Goal: Task Accomplishment & Management: Use online tool/utility

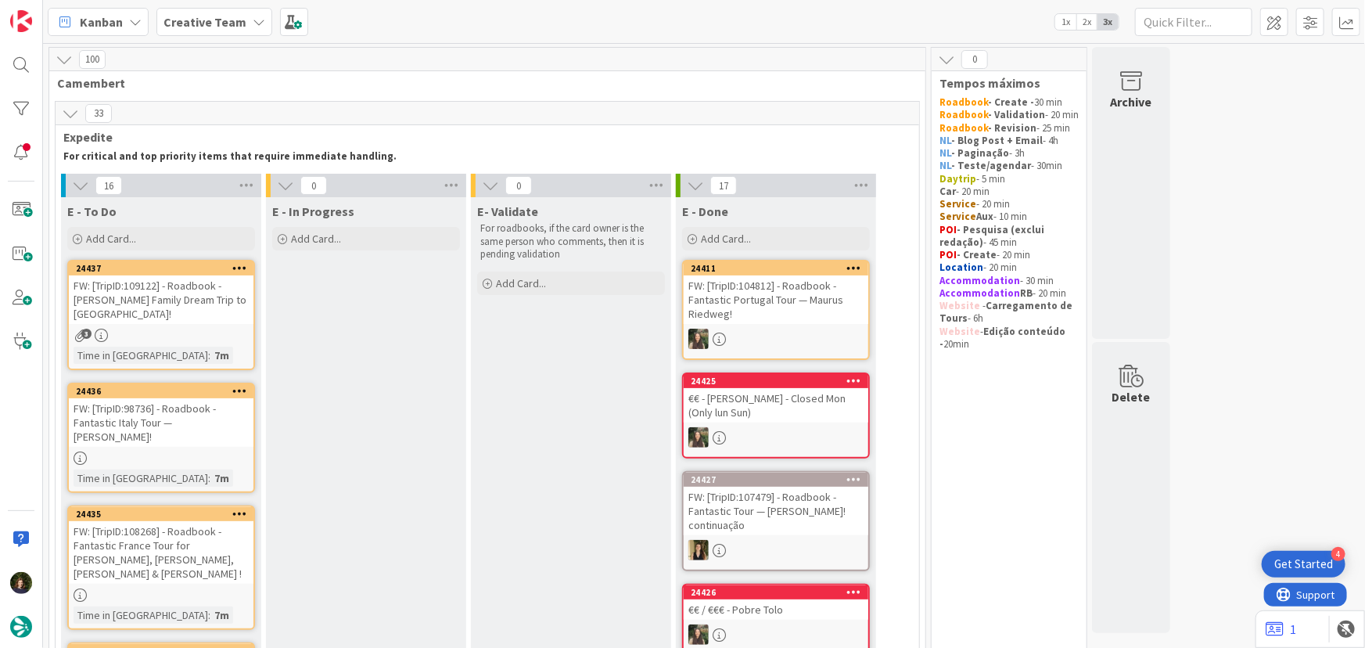
scroll to position [2329, 0]
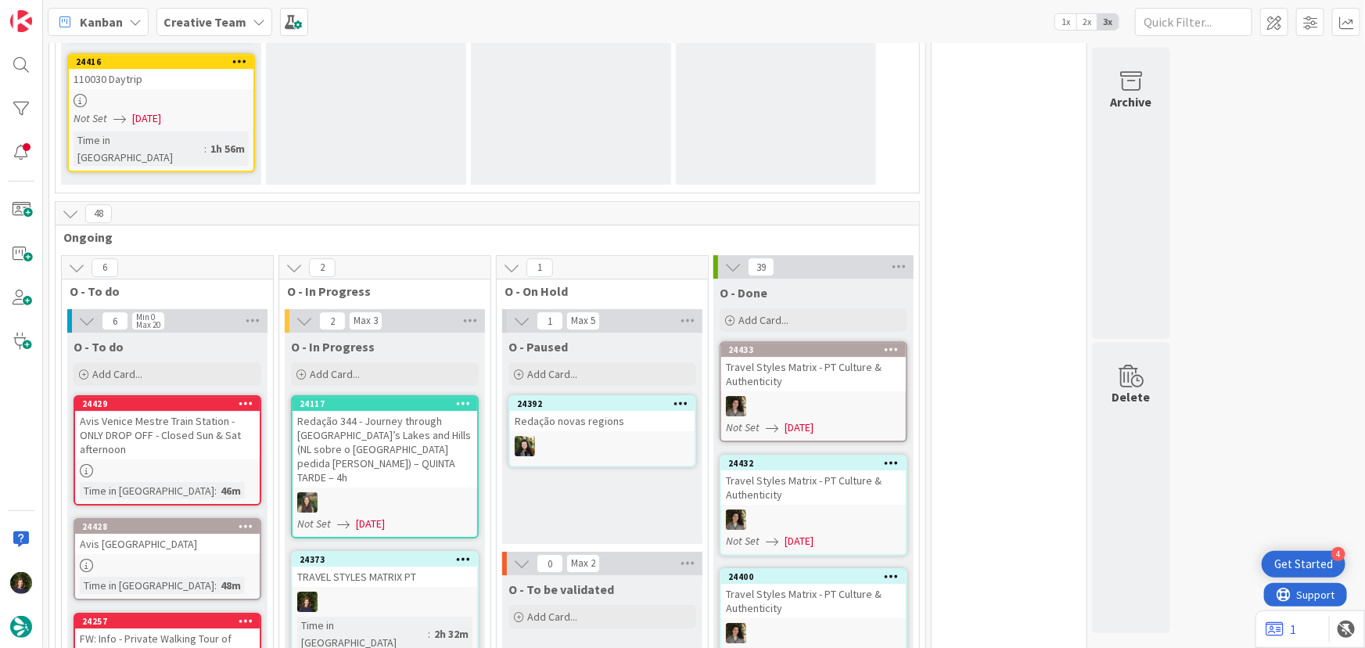
click at [393, 566] on div "TRAVEL STYLES MATRIX PT" at bounding box center [385, 576] width 185 height 20
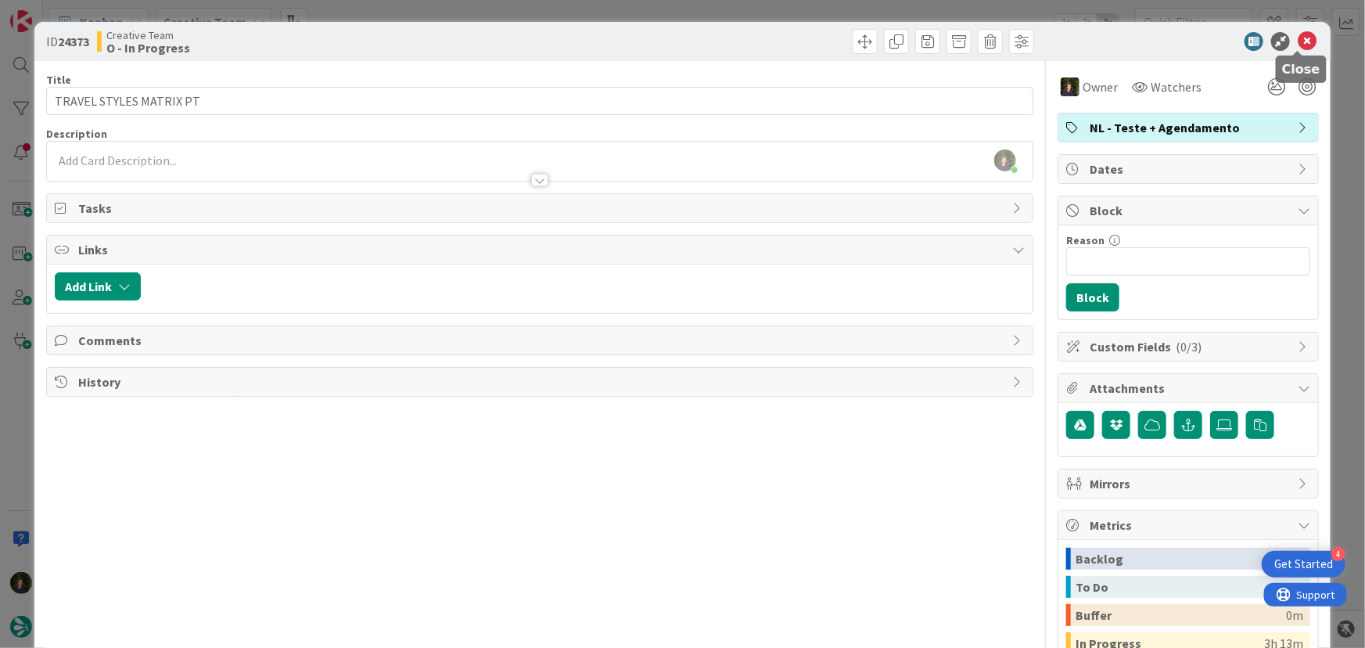
click at [1298, 38] on icon at bounding box center [1307, 41] width 19 height 19
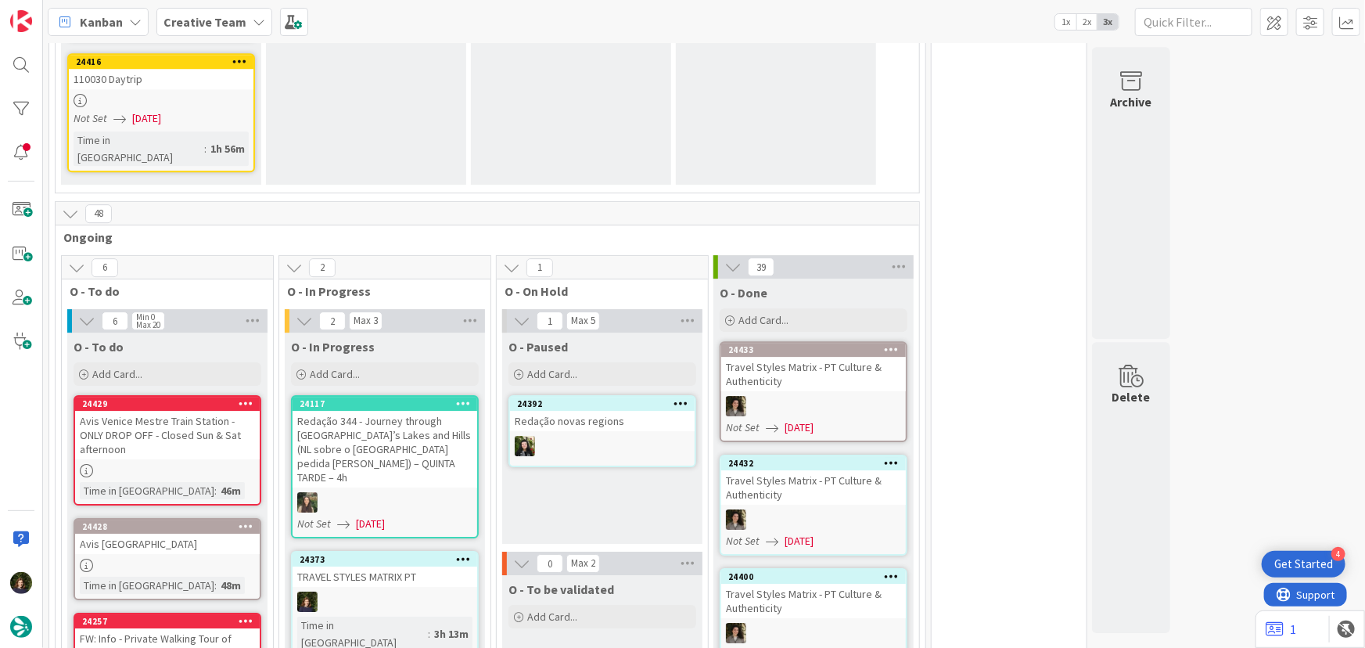
click at [465, 553] on icon at bounding box center [463, 558] width 15 height 11
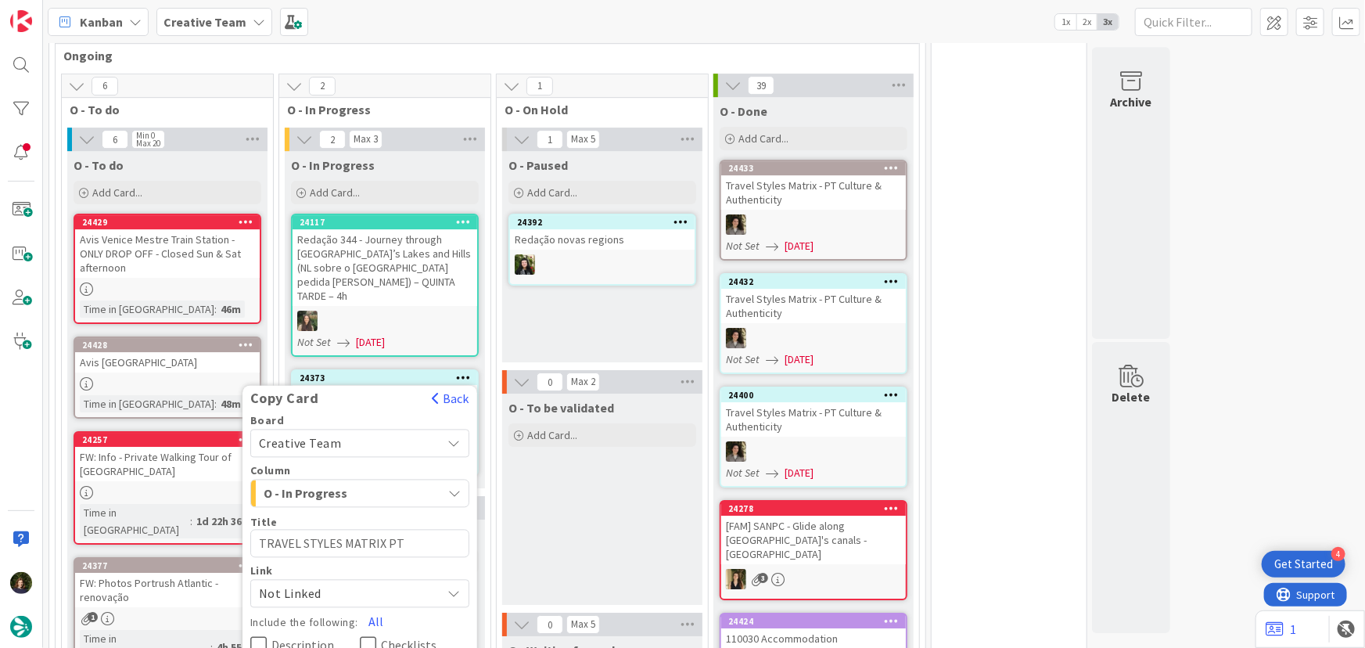
scroll to position [2542, 0]
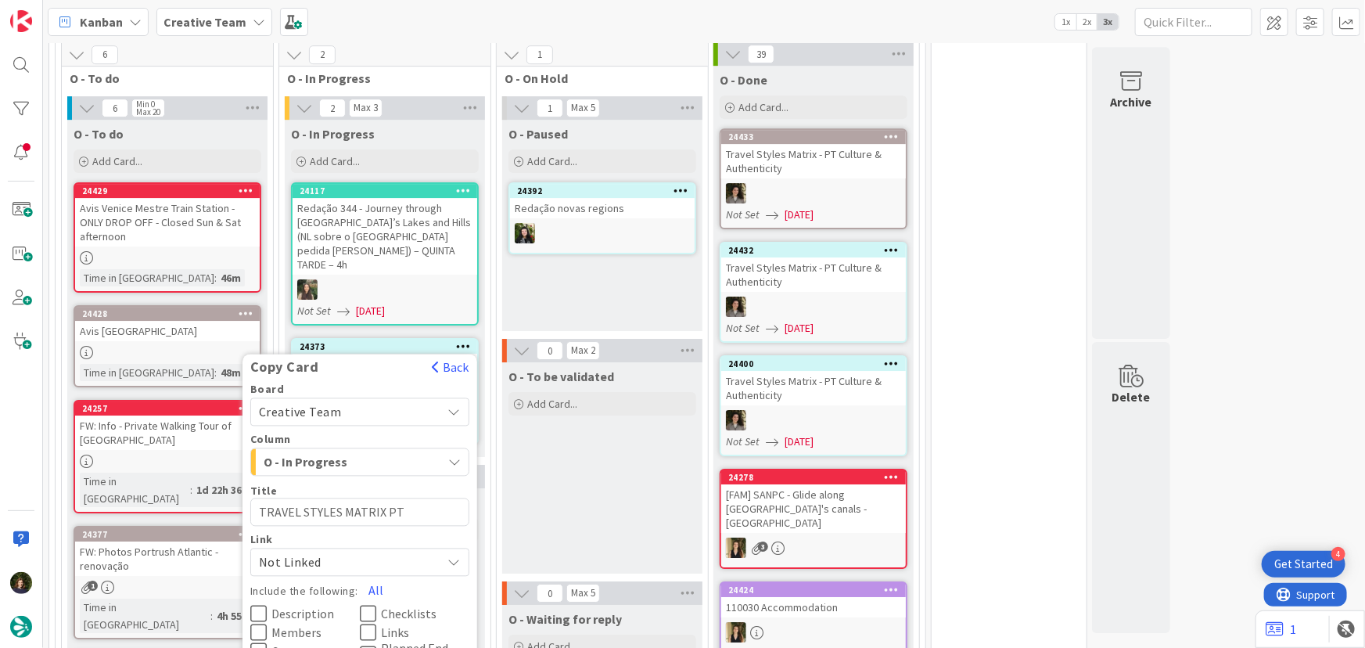
drag, startPoint x: 369, startPoint y: 396, endPoint x: 362, endPoint y: 429, distance: 34.4
click at [372, 576] on button "All" at bounding box center [375, 590] width 35 height 28
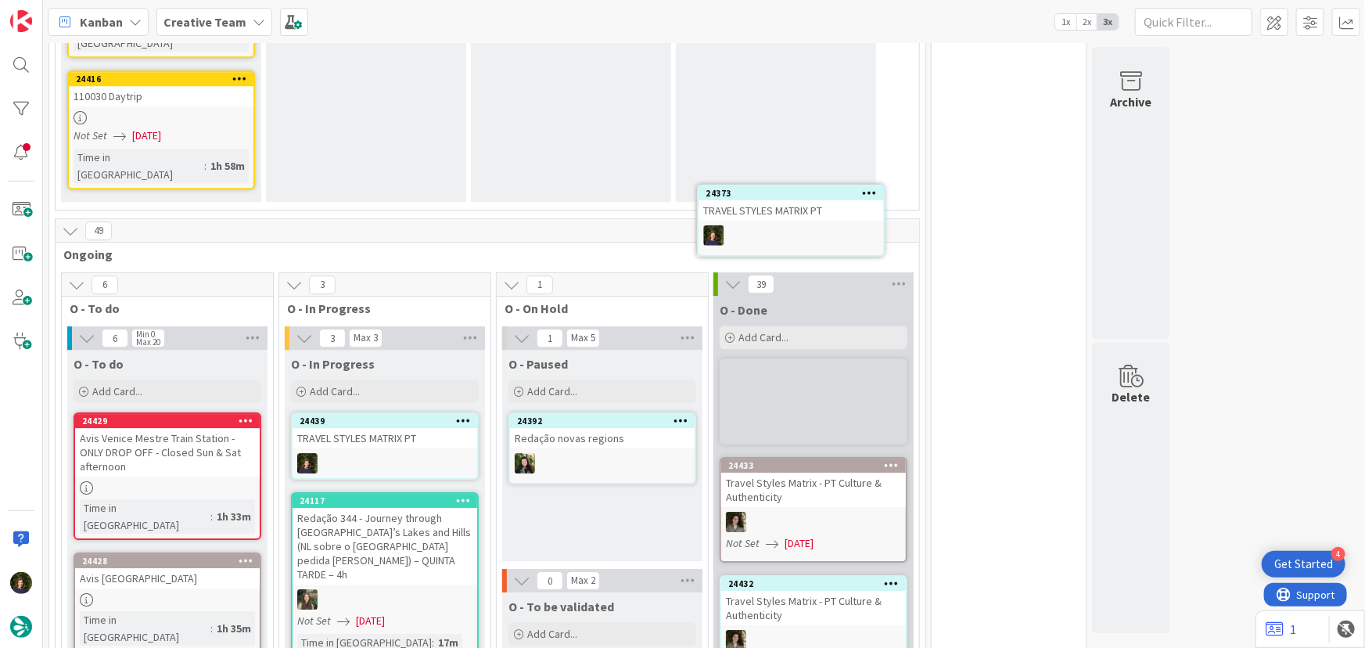
scroll to position [2299, 0]
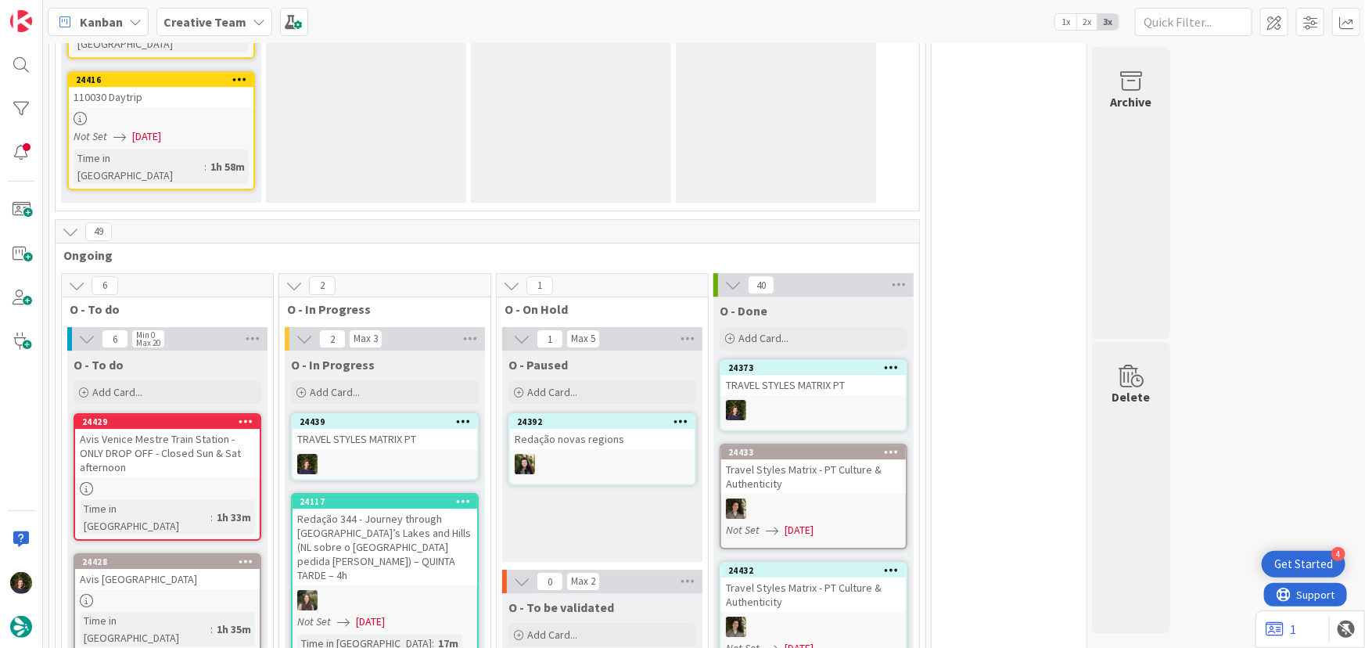
click at [465, 415] on icon at bounding box center [463, 420] width 15 height 11
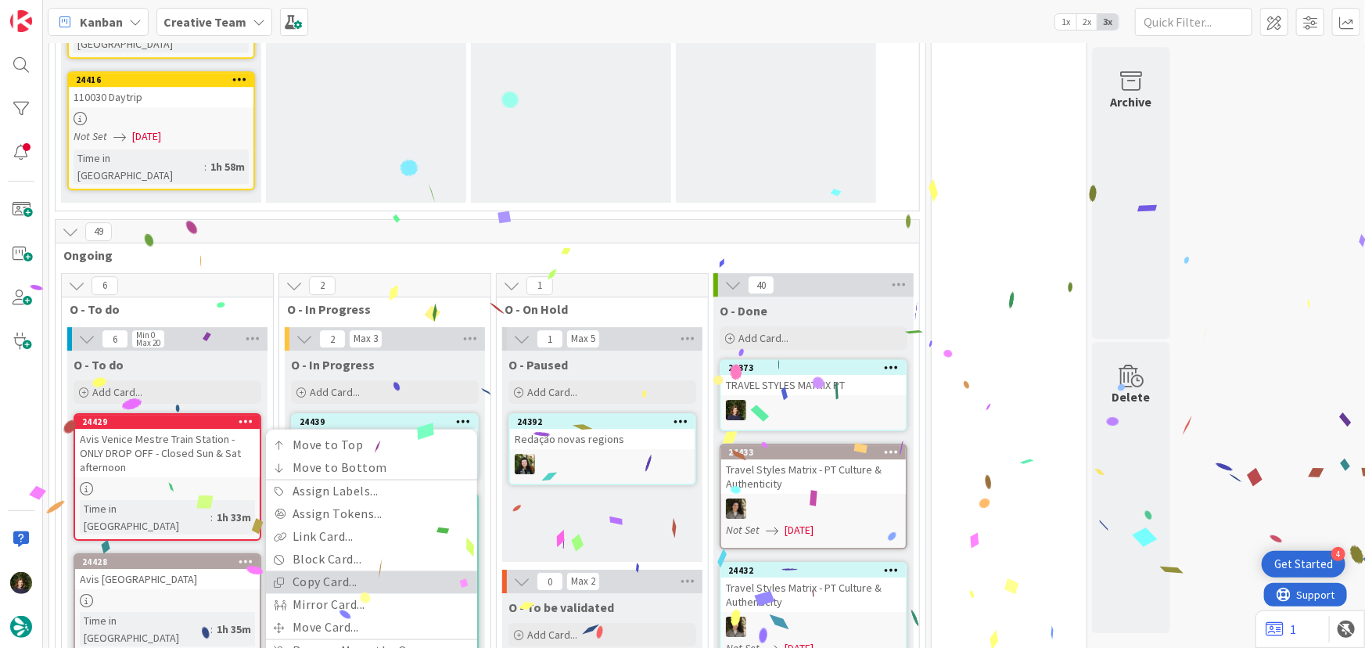
click at [380, 571] on link "Copy Card..." at bounding box center [371, 582] width 211 height 23
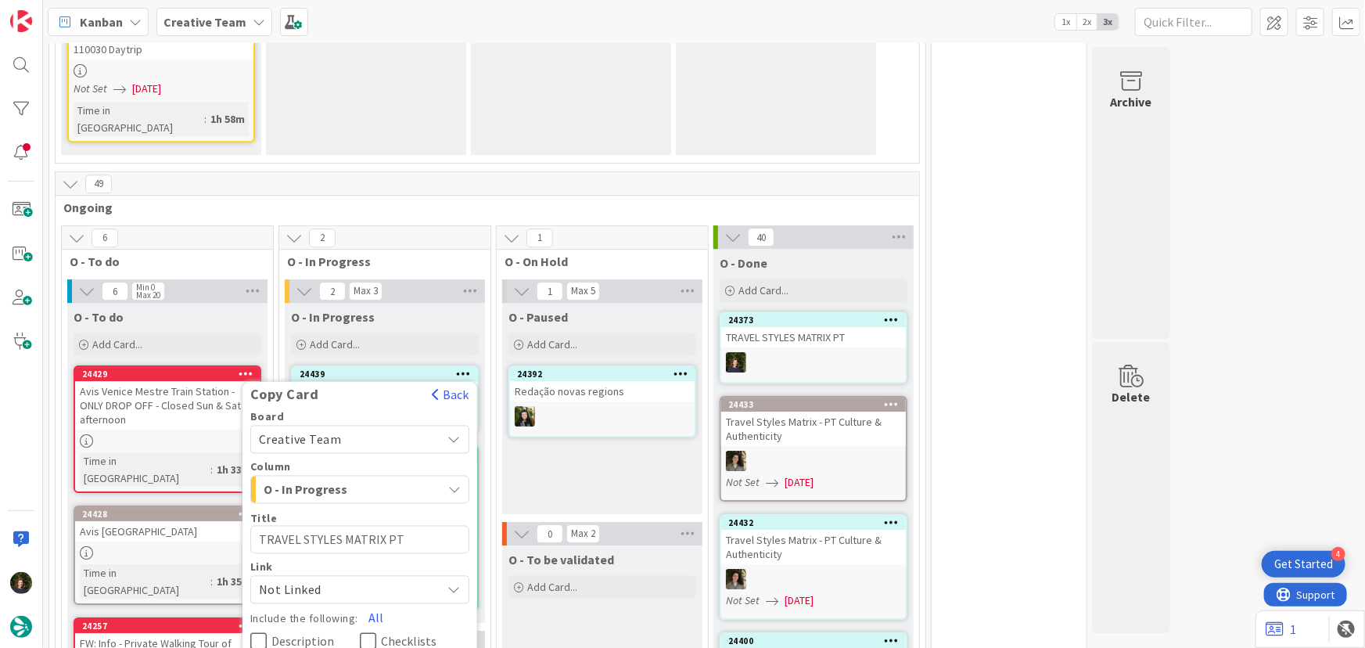
scroll to position [2370, 0]
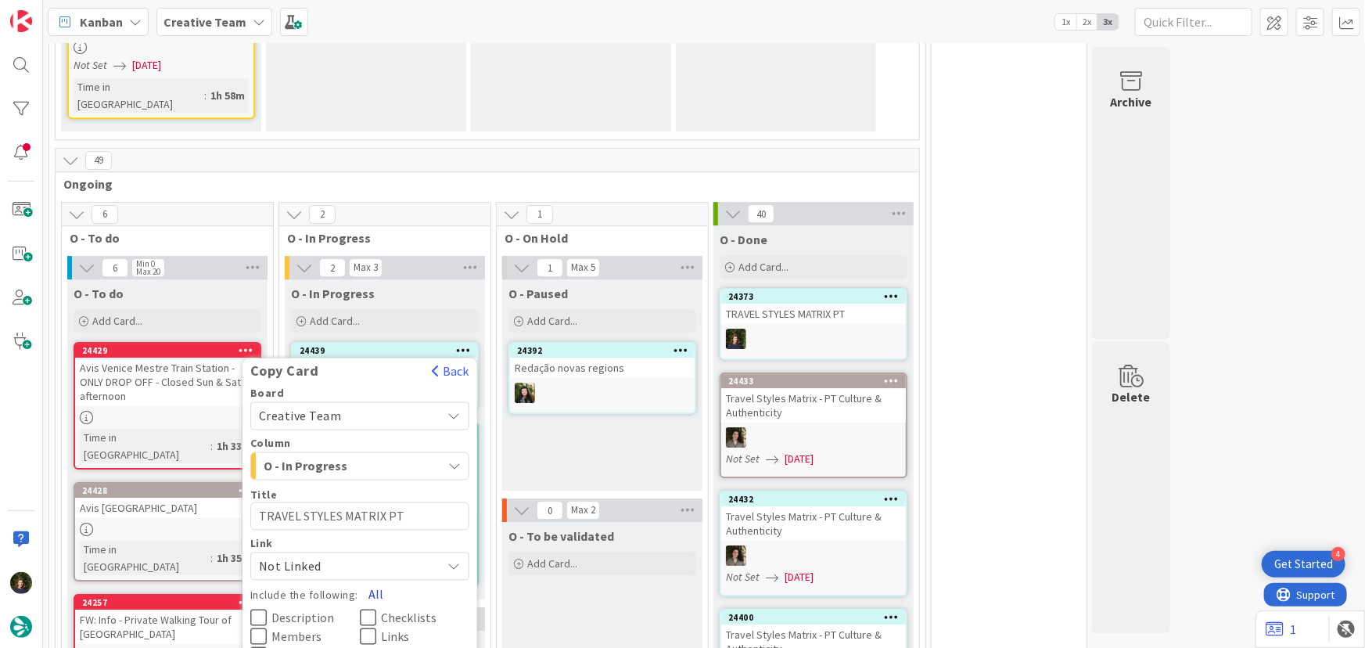
click at [373, 580] on button "All" at bounding box center [375, 594] width 35 height 28
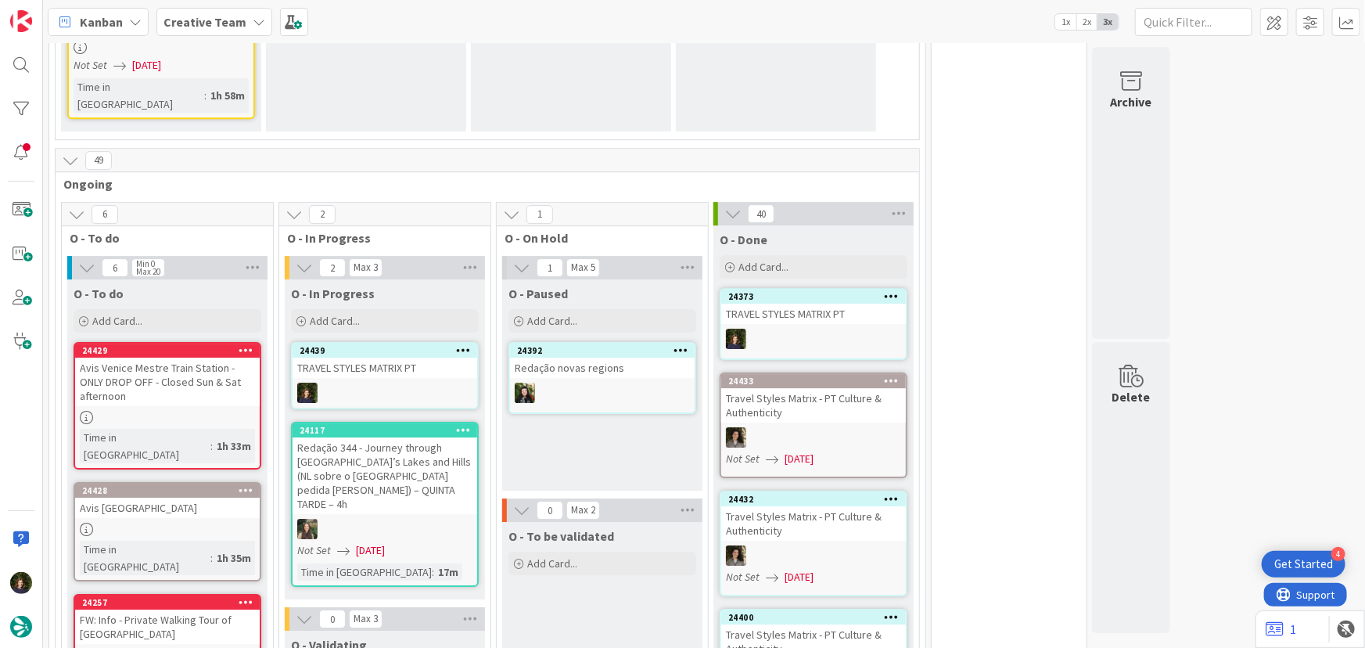
type textarea "x"
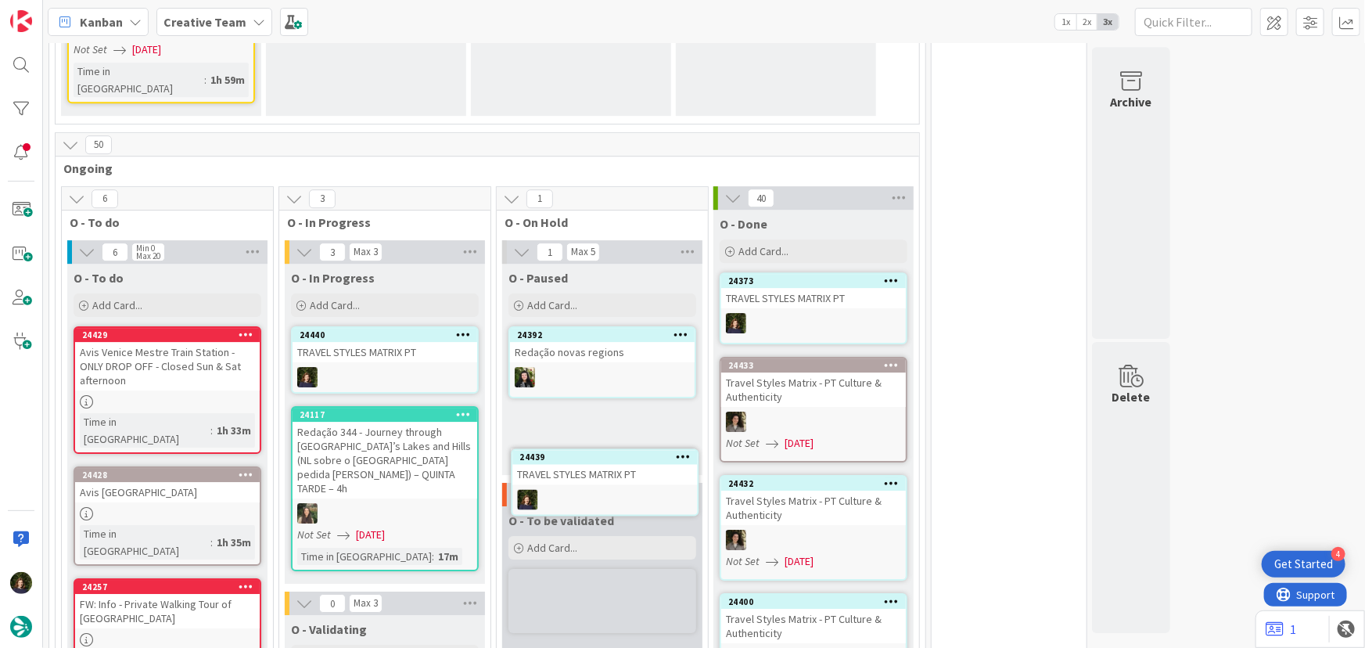
scroll to position [2398, 0]
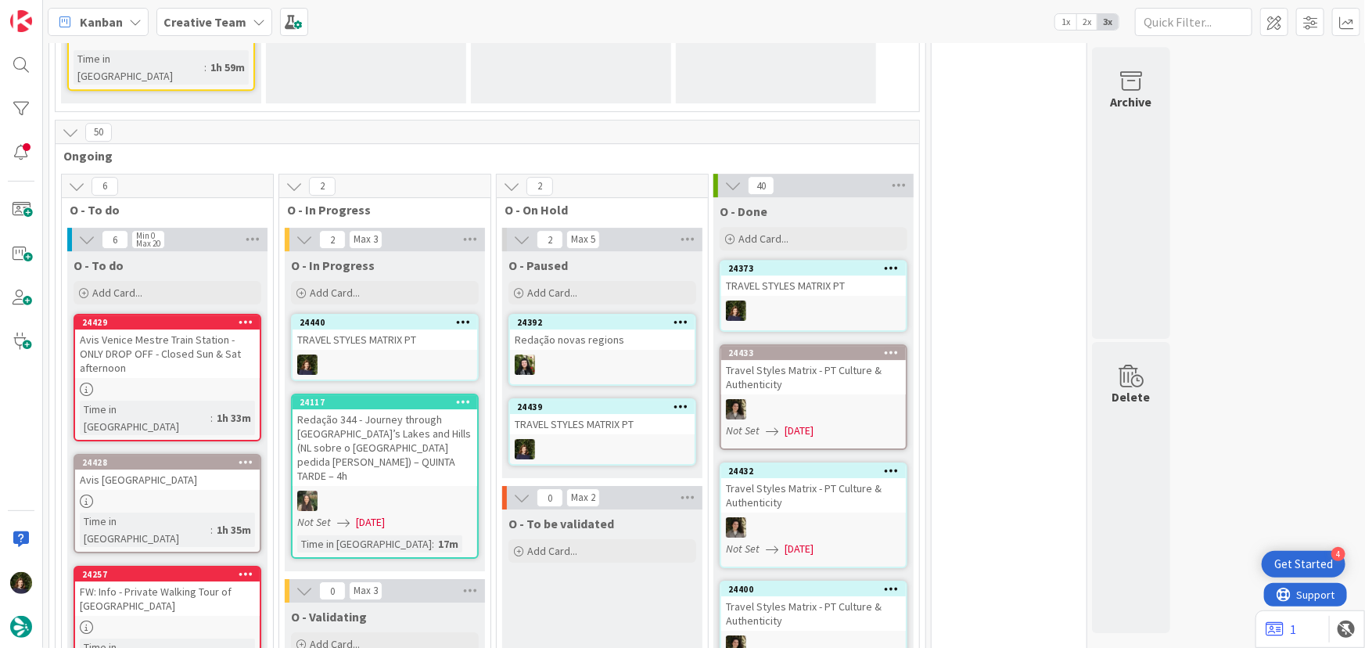
click at [380, 354] on div at bounding box center [385, 364] width 185 height 20
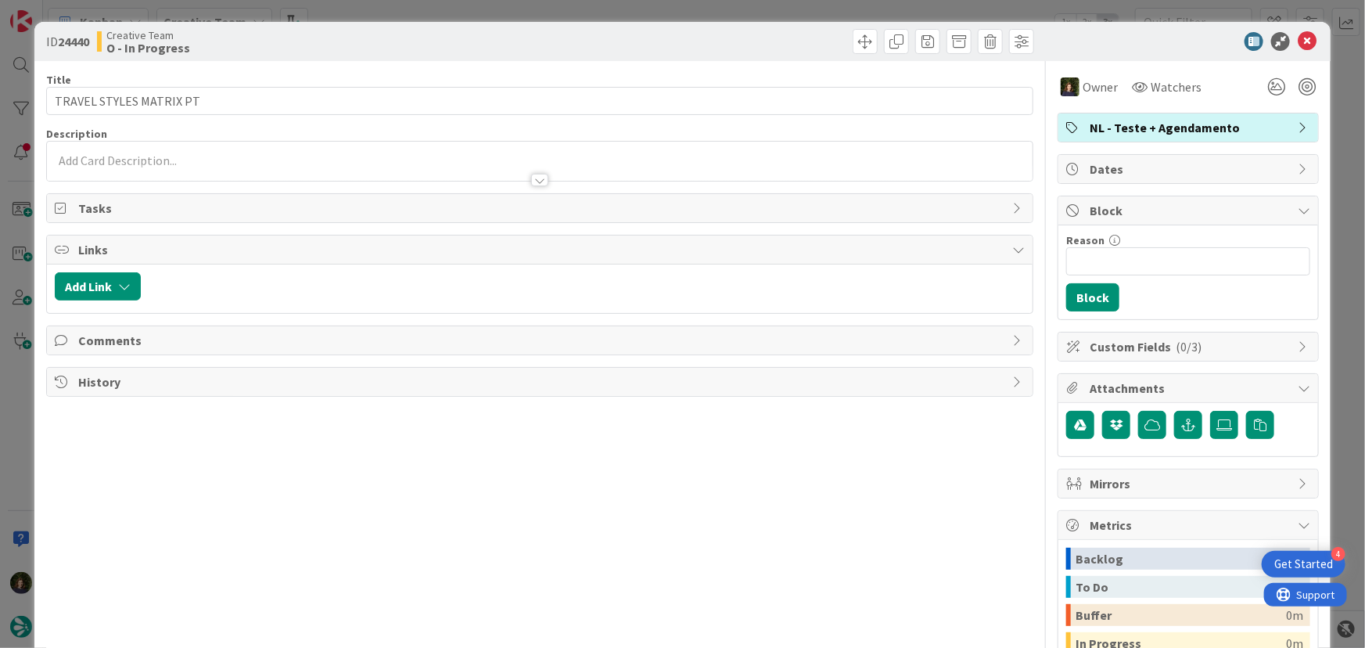
click at [1163, 125] on span "NL - Teste + Agendamento" at bounding box center [1190, 127] width 200 height 19
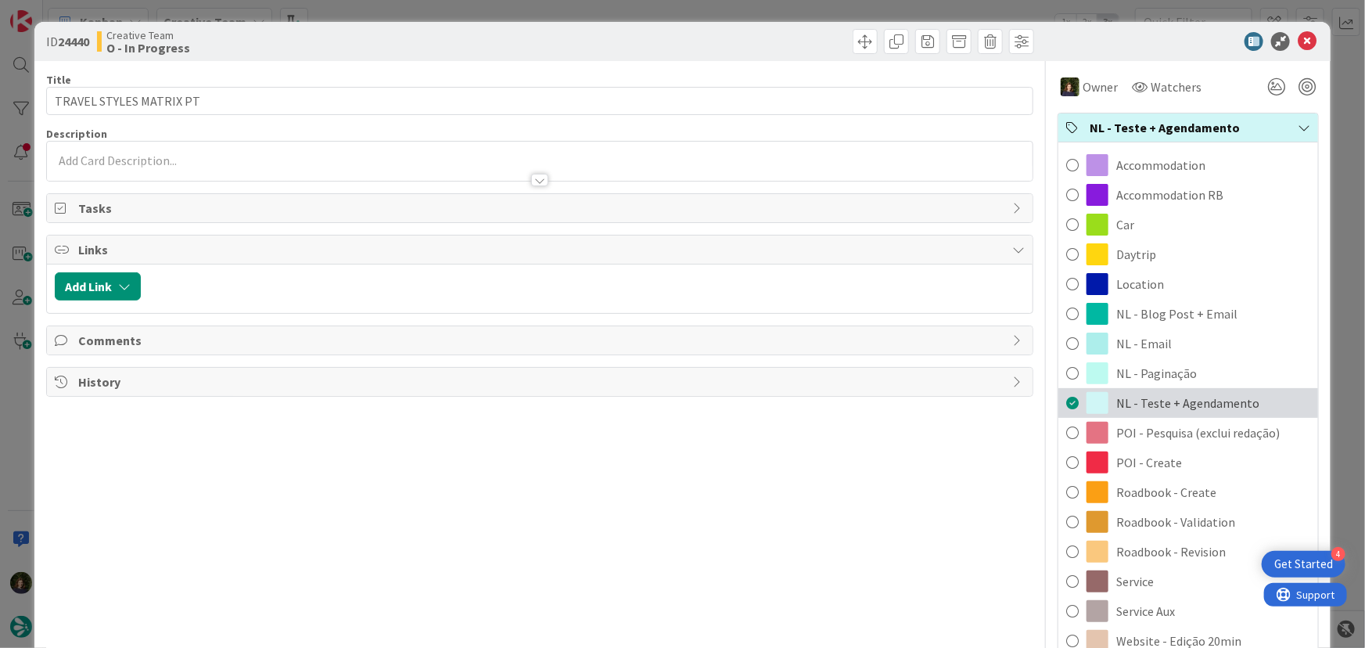
scroll to position [70, 0]
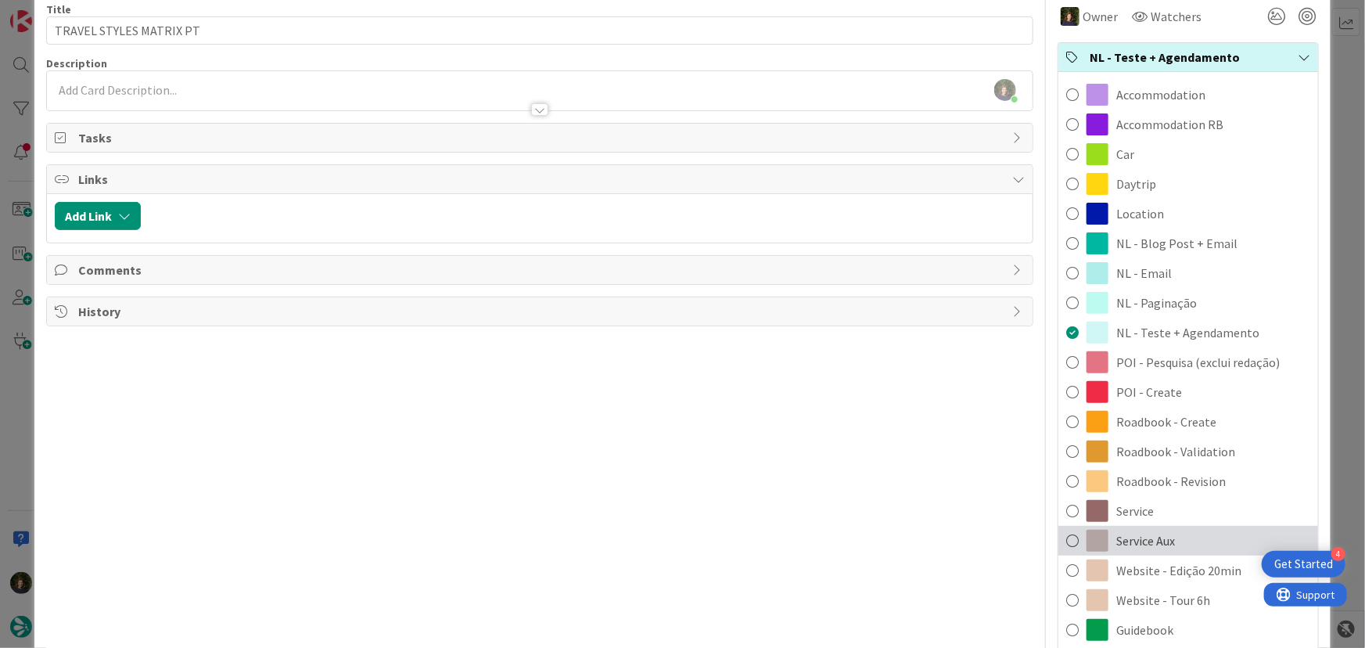
click at [1165, 531] on span "Service Aux" at bounding box center [1145, 540] width 59 height 19
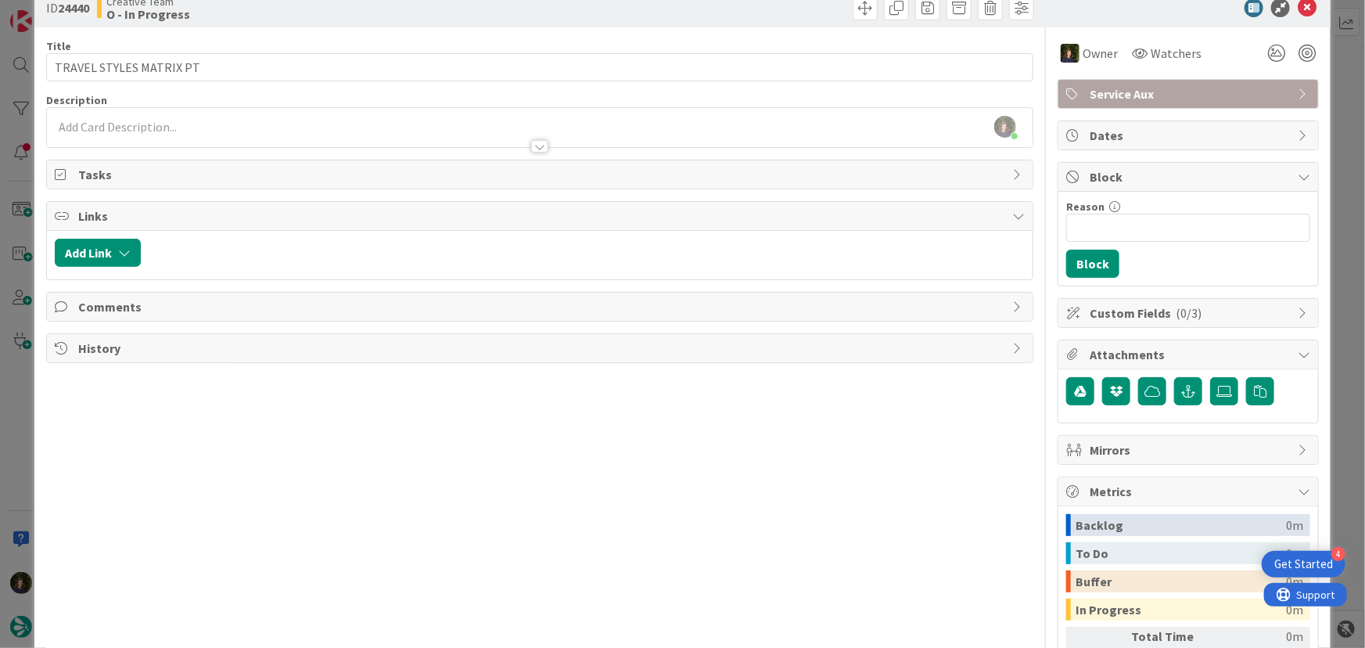
scroll to position [0, 0]
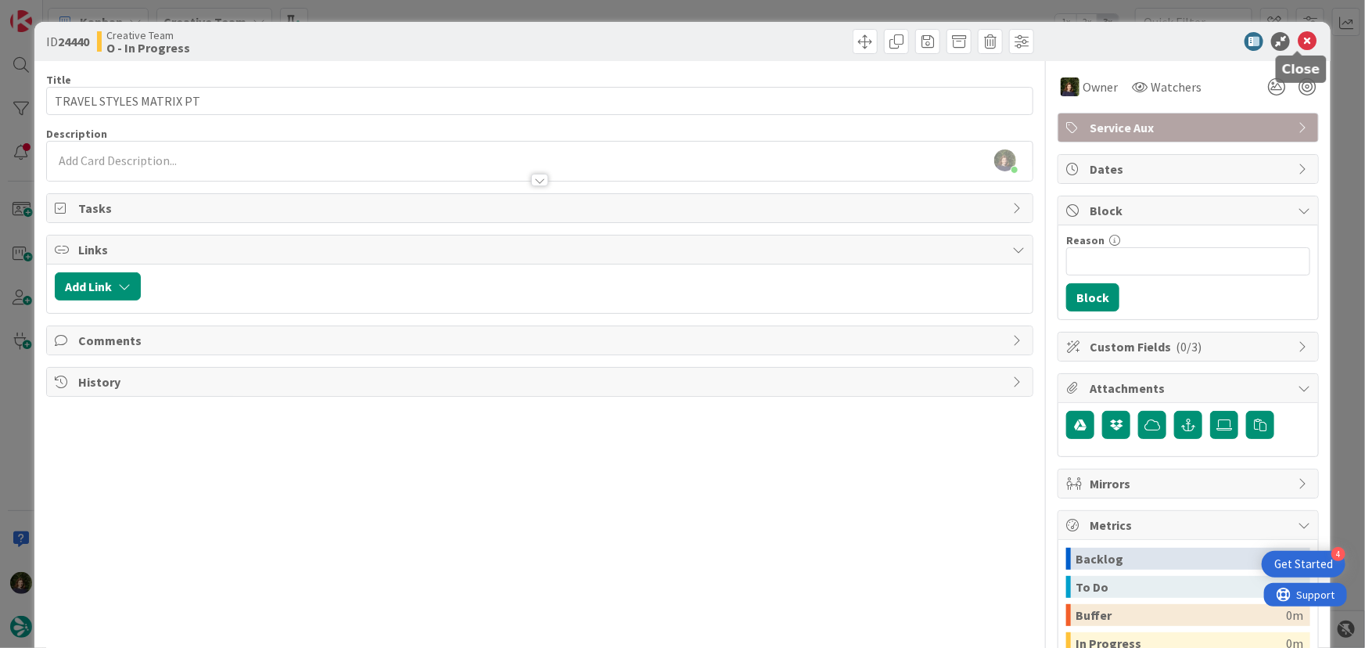
click at [1298, 39] on icon at bounding box center [1307, 41] width 19 height 19
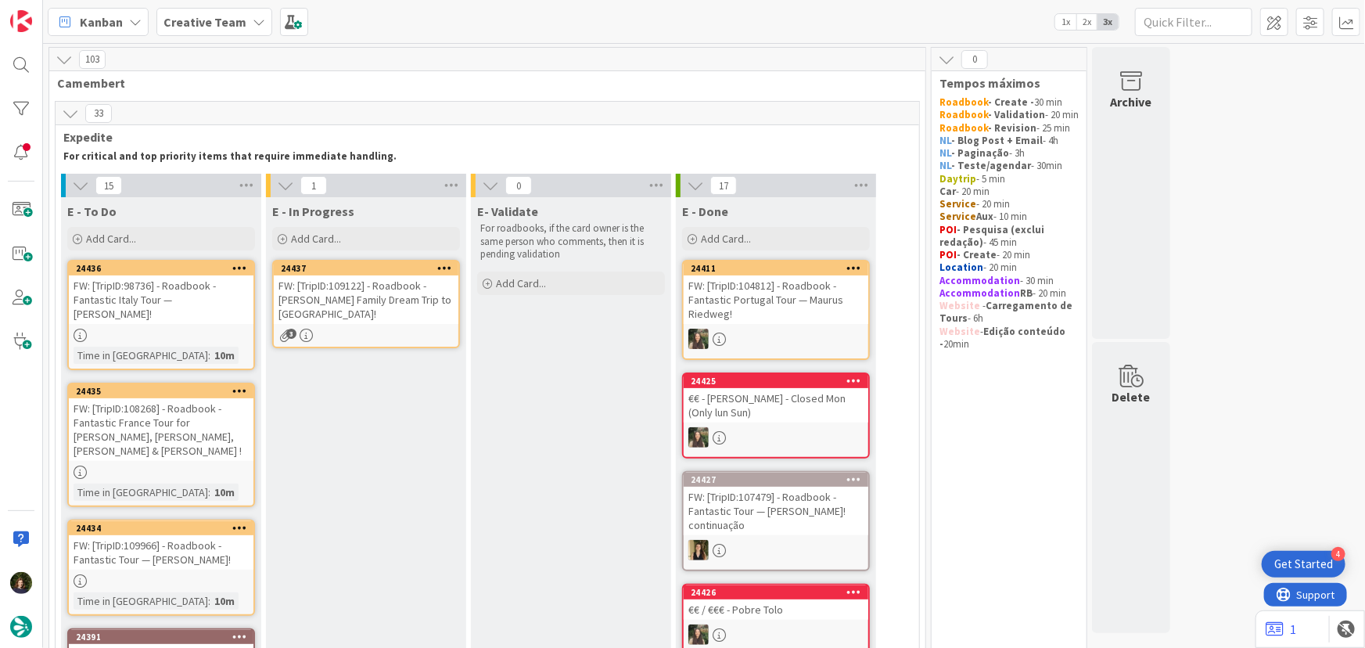
click at [381, 305] on div "FW: [TripID:109122] - Roadbook - [PERSON_NAME] Family Dream Trip to [GEOGRAPHIC…" at bounding box center [366, 299] width 185 height 48
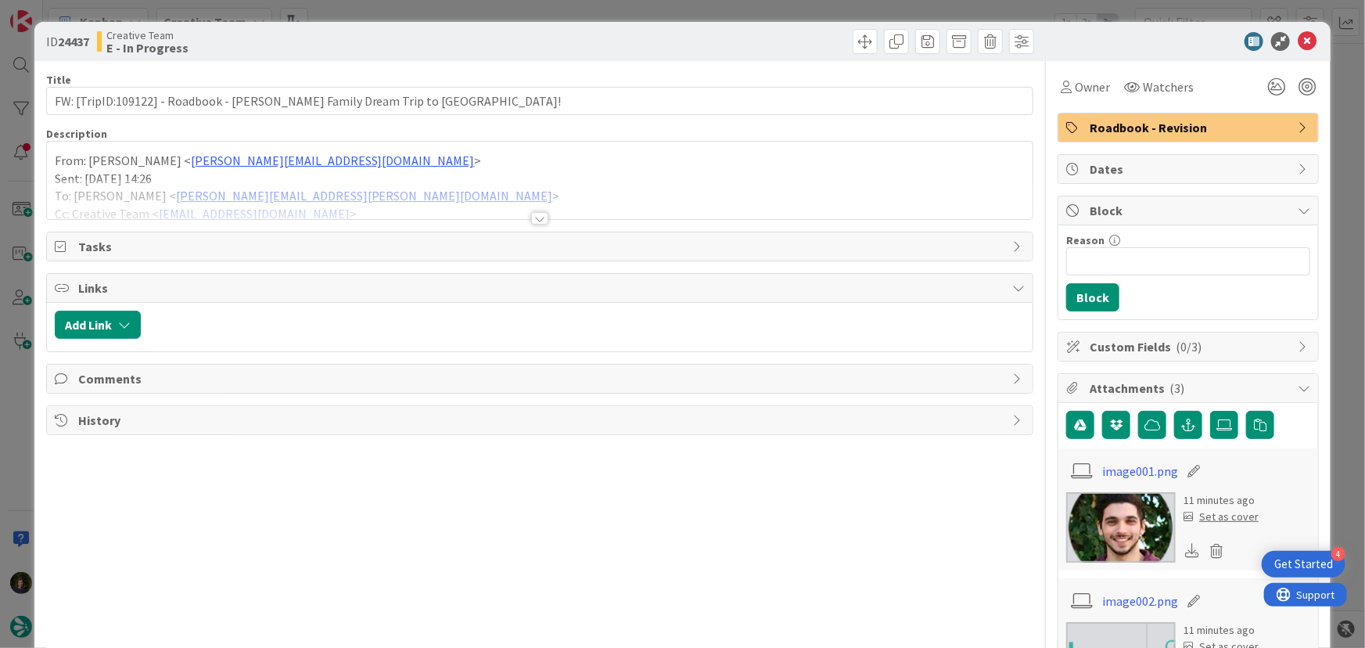
click at [543, 219] on div at bounding box center [540, 211] width 988 height 17
click at [532, 217] on div at bounding box center [539, 218] width 17 height 13
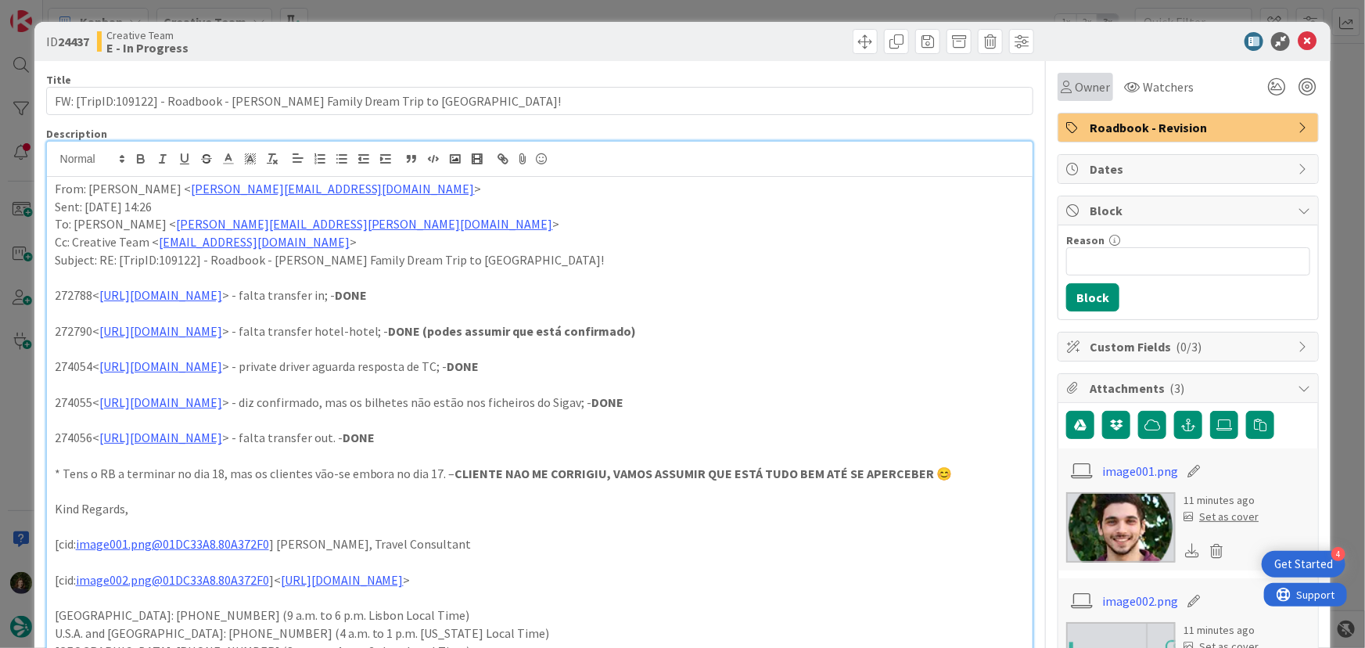
click at [1075, 87] on span "Owner" at bounding box center [1092, 86] width 35 height 19
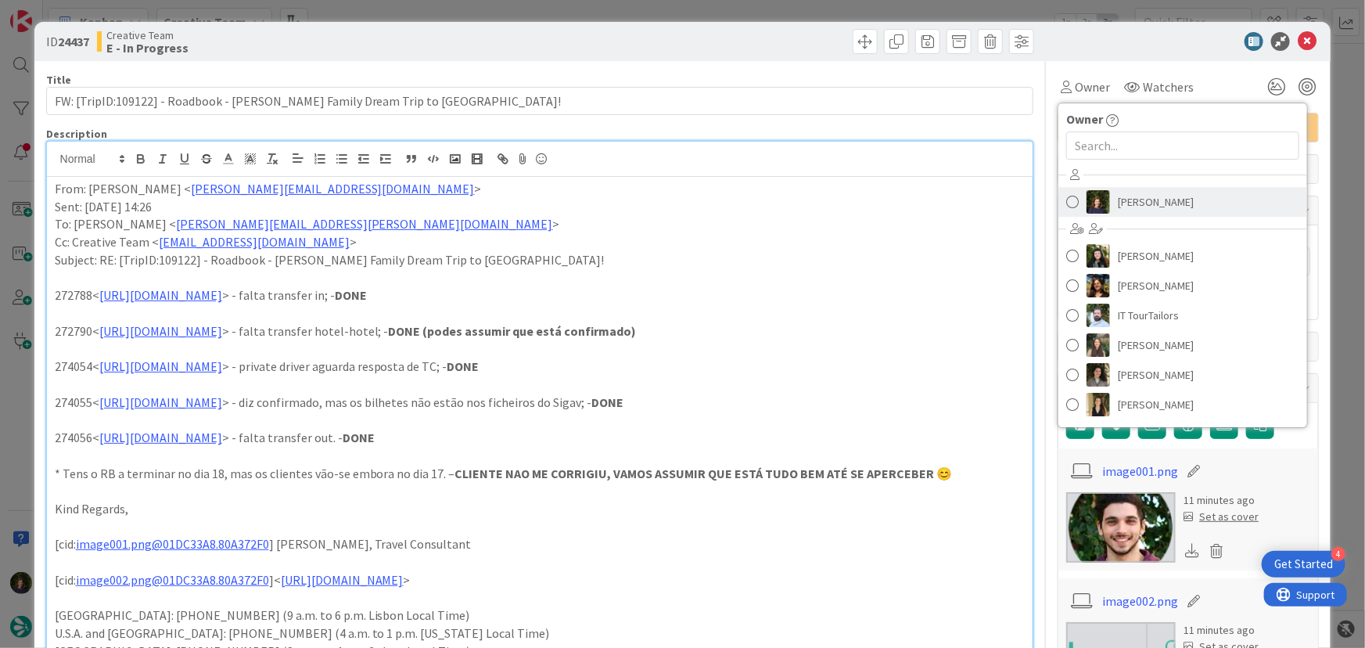
click at [1119, 199] on span "[PERSON_NAME]" at bounding box center [1156, 201] width 76 height 23
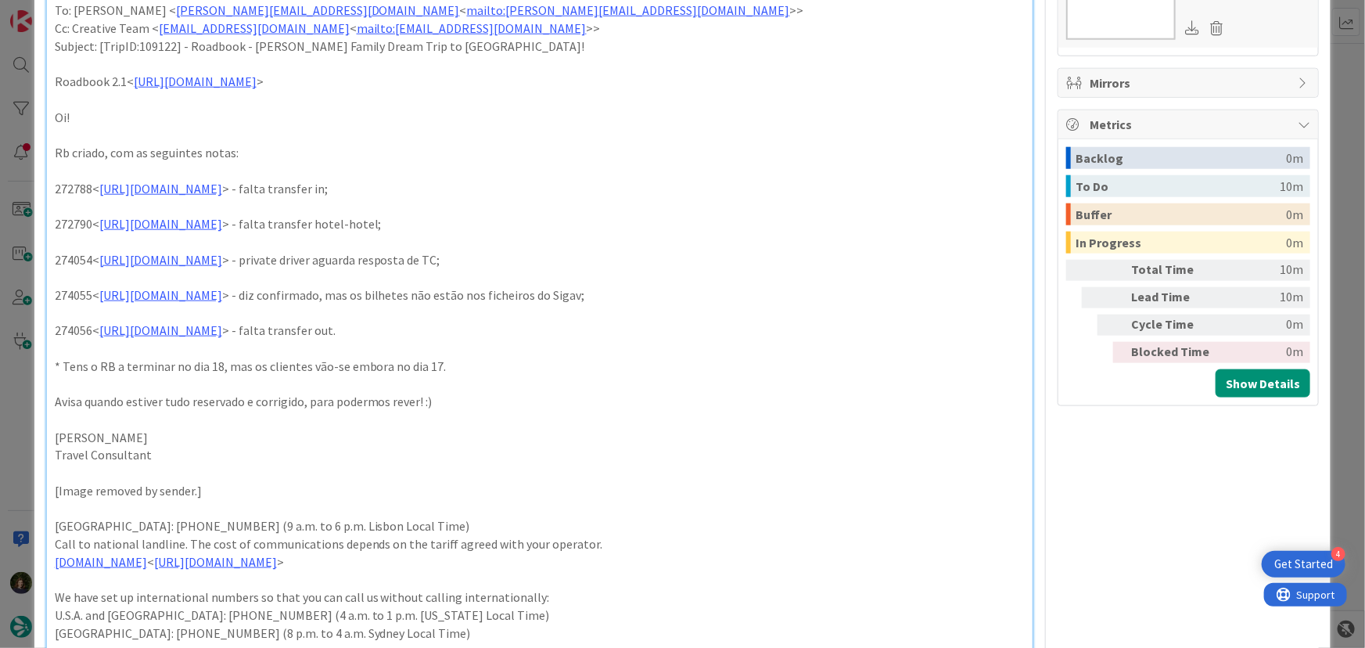
scroll to position [640, 0]
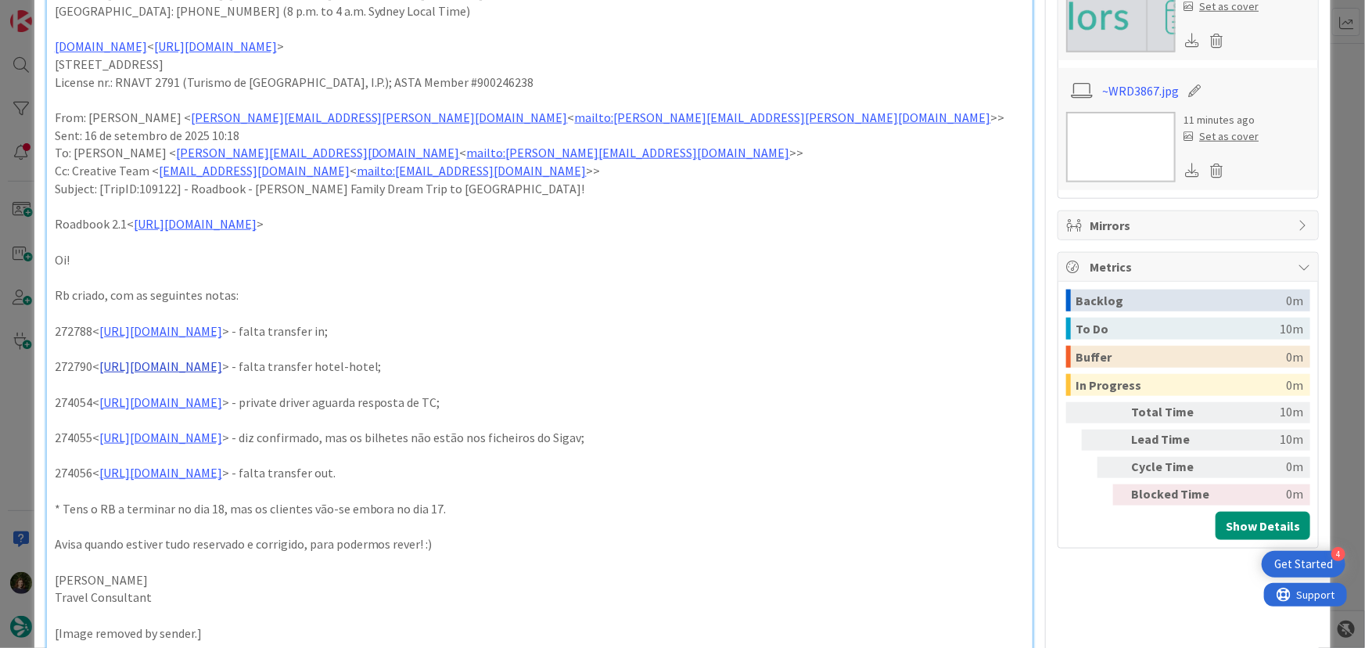
click at [220, 368] on link "[URL][DOMAIN_NAME]" at bounding box center [160, 366] width 123 height 16
click at [242, 397] on link "[URL][DOMAIN_NAME]" at bounding box center [217, 396] width 107 height 20
click at [866, 488] on p at bounding box center [540, 491] width 971 height 18
click at [222, 401] on link "[URL][DOMAIN_NAME]" at bounding box center [160, 402] width 123 height 16
click at [235, 434] on link "[URL][DOMAIN_NAME]" at bounding box center [217, 431] width 107 height 20
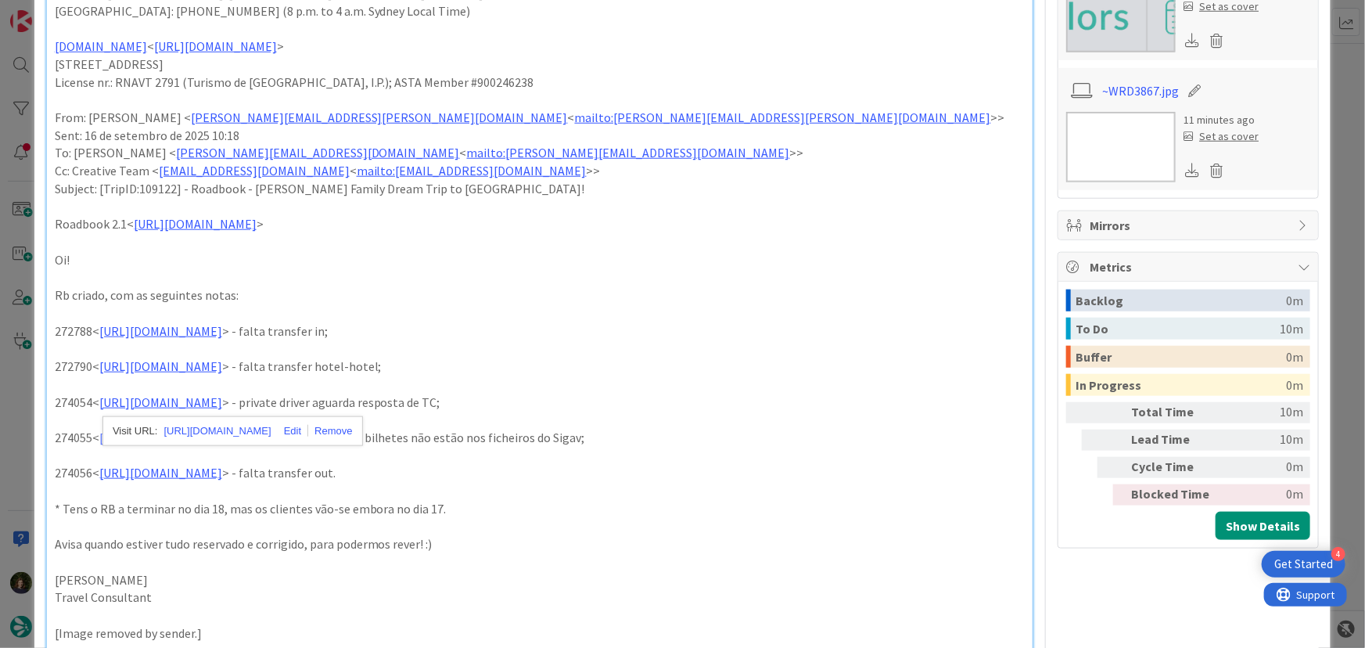
click at [676, 93] on p at bounding box center [540, 100] width 971 height 18
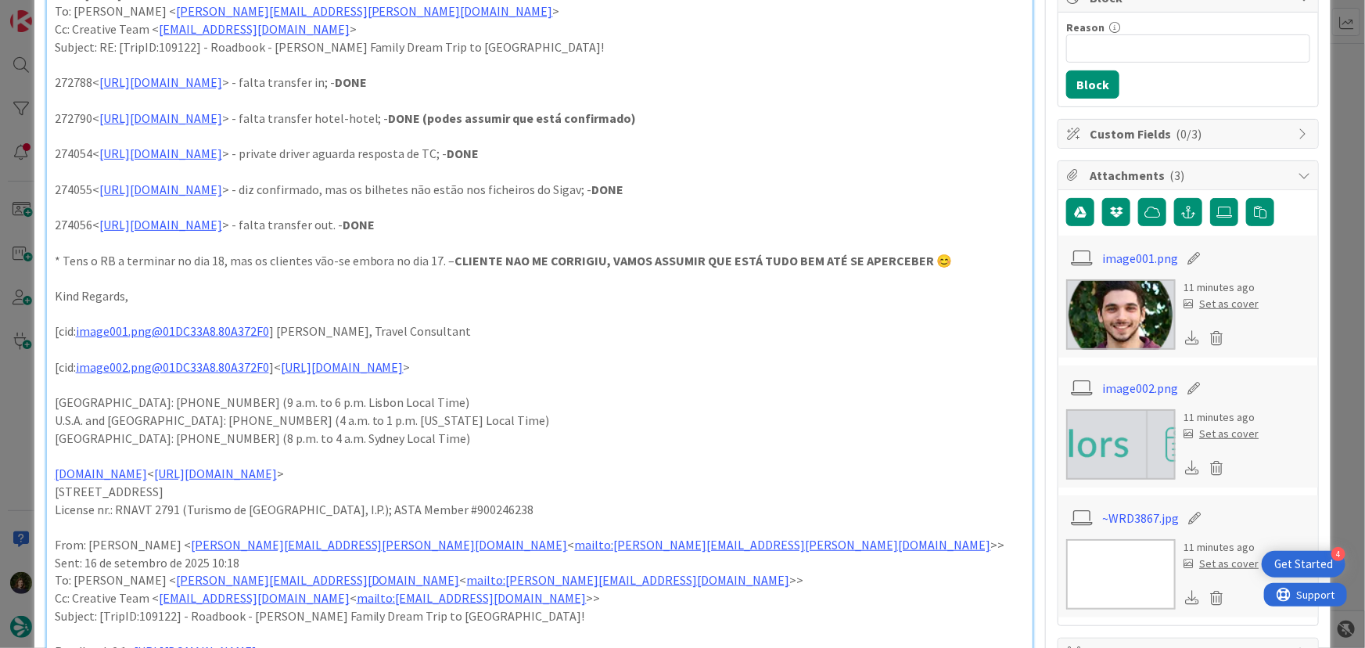
scroll to position [0, 0]
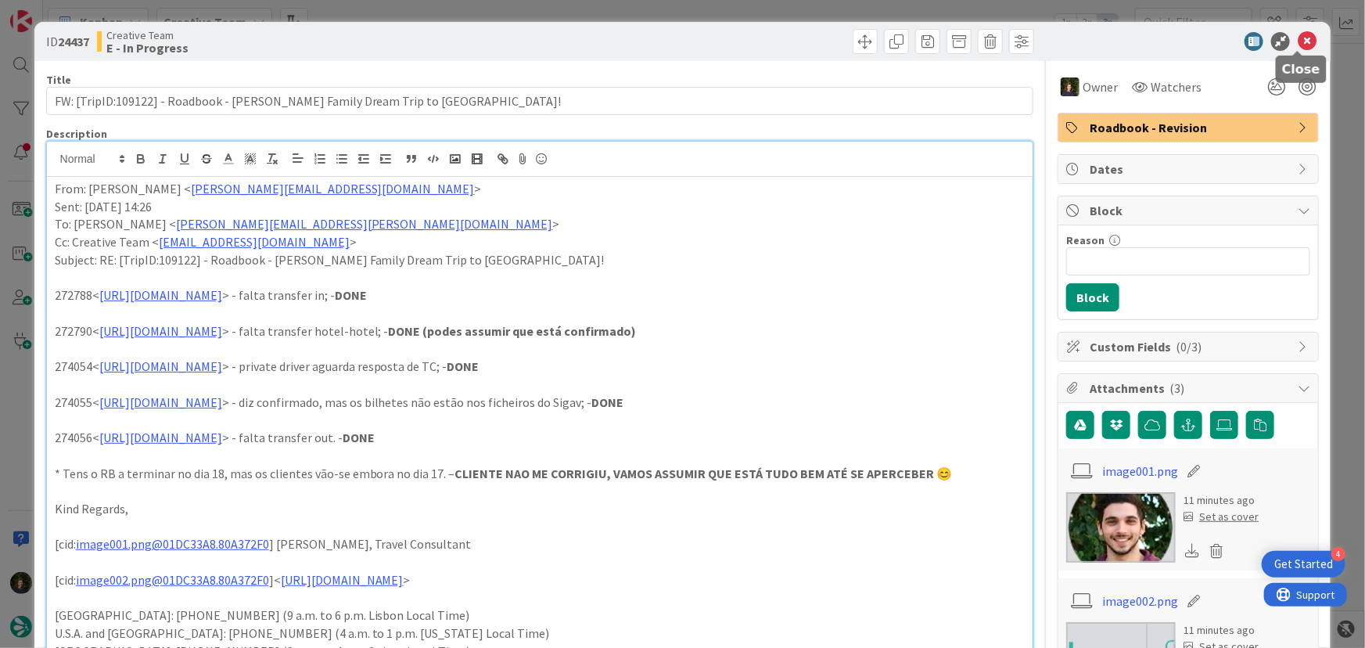
click at [1298, 39] on icon at bounding box center [1307, 41] width 19 height 19
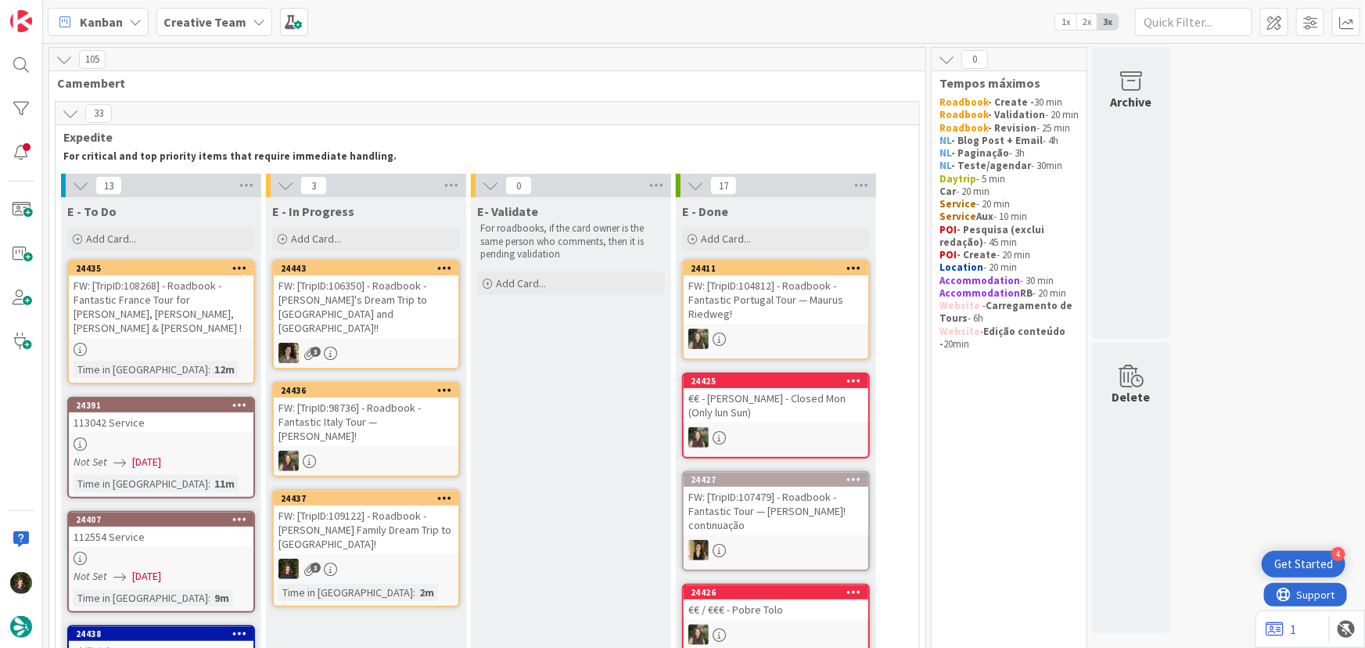
click at [139, 315] on div "FW: [TripID:108268] - Roadbook - Fantastic France Tour for [PERSON_NAME], [PERS…" at bounding box center [161, 306] width 185 height 63
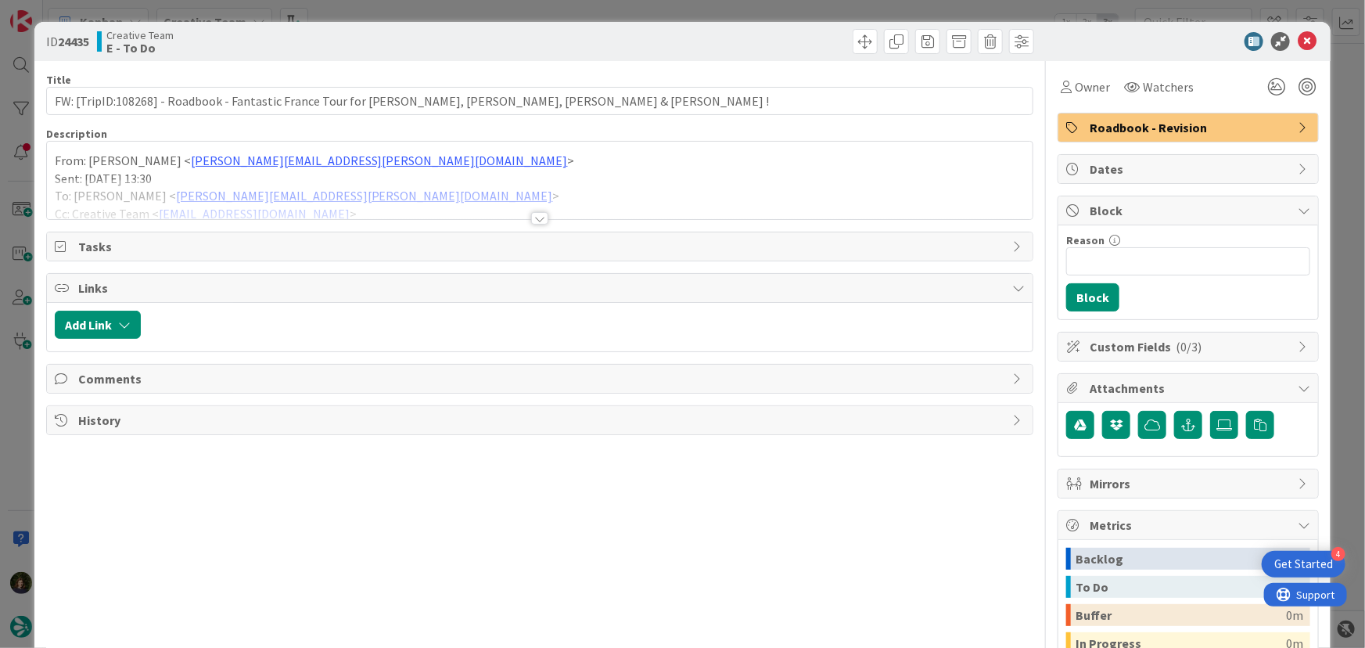
click at [534, 219] on div at bounding box center [539, 218] width 17 height 13
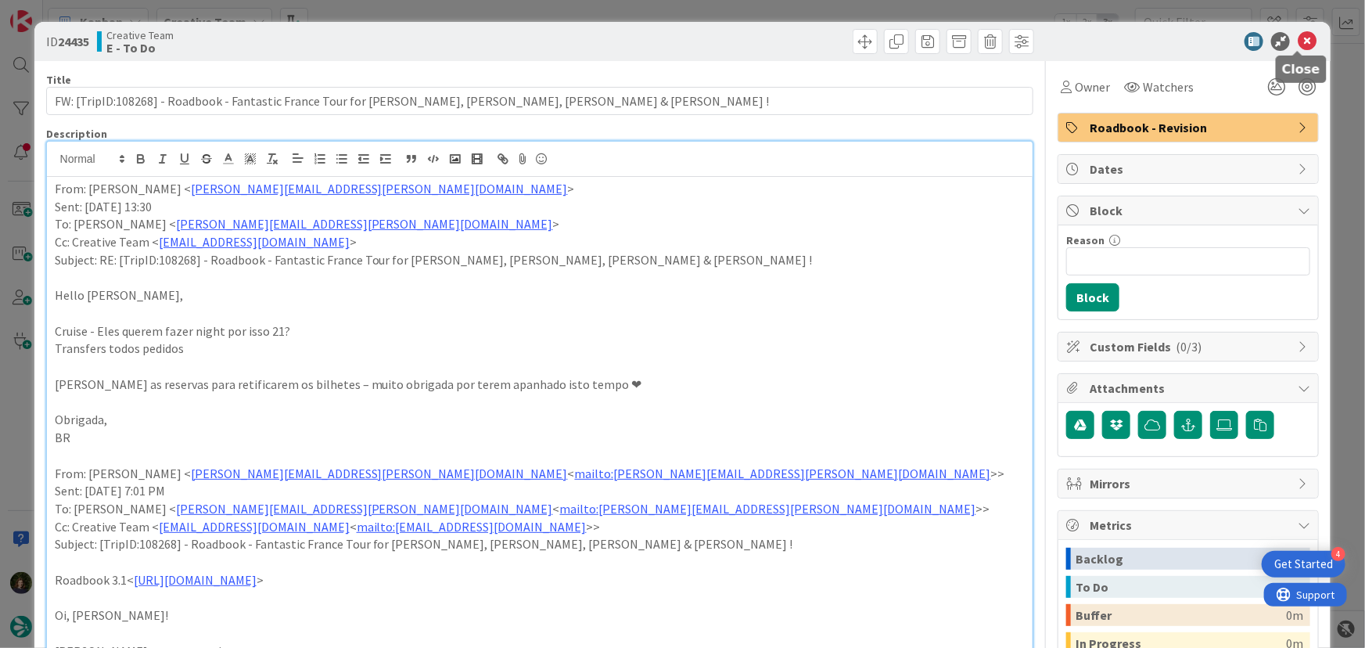
click at [1298, 44] on icon at bounding box center [1307, 41] width 19 height 19
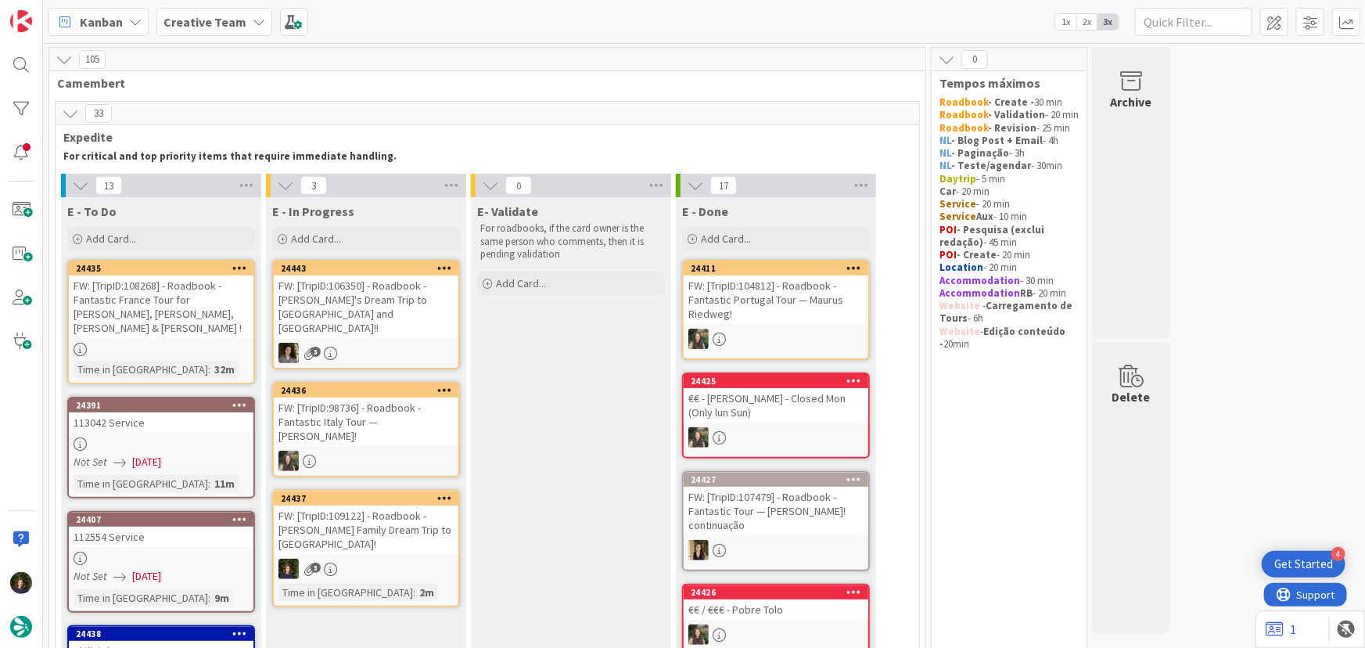
click at [127, 421] on div "24391 113042 Service Not Set [DATE] Time in [GEOGRAPHIC_DATA] : 11m" at bounding box center [161, 448] width 188 height 102
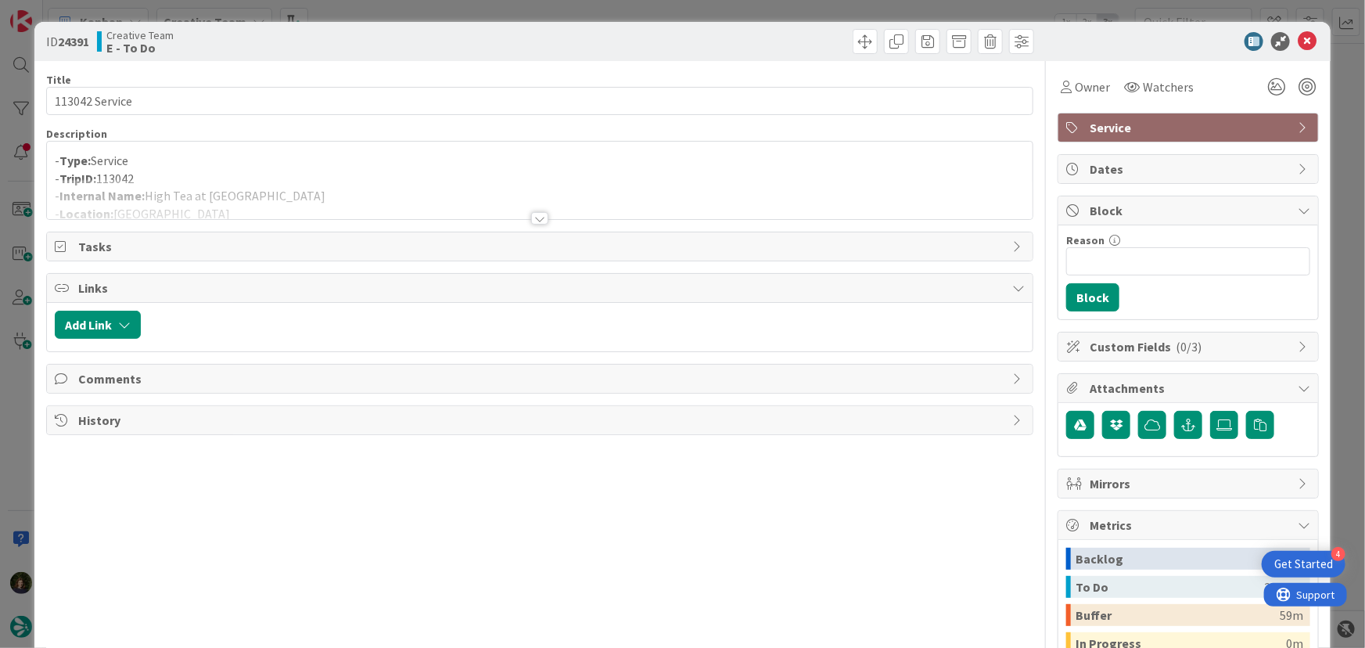
click at [533, 215] on div at bounding box center [539, 218] width 17 height 13
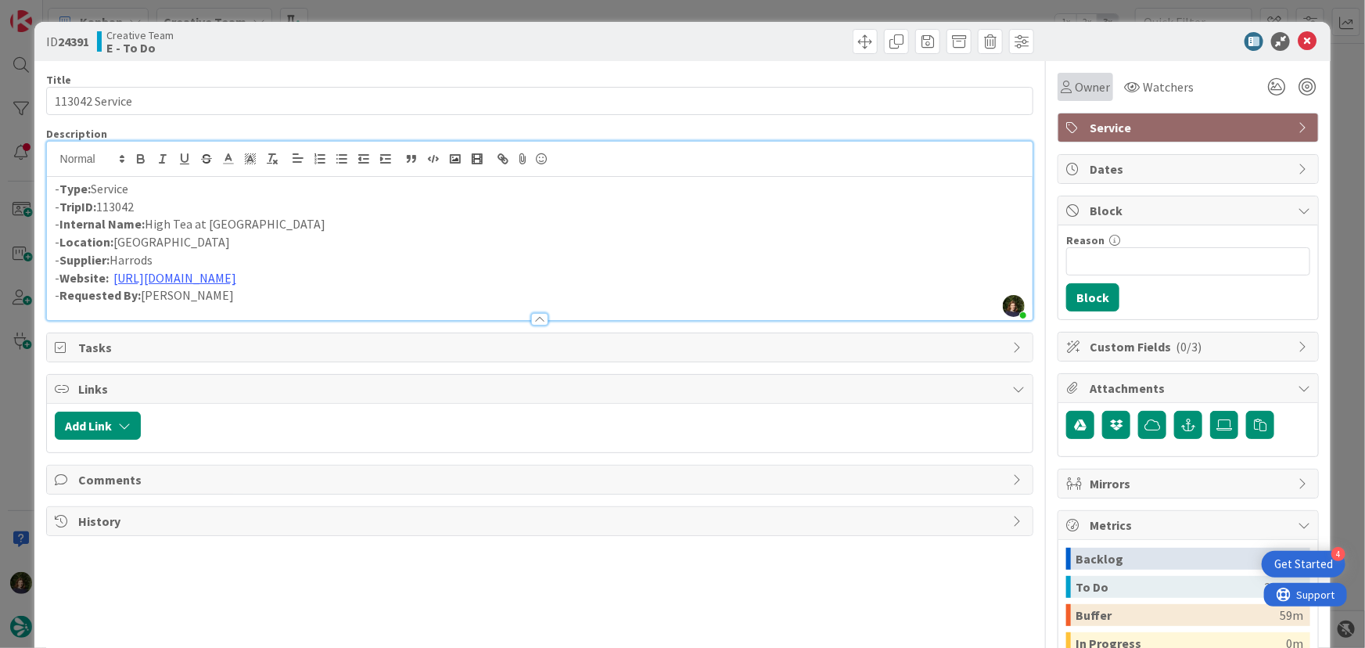
click at [1079, 95] on span "Owner" at bounding box center [1092, 86] width 35 height 19
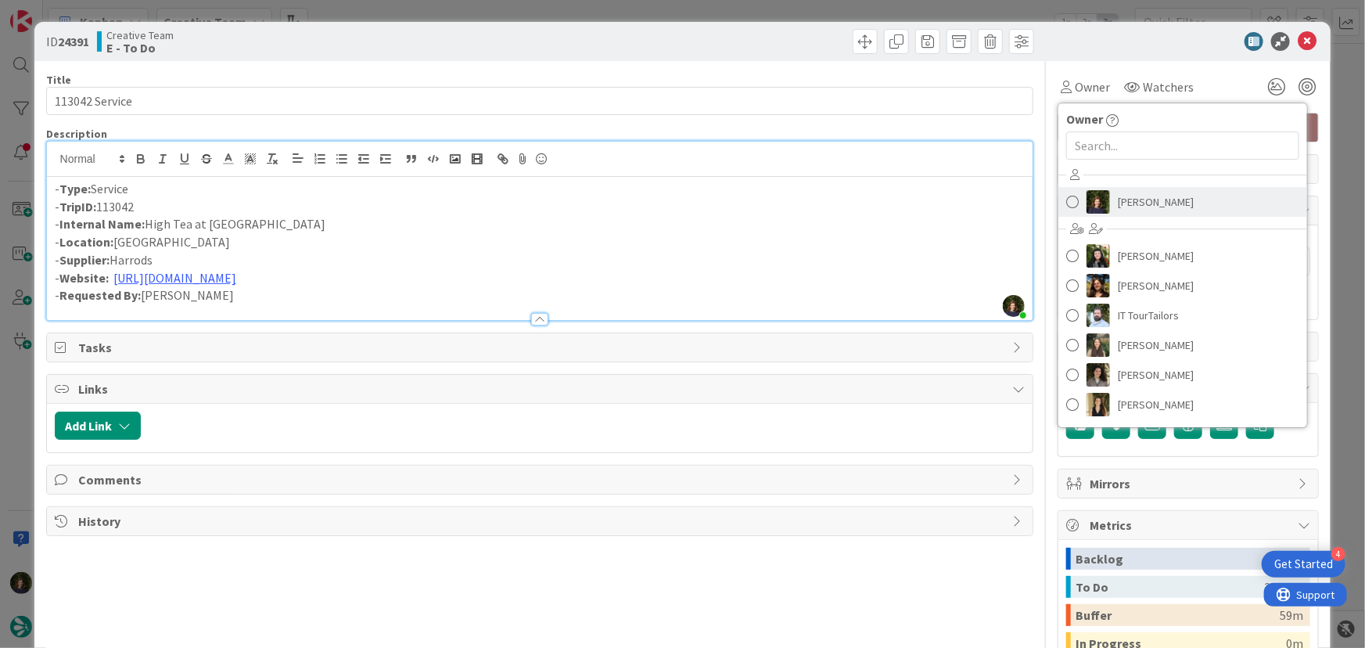
click at [1130, 196] on span "[PERSON_NAME]" at bounding box center [1156, 201] width 76 height 23
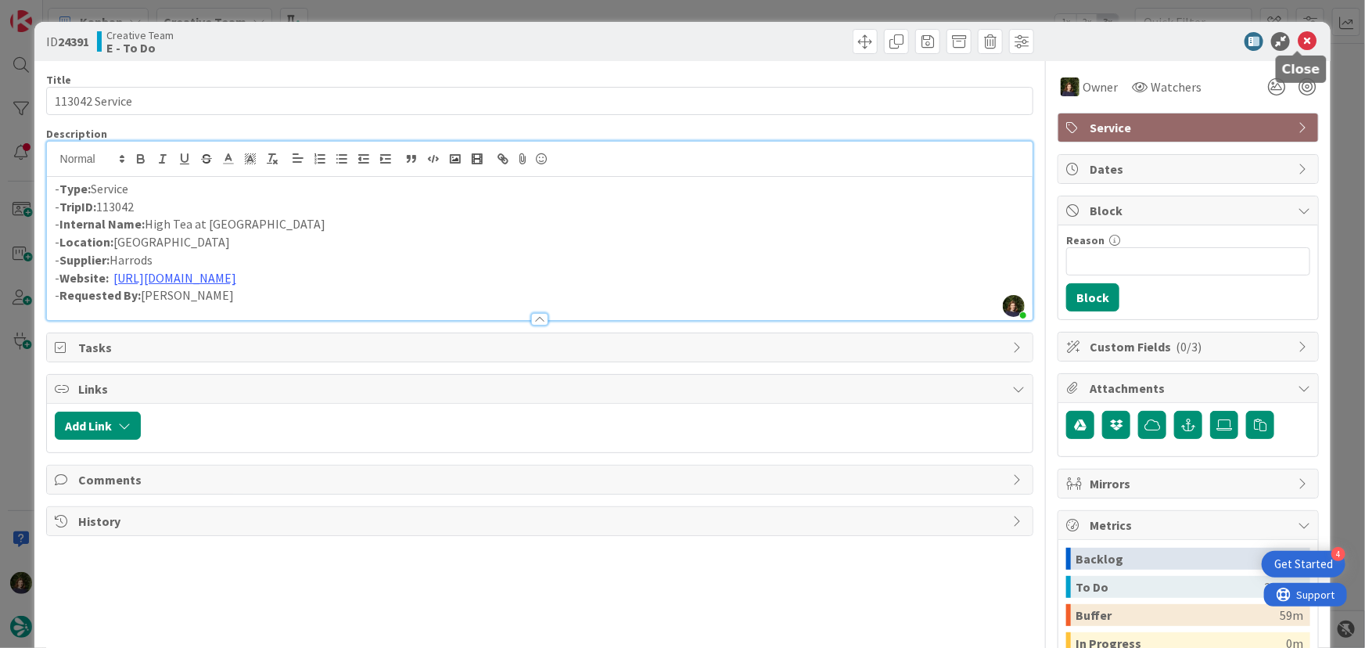
click at [1299, 44] on icon at bounding box center [1307, 41] width 19 height 19
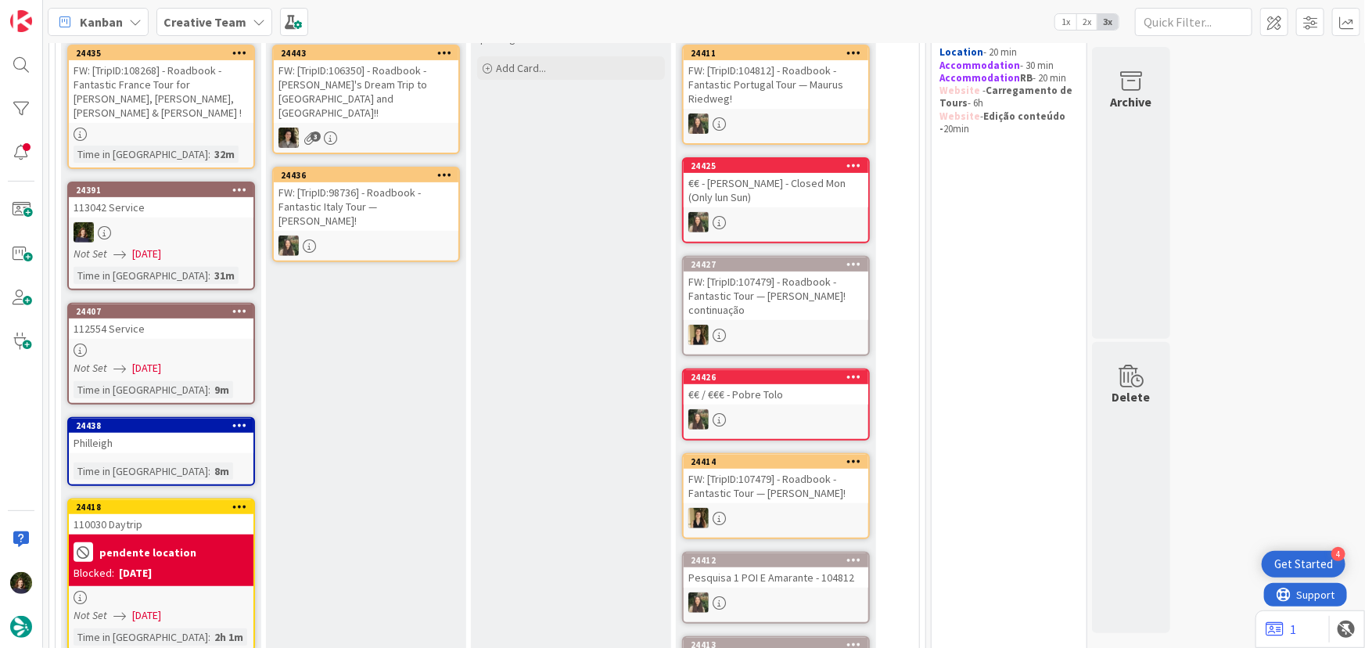
scroll to position [144, 0]
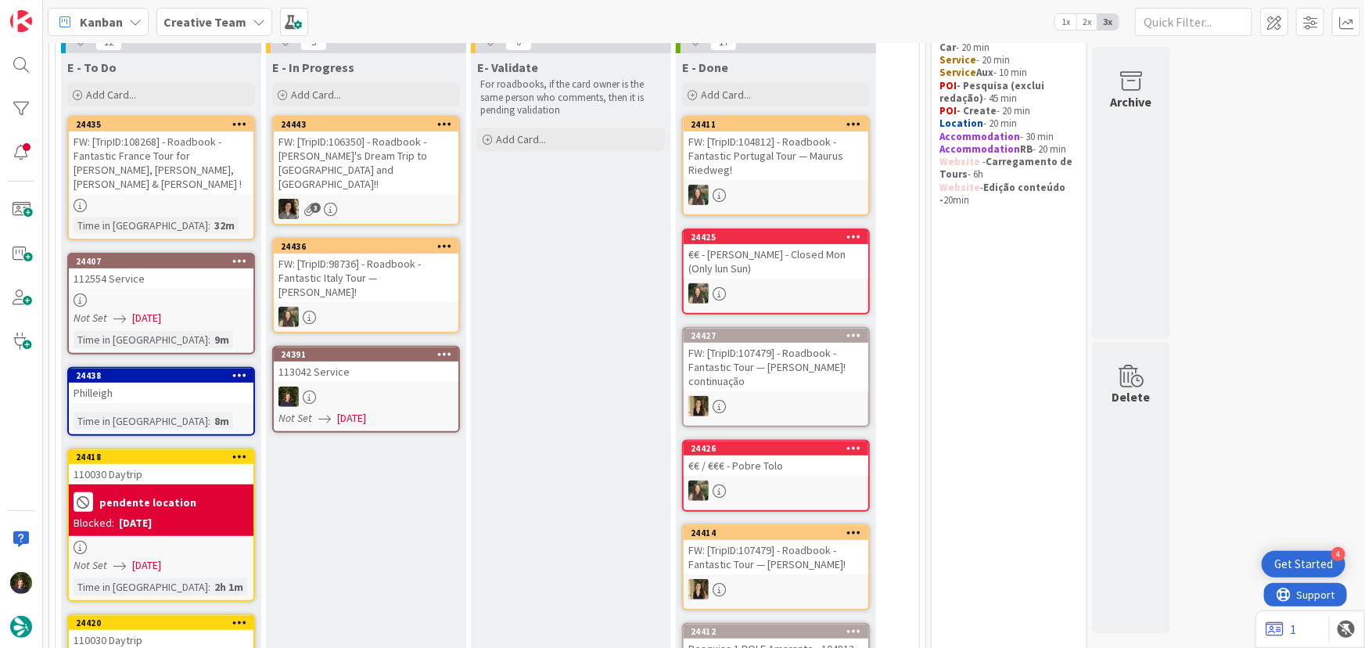
click at [165, 293] on div at bounding box center [161, 299] width 185 height 13
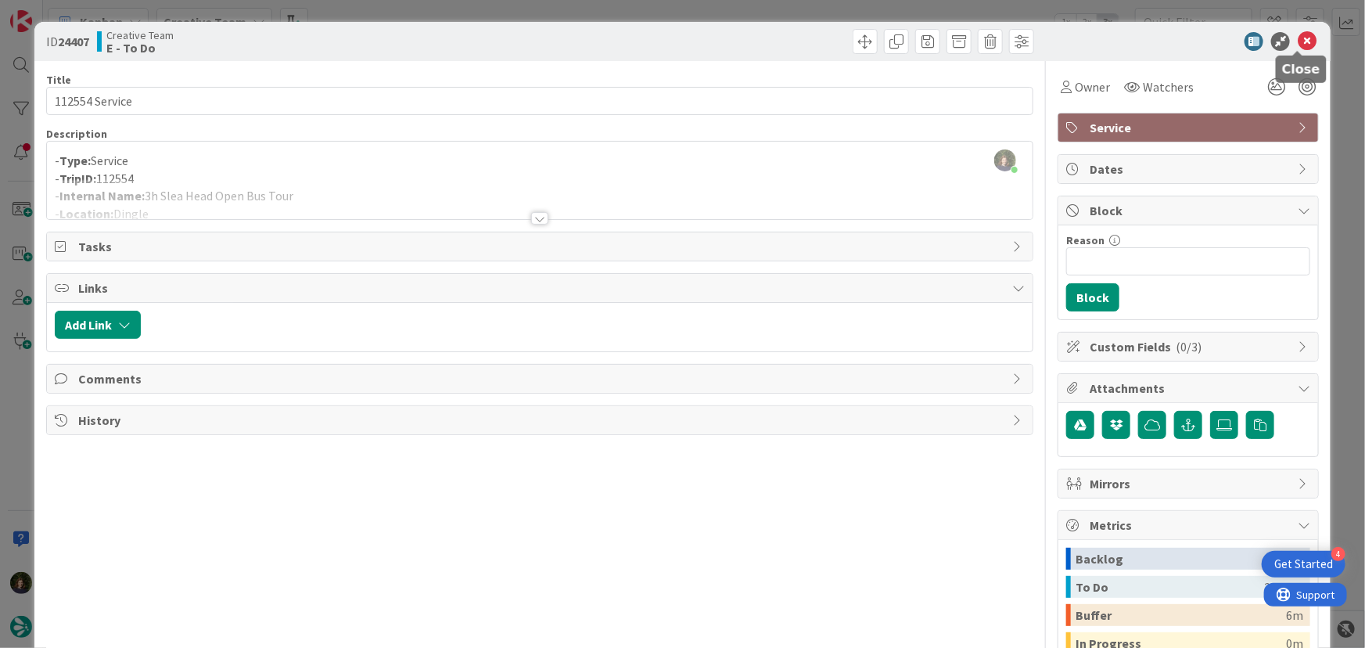
click at [1299, 41] on icon at bounding box center [1307, 41] width 19 height 19
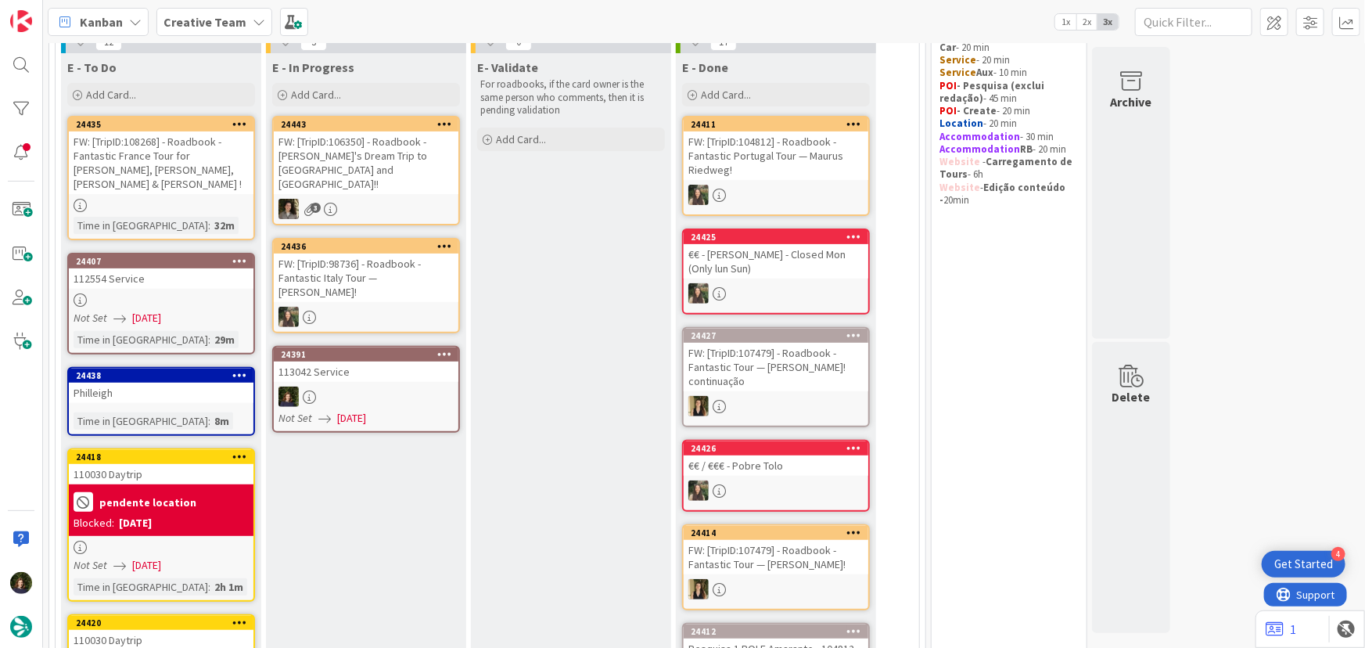
click at [346, 354] on div "24391 113042 Service Not Set [DATE]" at bounding box center [366, 389] width 188 height 87
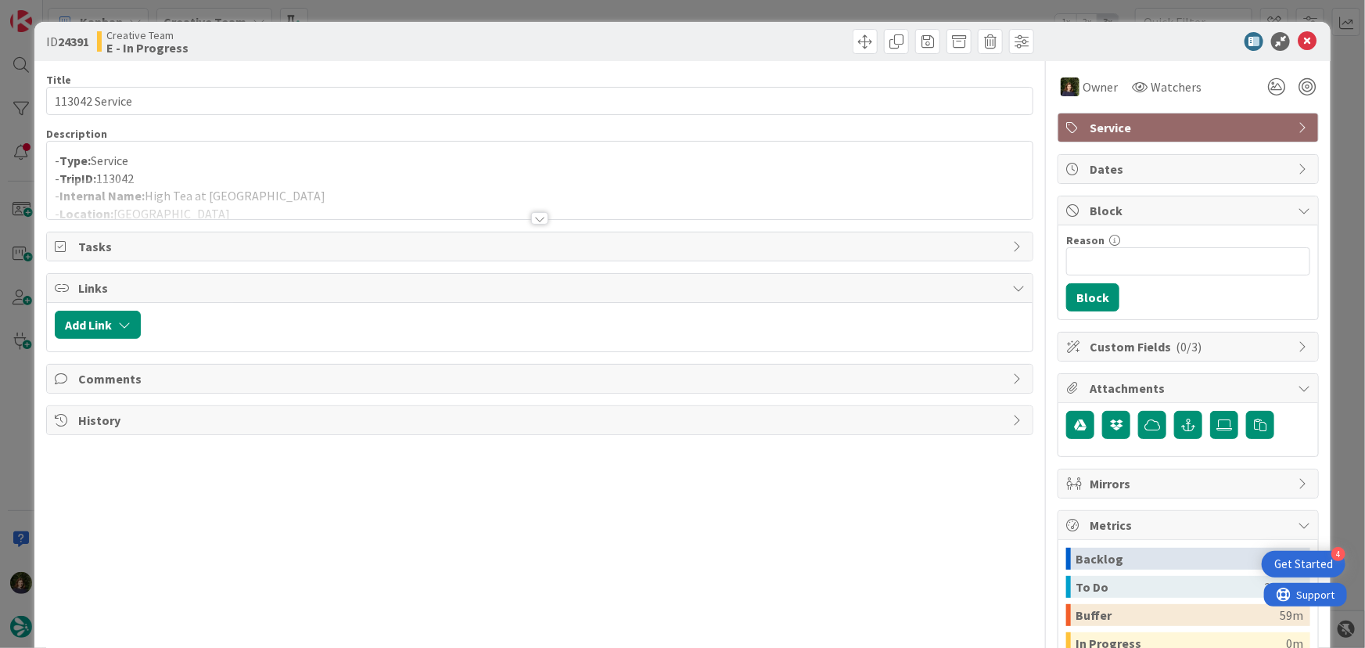
click at [536, 218] on div at bounding box center [539, 218] width 17 height 13
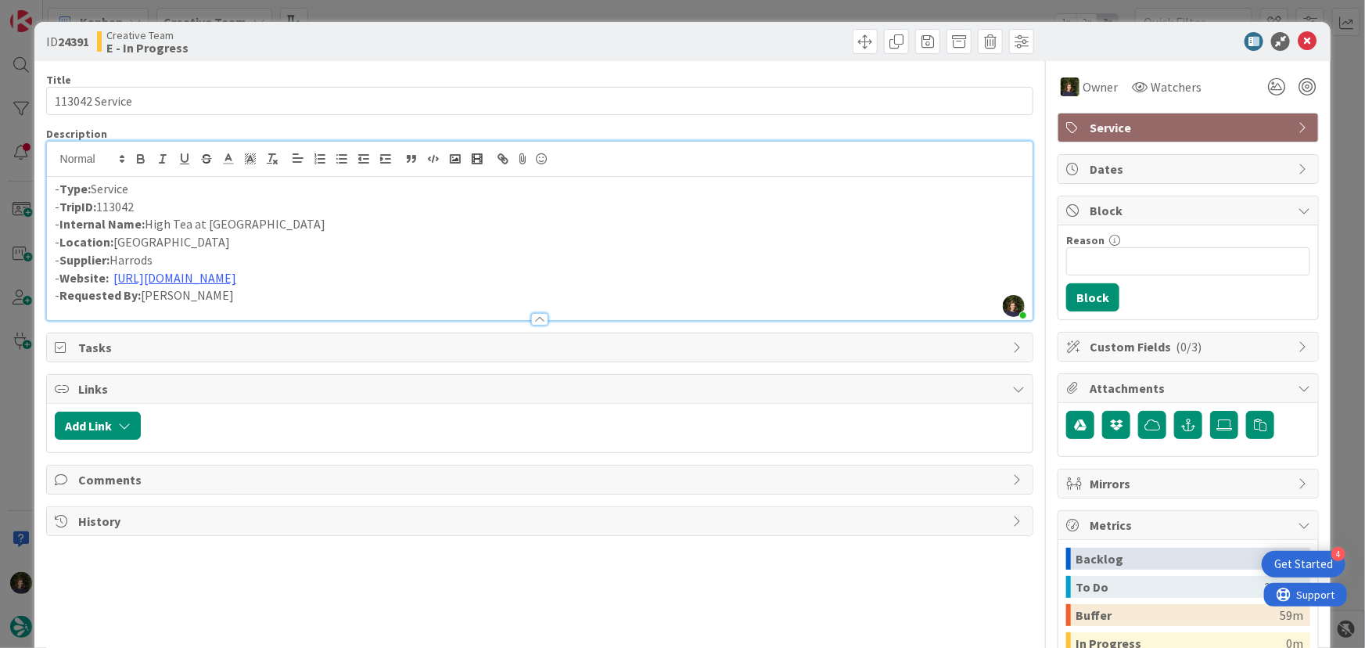
drag, startPoint x: 148, startPoint y: 224, endPoint x: 382, endPoint y: 215, distance: 234.8
click at [382, 215] on p "- Internal Name: High Tea at Harrods Georgian Fourth Floor" at bounding box center [540, 224] width 971 height 18
drag, startPoint x: 1302, startPoint y: 45, endPoint x: 1108, endPoint y: 153, distance: 221.3
click at [1302, 45] on icon at bounding box center [1307, 41] width 19 height 19
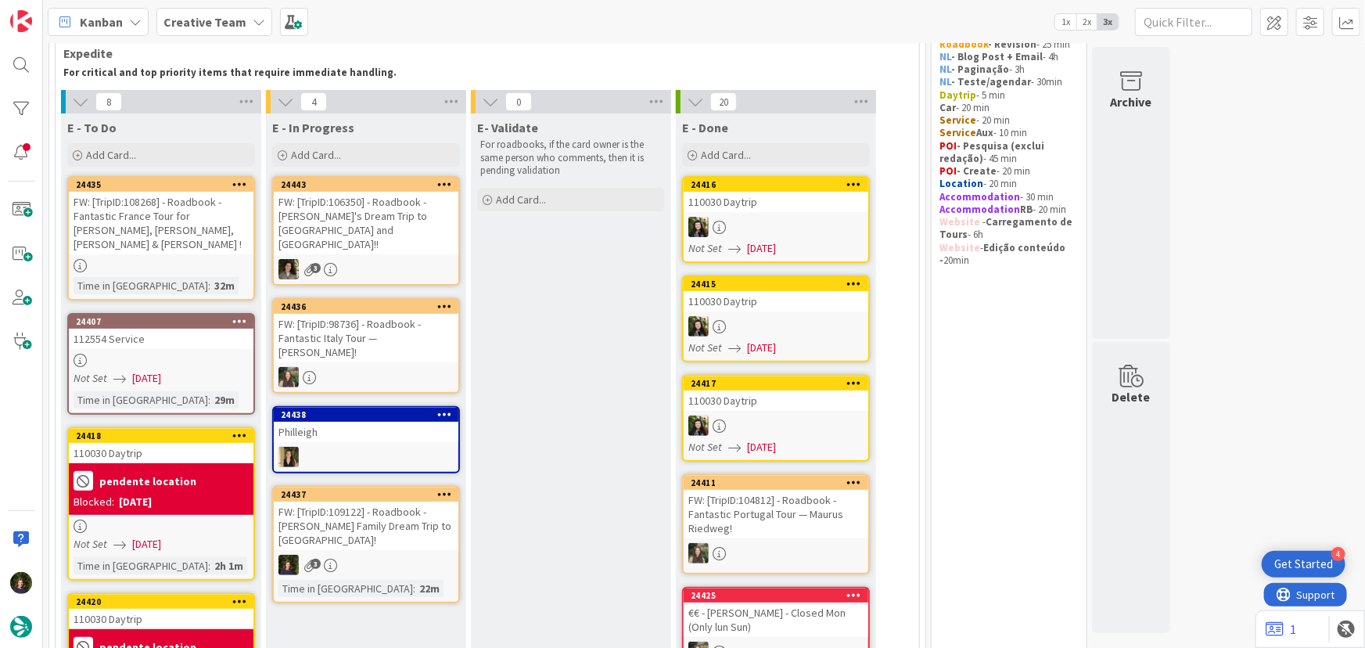
scroll to position [142, 0]
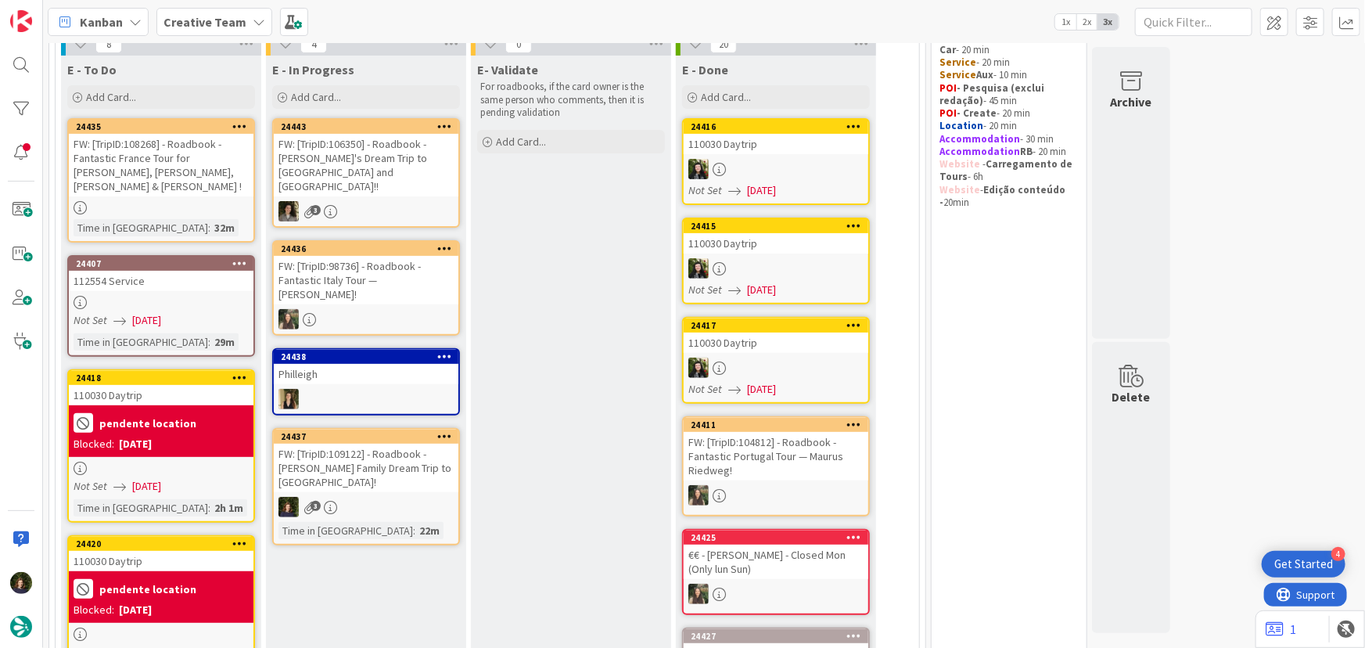
click at [358, 448] on div "FW: [TripID:109122] - Roadbook - [PERSON_NAME] Family Dream Trip to [GEOGRAPHIC…" at bounding box center [366, 468] width 185 height 48
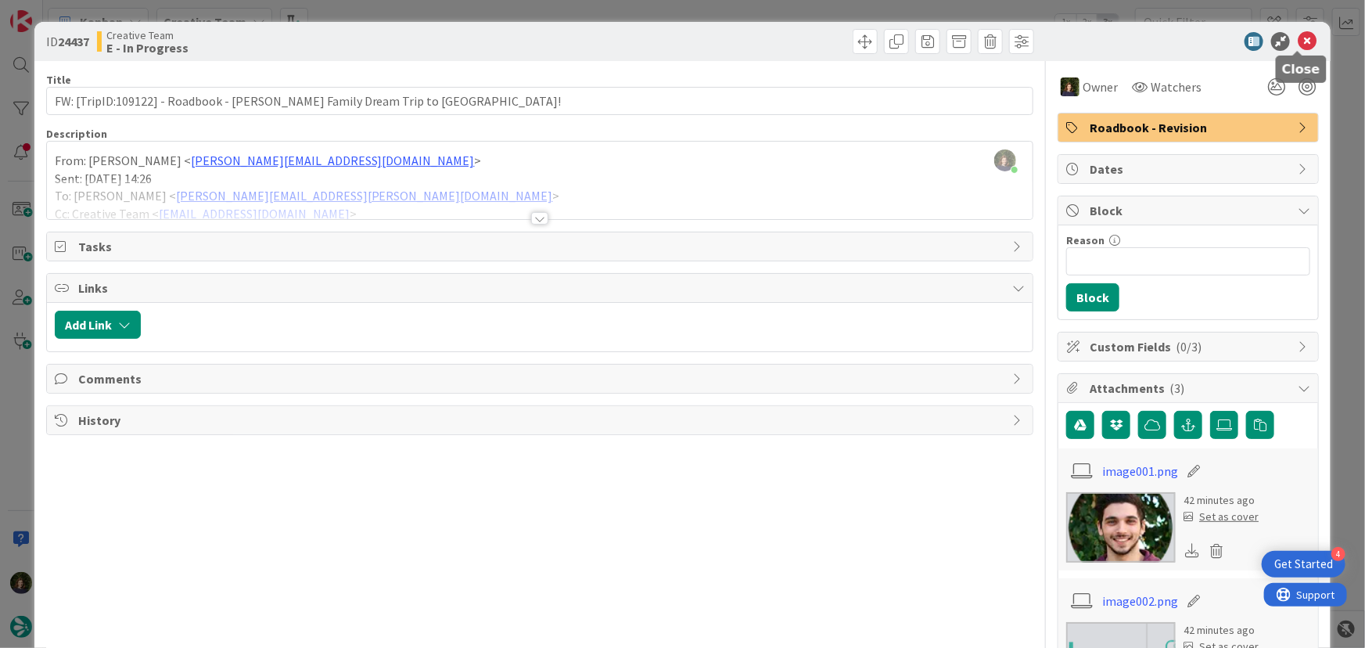
click at [1298, 45] on icon at bounding box center [1307, 41] width 19 height 19
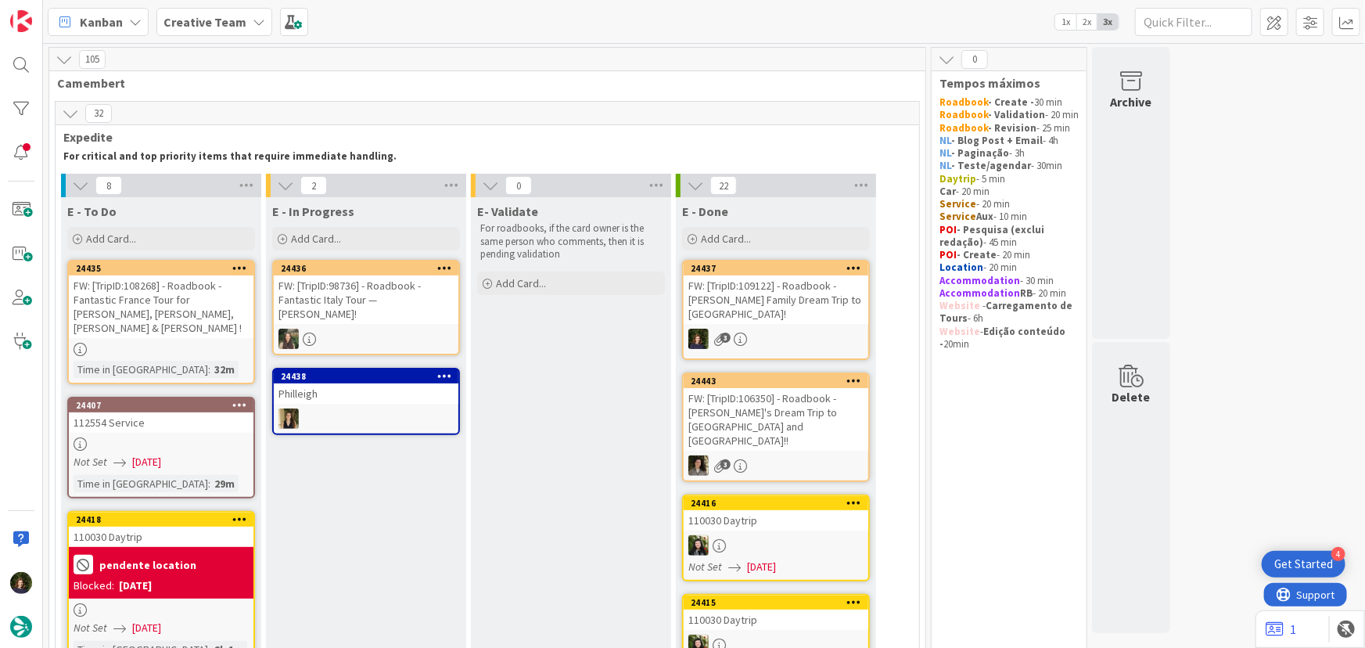
click at [364, 298] on div "FW: [TripID:98736] - Roadbook - Fantastic Italy Tour — [PERSON_NAME]!" at bounding box center [366, 299] width 185 height 48
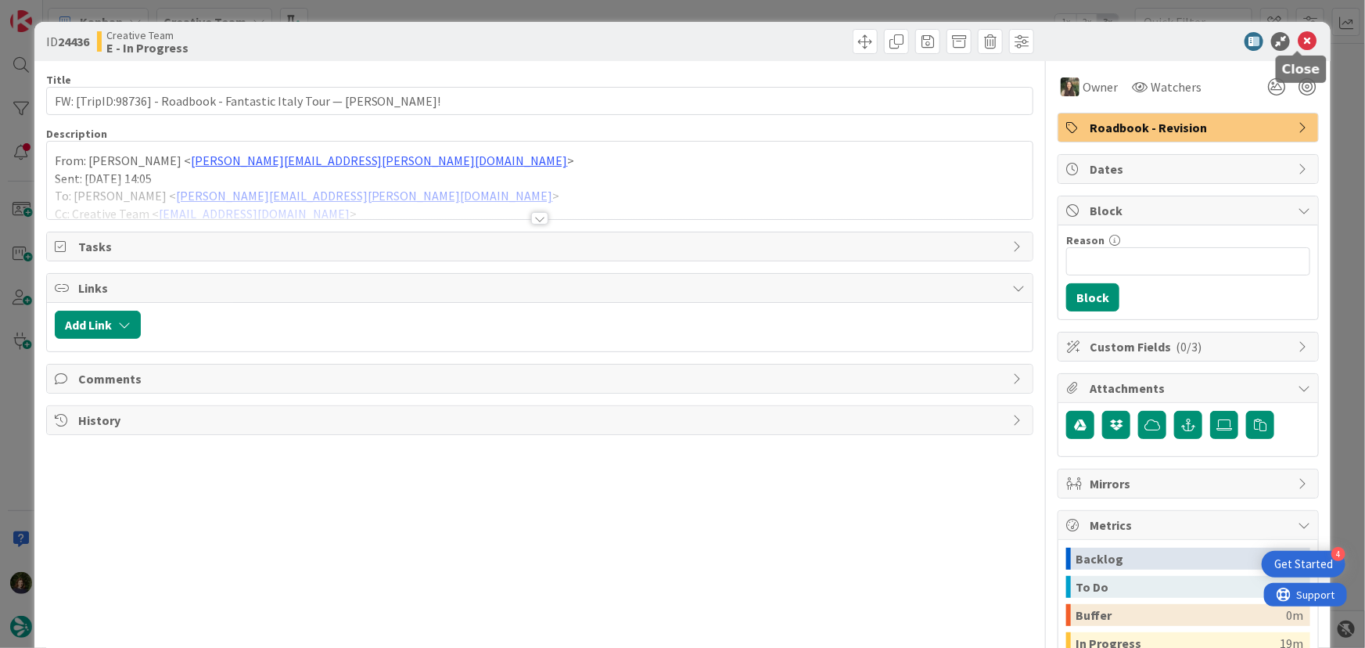
click at [1301, 41] on icon at bounding box center [1307, 41] width 19 height 19
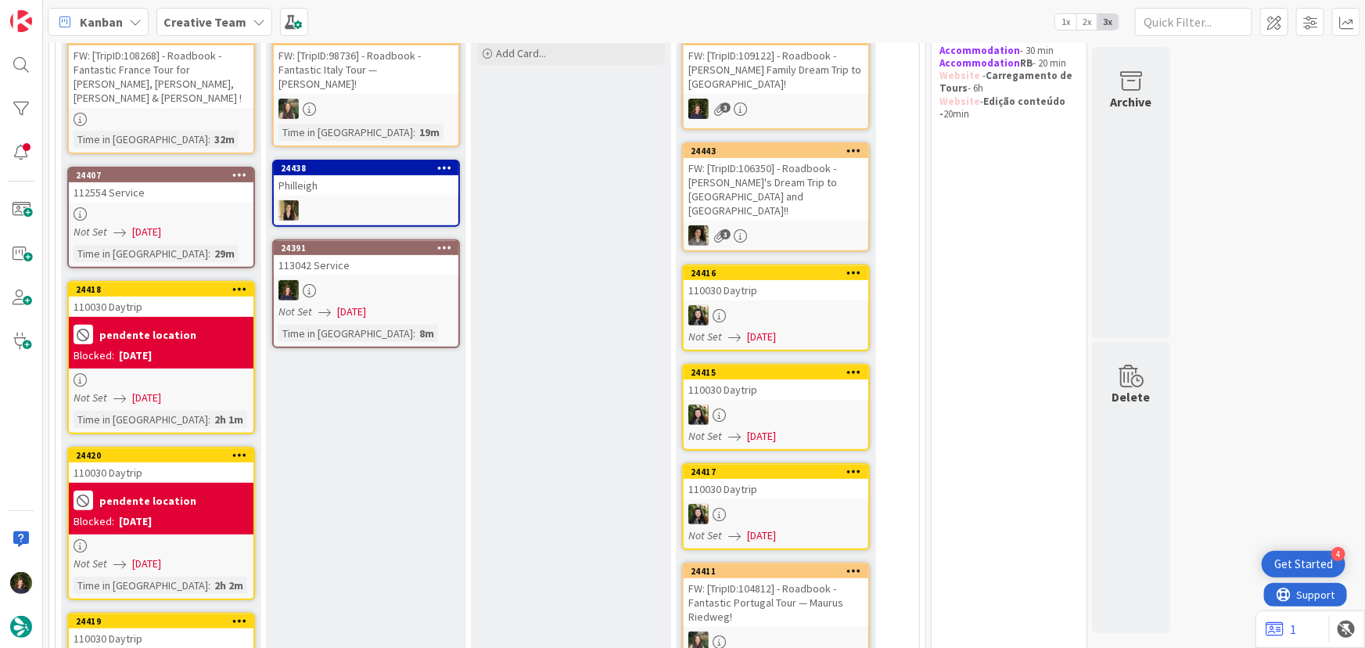
scroll to position [178, 0]
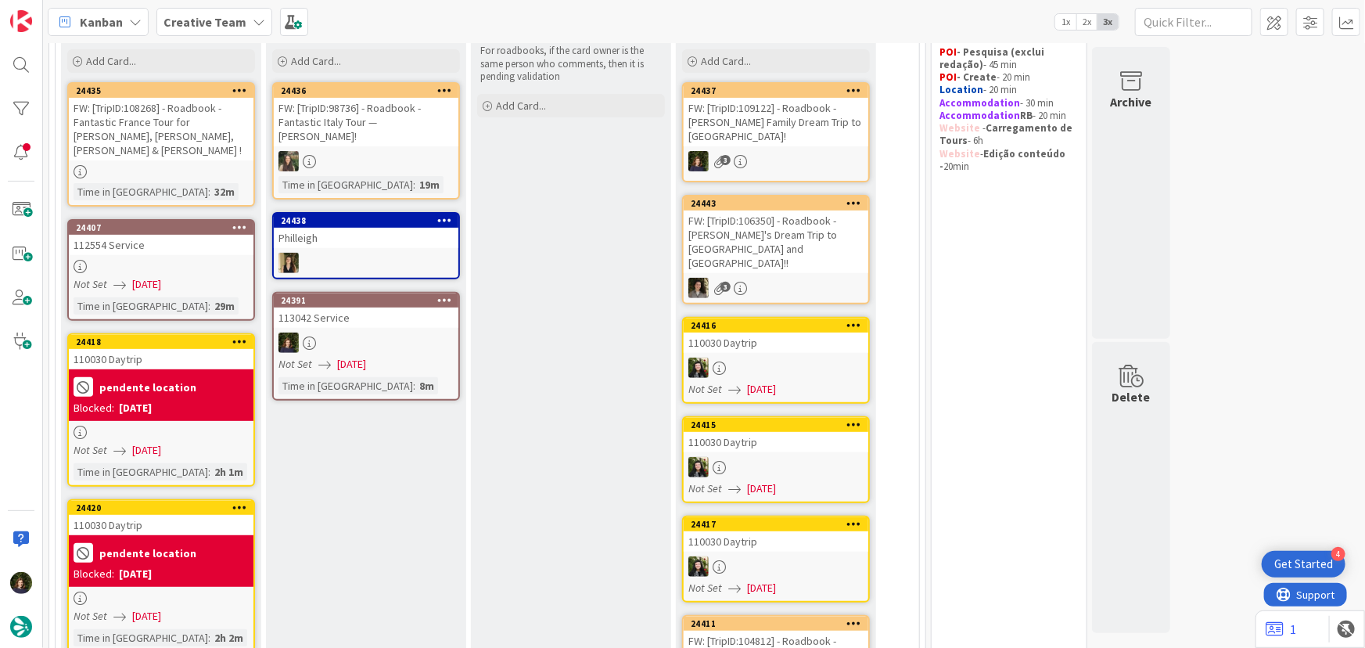
click at [345, 332] on div at bounding box center [366, 342] width 185 height 20
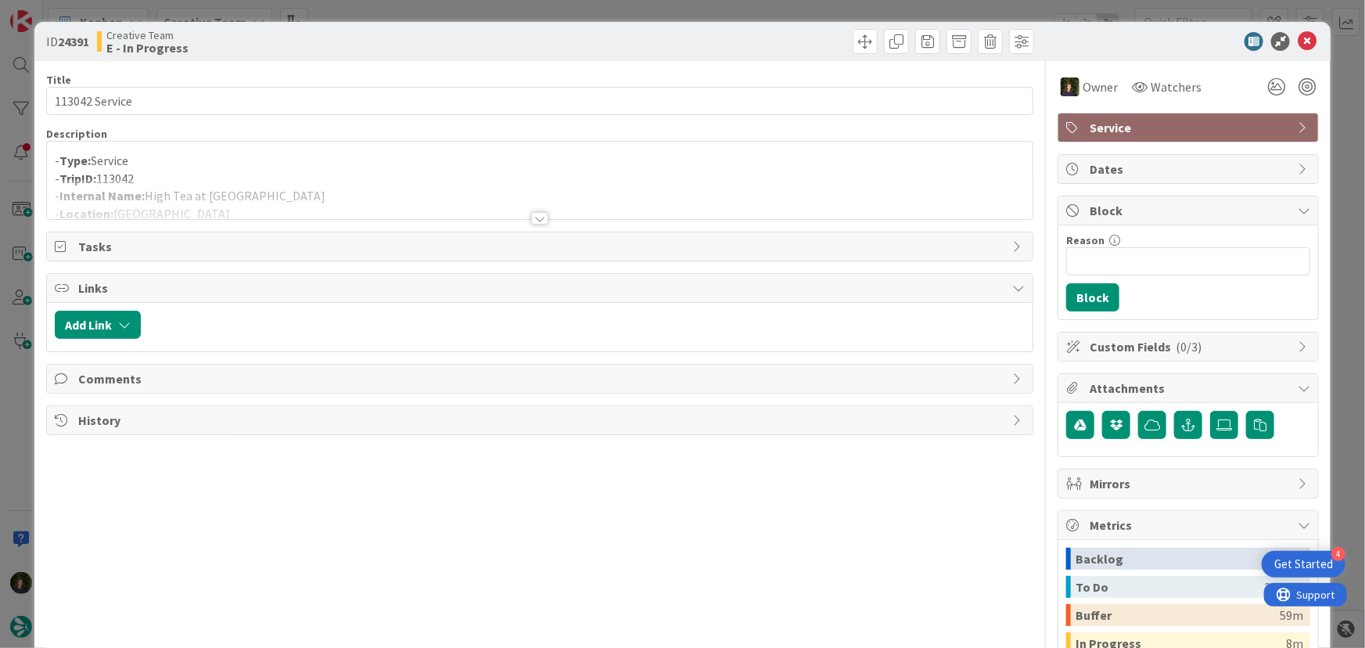
click at [204, 201] on div at bounding box center [540, 199] width 986 height 40
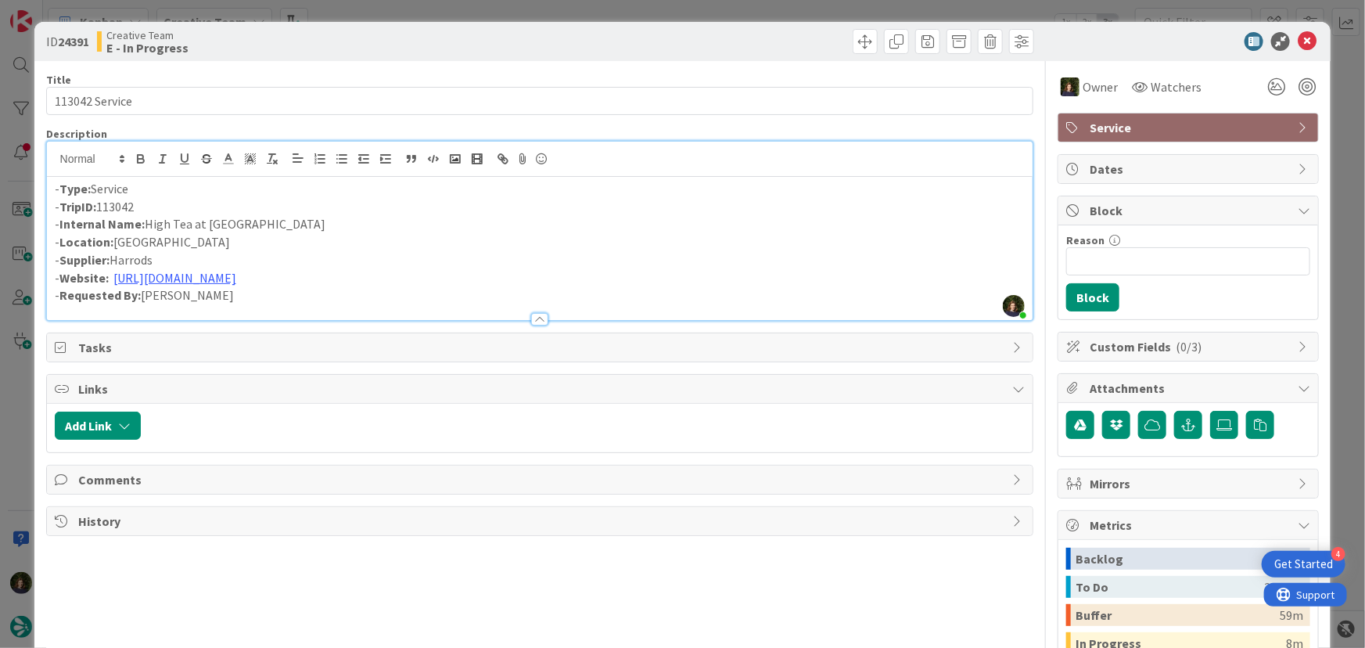
drag, startPoint x: 143, startPoint y: 225, endPoint x: 373, endPoint y: 223, distance: 230.0
click at [373, 223] on p "- Internal Name: High Tea at Harrods Georgian Fourth Floor" at bounding box center [540, 224] width 971 height 18
copy p "High Tea at [GEOGRAPHIC_DATA]"
click at [224, 233] on p "- Location: [GEOGRAPHIC_DATA]" at bounding box center [540, 242] width 971 height 18
drag, startPoint x: 145, startPoint y: 224, endPoint x: 372, endPoint y: 215, distance: 227.0
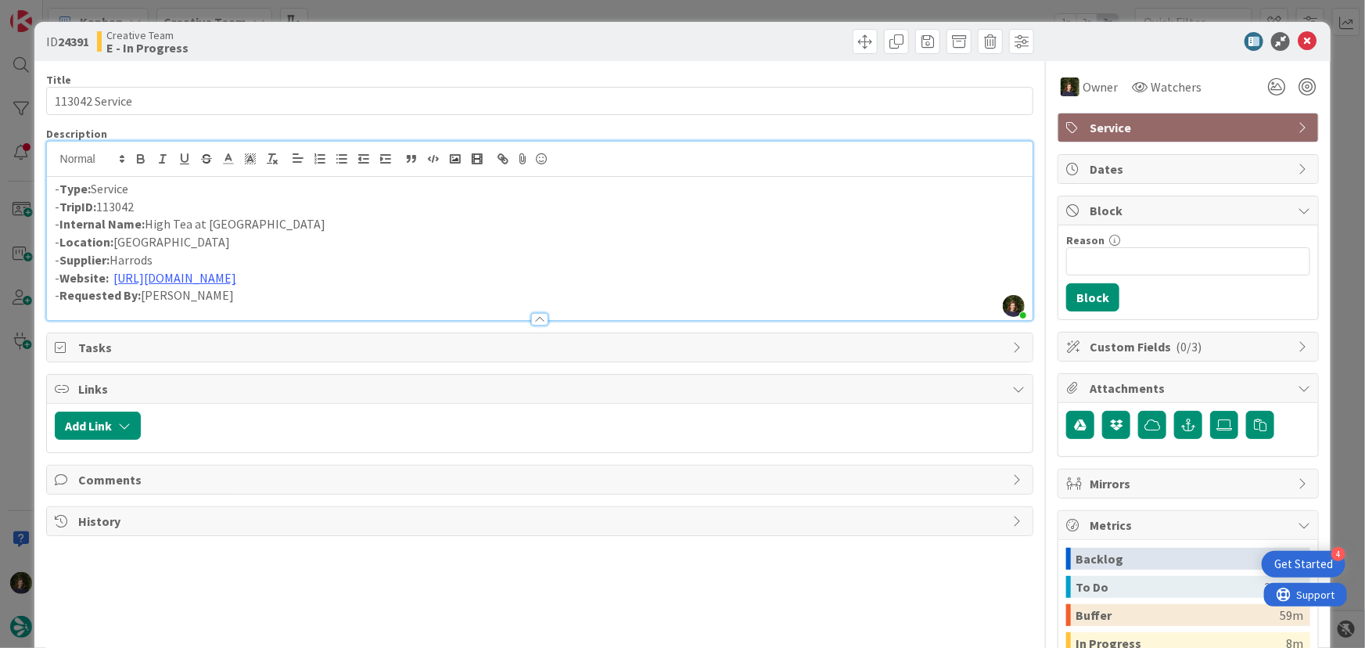
click at [372, 215] on p "- Internal Name: High Tea at Harrods Georgian Fourth Floor" at bounding box center [540, 224] width 971 height 18
copy p "High Tea at [GEOGRAPHIC_DATA]"
click at [1298, 38] on icon at bounding box center [1307, 41] width 19 height 19
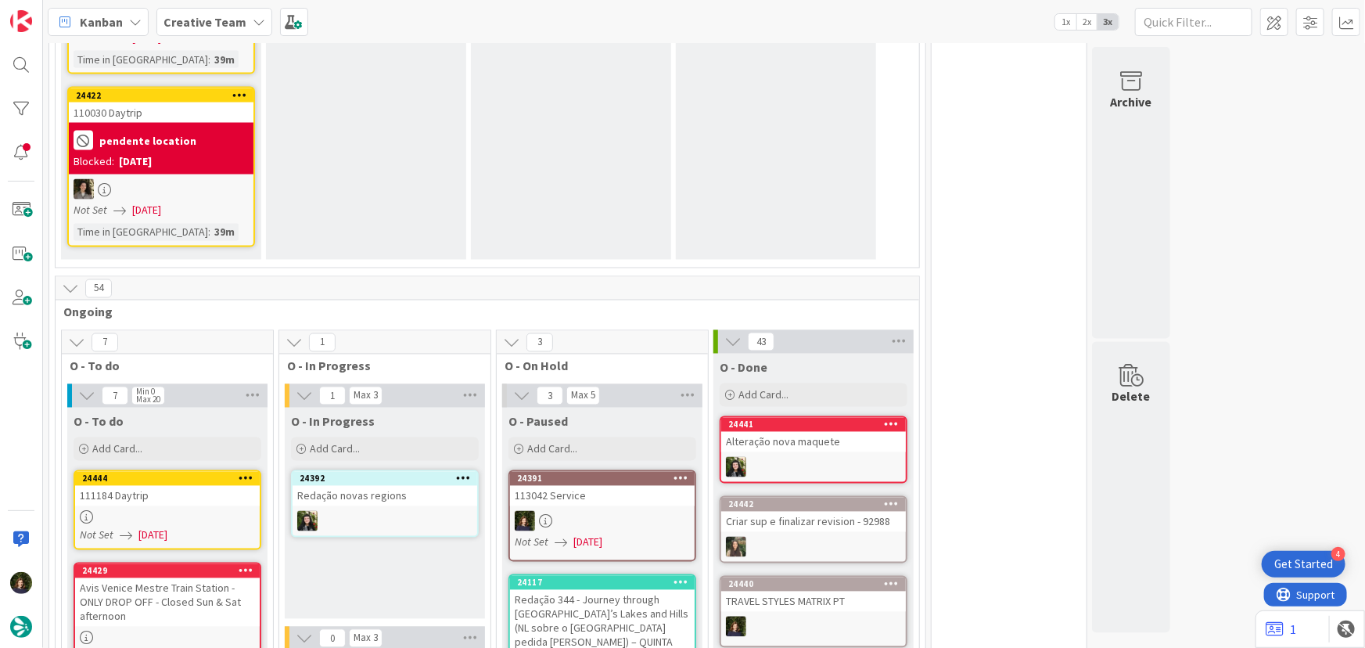
scroll to position [1348, 0]
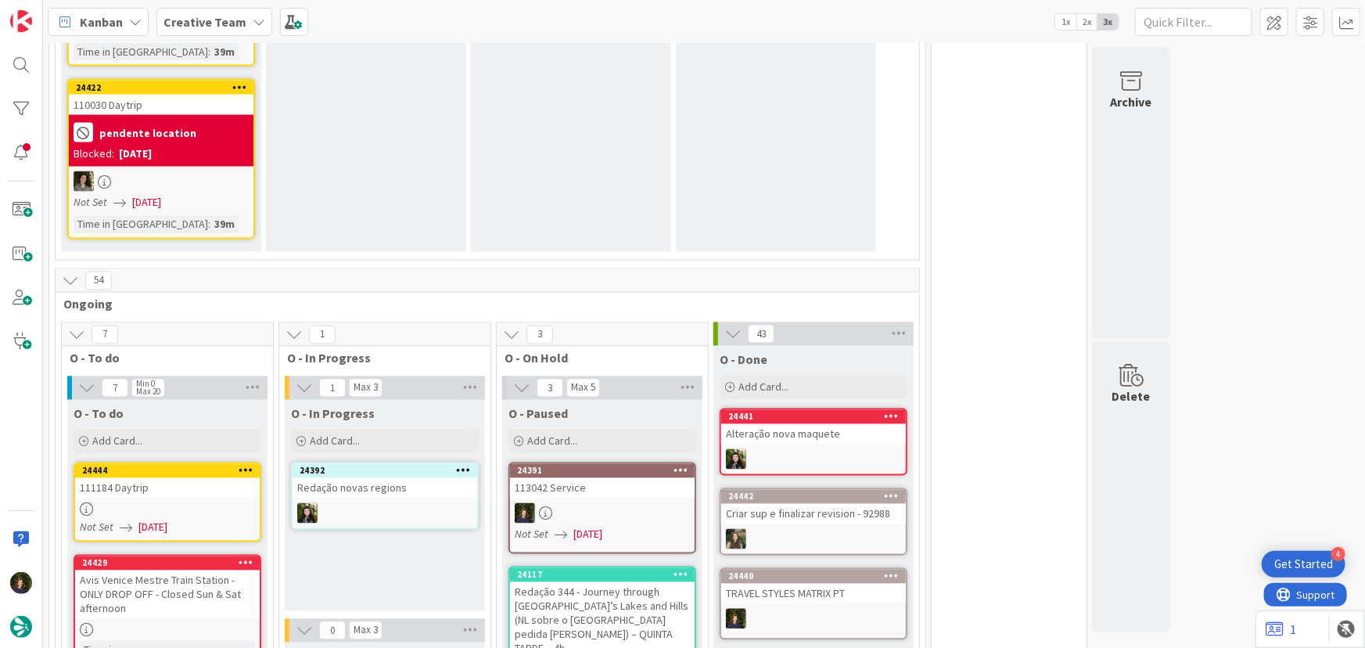
click at [523, 31] on div "Kanban Creative Team 1x 2x 3x" at bounding box center [704, 21] width 1322 height 43
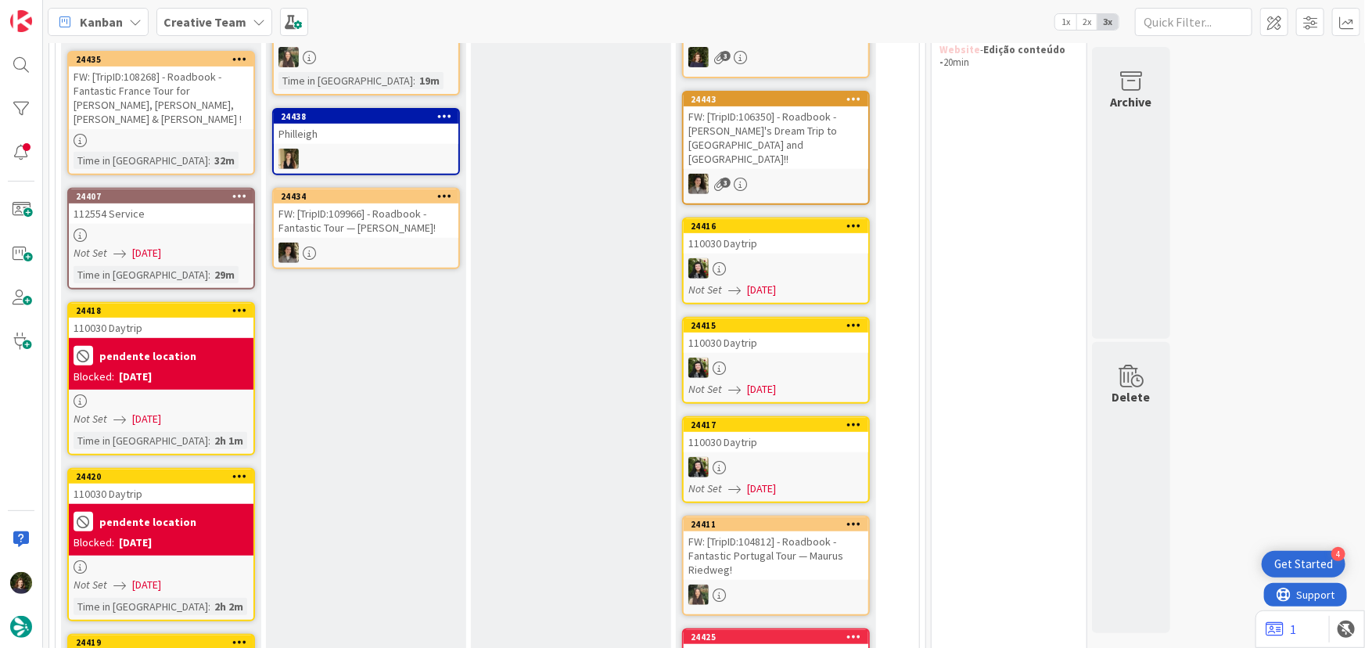
scroll to position [68, 0]
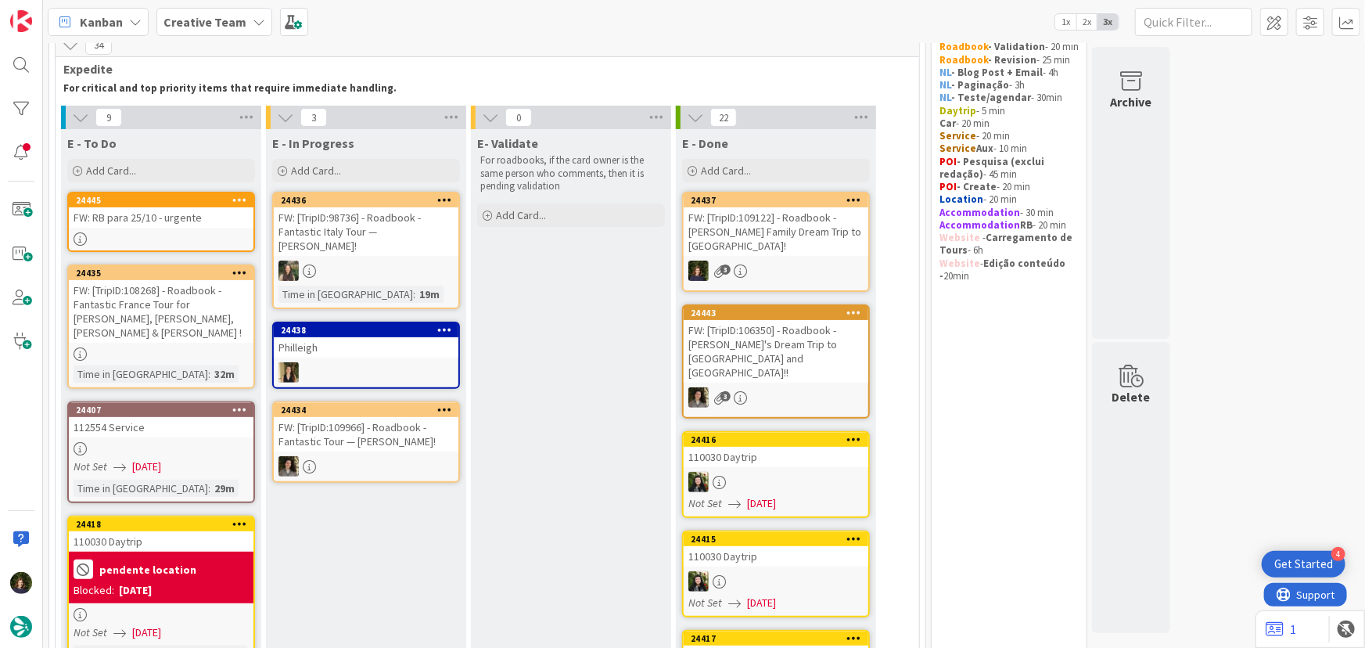
click at [177, 323] on div "FW: [TripID:108268] - Roadbook - Fantastic France Tour for [PERSON_NAME], [PERS…" at bounding box center [161, 311] width 185 height 63
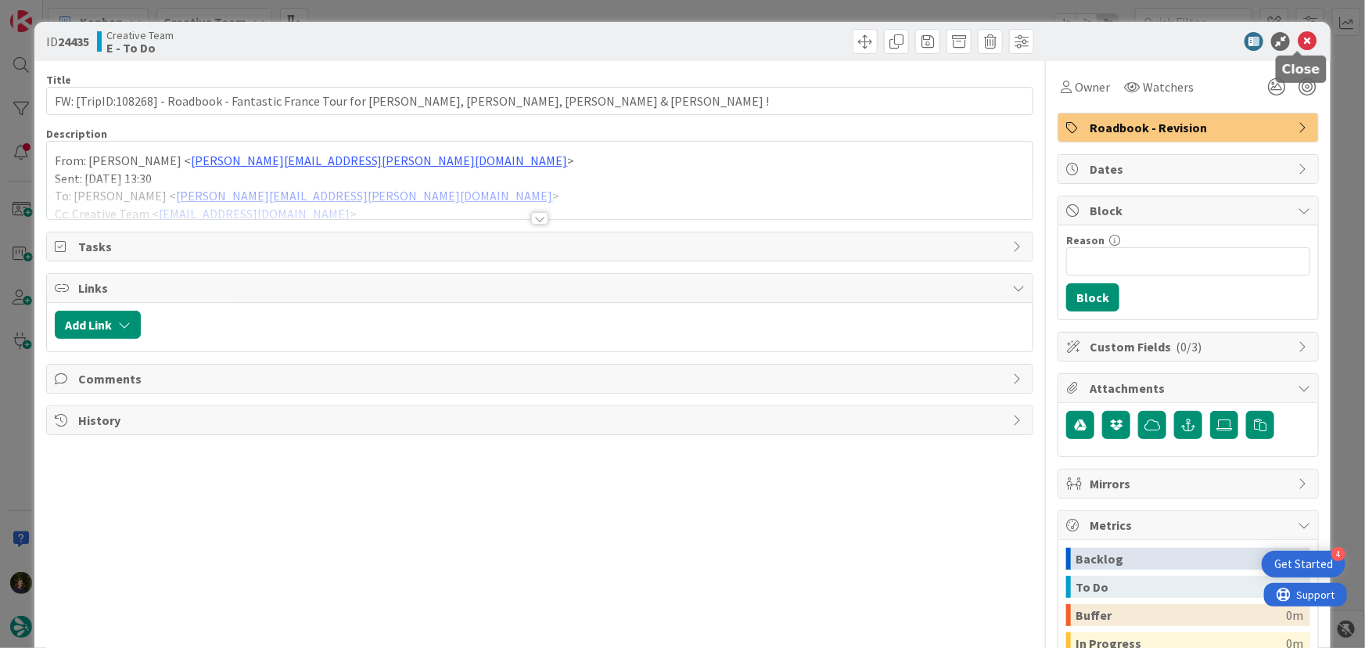
click at [1298, 40] on icon at bounding box center [1307, 41] width 19 height 19
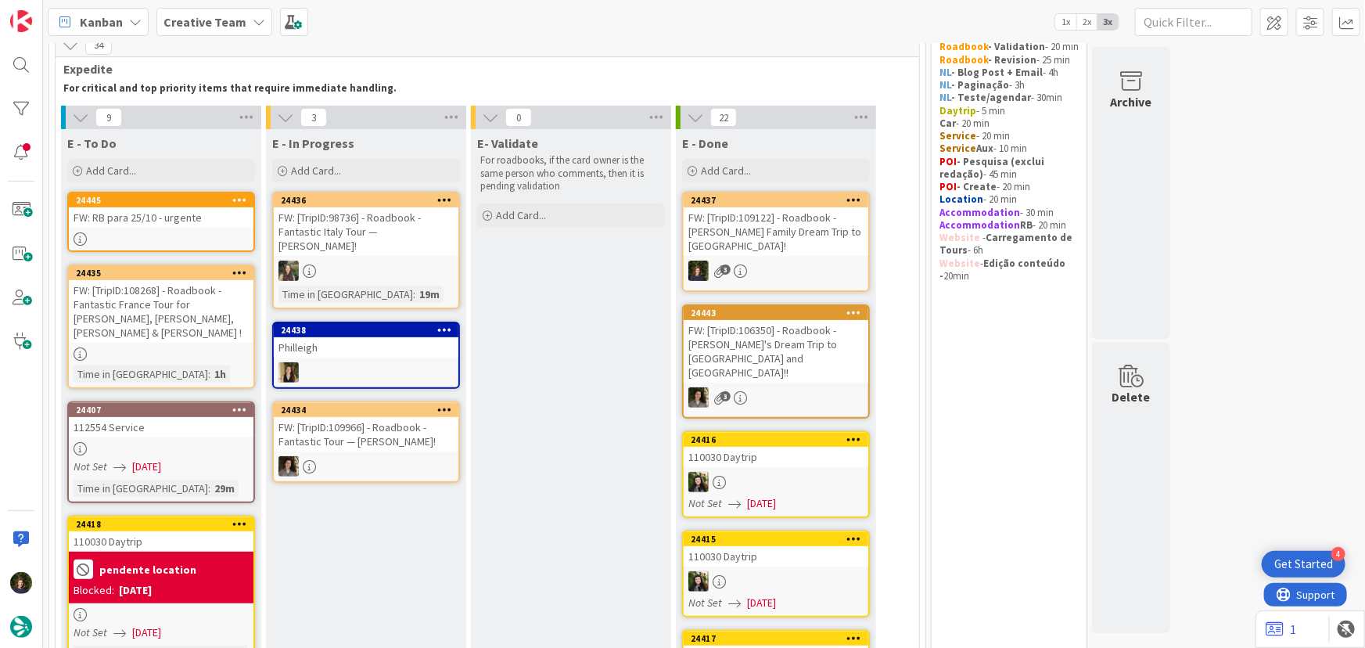
click at [133, 442] on div at bounding box center [161, 448] width 185 height 13
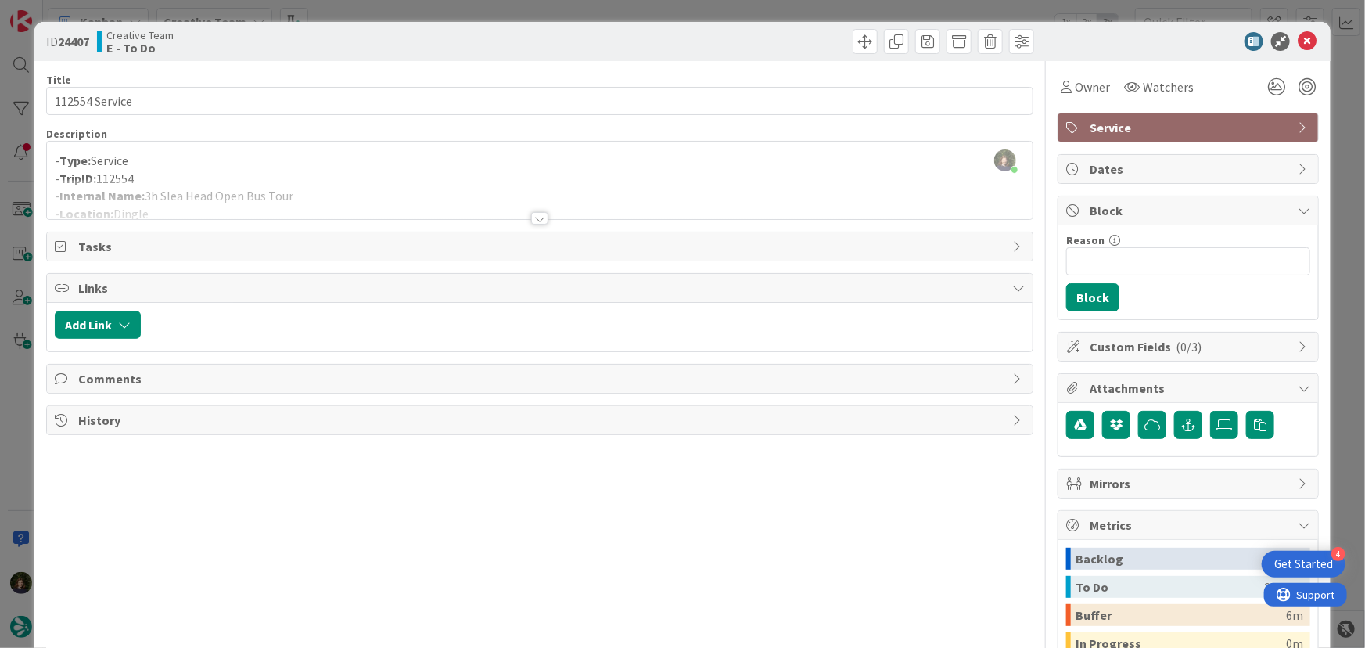
click at [532, 217] on div at bounding box center [539, 218] width 17 height 13
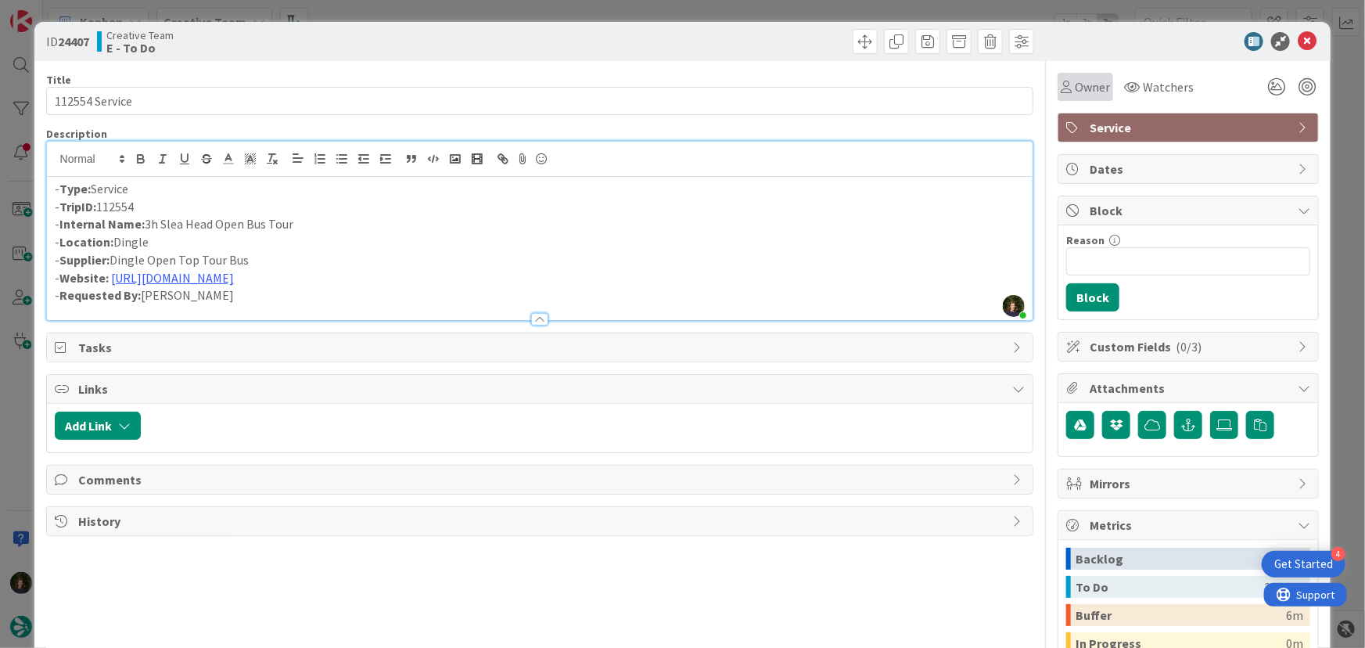
click at [1081, 82] on span "Owner" at bounding box center [1092, 86] width 35 height 19
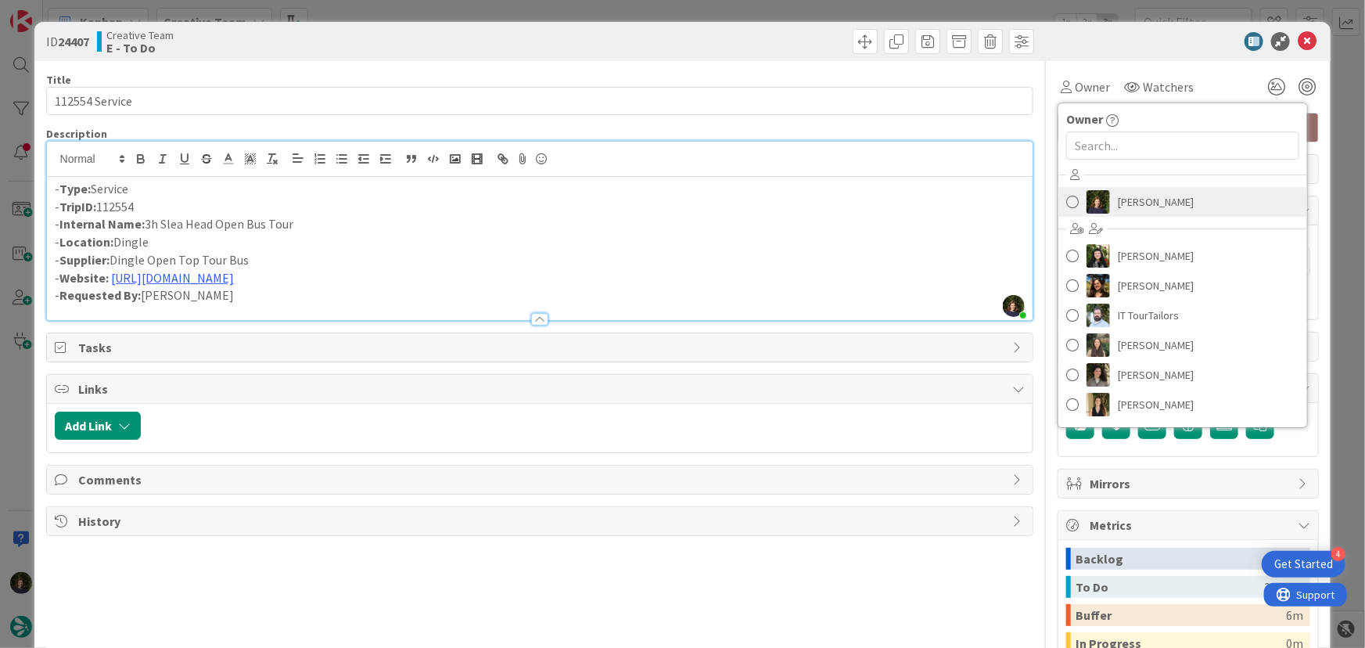
click at [1126, 202] on span "[PERSON_NAME]" at bounding box center [1156, 201] width 76 height 23
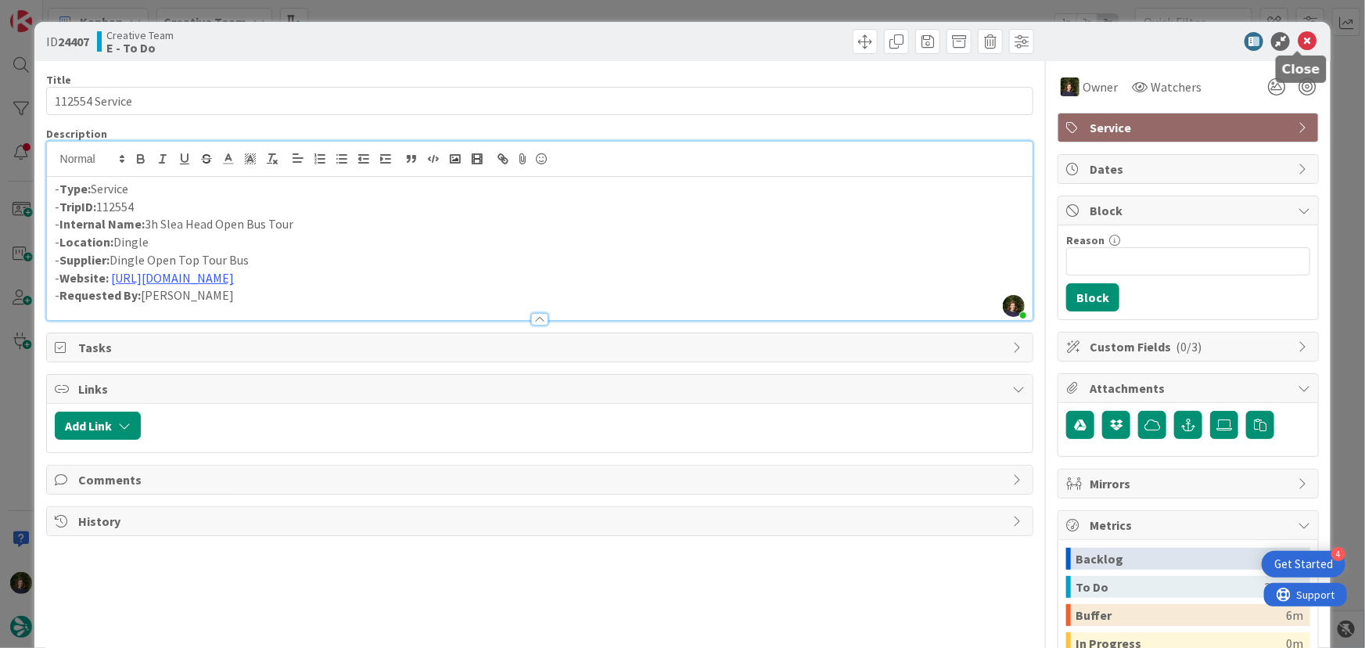
click at [1298, 48] on icon at bounding box center [1307, 41] width 19 height 19
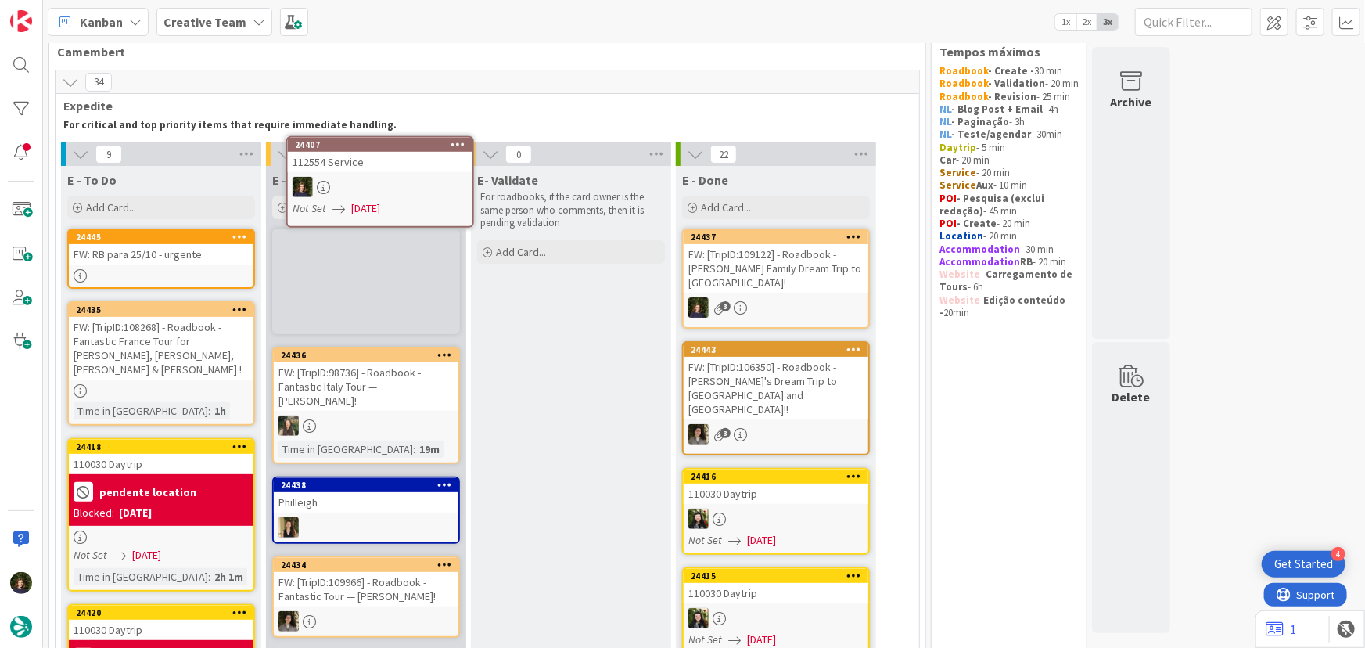
scroll to position [15, 0]
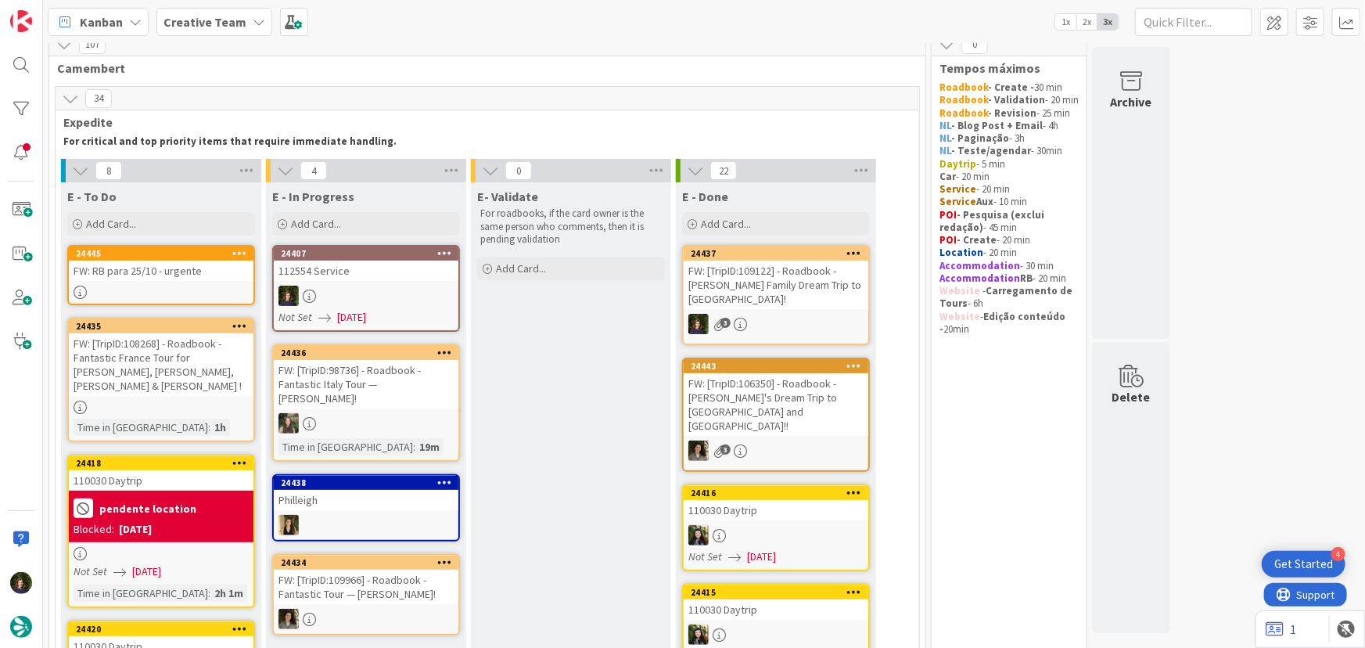
click at [365, 265] on div "112554 Service" at bounding box center [366, 270] width 185 height 20
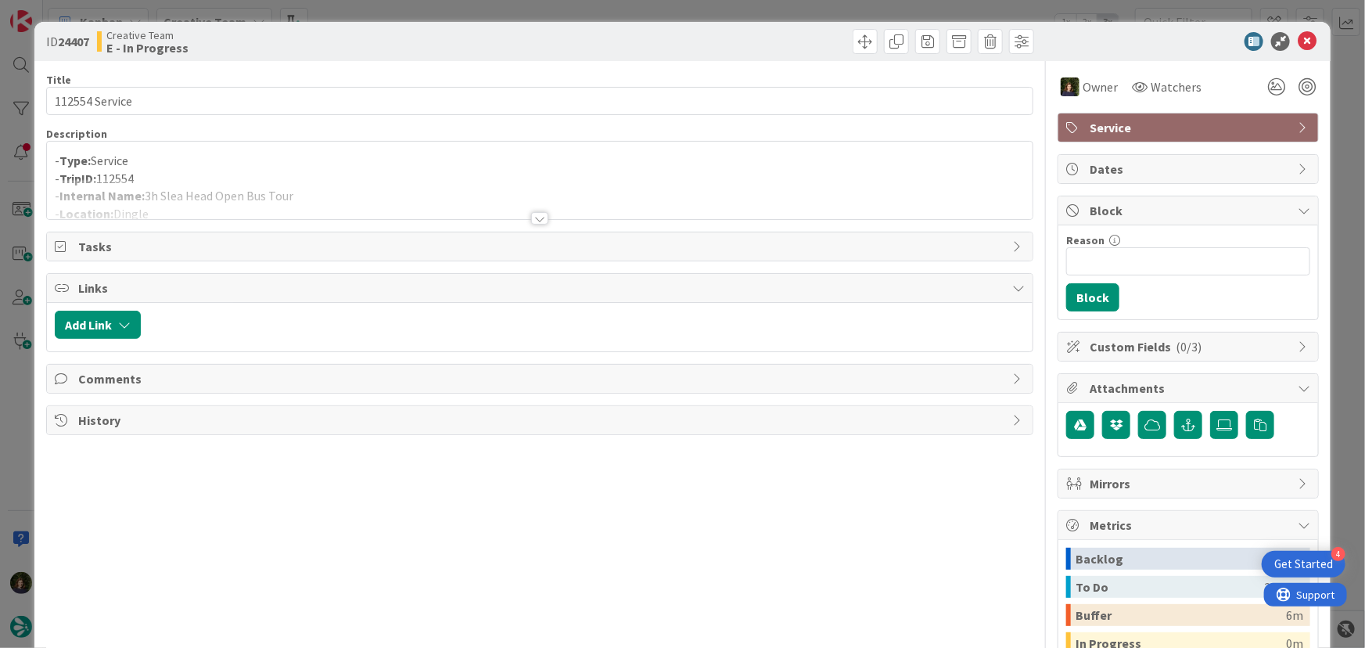
click at [538, 212] on div at bounding box center [539, 218] width 17 height 13
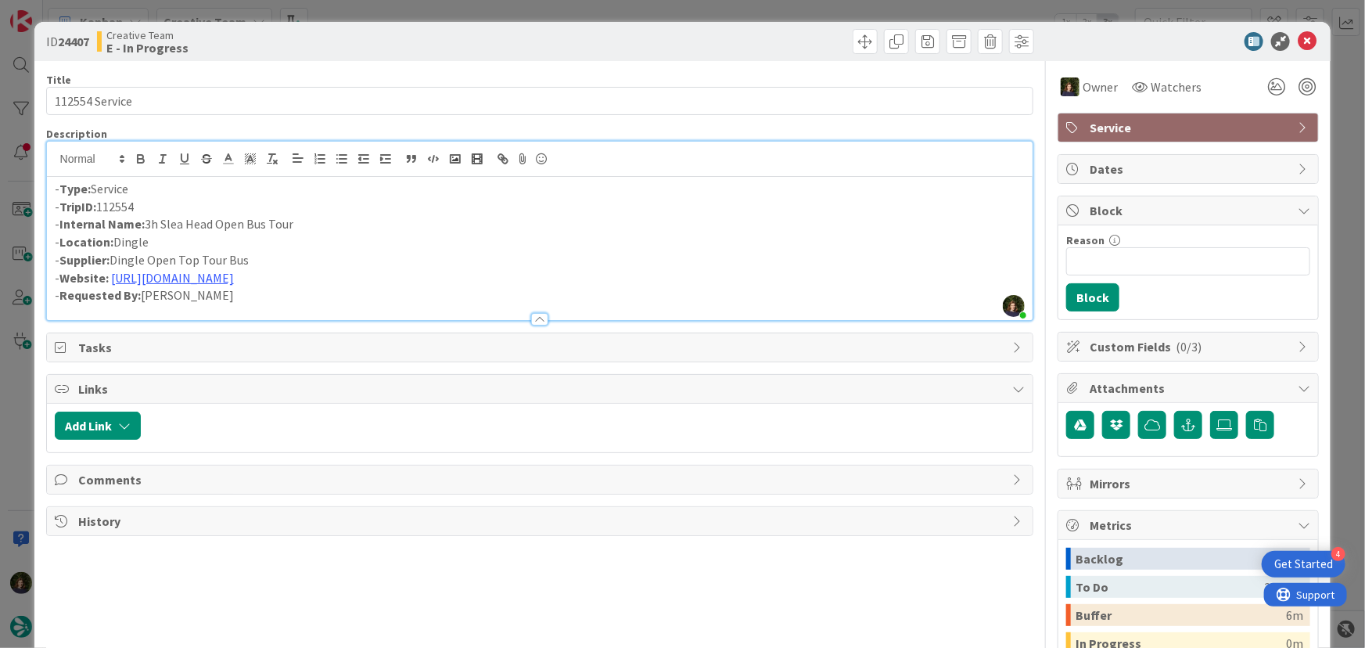
drag, startPoint x: 314, startPoint y: 222, endPoint x: 148, endPoint y: 228, distance: 165.9
click at [148, 228] on p "- Internal Name: 3h Slea Head Open Bus Tour" at bounding box center [540, 224] width 971 height 18
copy p "3h Slea Head Open Bus Tour"
click at [181, 303] on link "[URL][DOMAIN_NAME]" at bounding box center [165, 307] width 107 height 20
click at [1298, 45] on icon at bounding box center [1307, 41] width 19 height 19
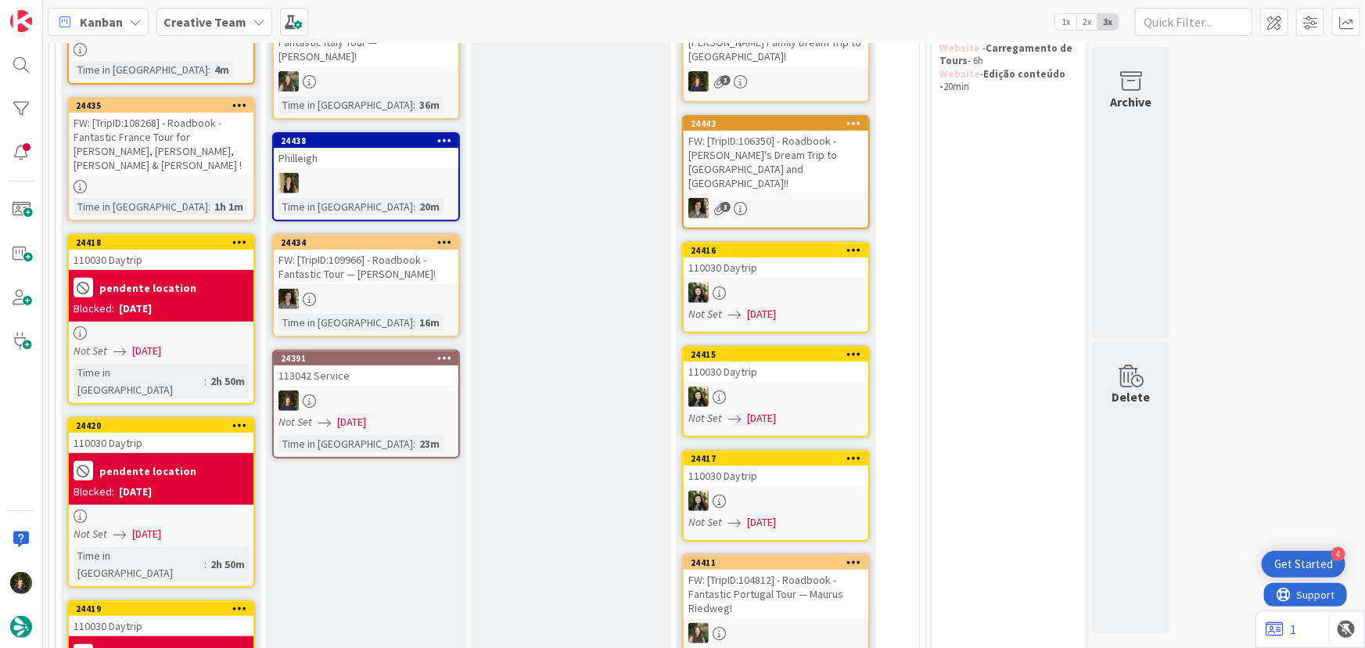
scroll to position [133, 0]
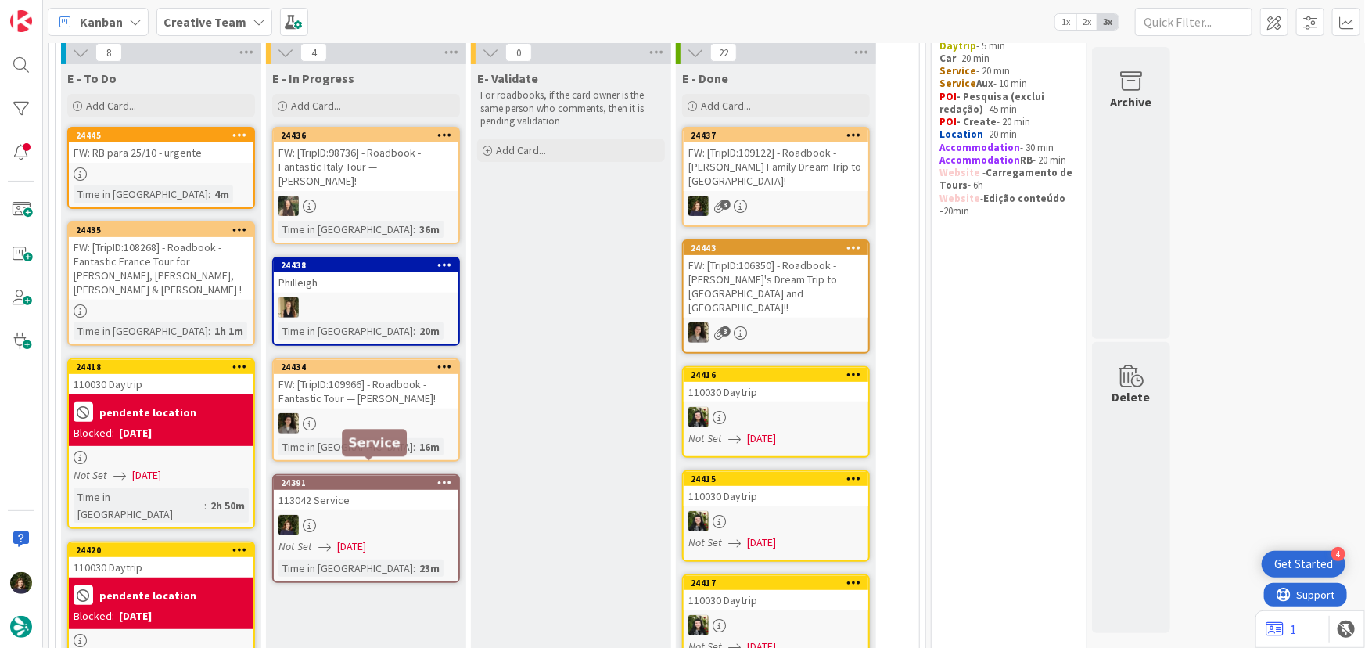
click at [372, 495] on div "24391 113042 Service Not Set [DATE] Time in [GEOGRAPHIC_DATA] : 23m" at bounding box center [366, 528] width 188 height 109
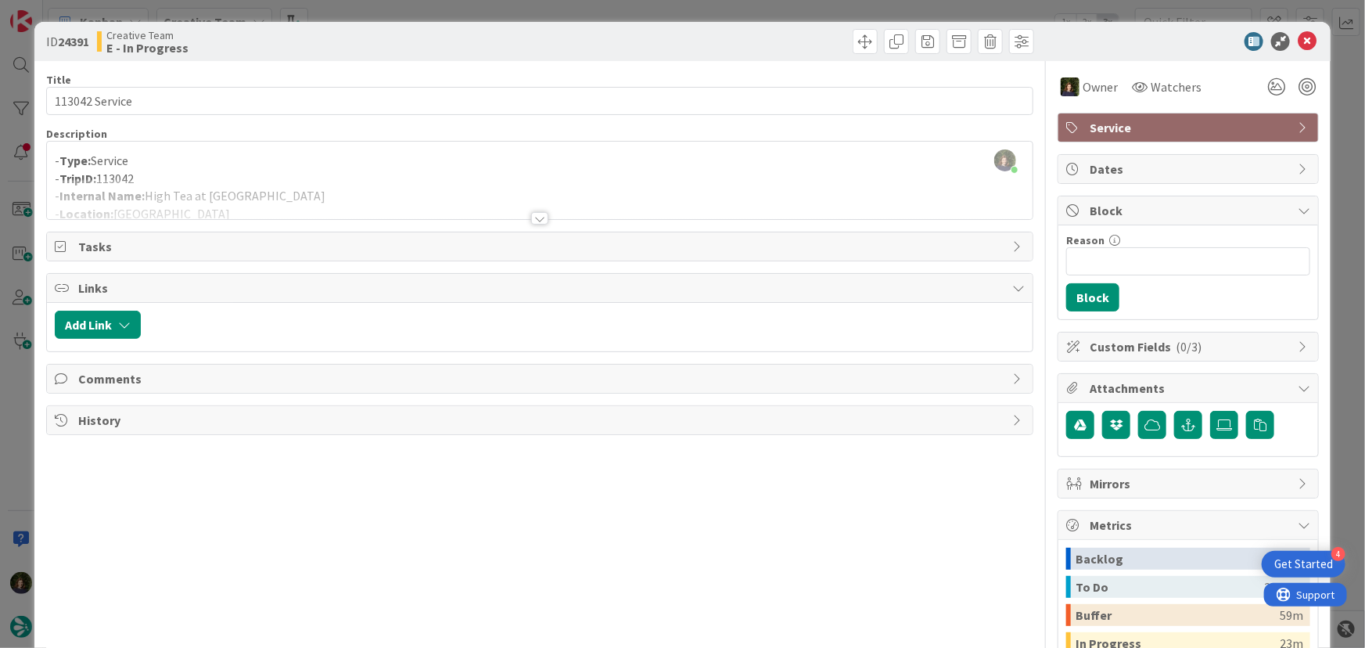
click at [538, 223] on div at bounding box center [539, 218] width 17 height 13
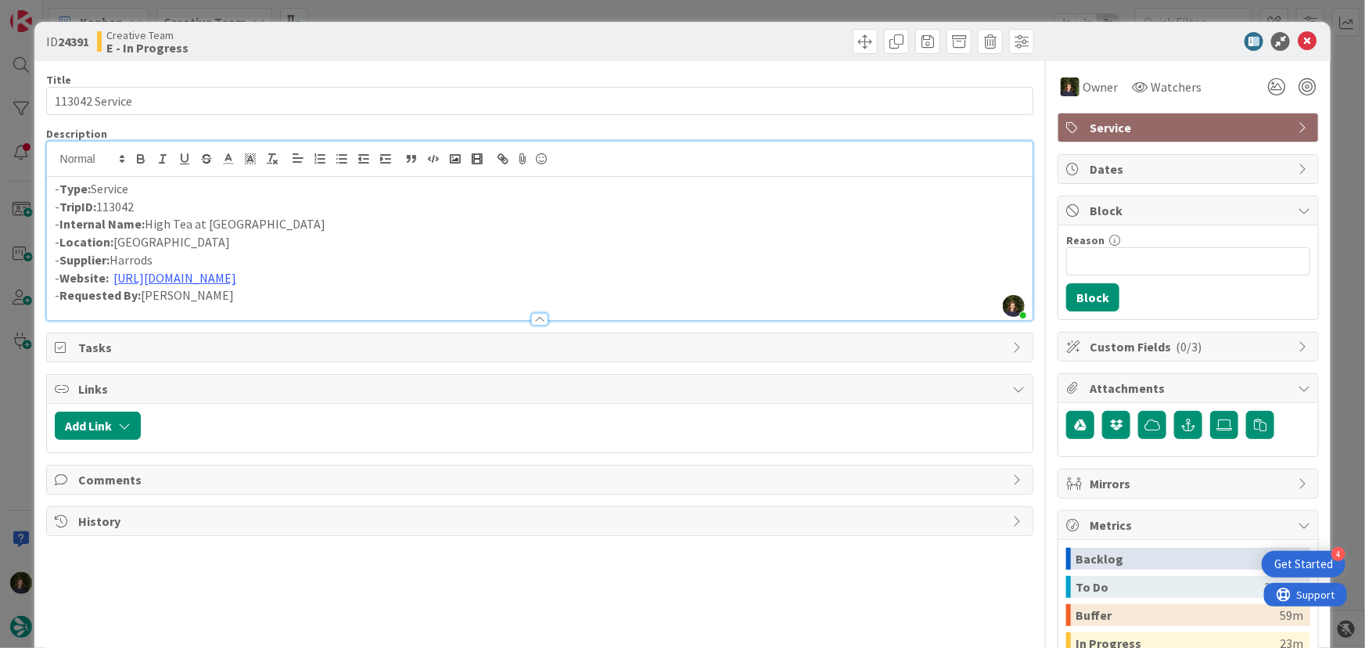
drag, startPoint x: 151, startPoint y: 207, endPoint x: 57, endPoint y: 204, distance: 93.9
click at [57, 204] on p "- TripID: 113042" at bounding box center [540, 207] width 971 height 18
drag, startPoint x: 80, startPoint y: 217, endPoint x: 104, endPoint y: 201, distance: 28.9
click at [102, 201] on p "- TripID: 113042" at bounding box center [540, 207] width 971 height 18
drag, startPoint x: 142, startPoint y: 199, endPoint x: 57, endPoint y: 210, distance: 85.2
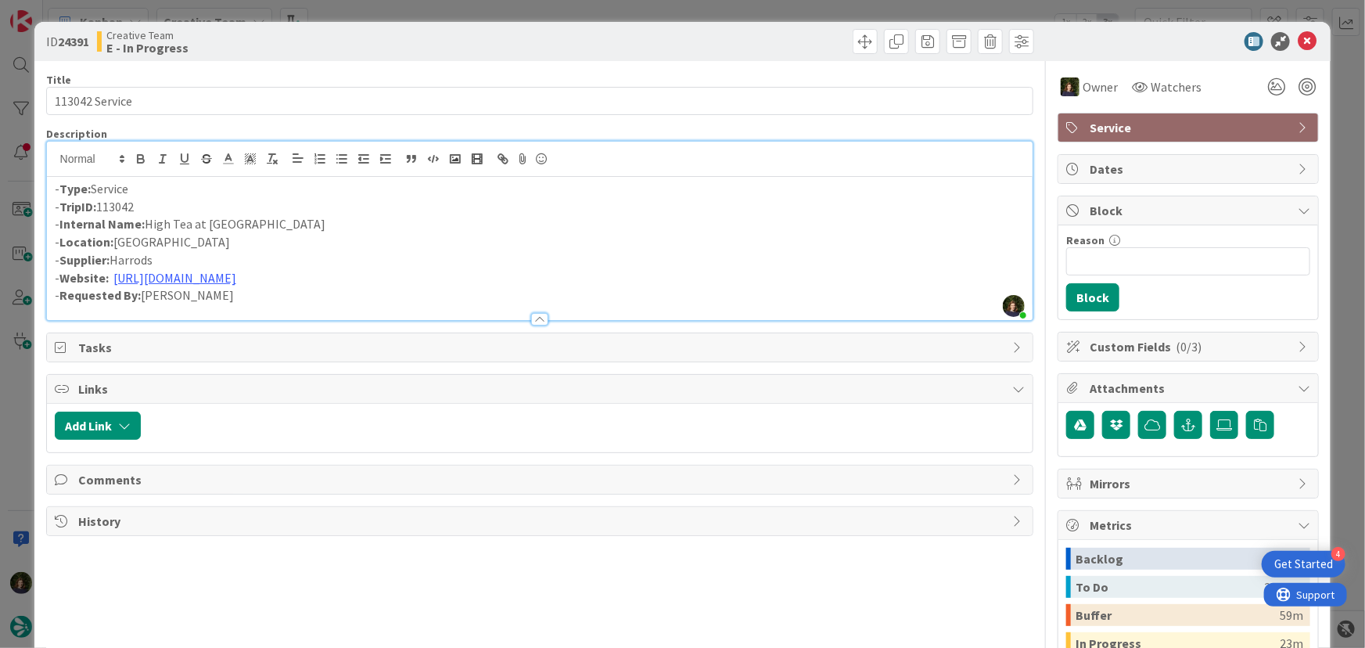
click at [57, 210] on p "- TripID: 113042" at bounding box center [540, 207] width 971 height 18
copy p "TripID: 113042"
click at [1298, 40] on icon at bounding box center [1307, 41] width 19 height 19
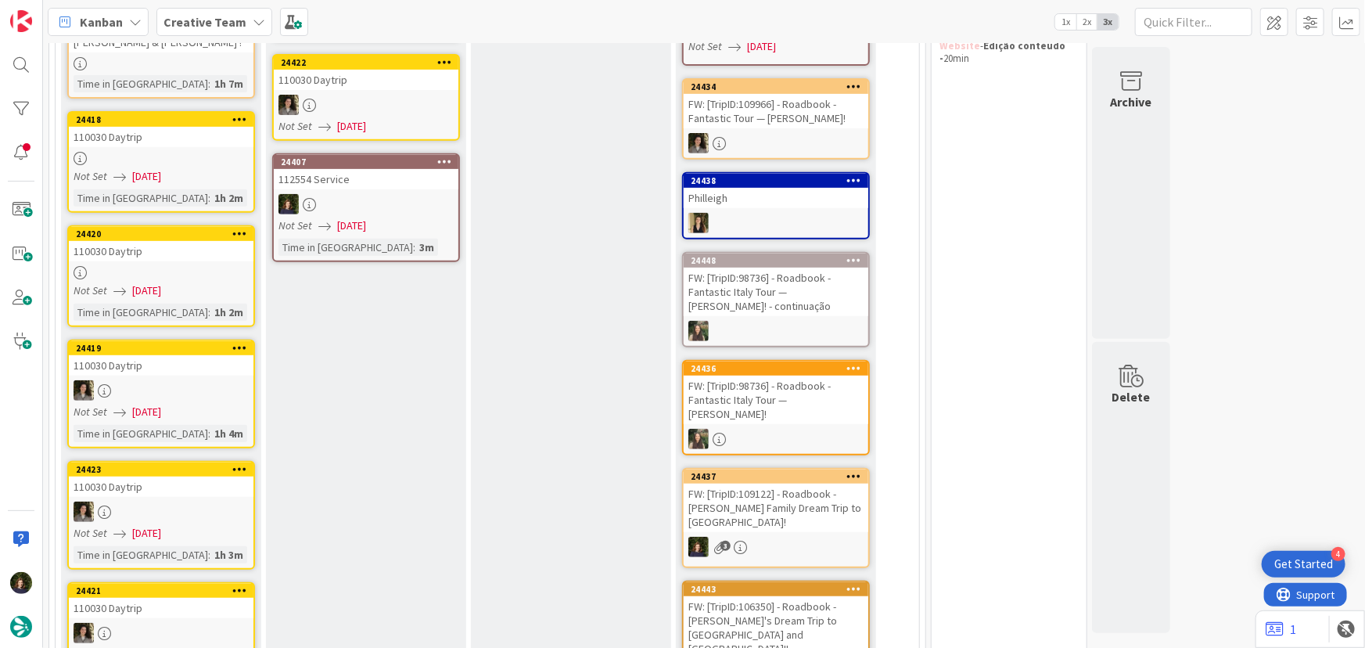
scroll to position [146, 0]
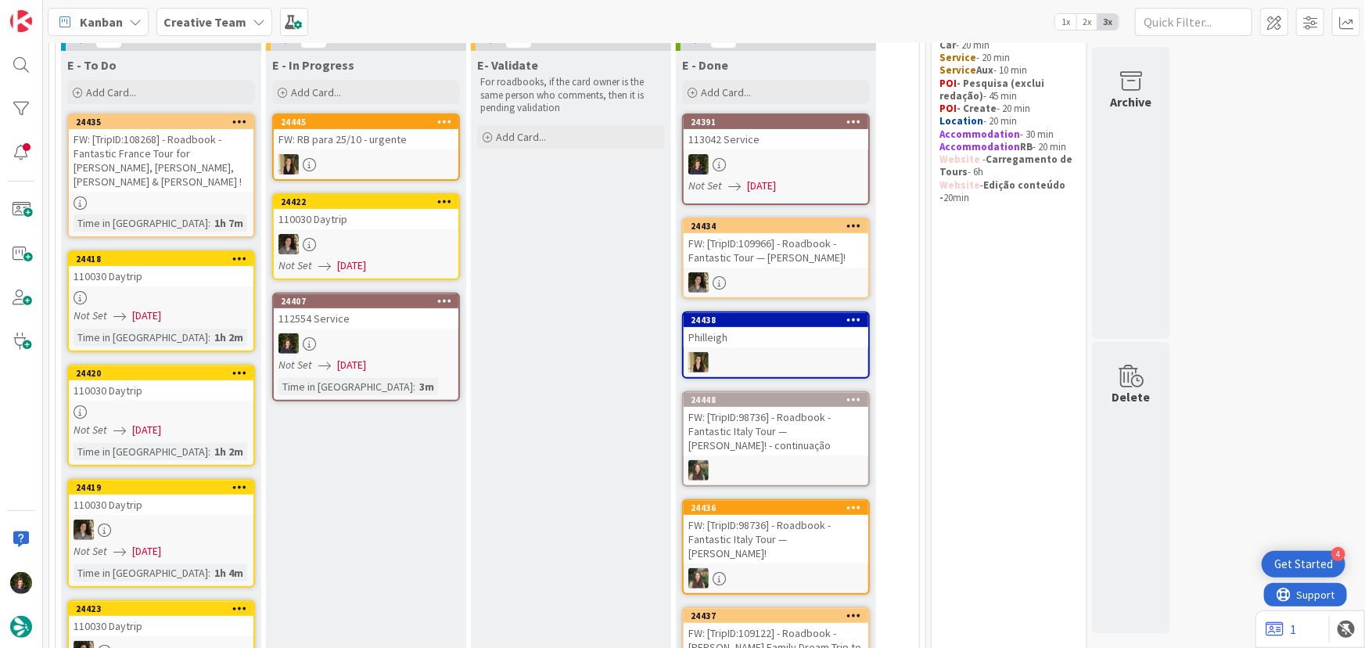
click at [378, 326] on div "112554 Service" at bounding box center [366, 318] width 185 height 20
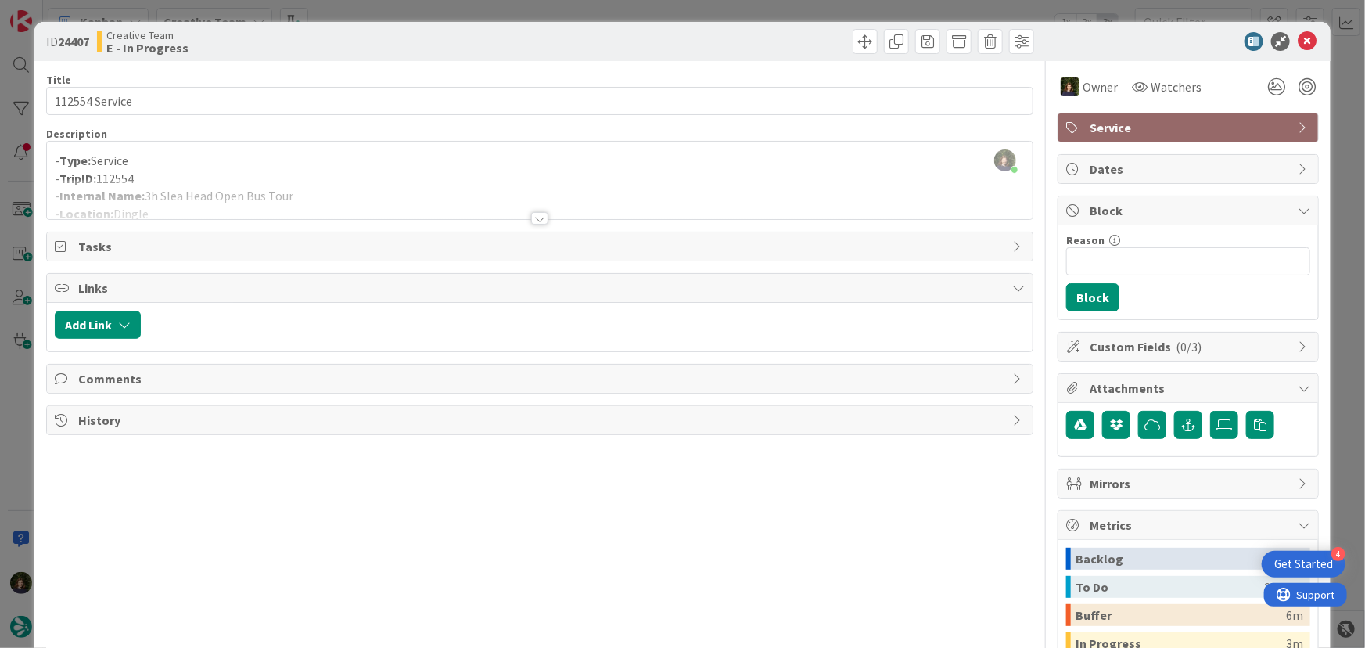
click at [367, 179] on div at bounding box center [540, 199] width 986 height 40
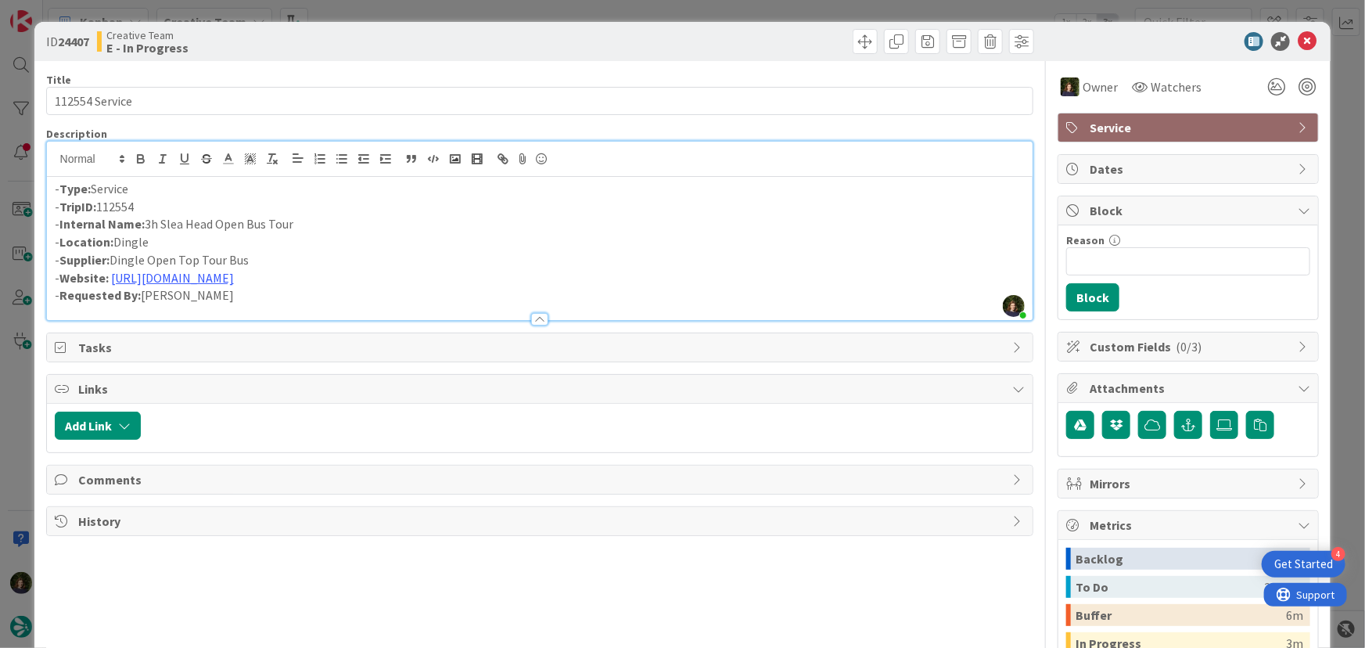
drag, startPoint x: 266, startPoint y: 260, endPoint x: 115, endPoint y: 256, distance: 151.0
click at [115, 256] on p "- Supplier: Dingle Open Top Tour Bus" at bounding box center [540, 260] width 971 height 18
copy p "Dingle Open Top Tour Bus"
click at [1298, 38] on icon at bounding box center [1307, 41] width 19 height 19
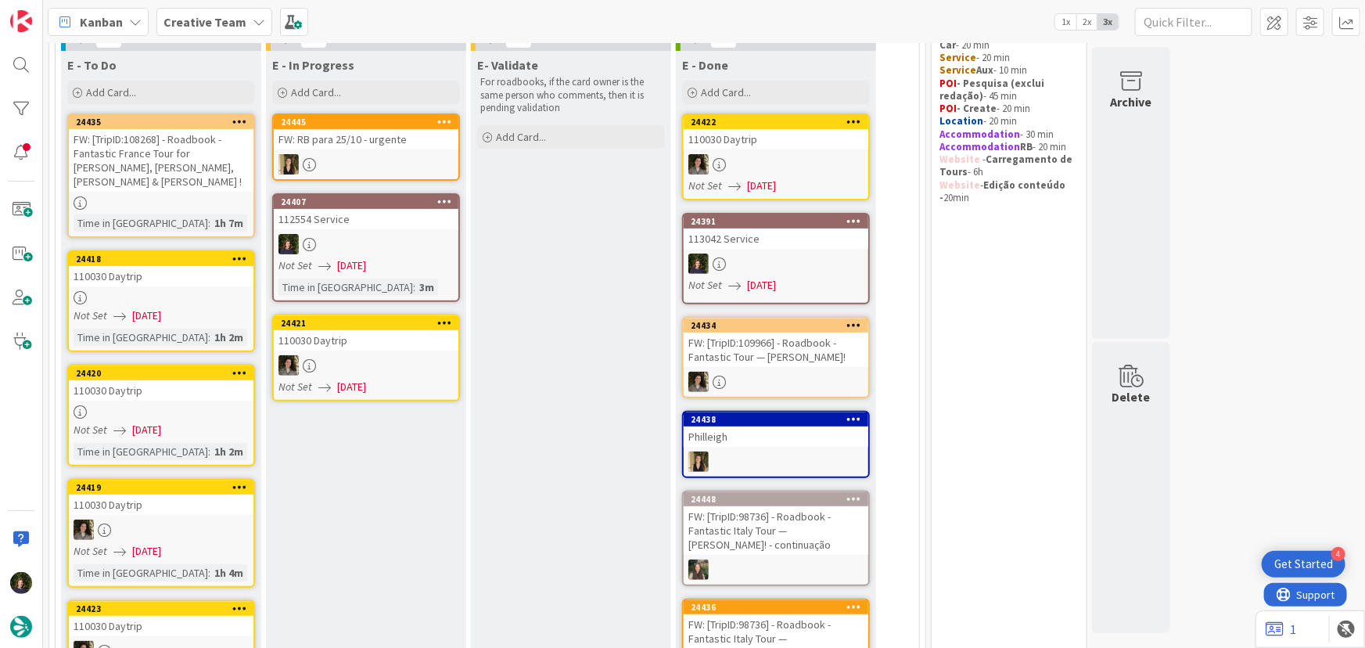
click at [332, 251] on div at bounding box center [366, 244] width 185 height 20
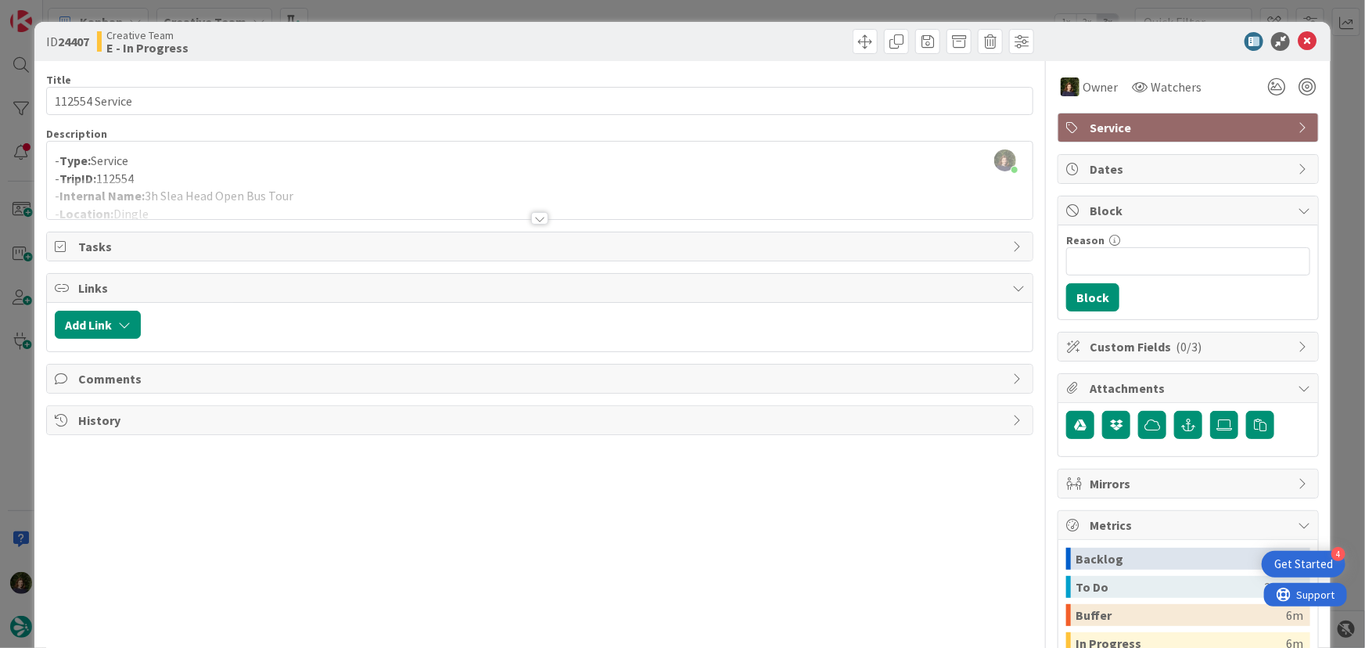
click at [537, 218] on div at bounding box center [539, 218] width 17 height 13
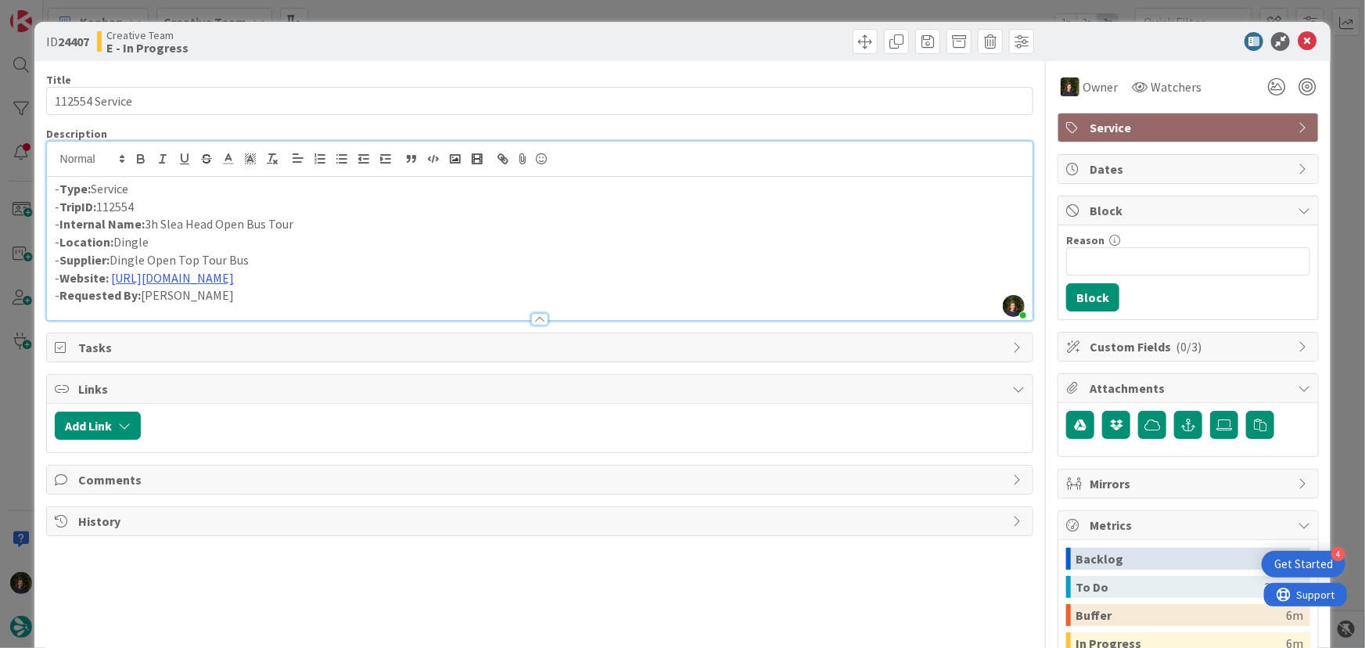
drag, startPoint x: 145, startPoint y: 221, endPoint x: 298, endPoint y: 226, distance: 152.6
click at [298, 226] on p "- Internal Name: 3h Slea Head Open Bus Tour" at bounding box center [540, 224] width 971 height 18
copy p "3h Slea Head Open Bus Tour"
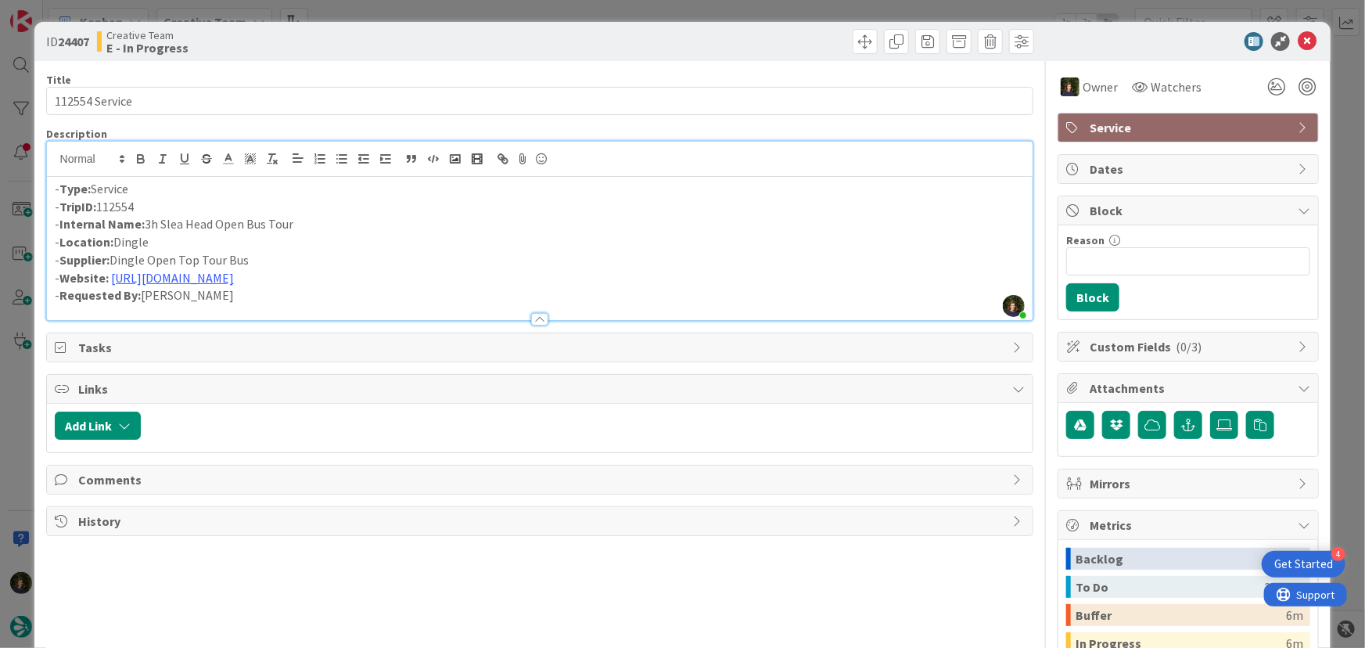
click at [335, 243] on p "- Location: [GEOGRAPHIC_DATA]" at bounding box center [540, 242] width 971 height 18
drag, startPoint x: 145, startPoint y: 203, endPoint x: 56, endPoint y: 203, distance: 88.4
click at [56, 203] on p "- TripID: 112554" at bounding box center [540, 207] width 971 height 18
copy p "TripID: 112554"
drag, startPoint x: 297, startPoint y: 219, endPoint x: 144, endPoint y: 219, distance: 153.3
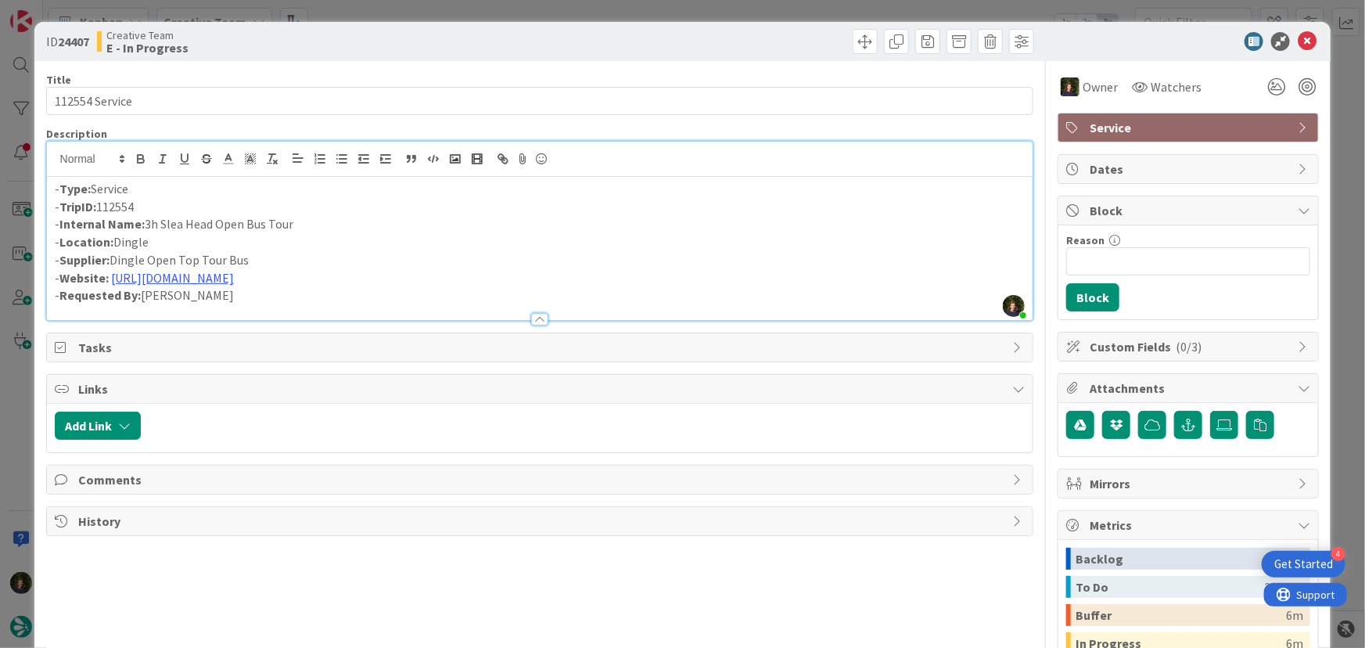
click at [144, 219] on p "- Internal Name: 3h Slea Head Open Bus Tour" at bounding box center [540, 224] width 971 height 18
copy p "3h Slea Head Open Bus Tour"
drag, startPoint x: 270, startPoint y: 253, endPoint x: 114, endPoint y: 252, distance: 155.7
click at [114, 252] on p "- Supplier: Dingle Open Top Tour Bus" at bounding box center [540, 260] width 971 height 18
drag, startPoint x: 1294, startPoint y: 45, endPoint x: 1009, endPoint y: 173, distance: 312.3
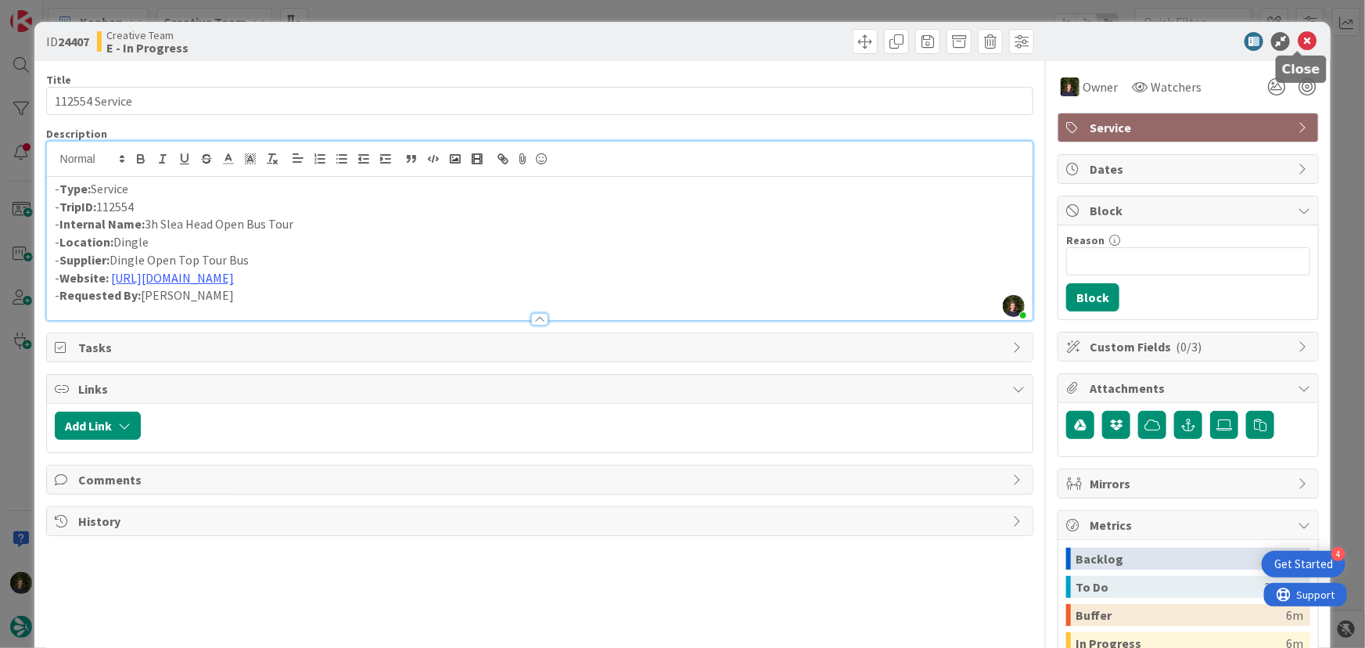
click at [1298, 45] on icon at bounding box center [1307, 41] width 19 height 19
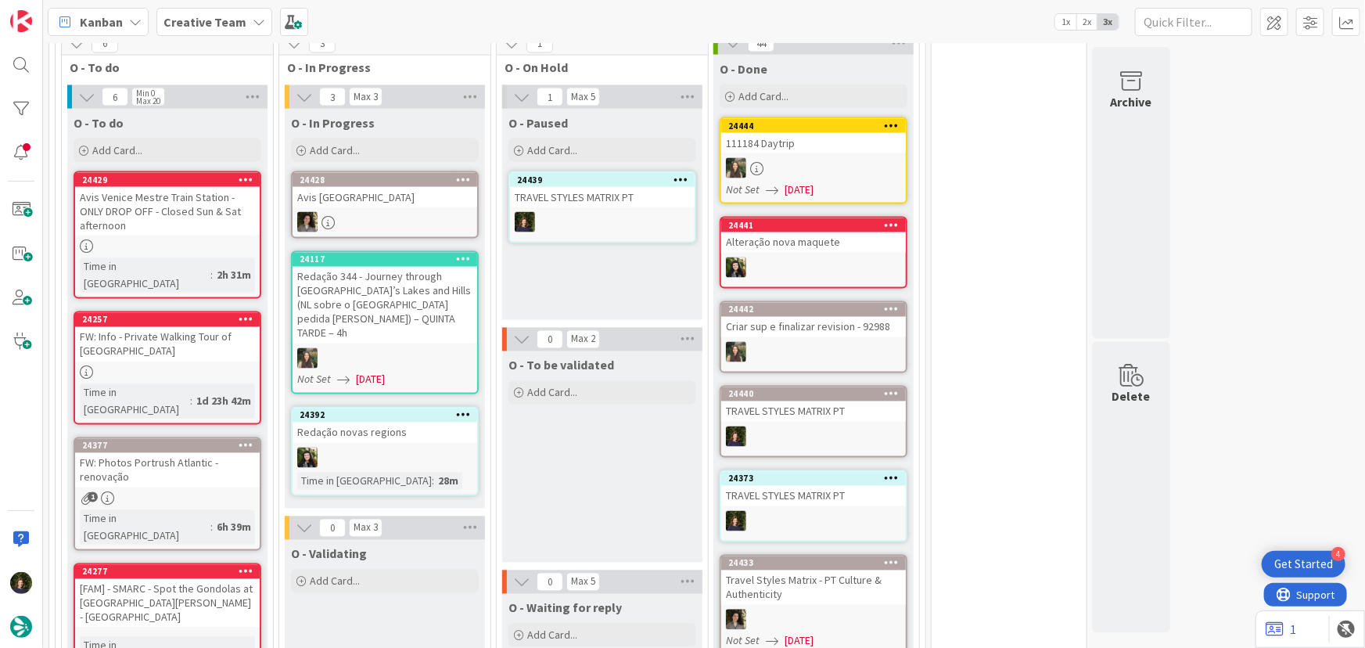
scroll to position [1326, 0]
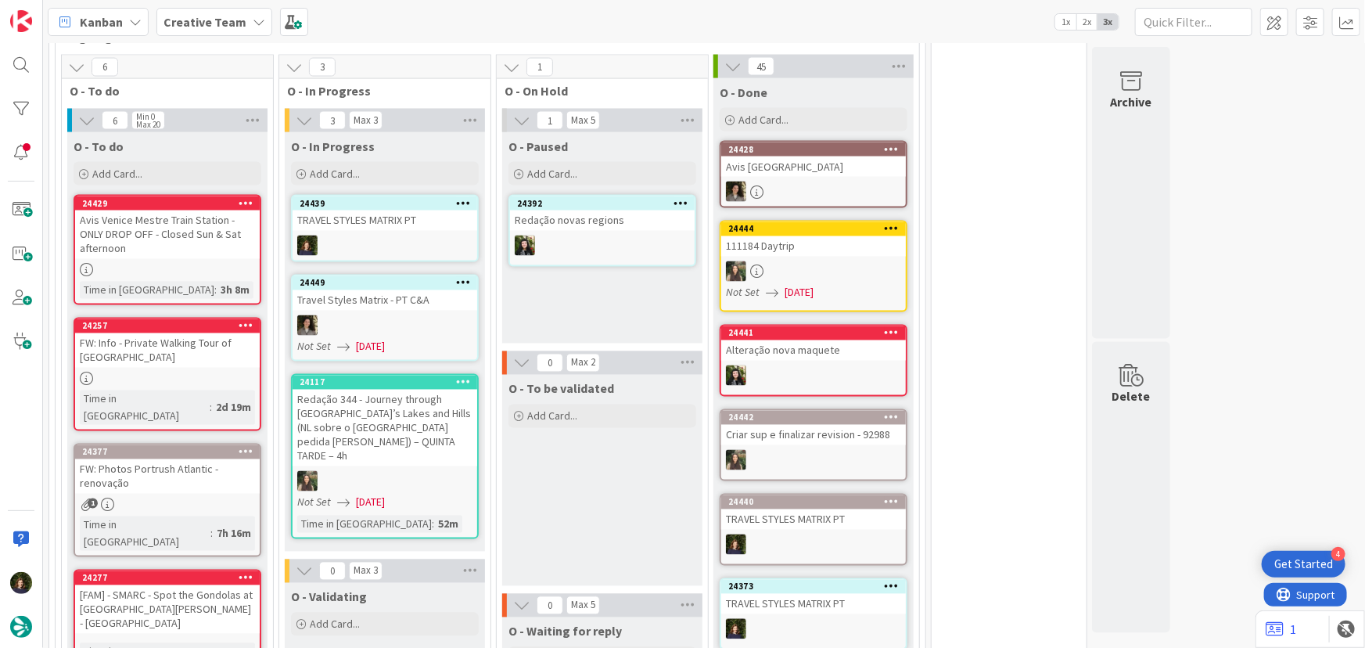
scroll to position [1351, 0]
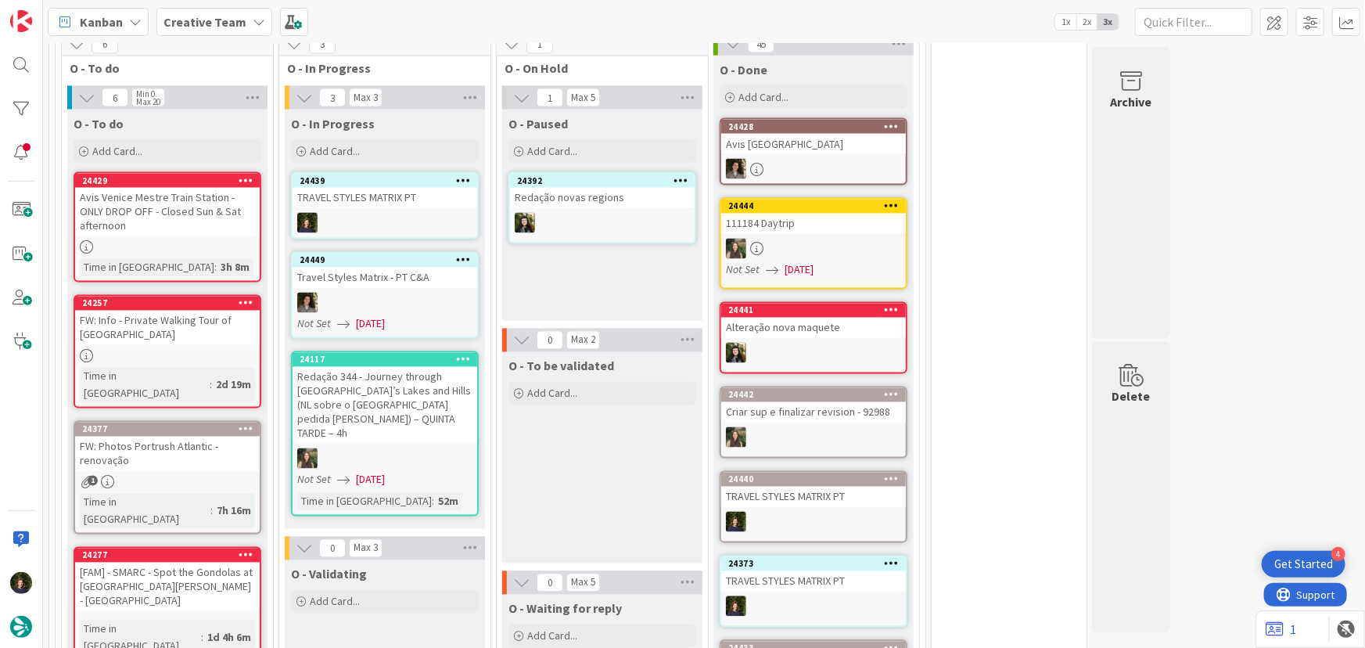
click at [354, 213] on div at bounding box center [385, 223] width 185 height 20
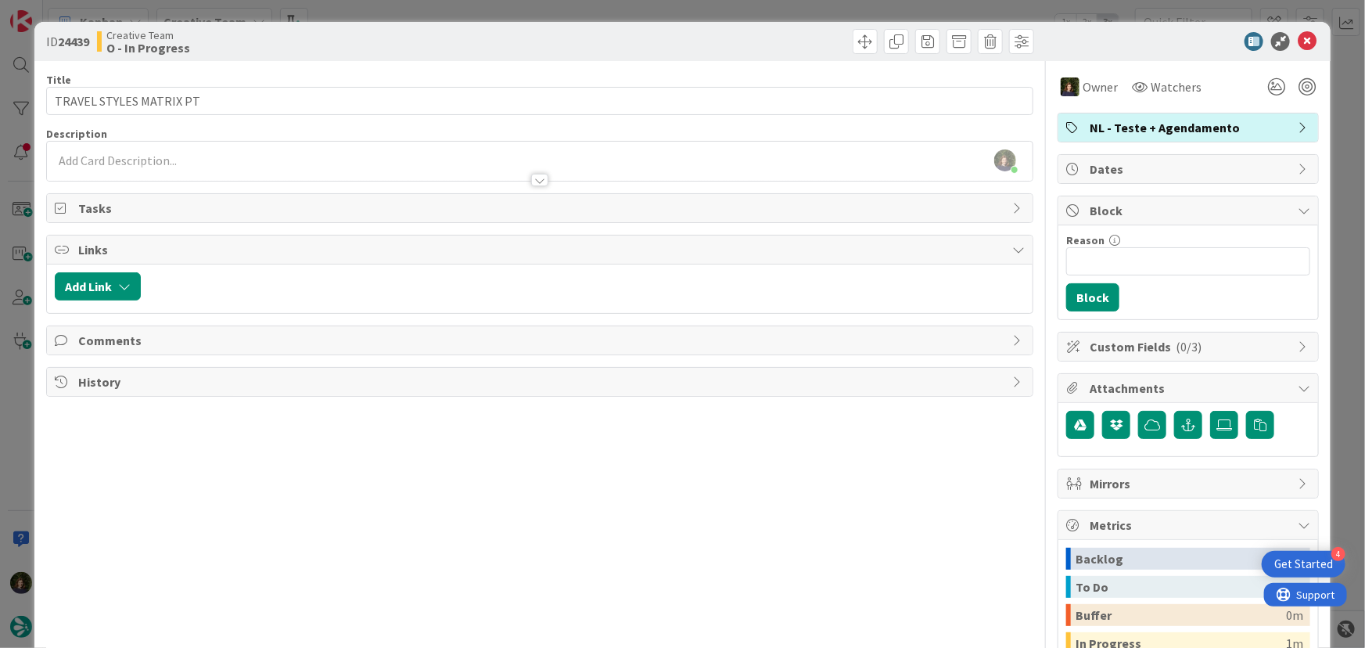
scroll to position [1360, 0]
click at [1298, 38] on icon at bounding box center [1307, 41] width 19 height 19
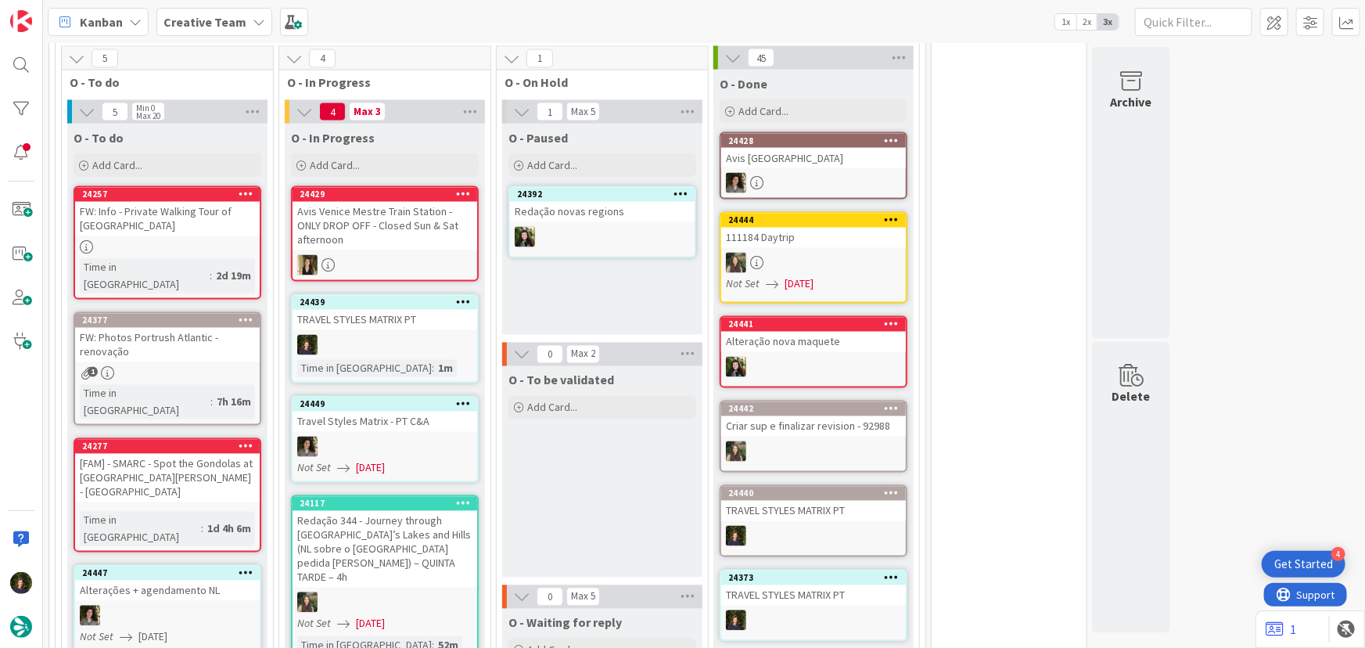
click at [211, 28] on b "Creative Team" at bounding box center [204, 22] width 83 height 16
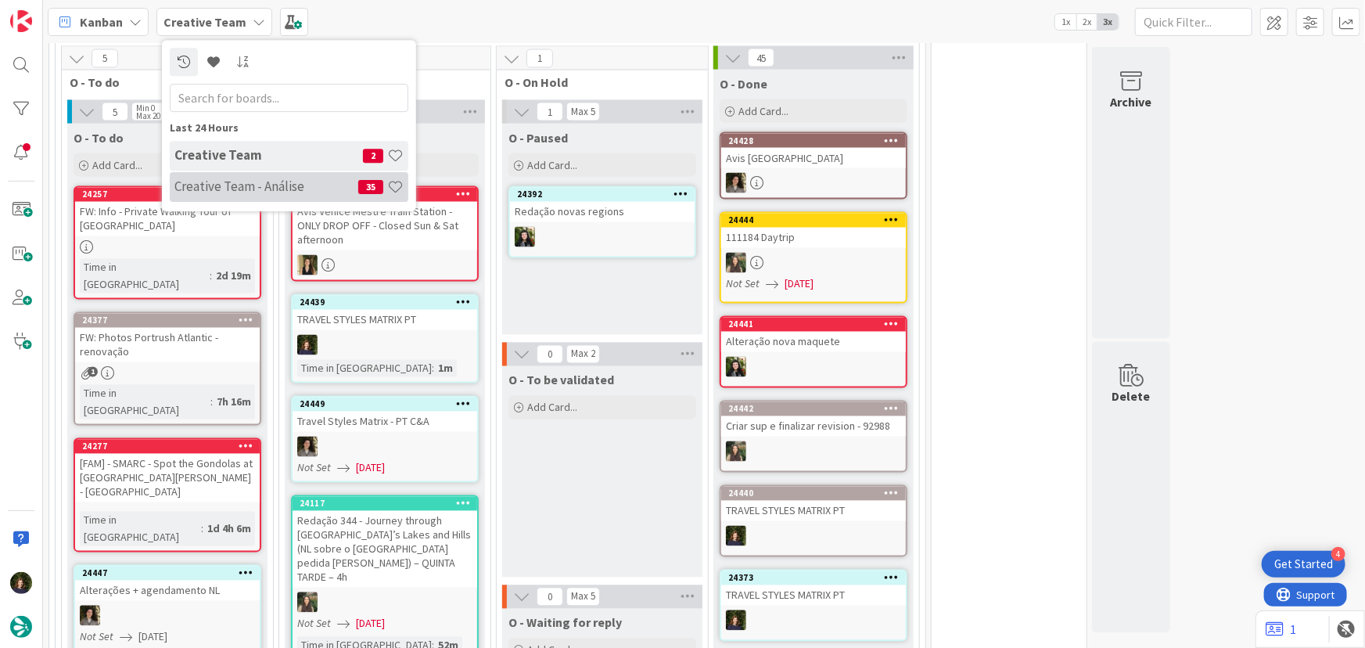
click at [219, 183] on h4 "Creative Team - Análise" at bounding box center [266, 186] width 184 height 16
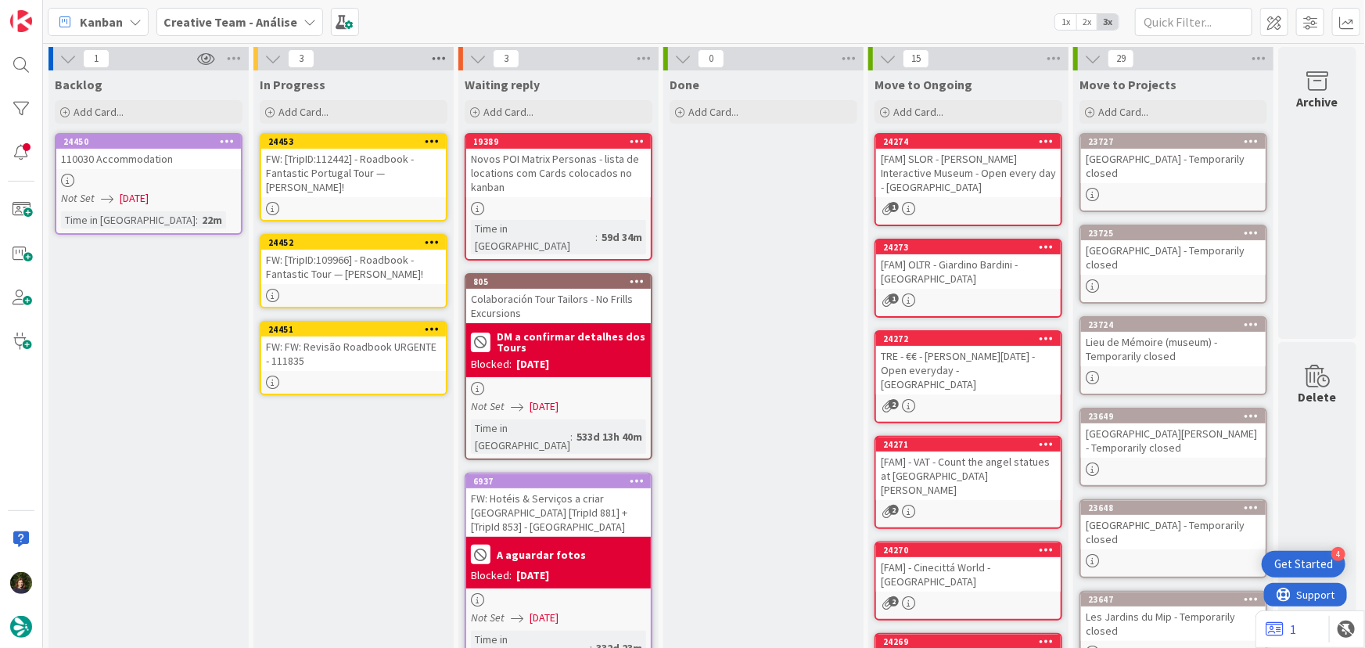
click at [441, 50] on icon at bounding box center [439, 58] width 20 height 23
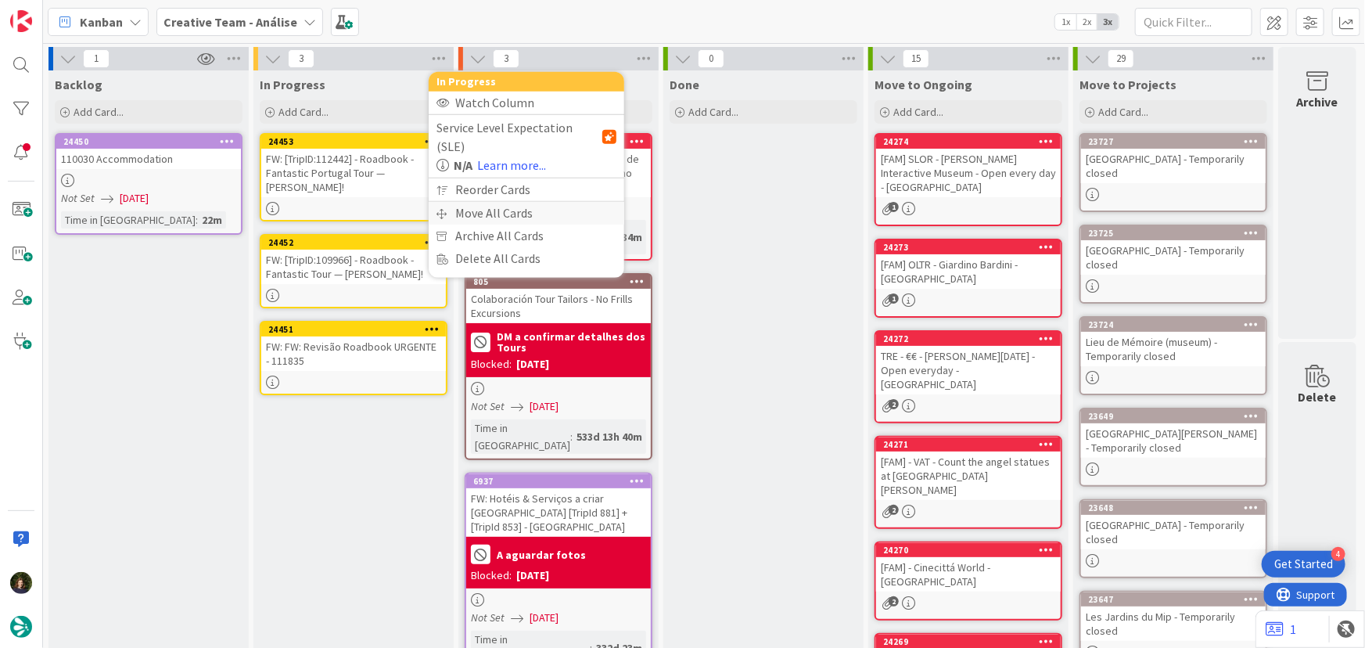
click at [467, 202] on div "Move All Cards" at bounding box center [527, 213] width 196 height 23
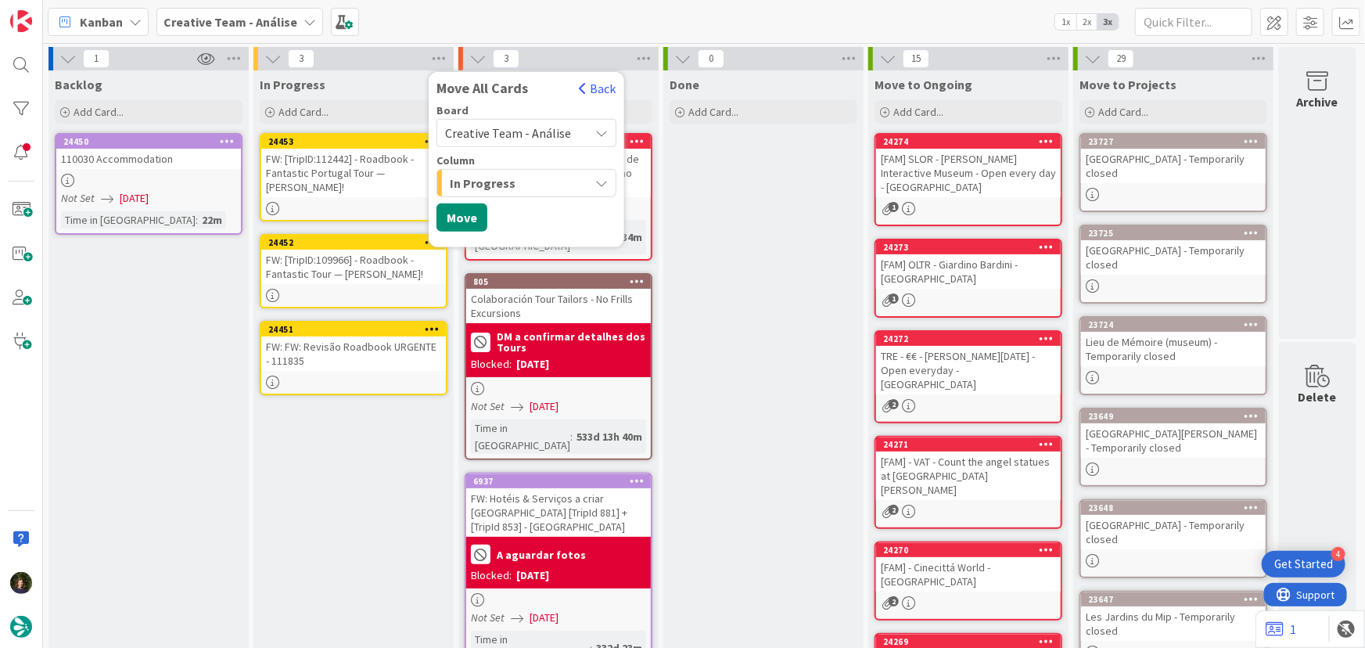
click at [306, 178] on div "FW: [TripID:112442] - Roadbook - Fantastic Portugal Tour — Carla Fox!" at bounding box center [353, 173] width 185 height 48
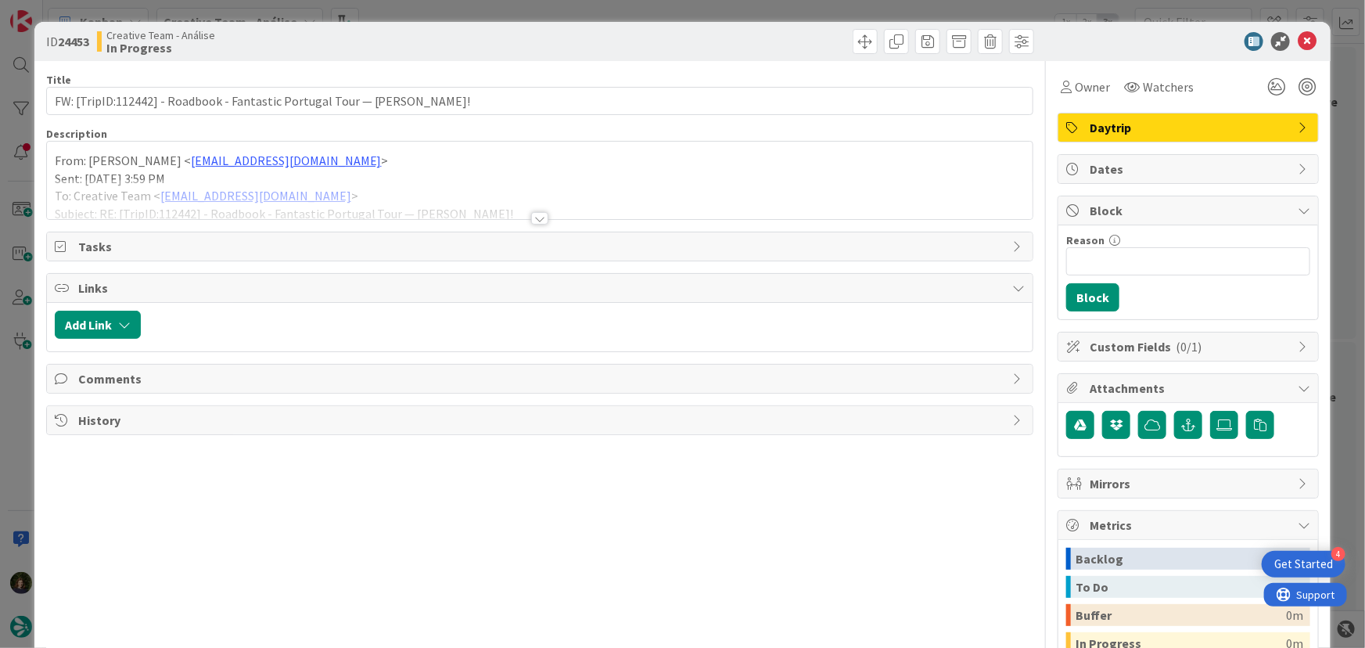
click at [535, 220] on div at bounding box center [539, 218] width 17 height 13
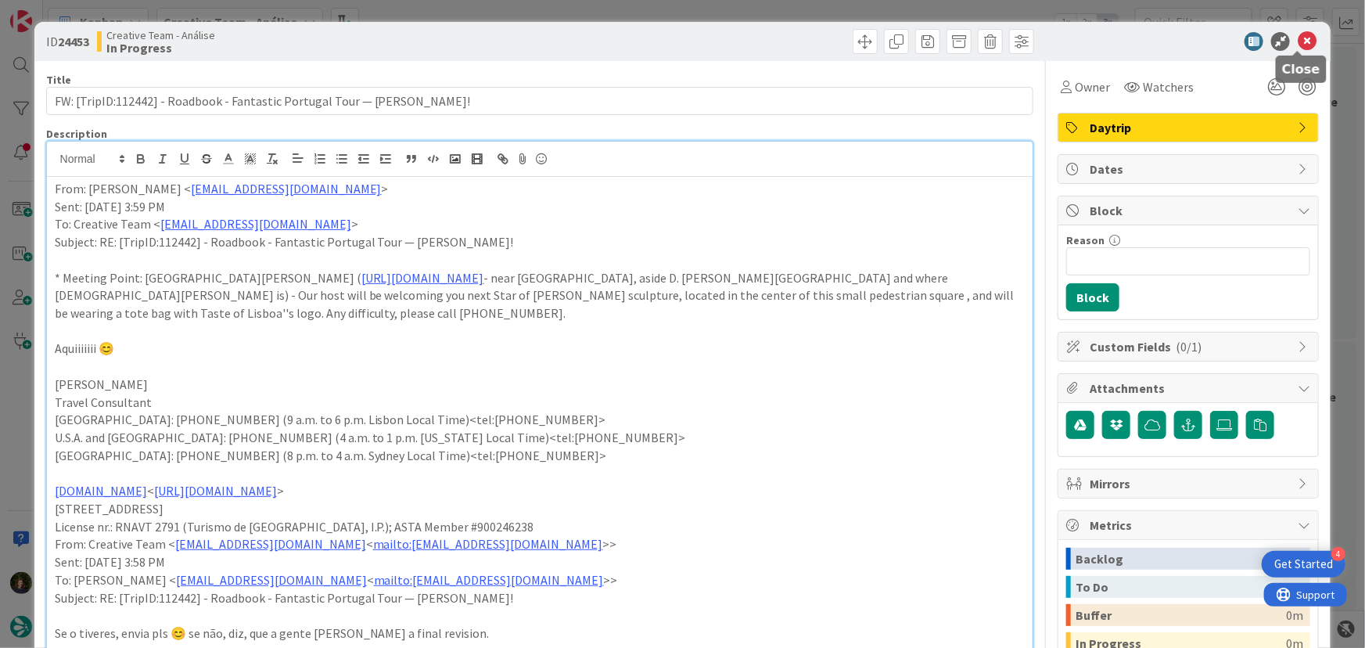
click at [1304, 40] on icon at bounding box center [1307, 41] width 19 height 19
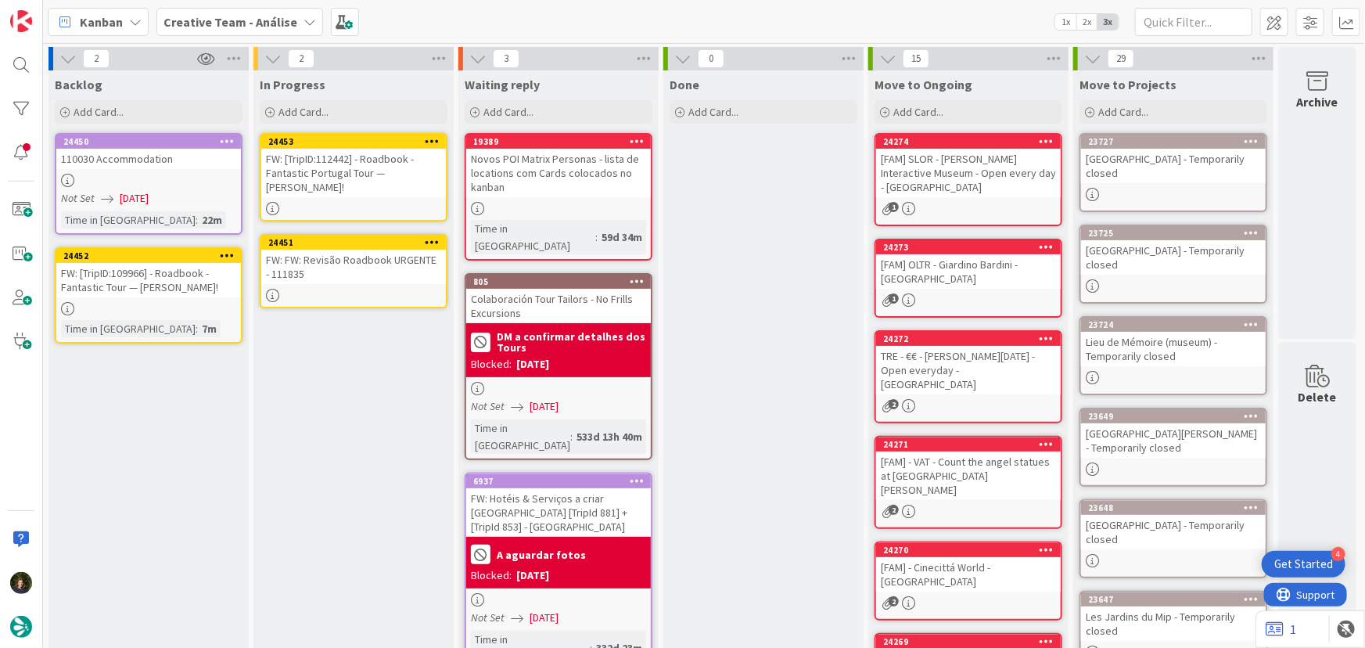
click at [331, 171] on div "FW: [TripID:112442] - Roadbook - Fantastic Portugal Tour — Carla Fox!" at bounding box center [353, 173] width 185 height 48
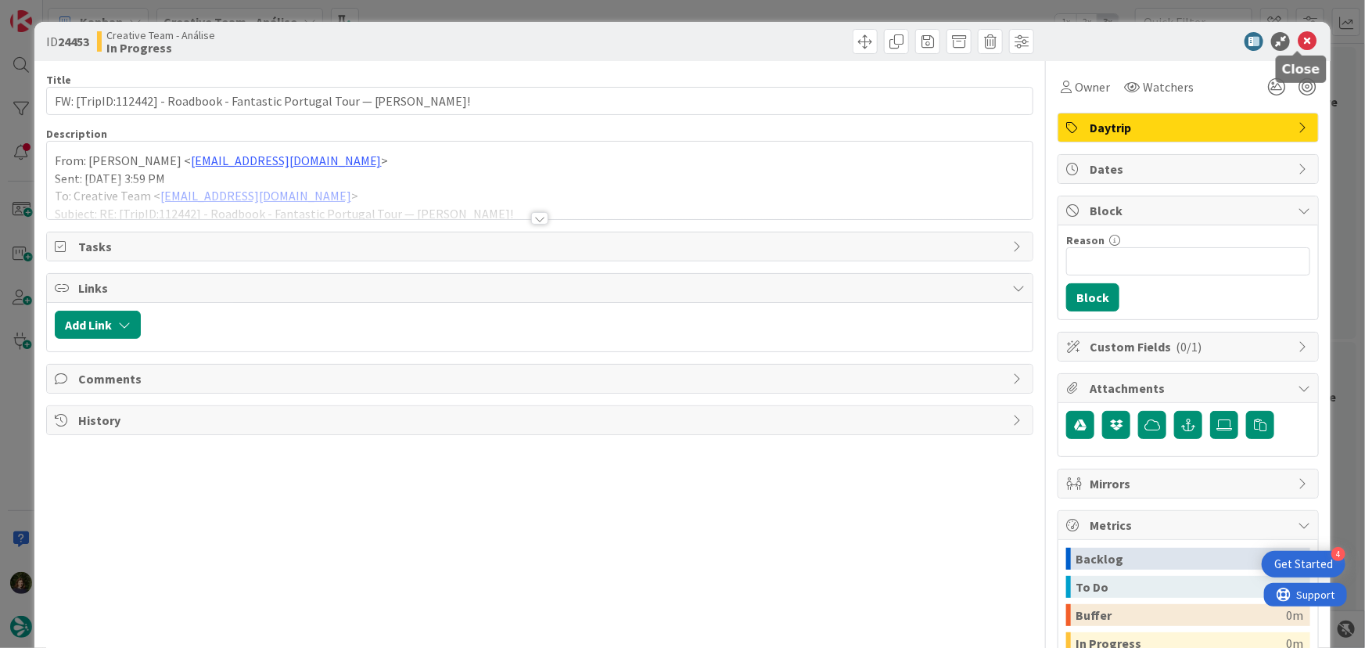
click at [1299, 34] on icon at bounding box center [1307, 41] width 19 height 19
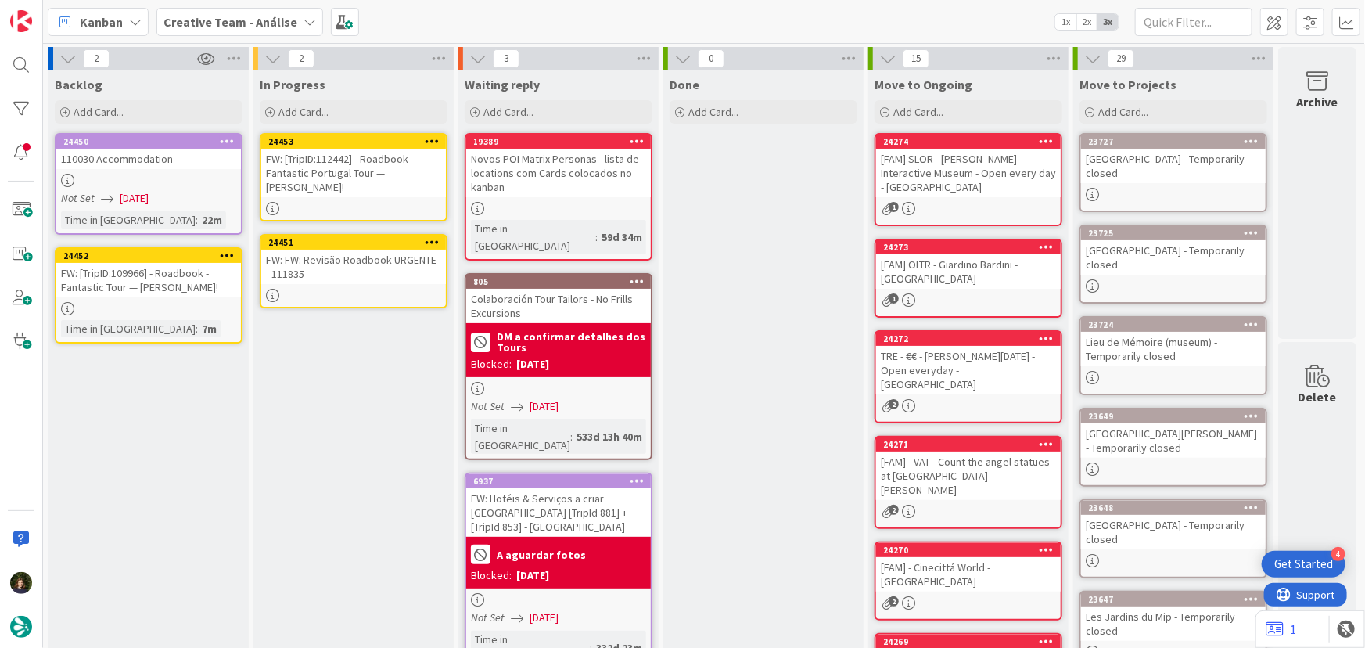
click at [335, 174] on div "FW: [TripID:112442] - Roadbook - Fantastic Portugal Tour — Carla Fox!" at bounding box center [353, 173] width 185 height 48
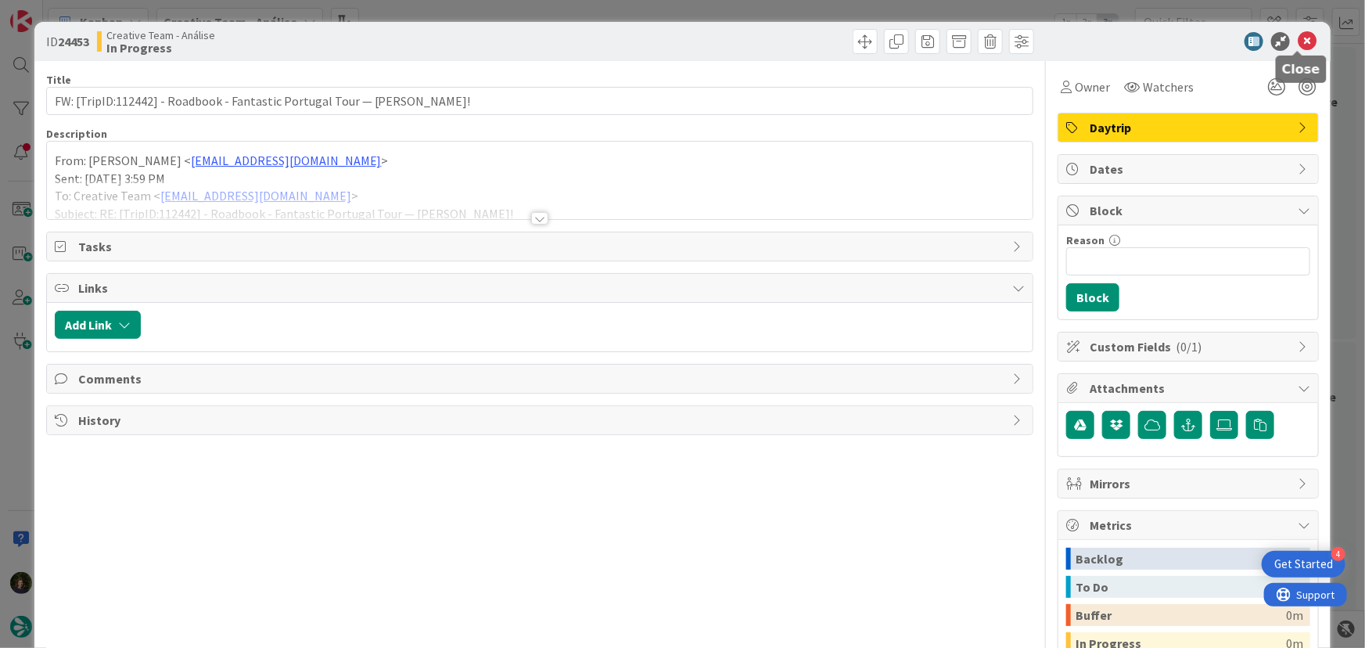
click at [1298, 41] on icon at bounding box center [1307, 41] width 19 height 19
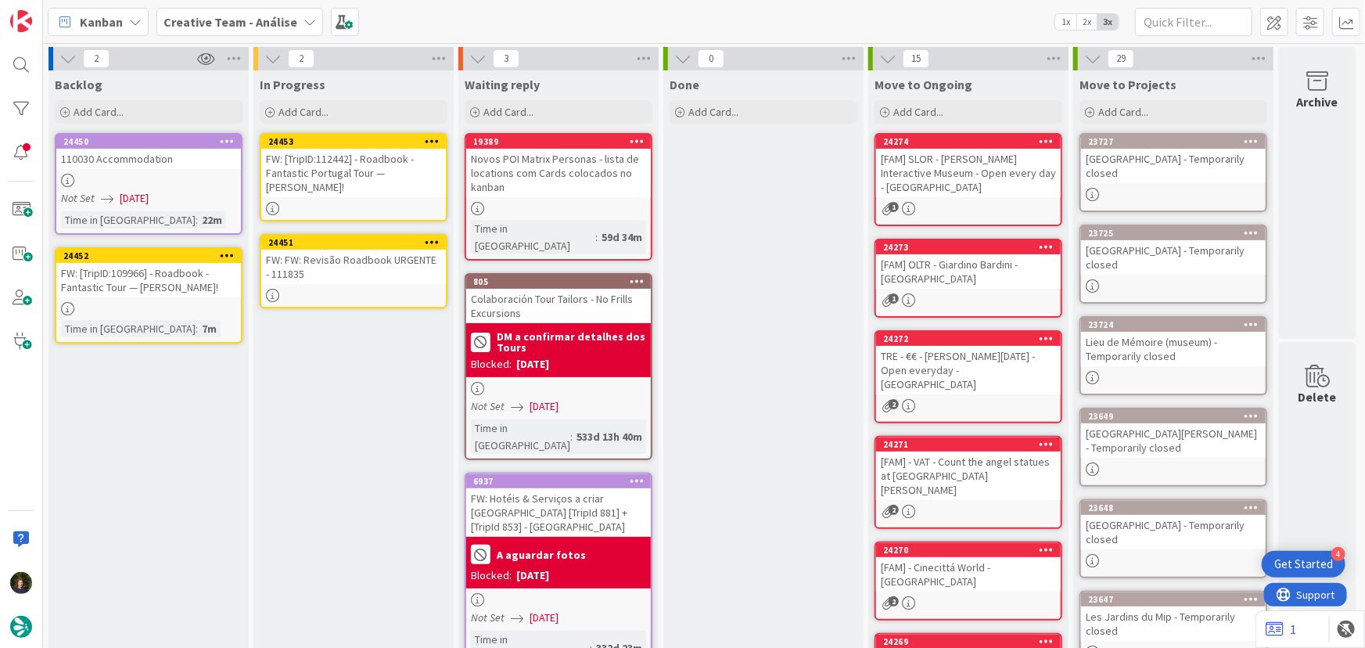
click at [427, 146] on icon at bounding box center [432, 140] width 15 height 11
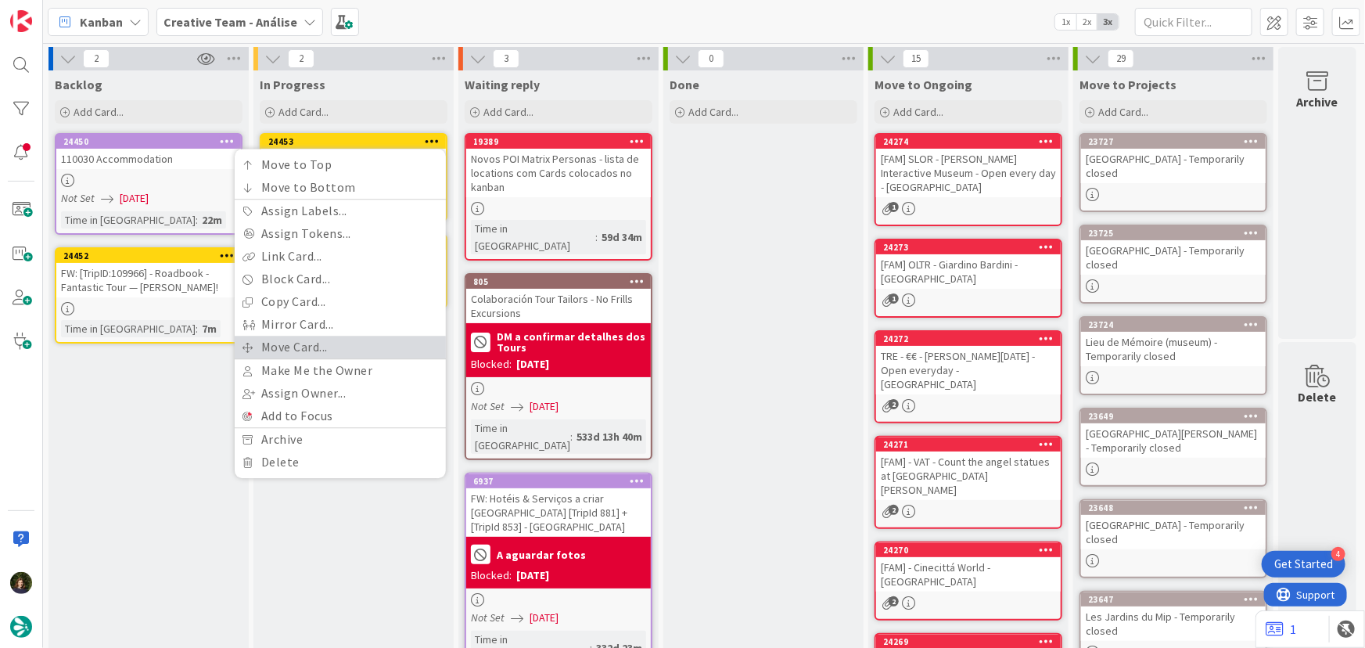
click at [339, 343] on link "Move Card..." at bounding box center [340, 347] width 211 height 23
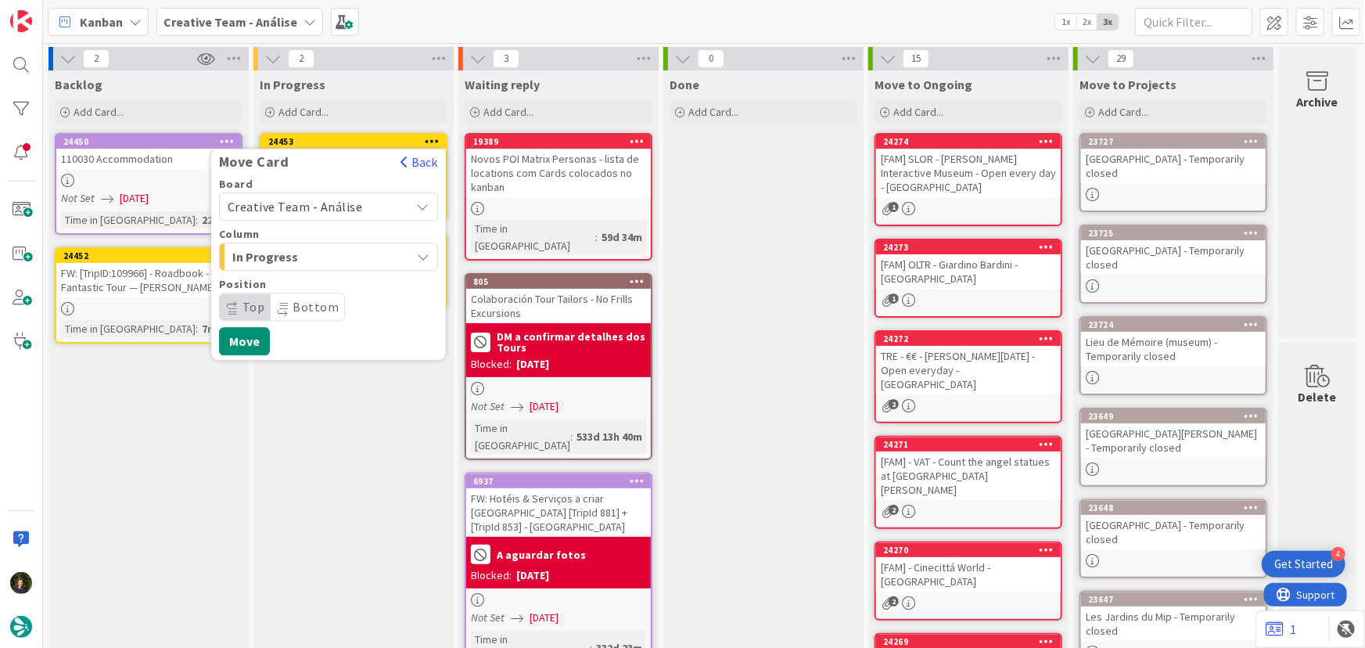
click at [351, 196] on span "Creative Team - Análise" at bounding box center [315, 207] width 175 height 22
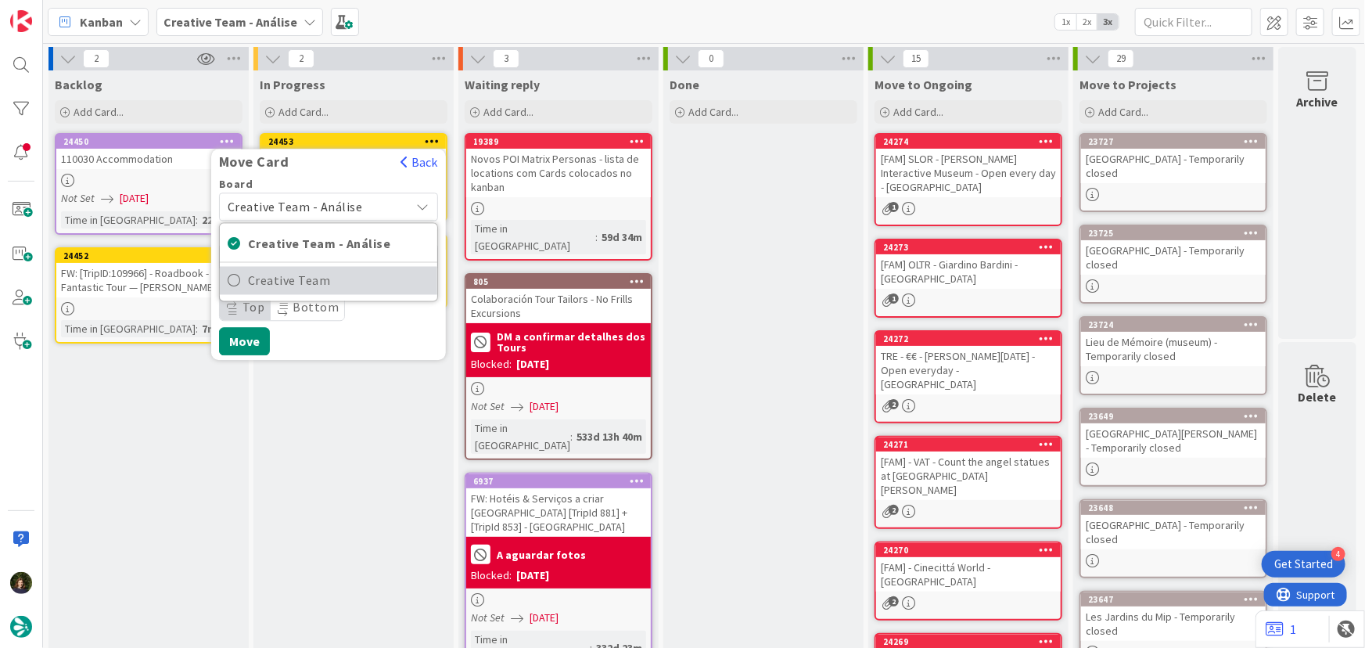
click at [353, 278] on span "Creative Team" at bounding box center [338, 280] width 181 height 23
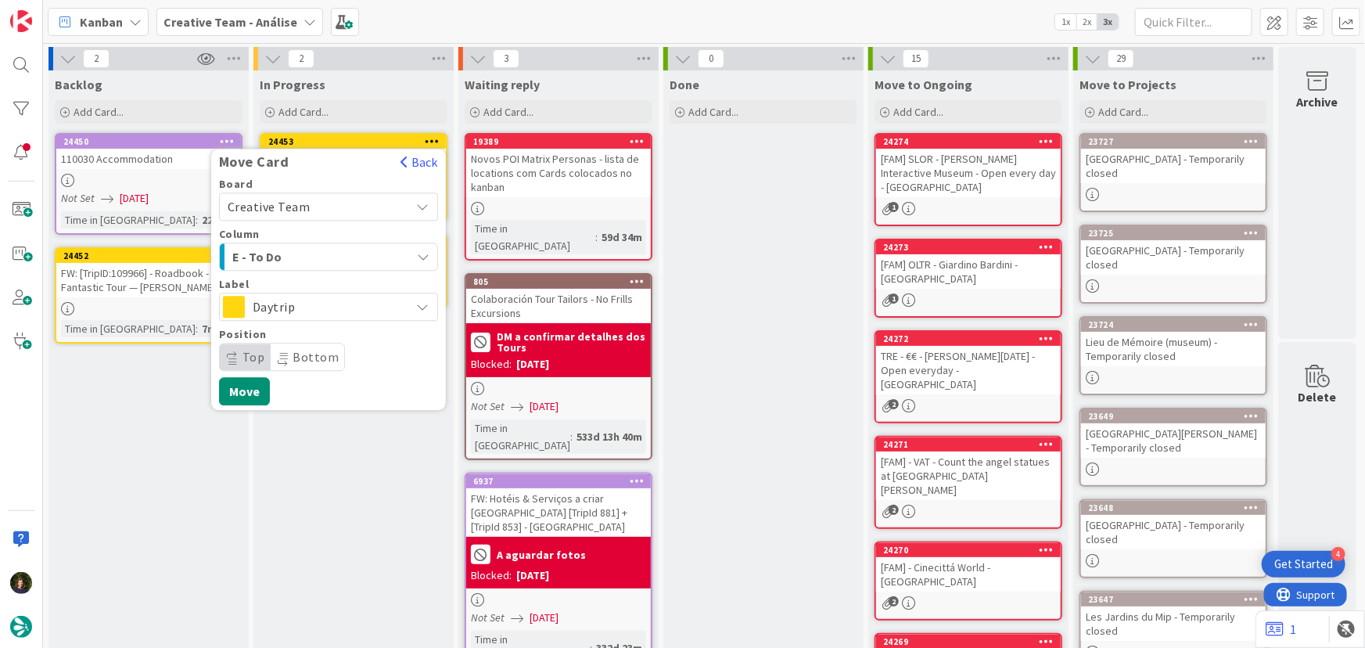
click at [347, 250] on span "E - To Do" at bounding box center [290, 256] width 117 height 20
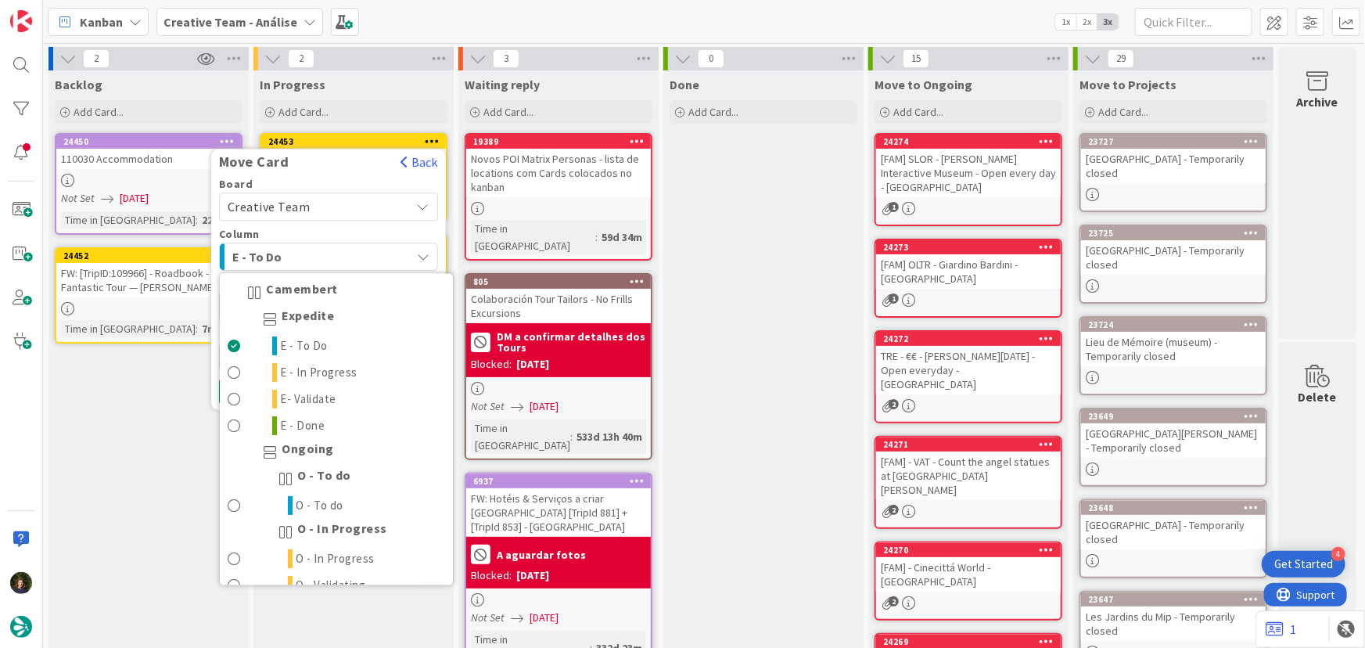
click at [339, 254] on span "E - To Do" at bounding box center [290, 256] width 117 height 20
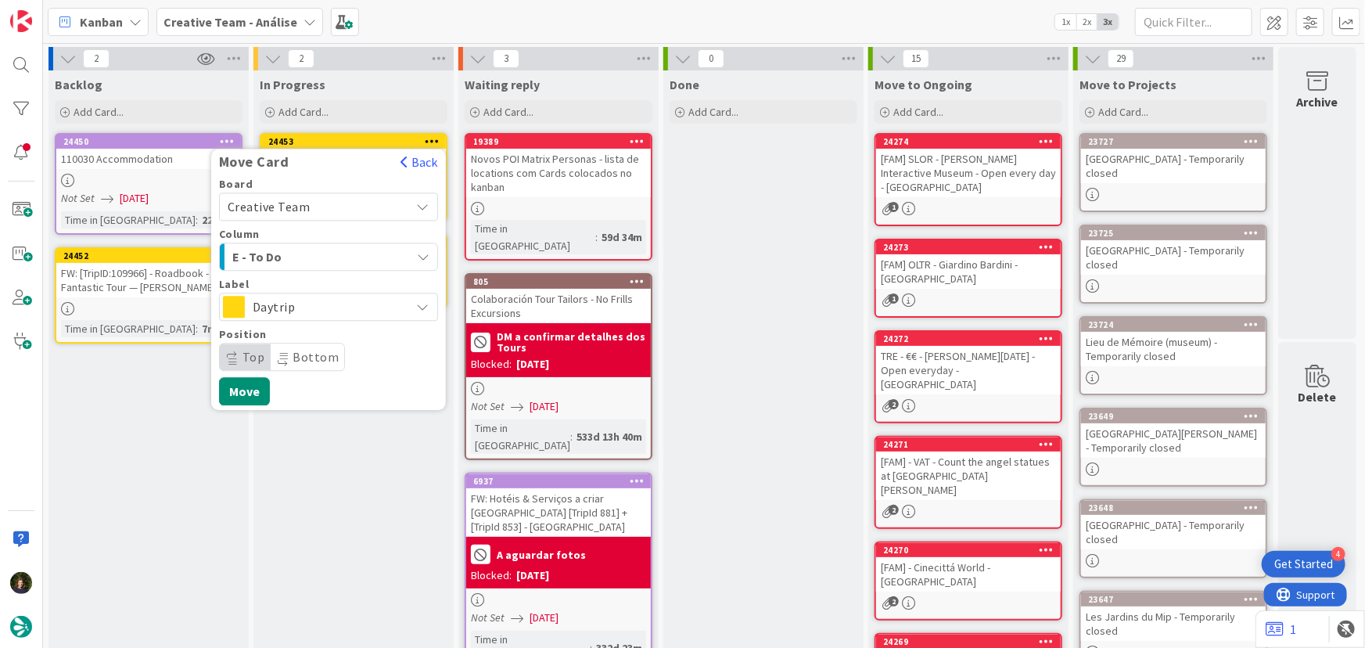
click at [342, 305] on span "Daytrip" at bounding box center [328, 307] width 150 height 22
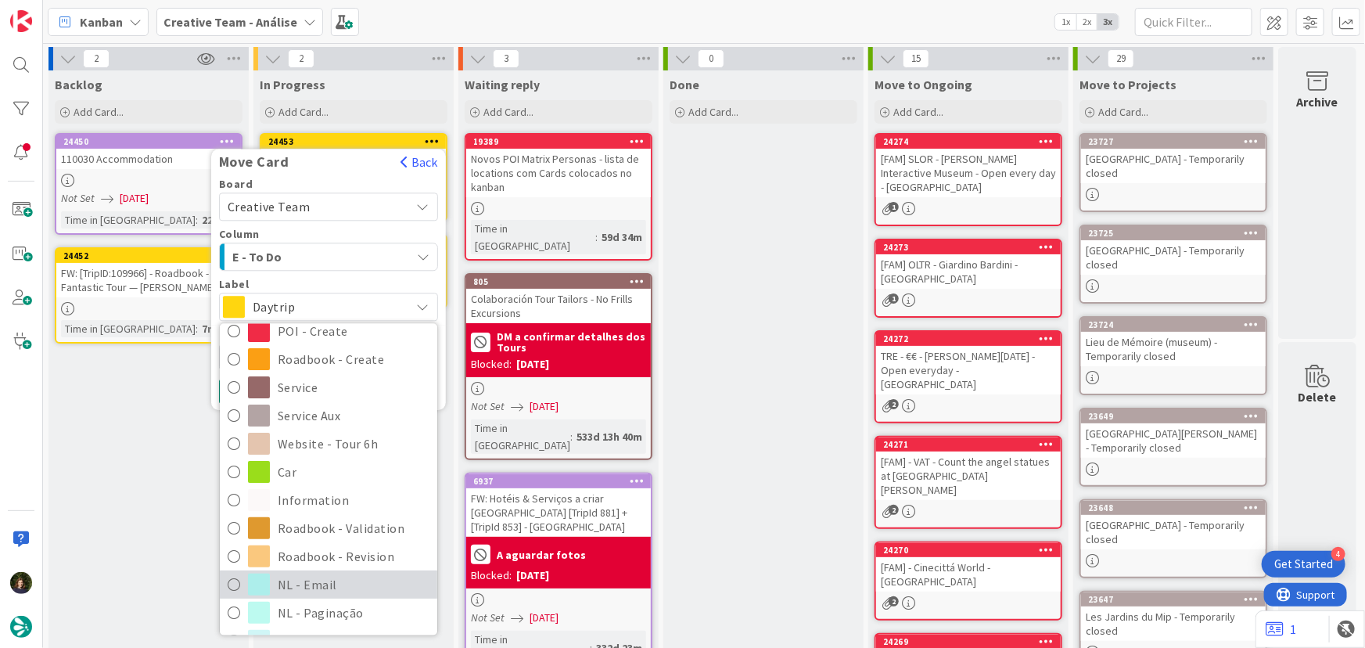
scroll to position [213, 0]
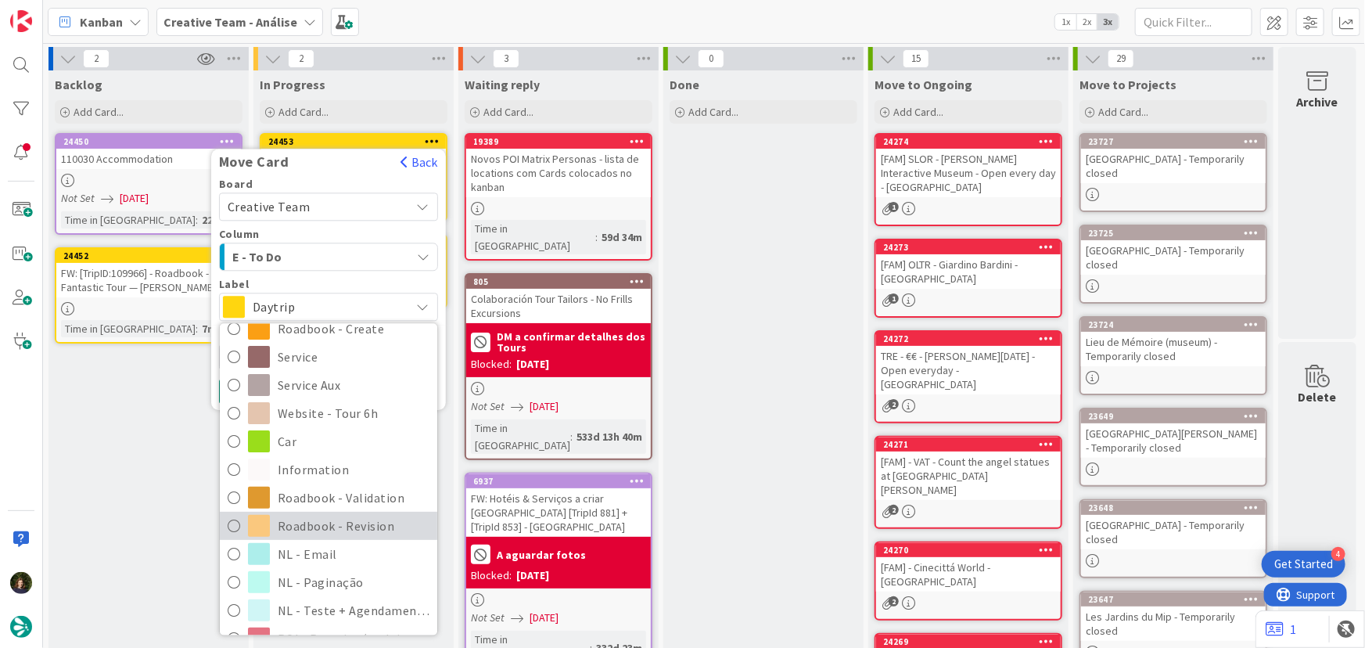
click at [347, 516] on span "Roadbook - Revision" at bounding box center [354, 525] width 152 height 23
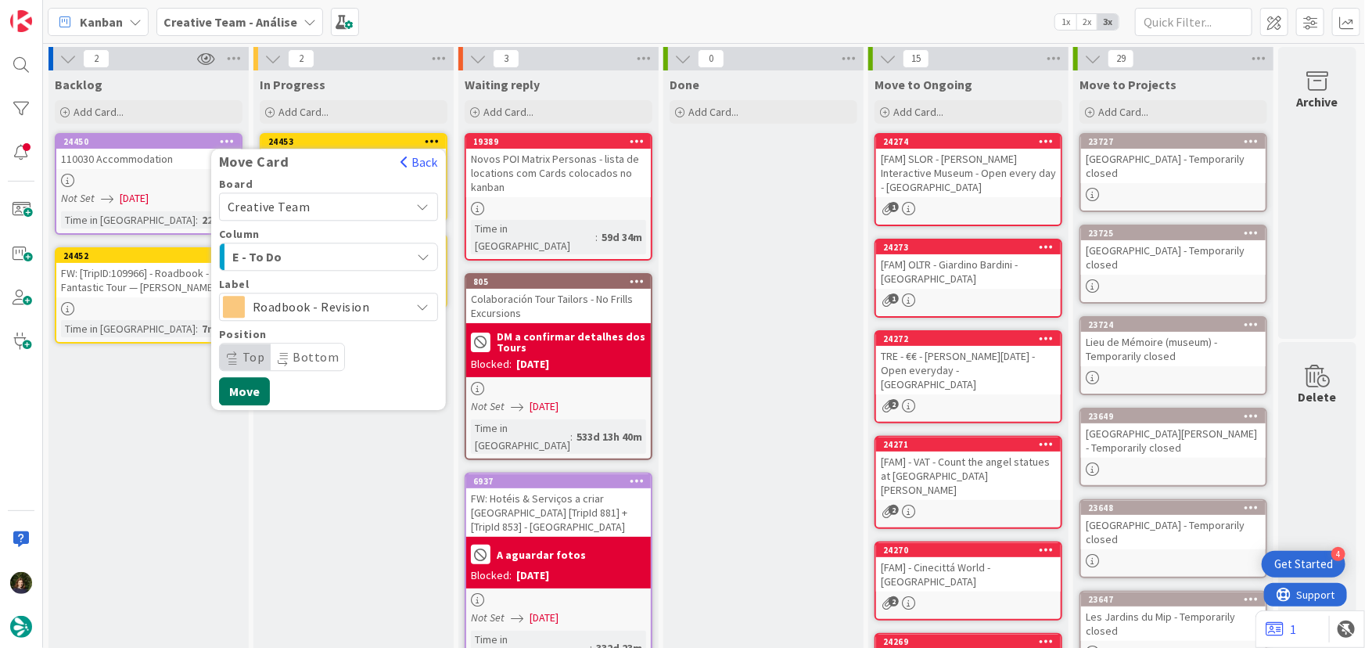
click at [248, 388] on button "Move" at bounding box center [244, 391] width 51 height 28
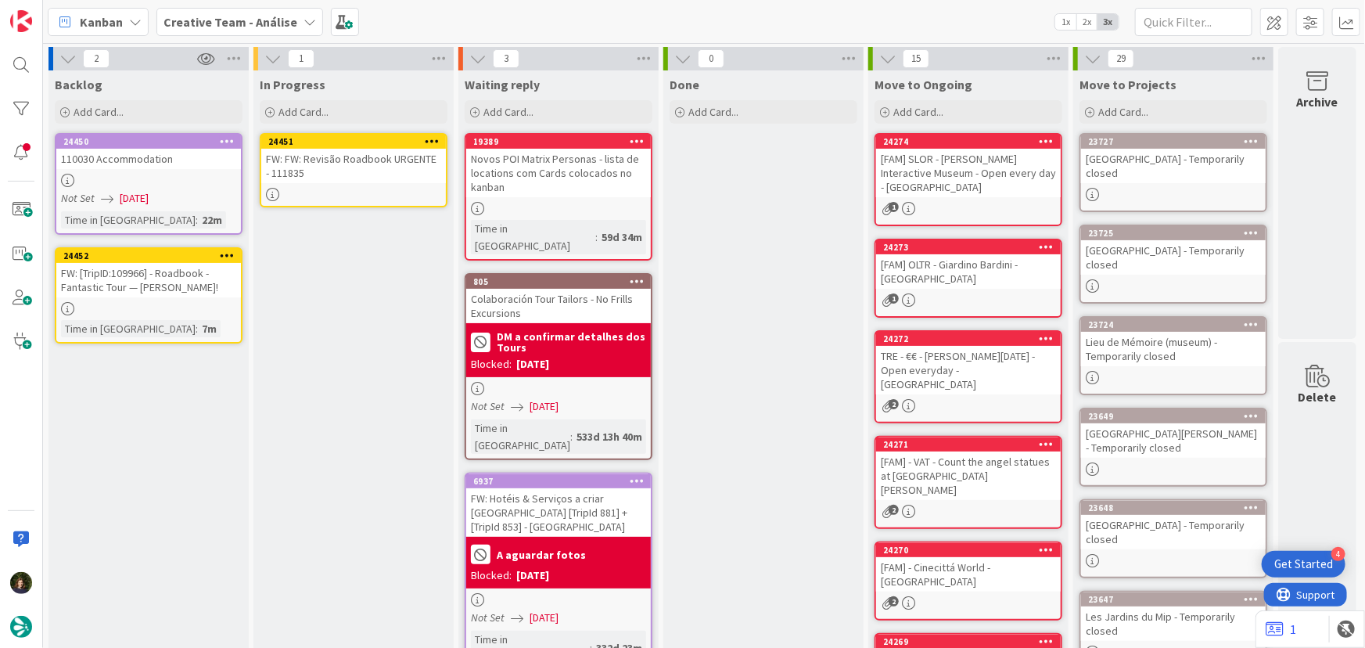
click at [353, 167] on div "FW: FW: Revisão Roadbook URGENTE - 111835" at bounding box center [353, 166] width 185 height 34
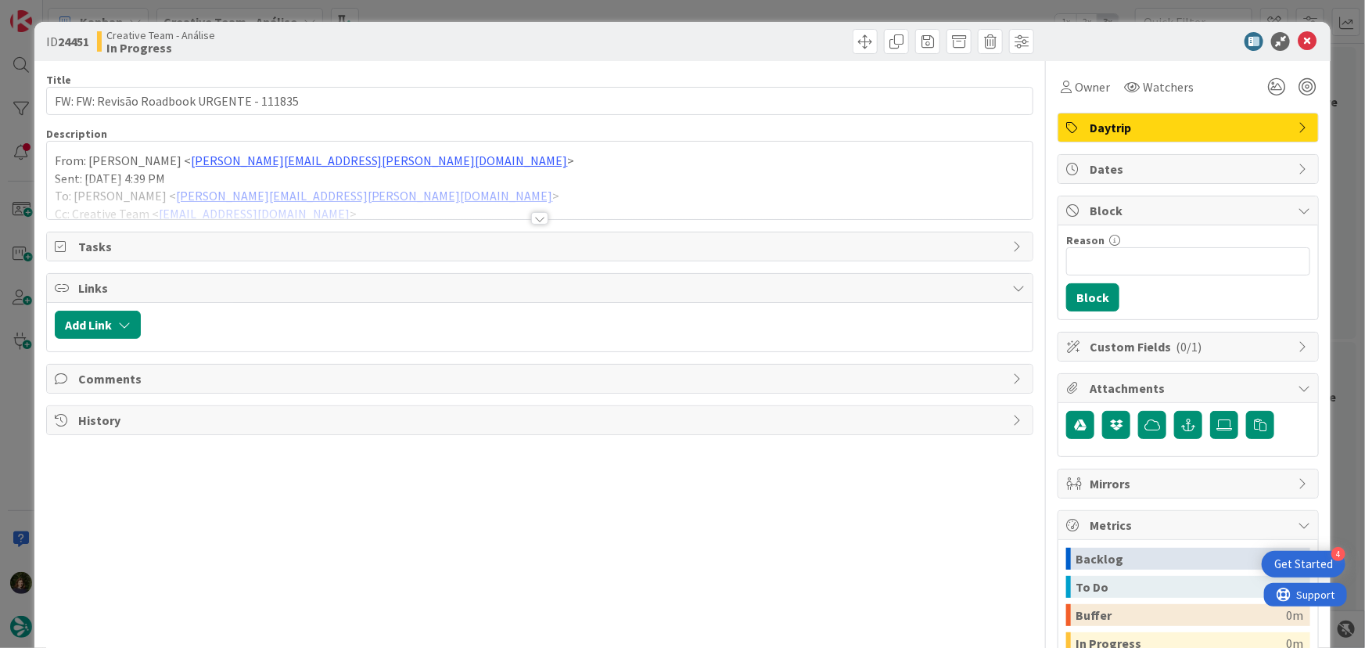
click at [524, 224] on div "Title 41 / 128 FW: FW: Revisão Roadbook URGENTE - 111835 Description From: Cata…" at bounding box center [540, 433] width 988 height 745
click at [526, 226] on div "Title 41 / 128 FW: FW: Revisão Roadbook URGENTE - 111835 Description From: Cata…" at bounding box center [540, 433] width 988 height 745
click at [531, 219] on div at bounding box center [539, 218] width 17 height 13
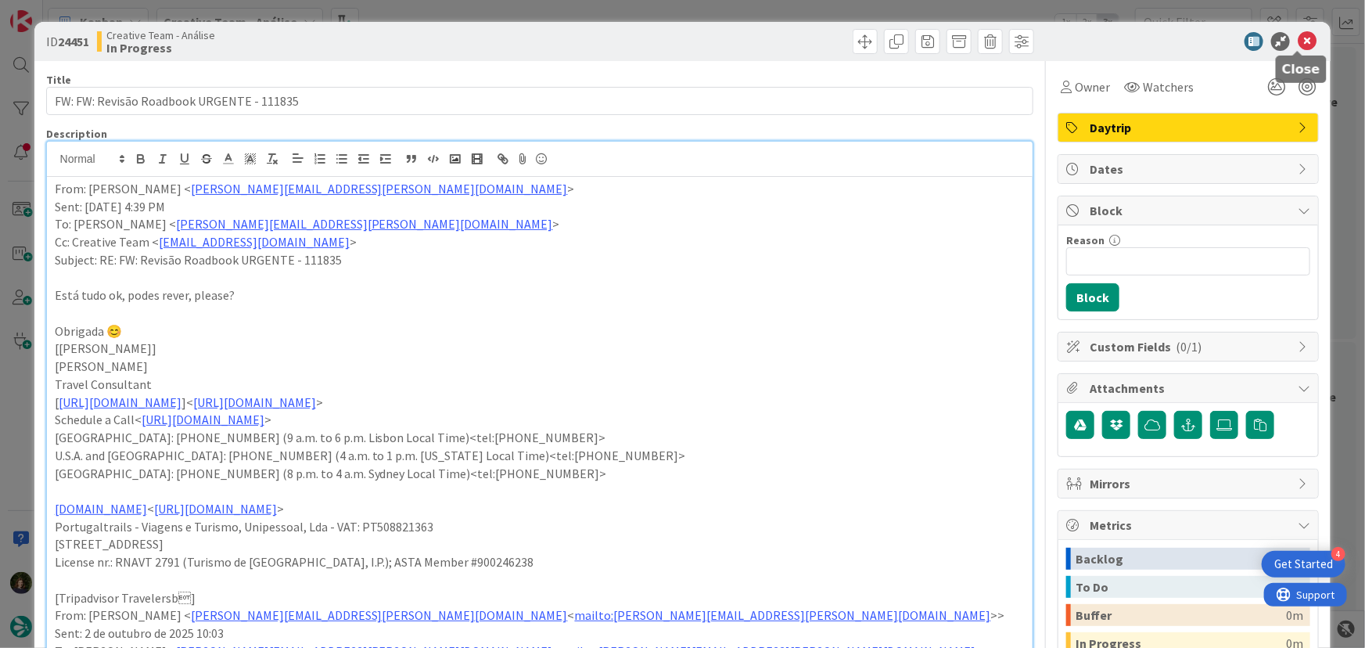
click at [1298, 41] on icon at bounding box center [1307, 41] width 19 height 19
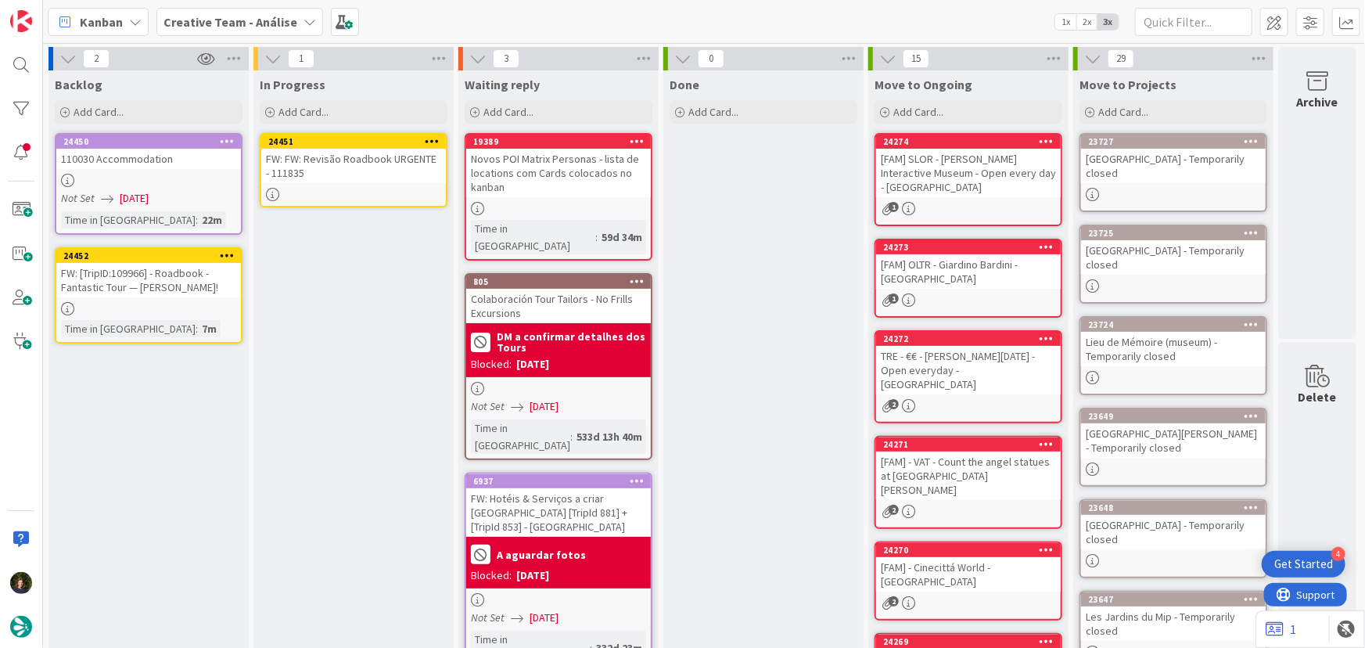
click at [431, 141] on icon at bounding box center [432, 140] width 15 height 11
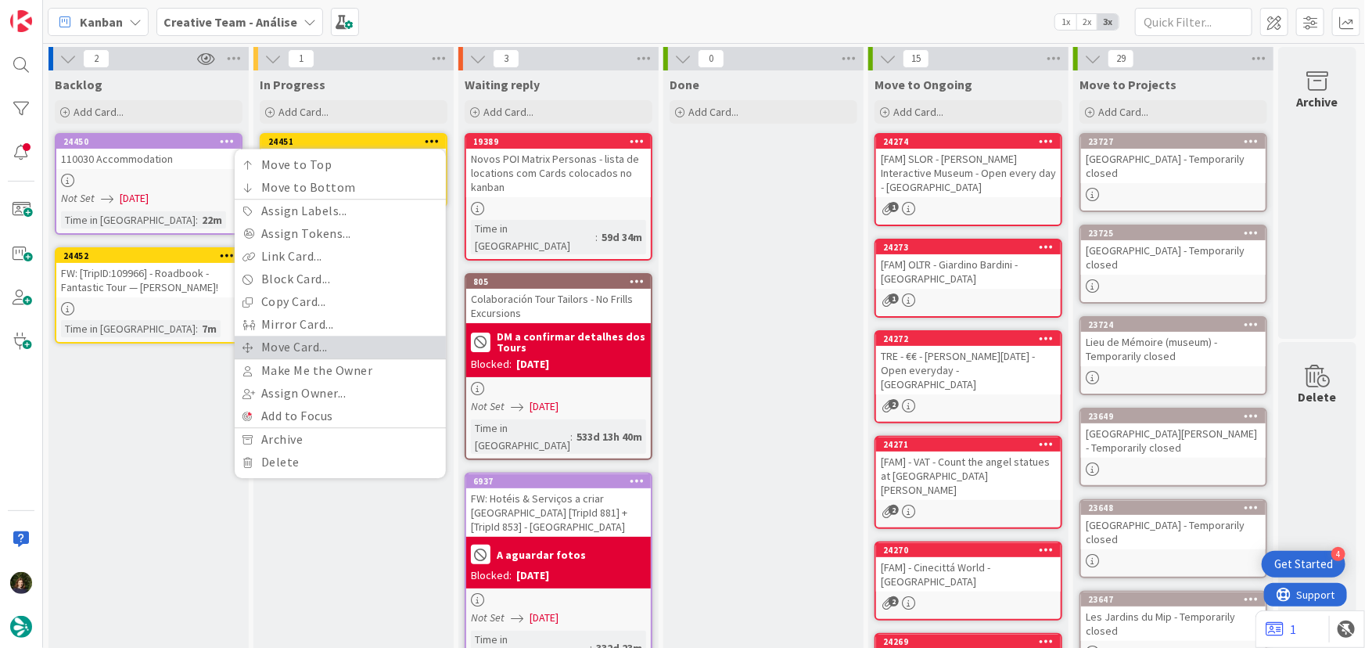
click at [346, 343] on link "Move Card..." at bounding box center [340, 347] width 211 height 23
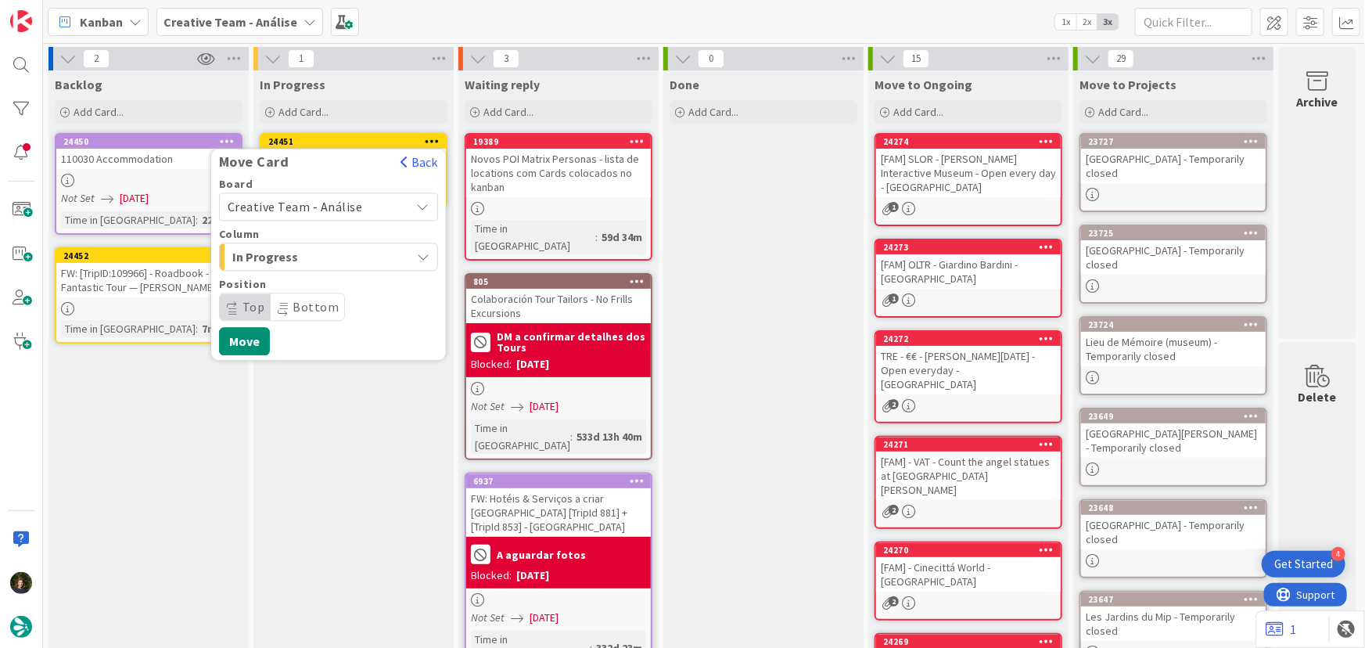
click at [341, 210] on span "Creative Team - Análise" at bounding box center [295, 207] width 135 height 16
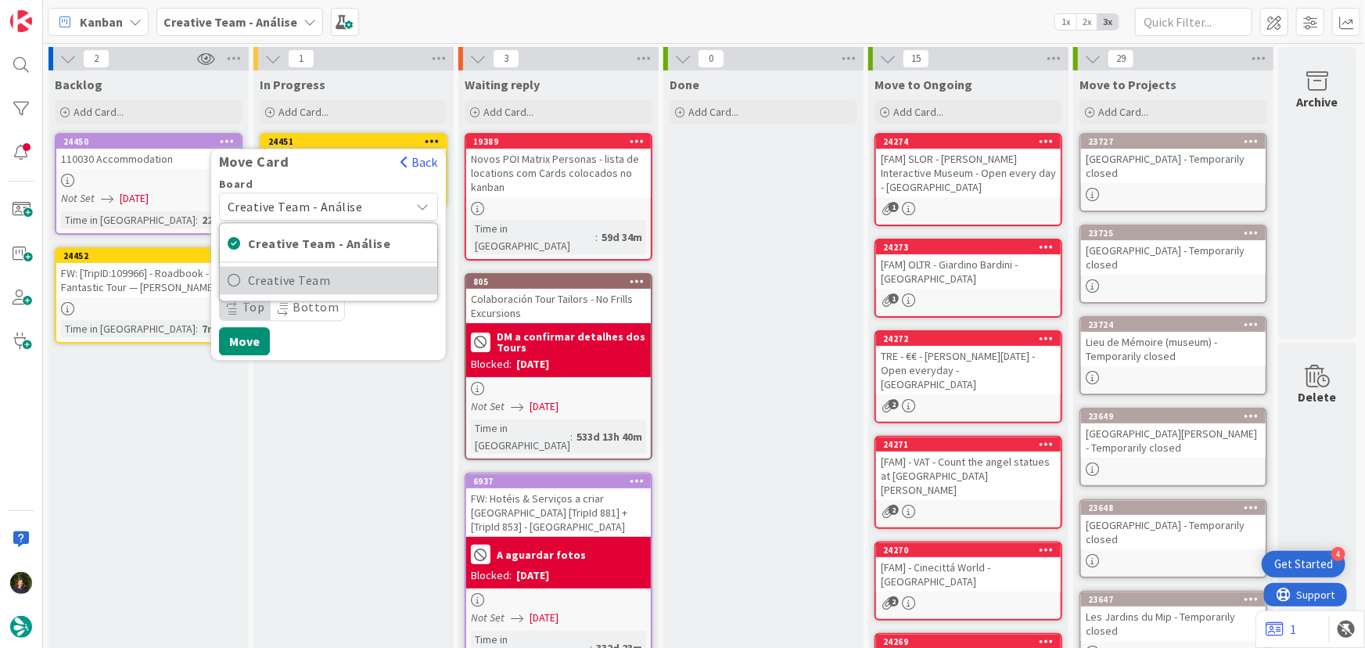
click at [347, 281] on span "Creative Team" at bounding box center [338, 280] width 181 height 23
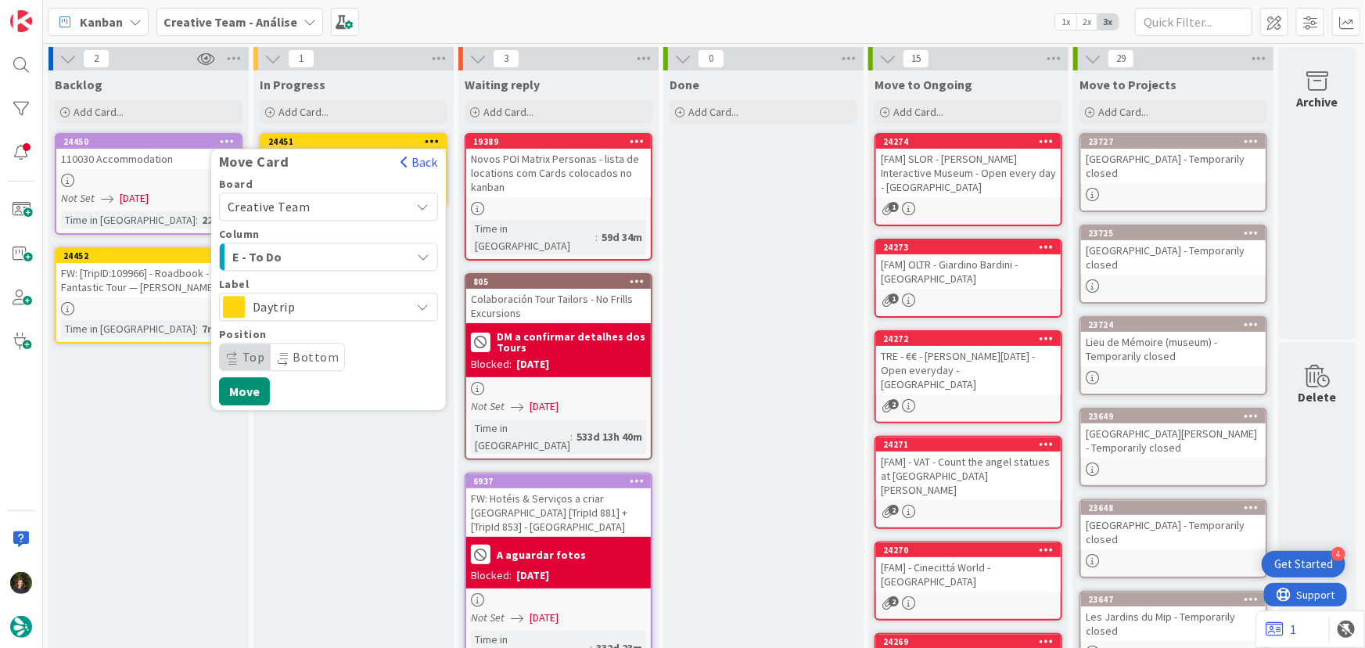
click at [334, 246] on span "E - To Do" at bounding box center [290, 256] width 117 height 20
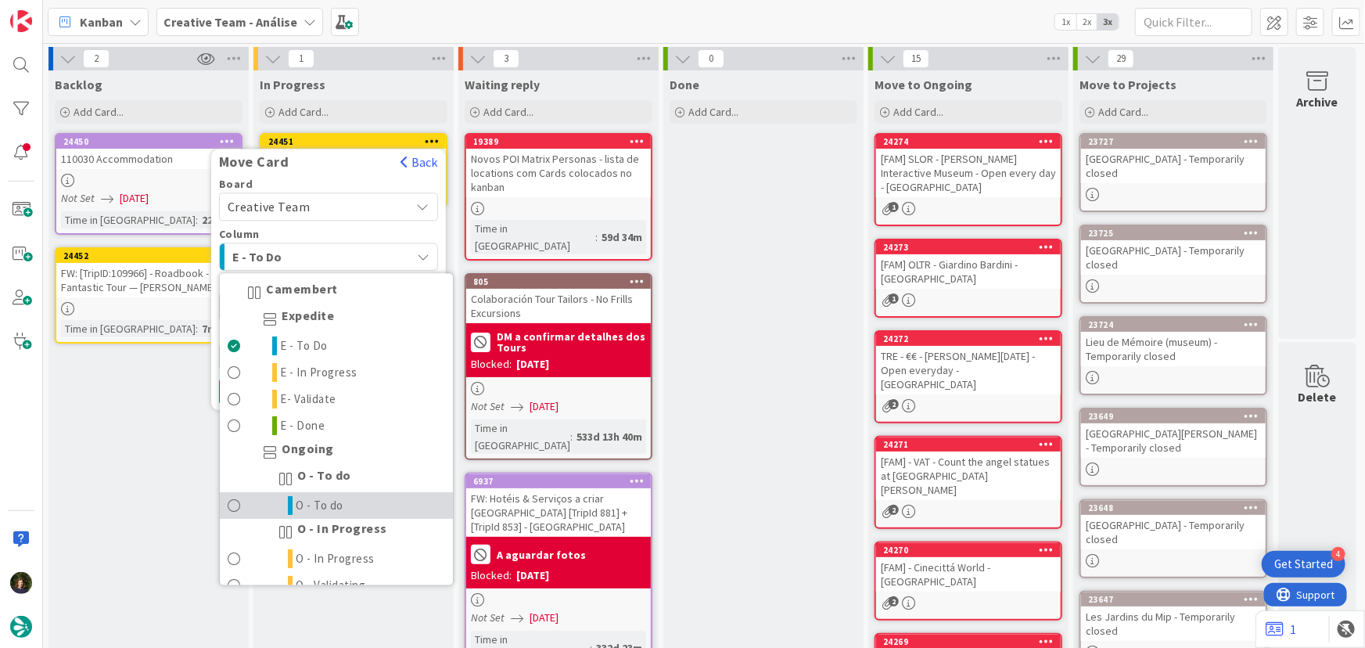
click at [352, 502] on link "O - To do" at bounding box center [336, 506] width 233 height 27
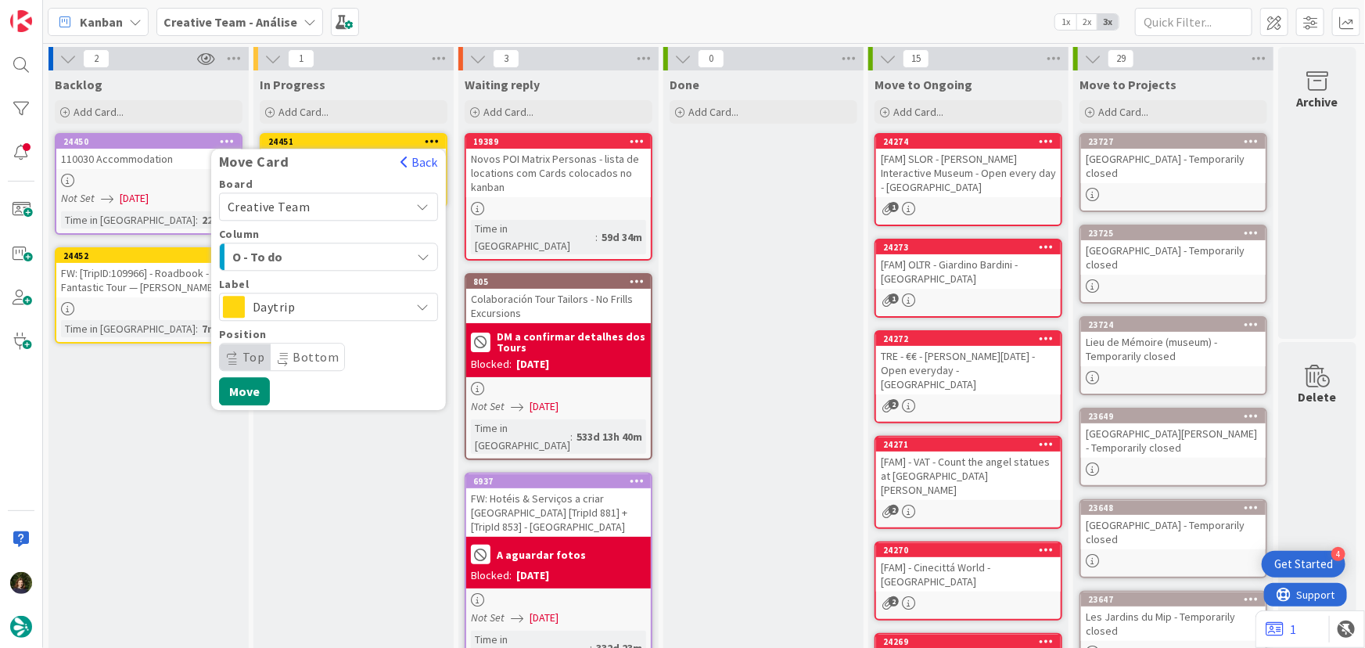
click at [329, 256] on span "O - To do" at bounding box center [290, 256] width 117 height 20
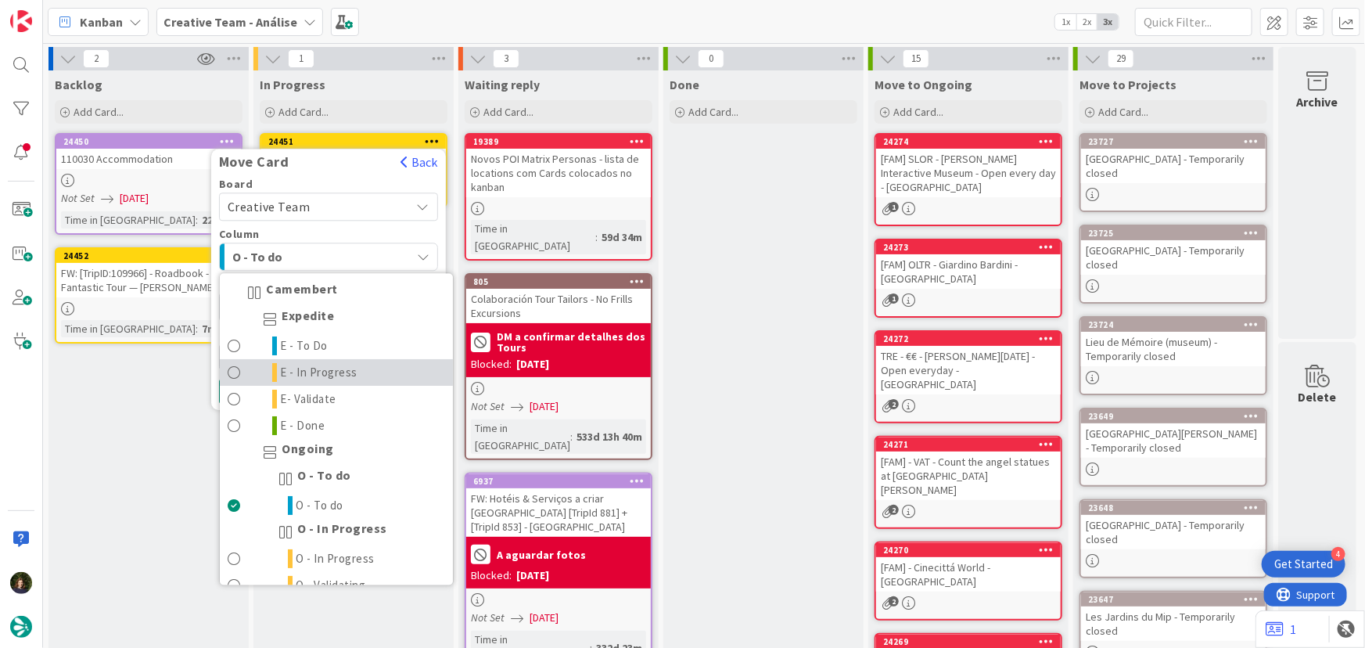
click at [329, 375] on span "E - In Progress" at bounding box center [319, 373] width 77 height 19
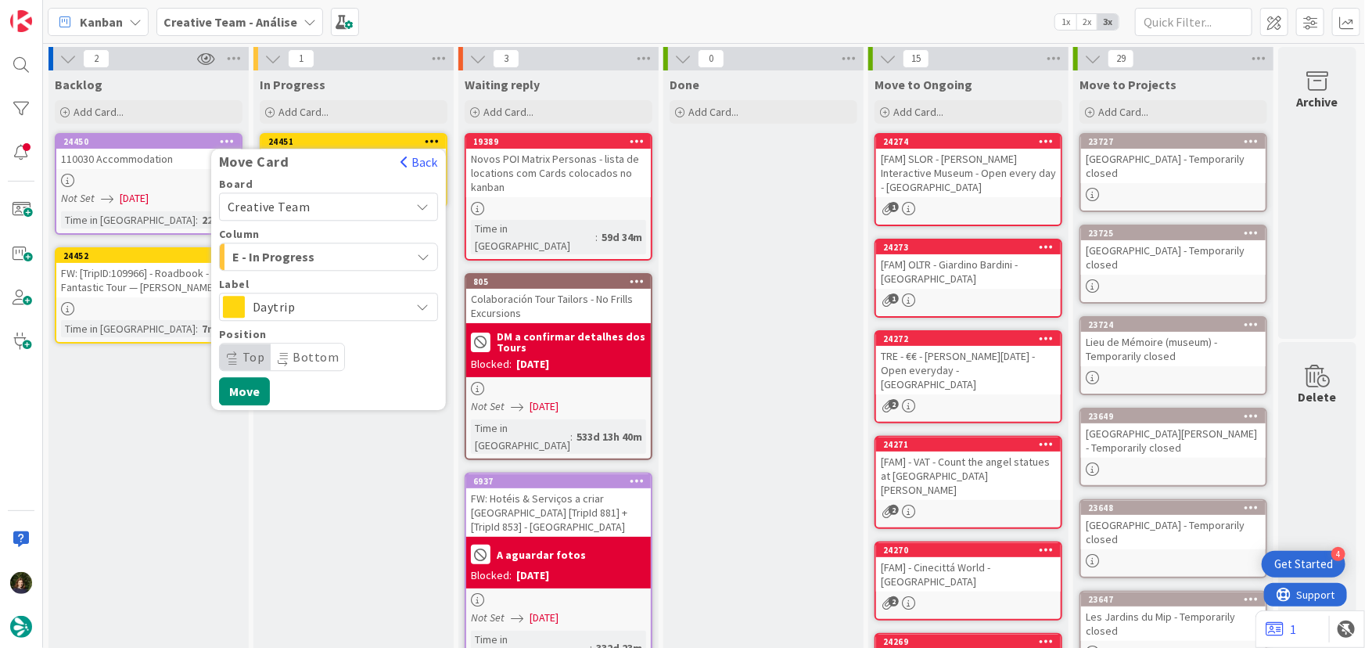
click at [303, 299] on span "Daytrip" at bounding box center [328, 307] width 150 height 22
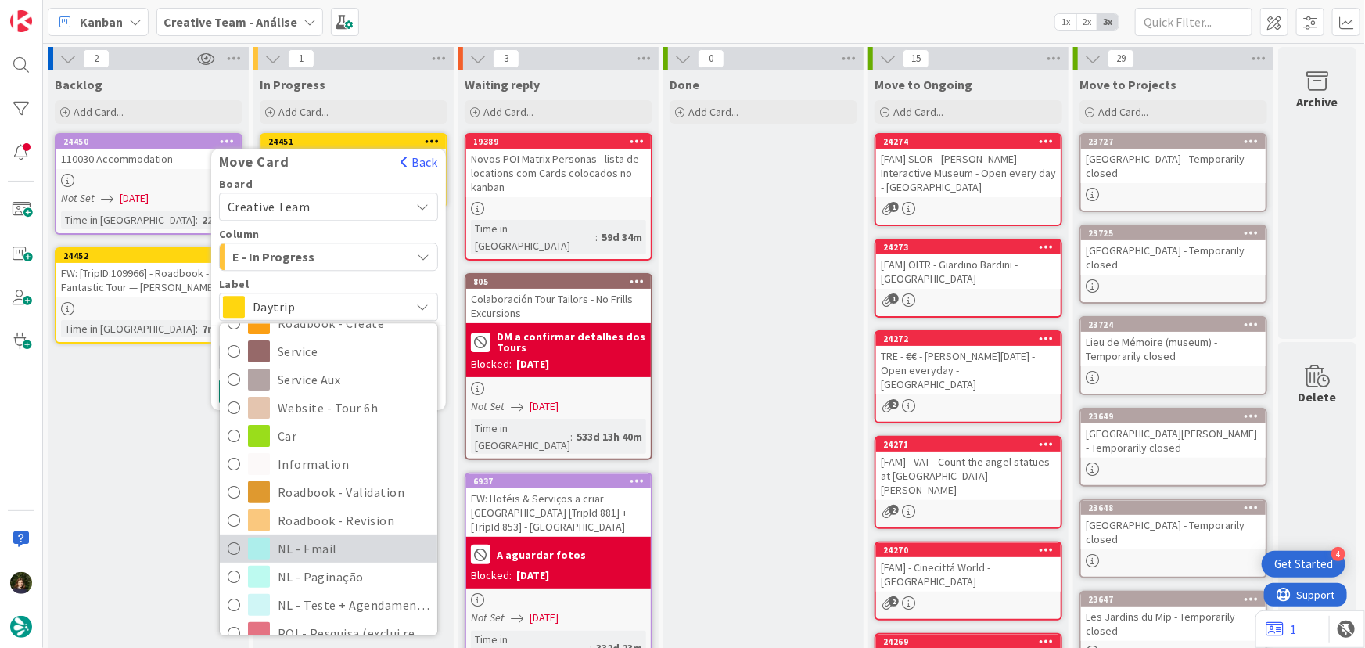
scroll to position [284, 0]
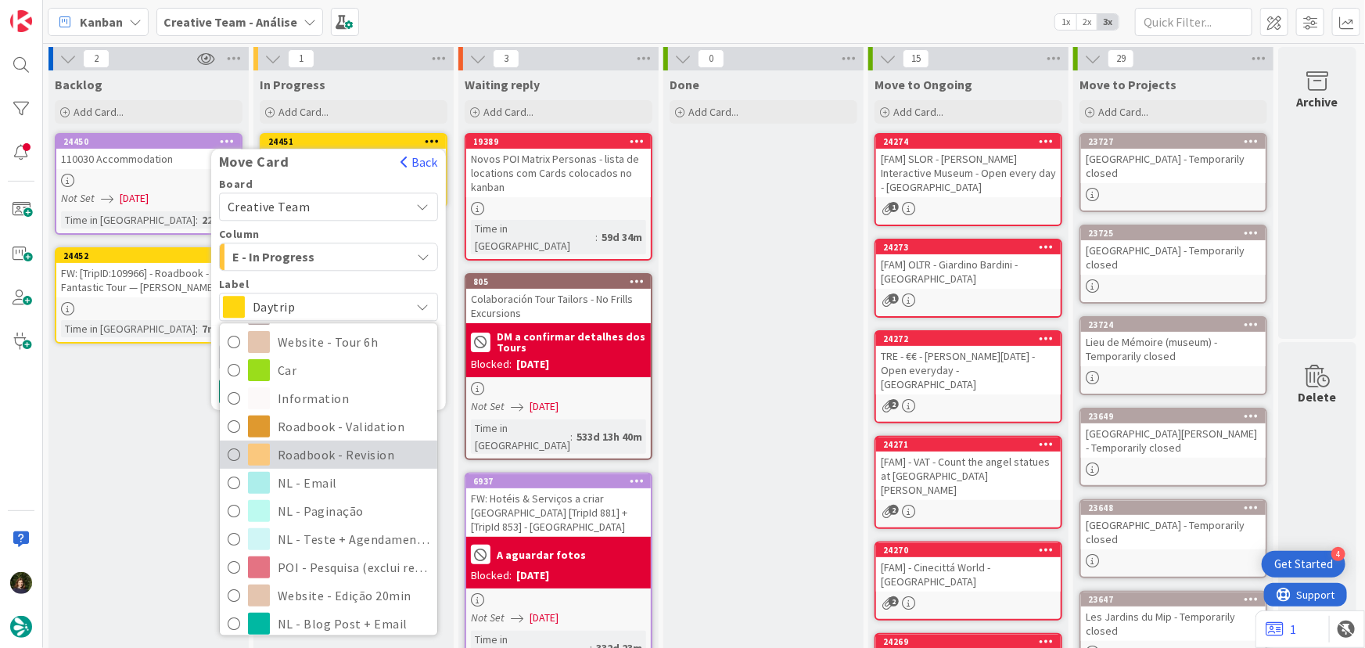
click at [324, 455] on span "Roadbook - Revision" at bounding box center [354, 454] width 152 height 23
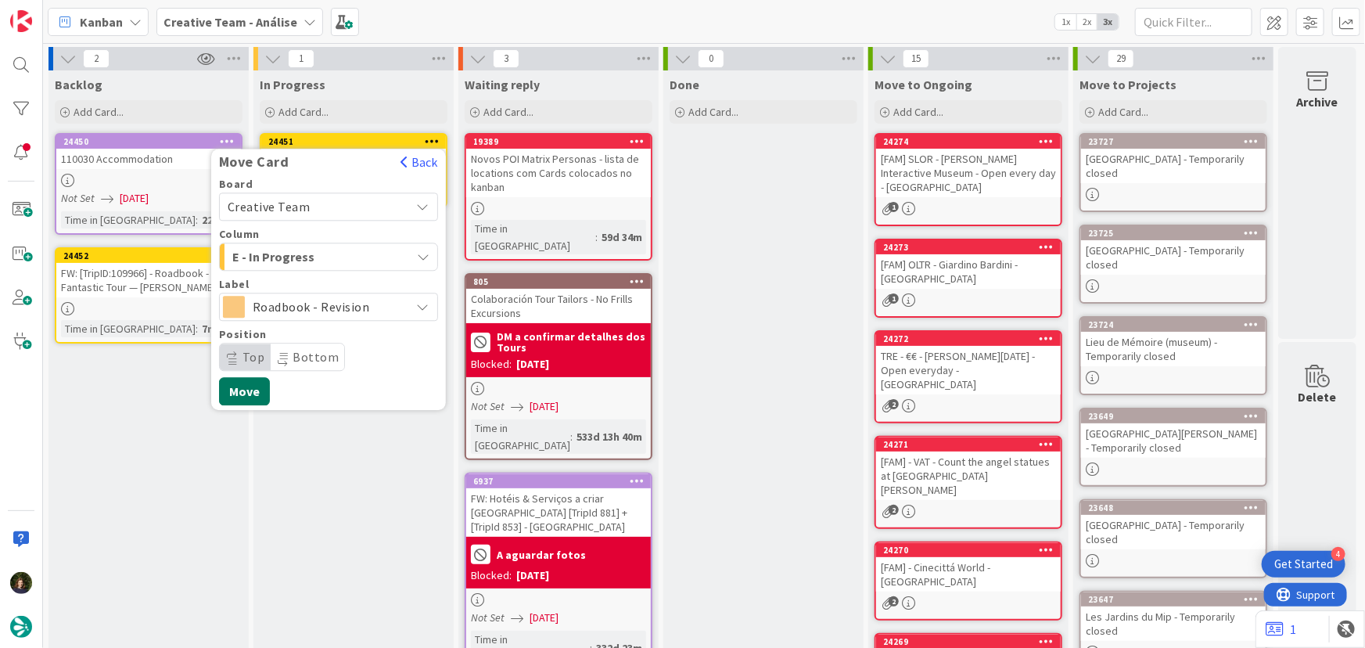
click at [239, 390] on button "Move" at bounding box center [244, 391] width 51 height 28
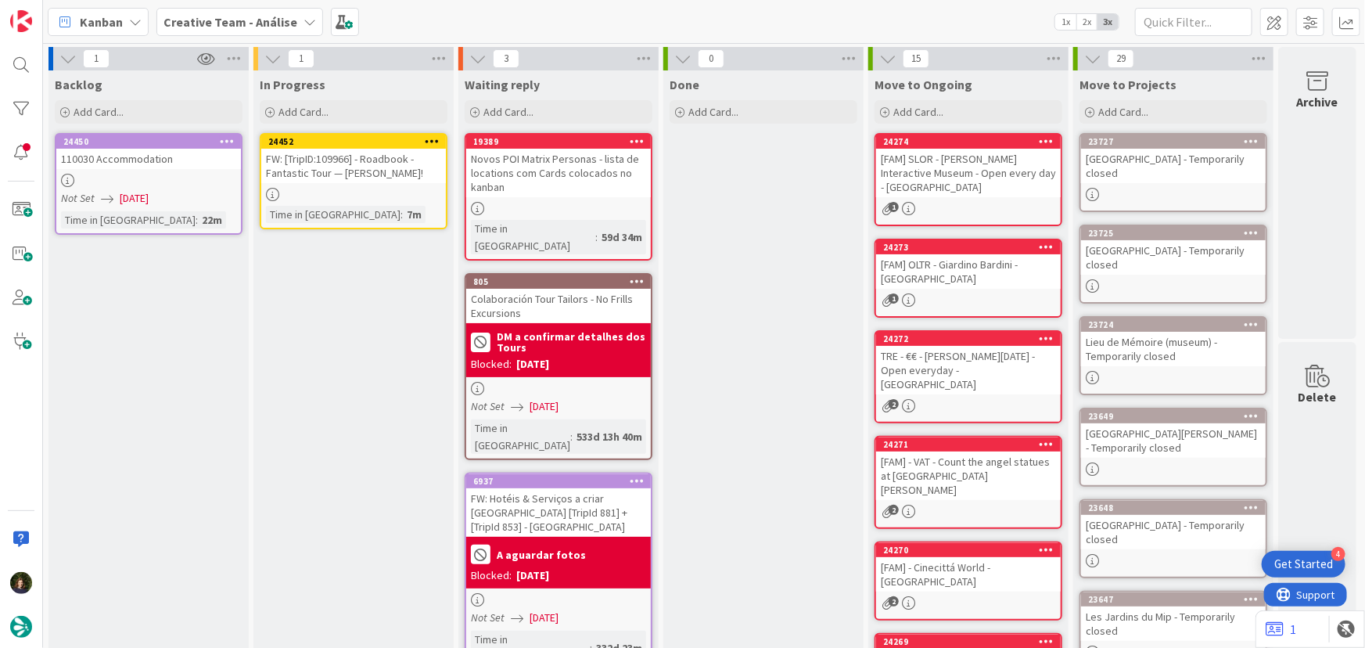
click at [365, 196] on div at bounding box center [353, 194] width 185 height 13
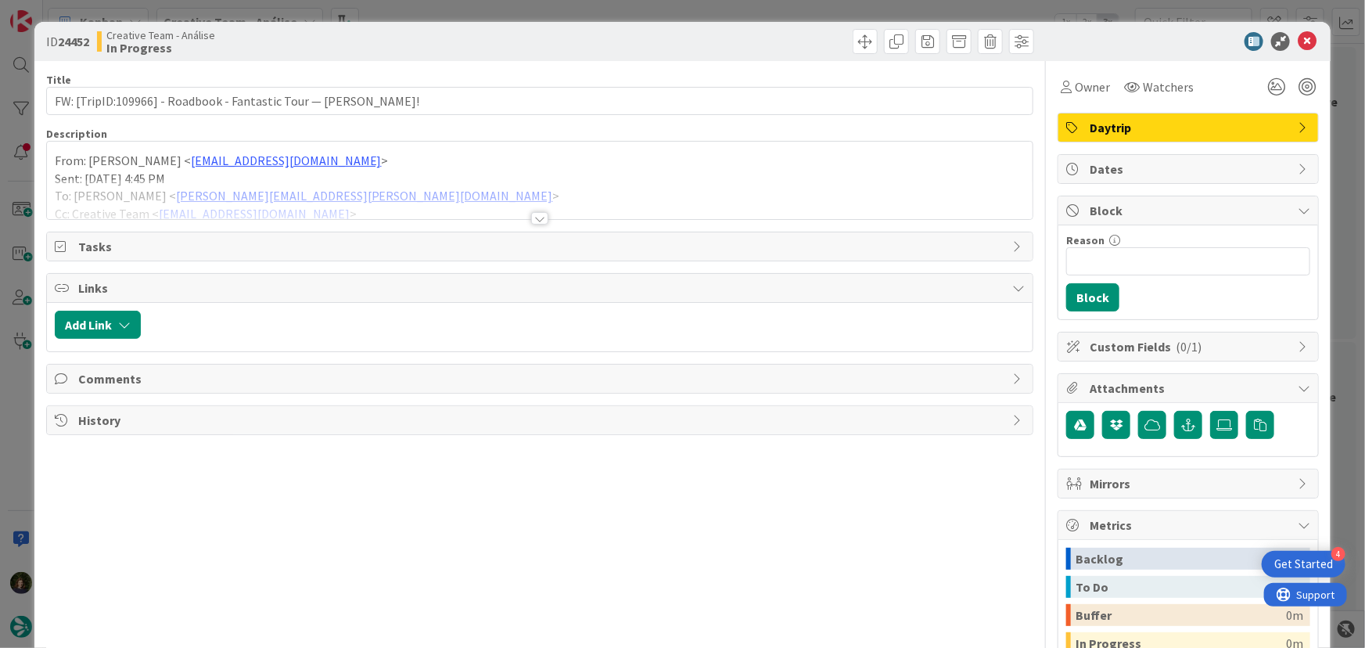
click at [534, 219] on div at bounding box center [539, 218] width 17 height 13
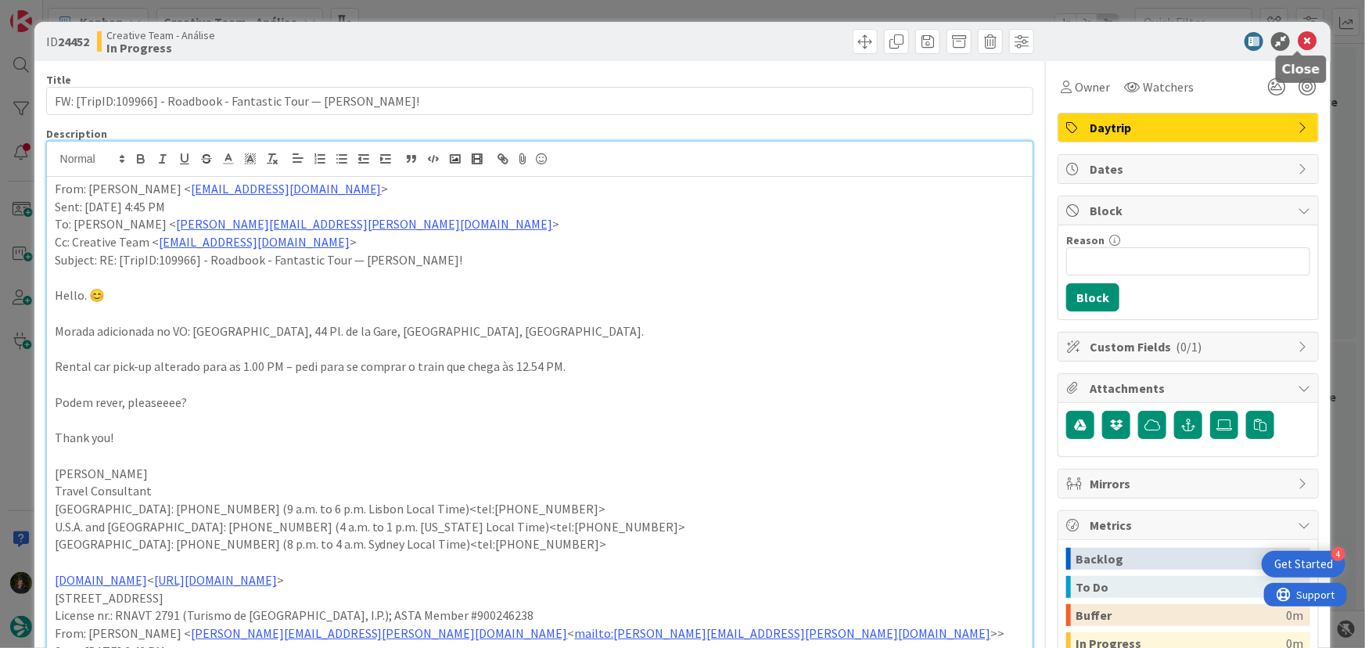
click at [1298, 42] on icon at bounding box center [1307, 41] width 19 height 19
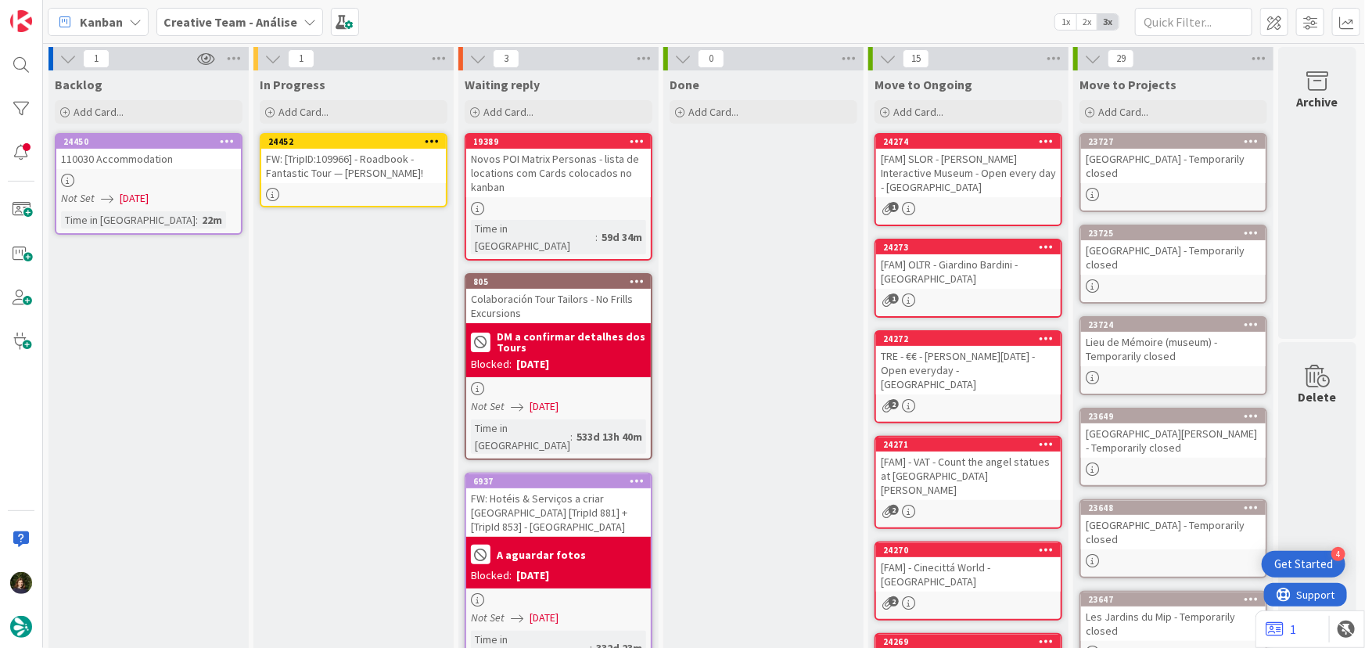
click at [436, 135] on icon at bounding box center [432, 140] width 15 height 11
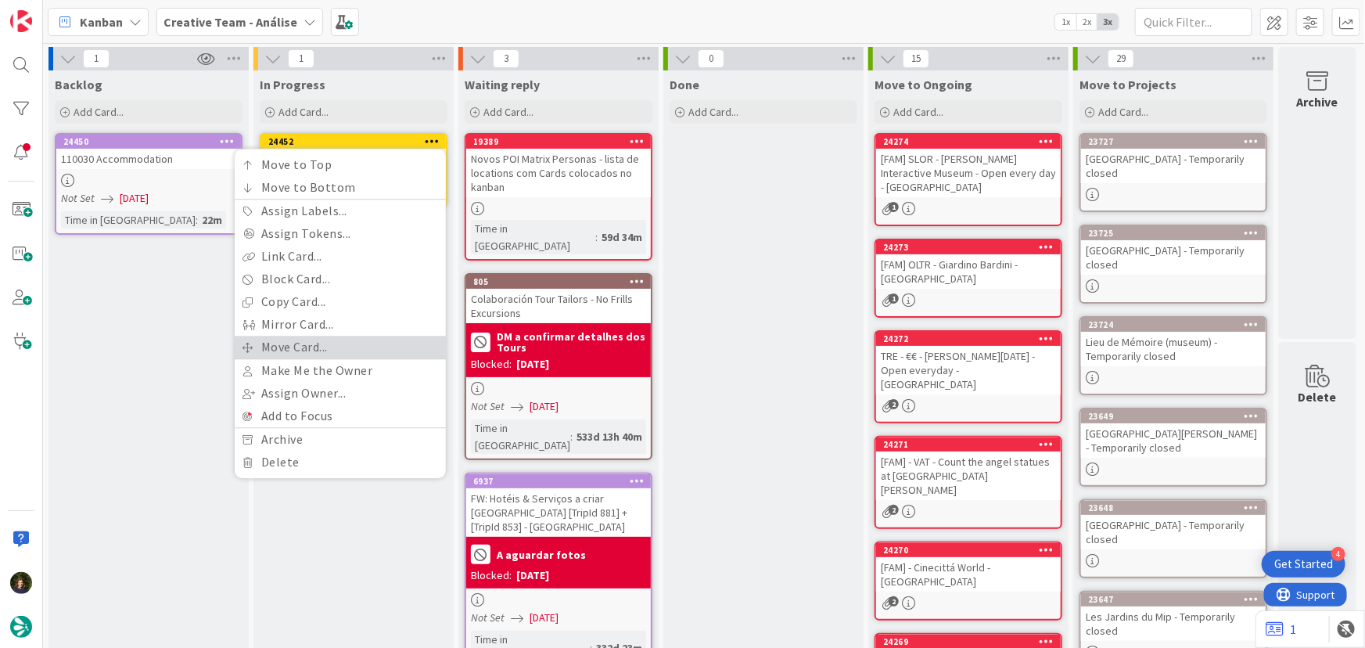
click at [359, 349] on link "Move Card..." at bounding box center [340, 347] width 211 height 23
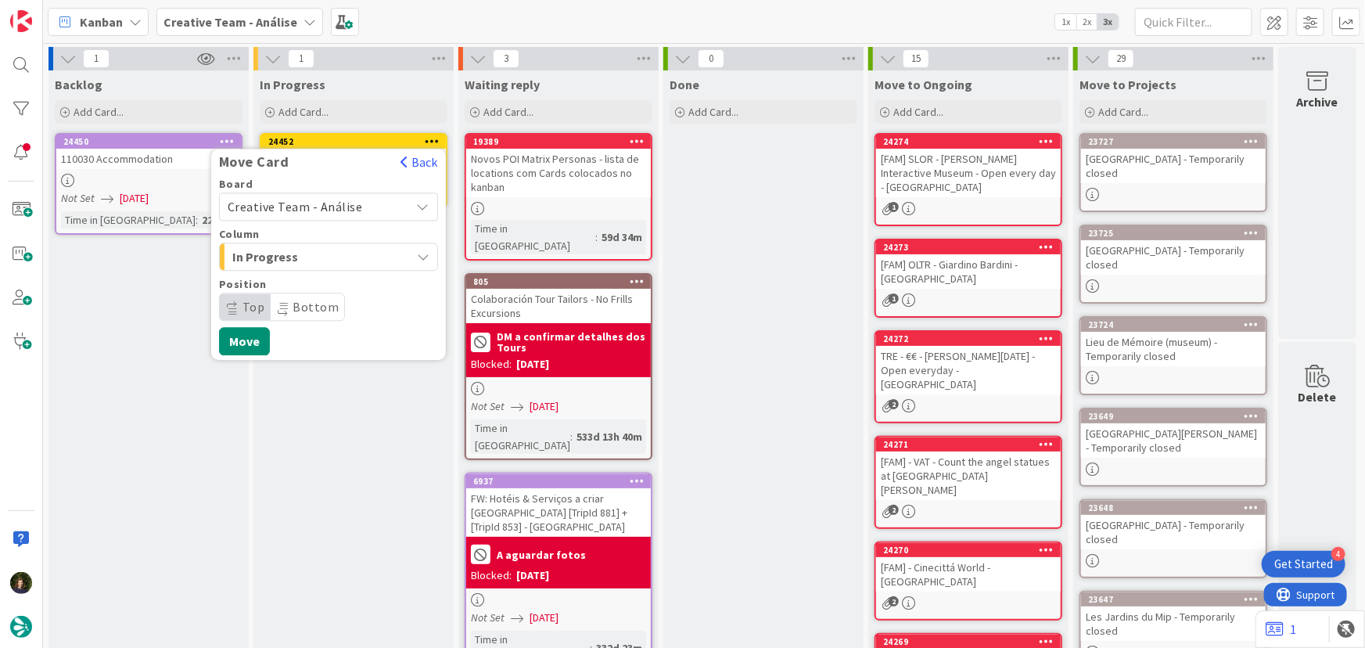
click at [348, 203] on span "Creative Team - Análise" at bounding box center [295, 207] width 135 height 16
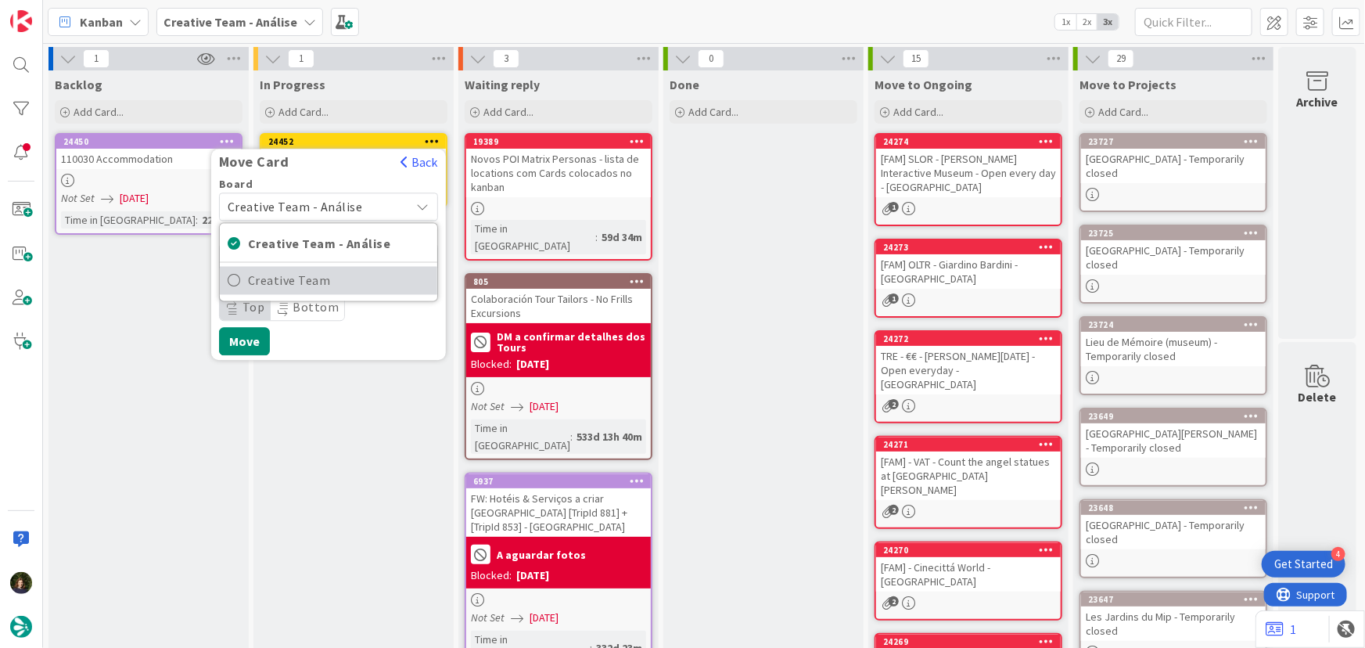
click at [357, 282] on span "Creative Team" at bounding box center [338, 280] width 181 height 23
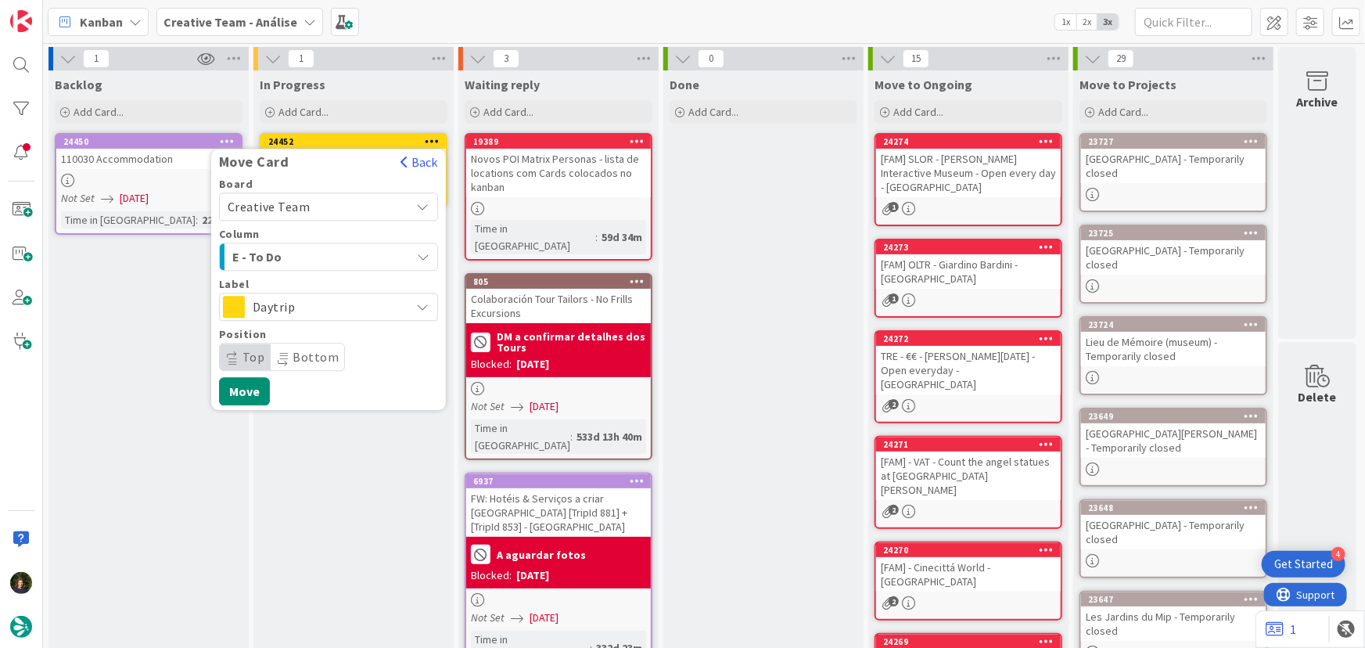
drag, startPoint x: 367, startPoint y: 257, endPoint x: 372, endPoint y: 271, distance: 14.4
click at [367, 256] on div "E - To Do" at bounding box center [319, 256] width 182 height 25
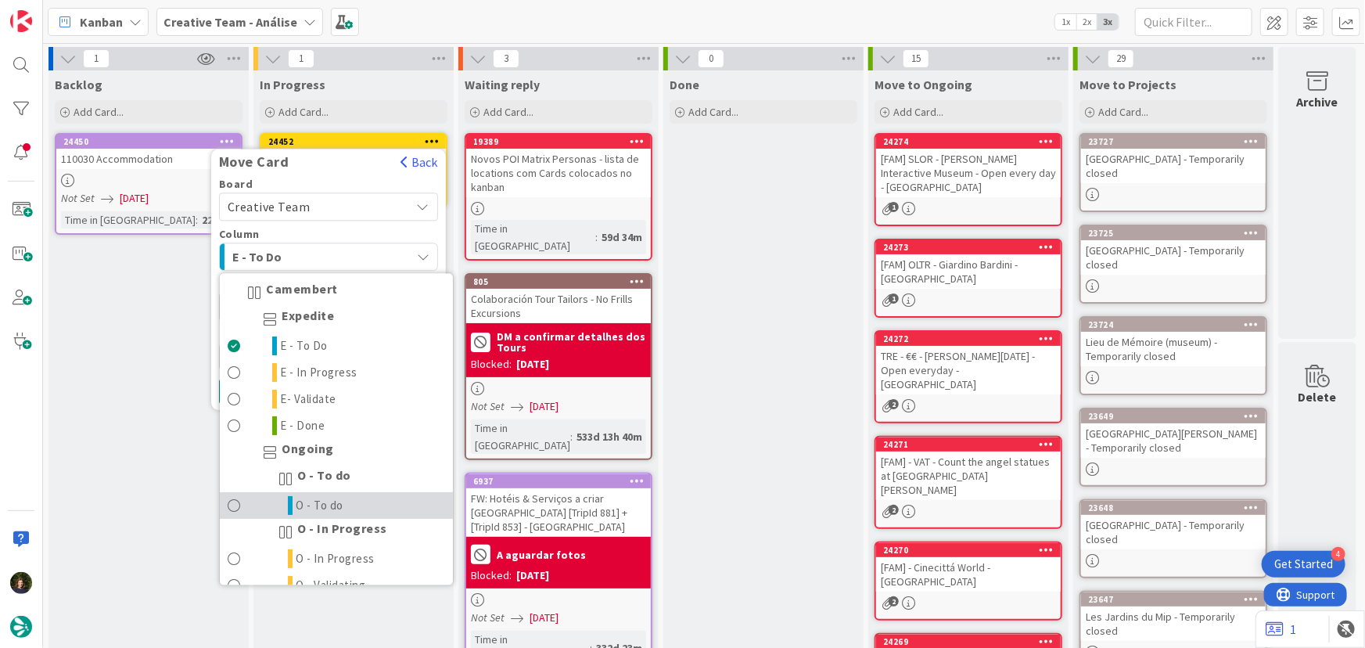
click at [361, 508] on link "O - To do" at bounding box center [336, 506] width 233 height 27
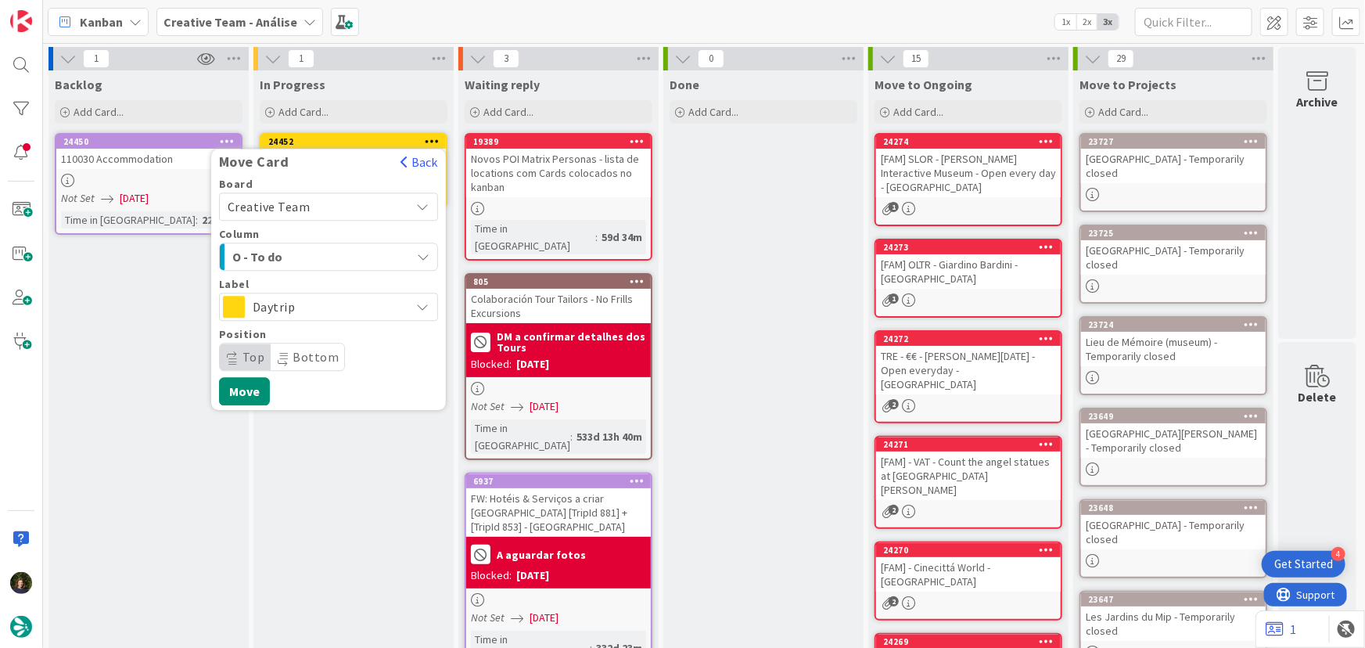
click at [334, 252] on span "O - To do" at bounding box center [290, 256] width 117 height 20
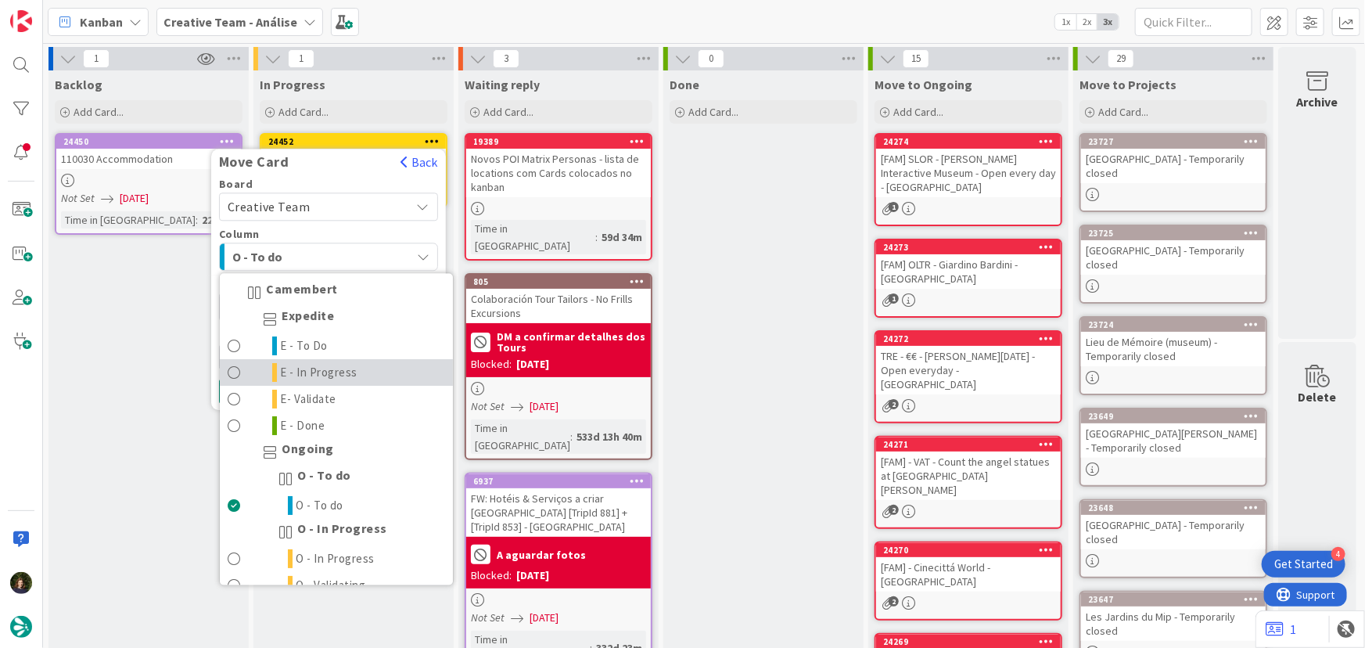
click at [336, 372] on span "E - In Progress" at bounding box center [319, 373] width 77 height 19
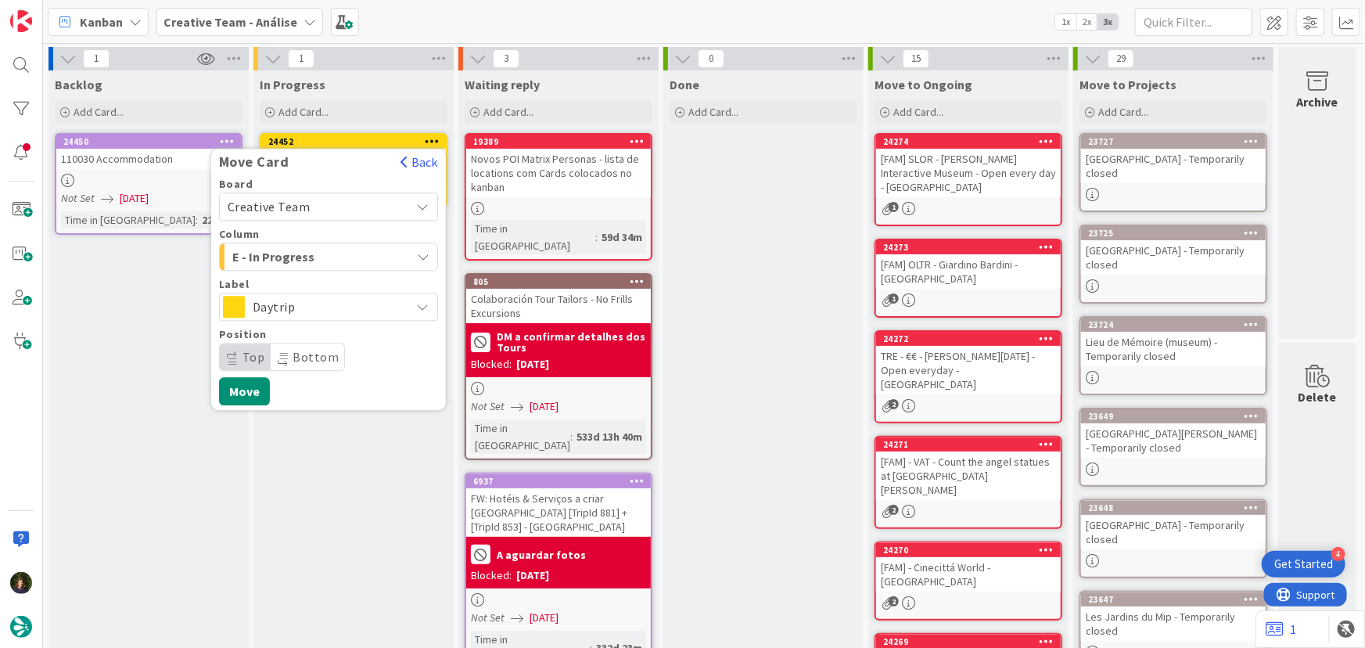
click at [338, 260] on span "E - In Progress" at bounding box center [290, 256] width 117 height 20
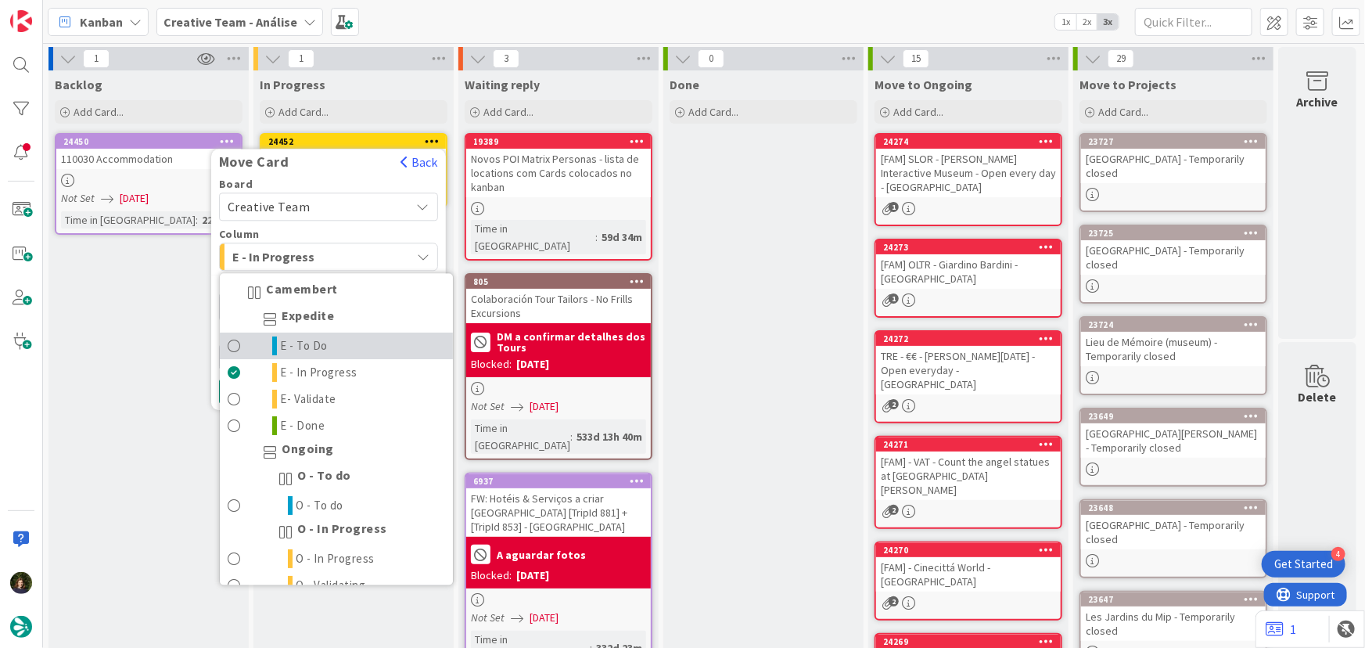
click at [337, 342] on link "E - To Do" at bounding box center [336, 346] width 233 height 27
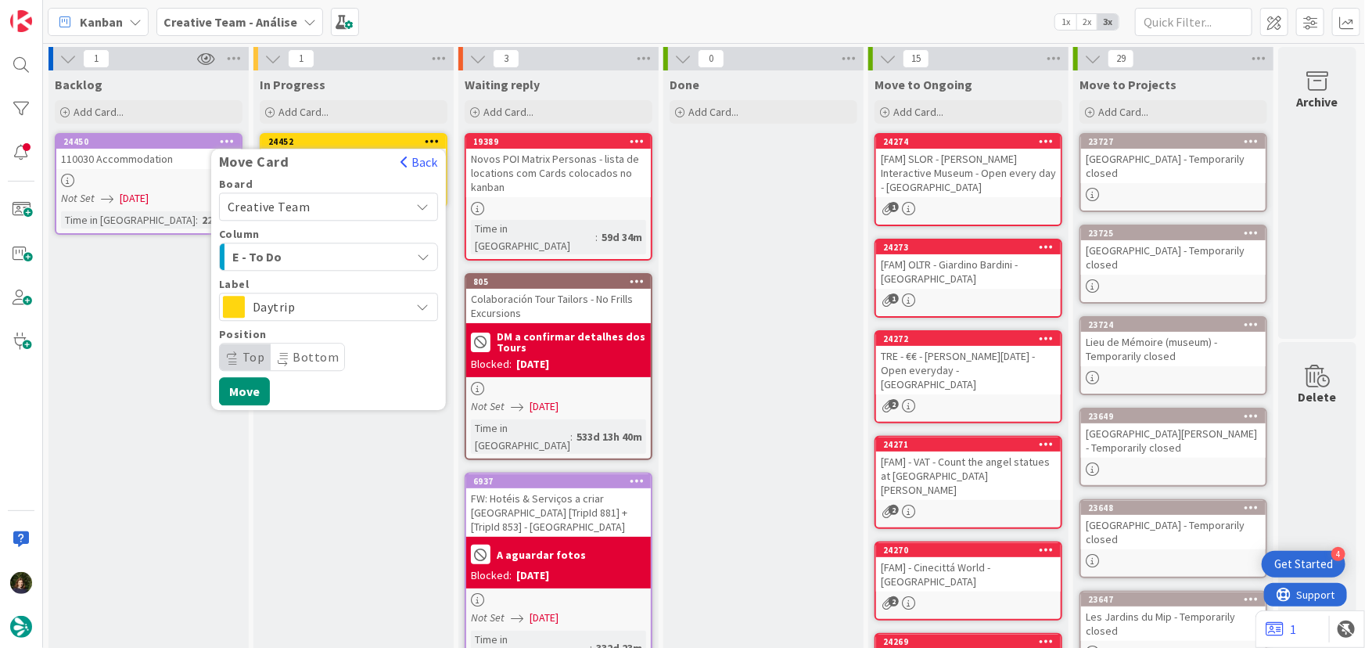
click at [267, 314] on span "Daytrip" at bounding box center [328, 307] width 150 height 22
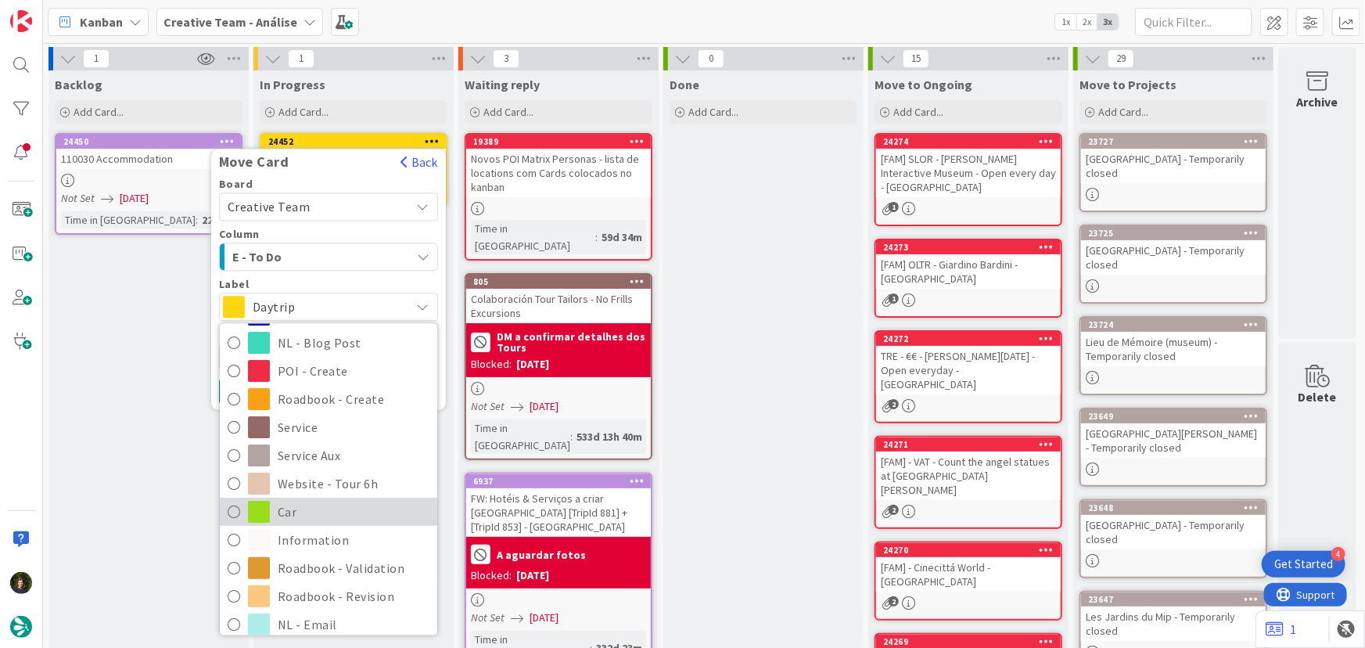
scroll to position [213, 0]
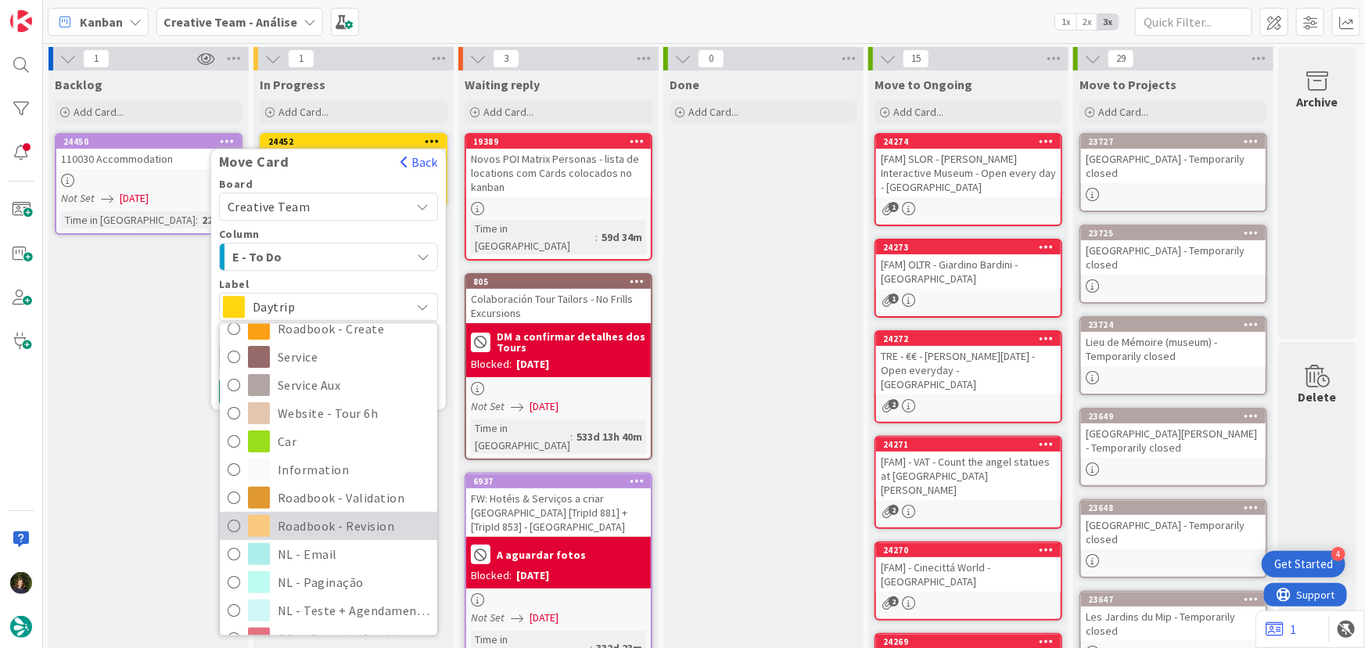
click at [358, 515] on span "Roadbook - Revision" at bounding box center [354, 525] width 152 height 23
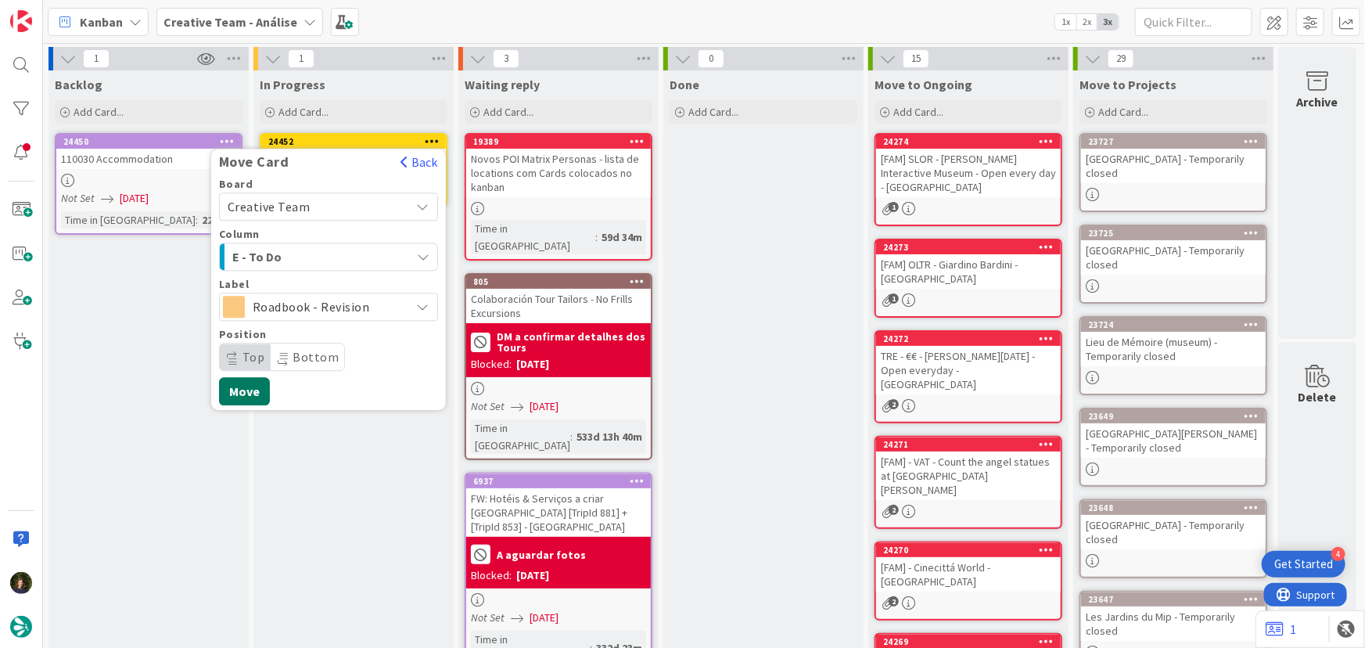
click at [245, 390] on button "Move" at bounding box center [244, 391] width 51 height 28
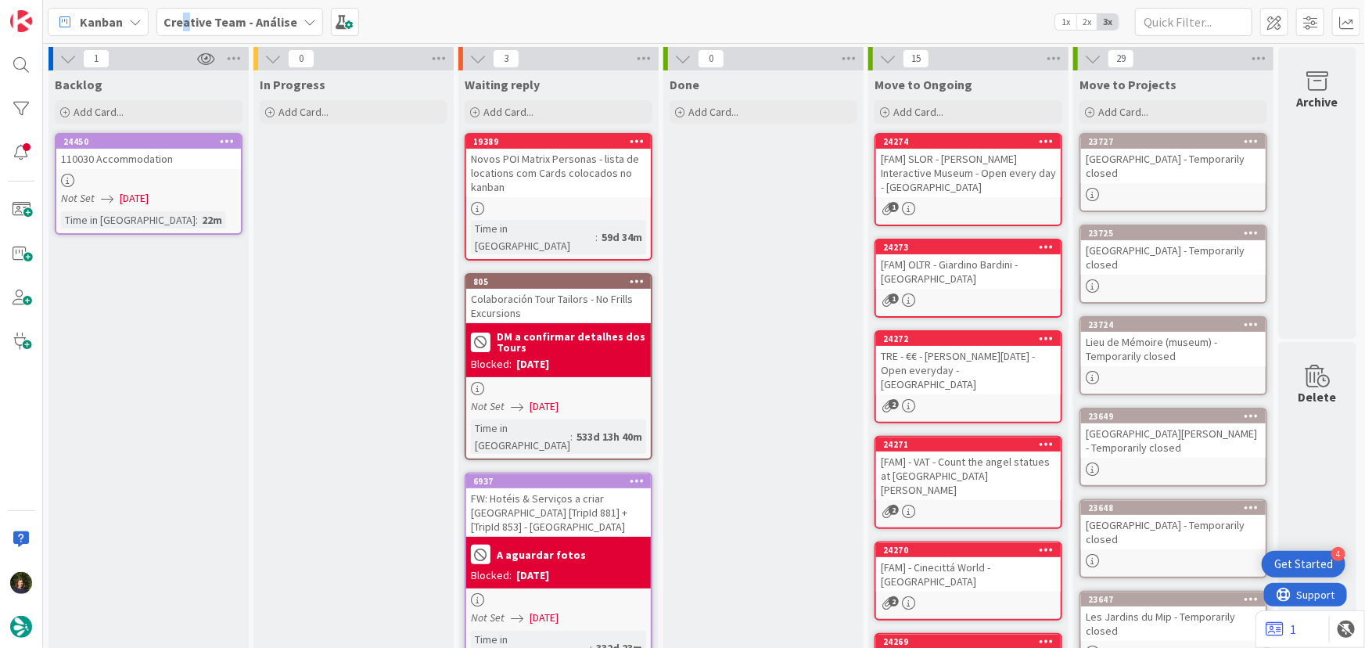
click at [185, 14] on b "Creative Team - Análise" at bounding box center [230, 22] width 134 height 16
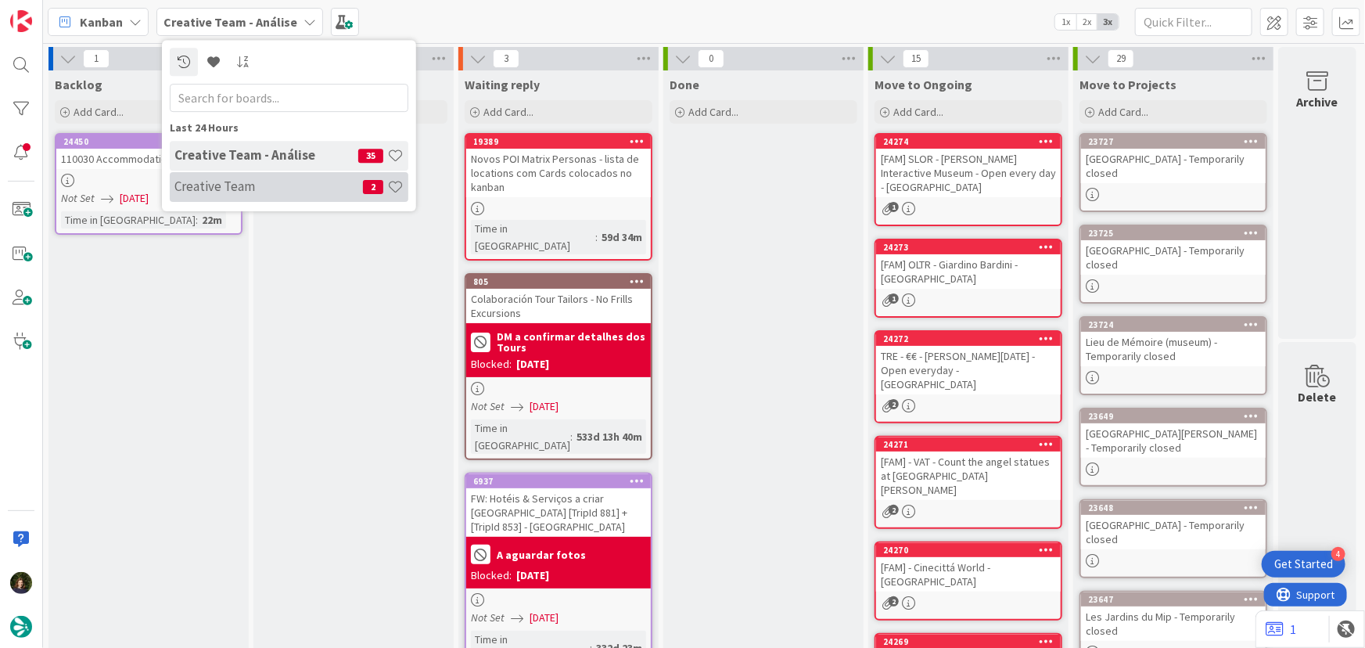
click at [192, 190] on h4 "Creative Team" at bounding box center [268, 186] width 189 height 16
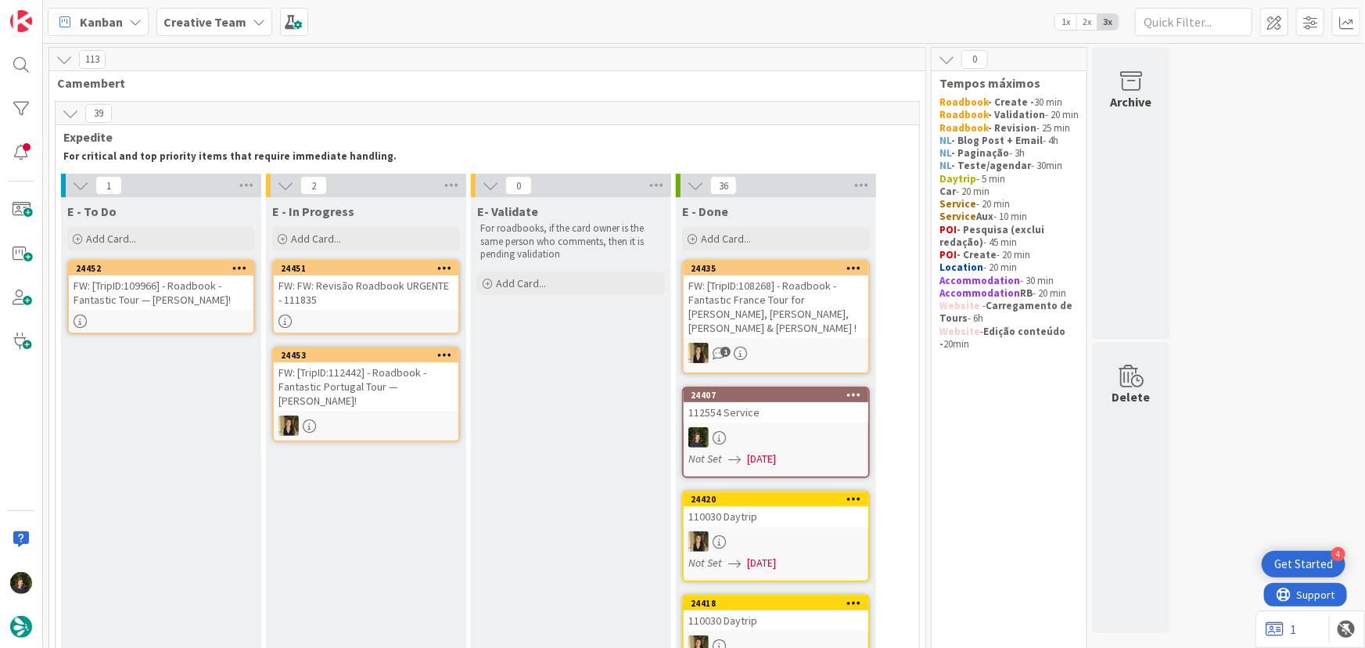
click at [366, 381] on div "FW: [TripID:112442] - Roadbook - Fantastic Portugal Tour — Carla Fox!" at bounding box center [366, 386] width 185 height 48
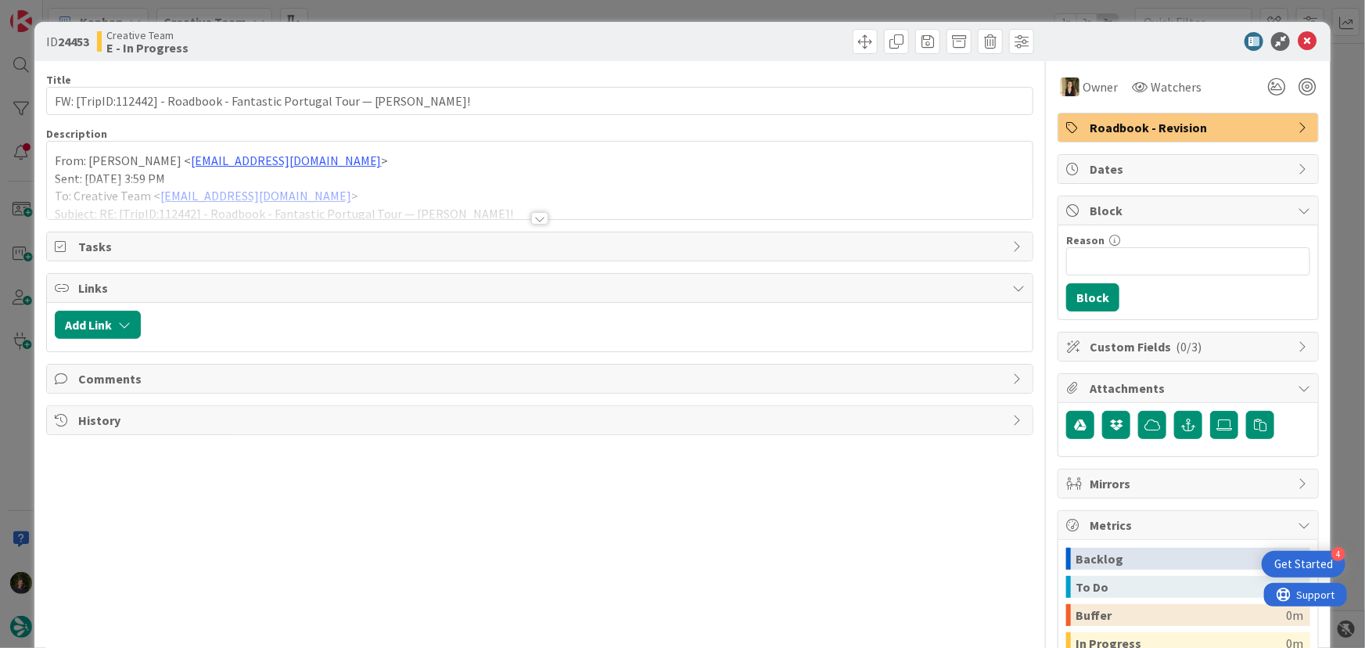
click at [537, 217] on div at bounding box center [539, 218] width 17 height 13
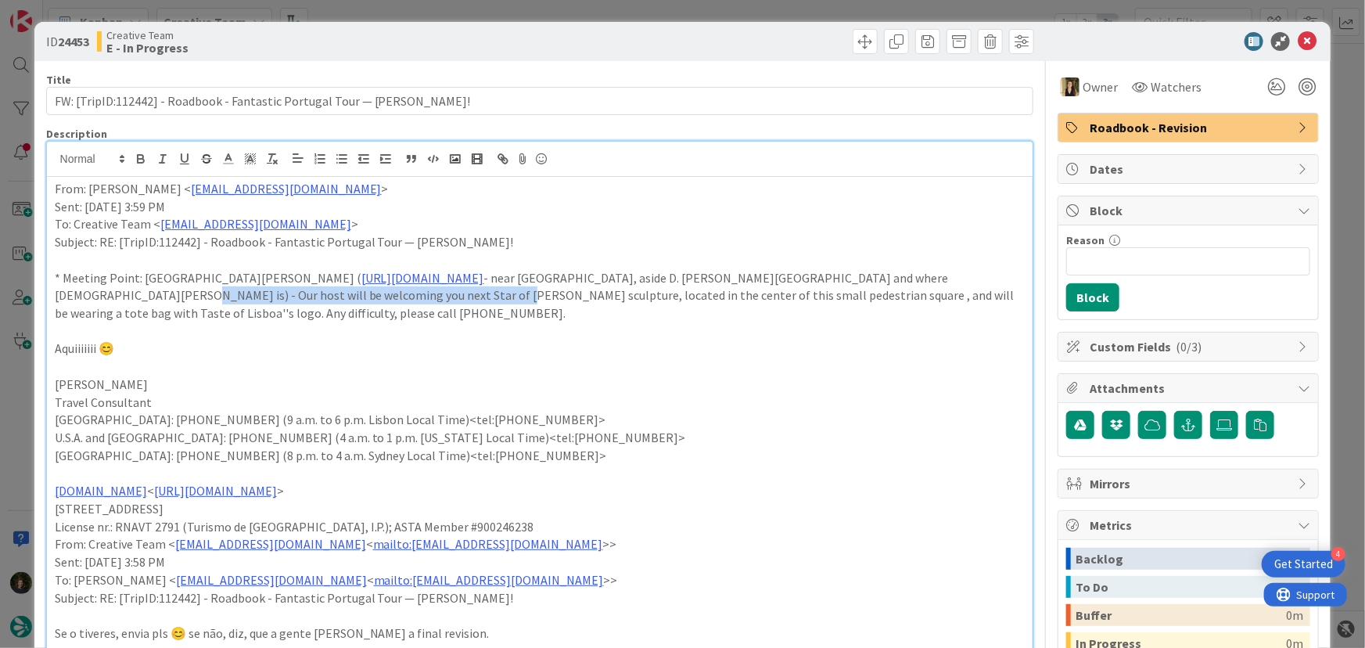
drag, startPoint x: 75, startPoint y: 293, endPoint x: 380, endPoint y: 293, distance: 305.1
click at [380, 293] on p "* Meeting Point: Largo de São Domingos ( https://maps.app.goo.gl/r7FmquGBVBYoui…" at bounding box center [540, 295] width 971 height 53
copy p "Our host will be welcoming you next Star of David sculpture"
click at [1298, 37] on icon at bounding box center [1307, 41] width 19 height 19
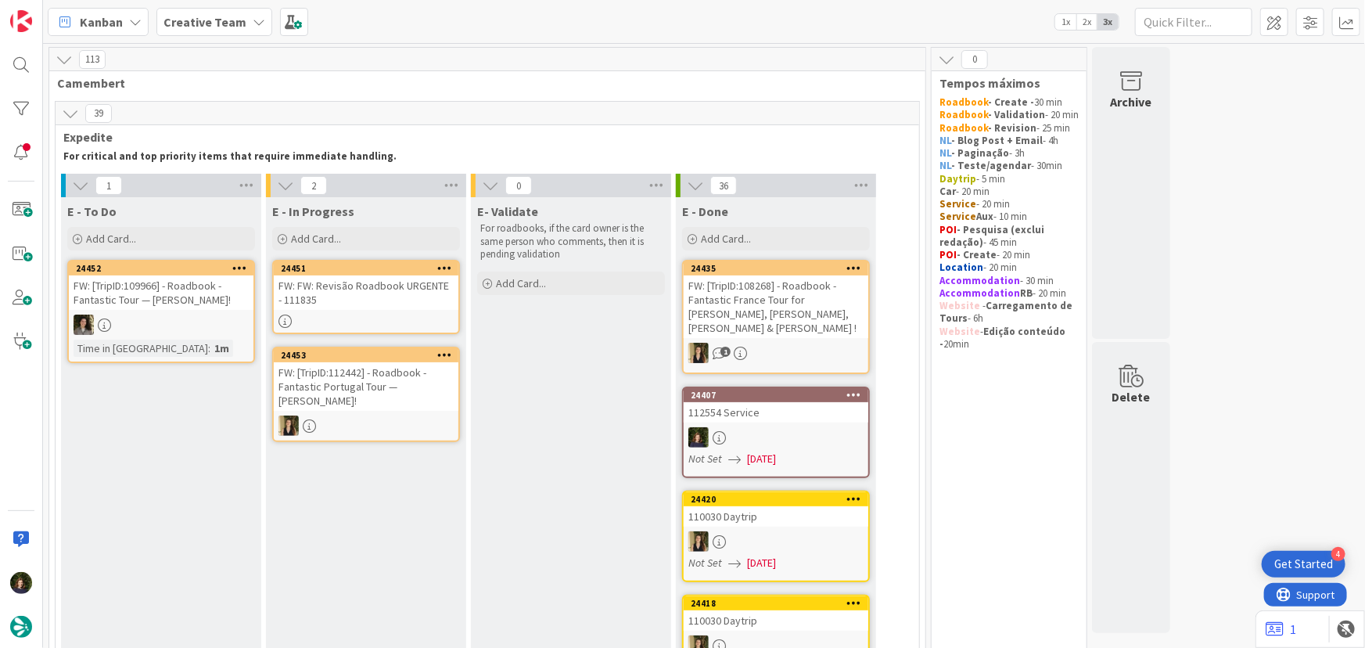
click at [358, 300] on div "FW: FW: Revisão Roadbook URGENTE - 111835" at bounding box center [366, 292] width 185 height 34
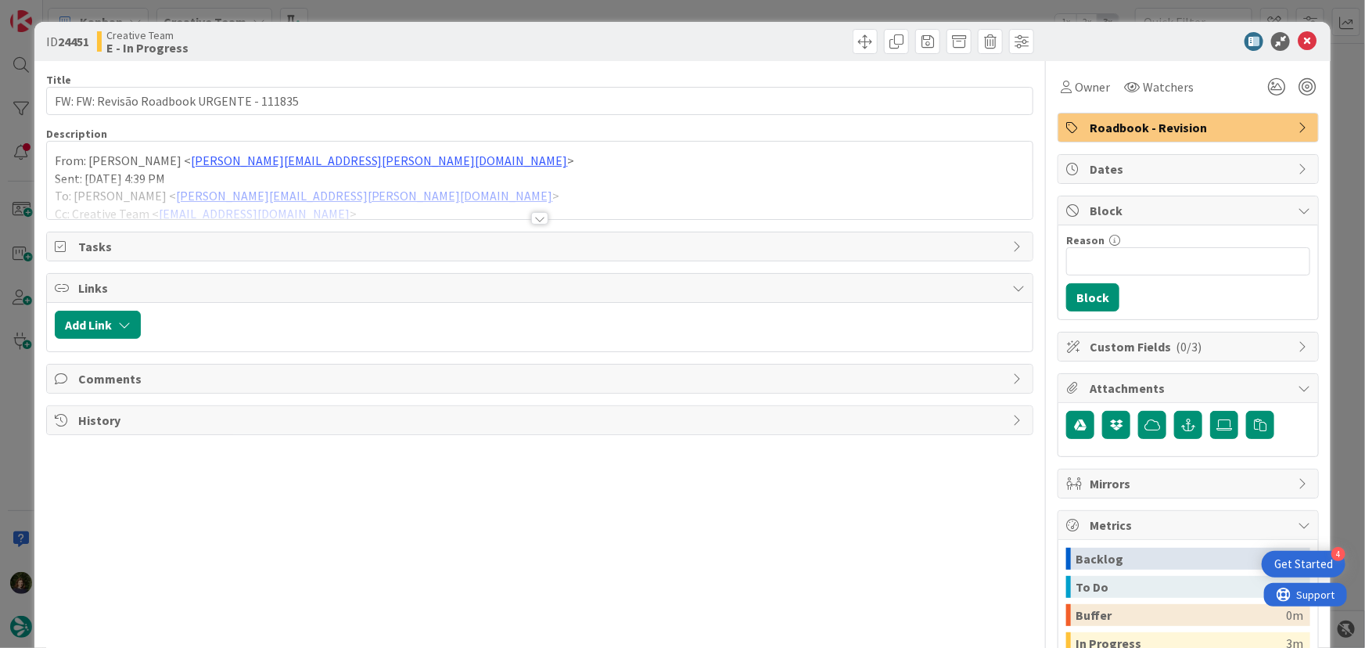
click at [532, 219] on div at bounding box center [539, 218] width 17 height 13
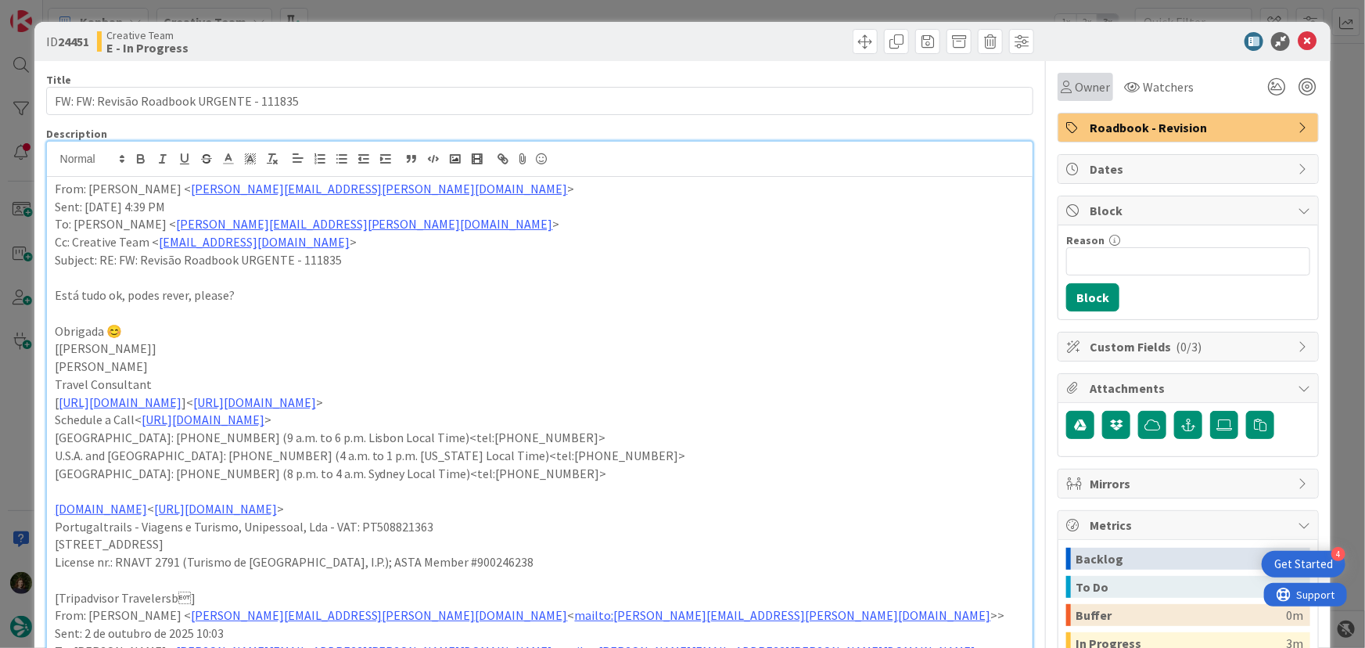
click at [1075, 78] on span "Owner" at bounding box center [1092, 86] width 35 height 19
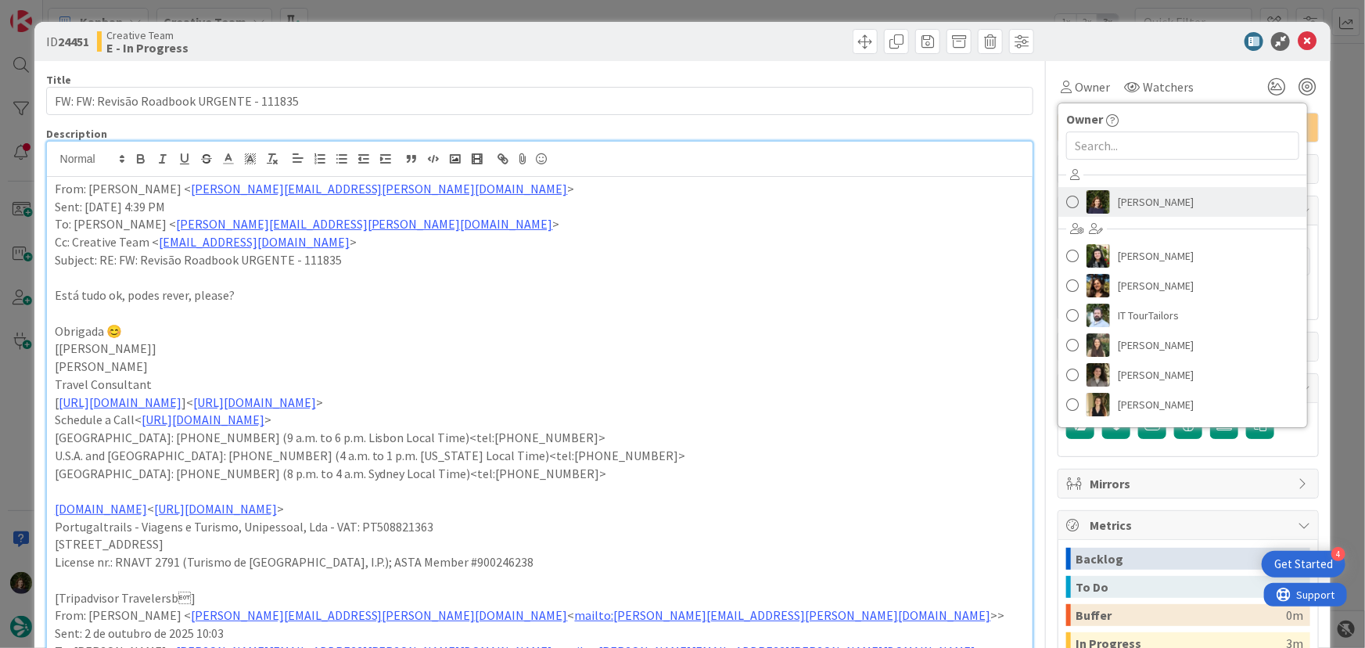
click at [1128, 199] on span "[PERSON_NAME]" at bounding box center [1156, 201] width 76 height 23
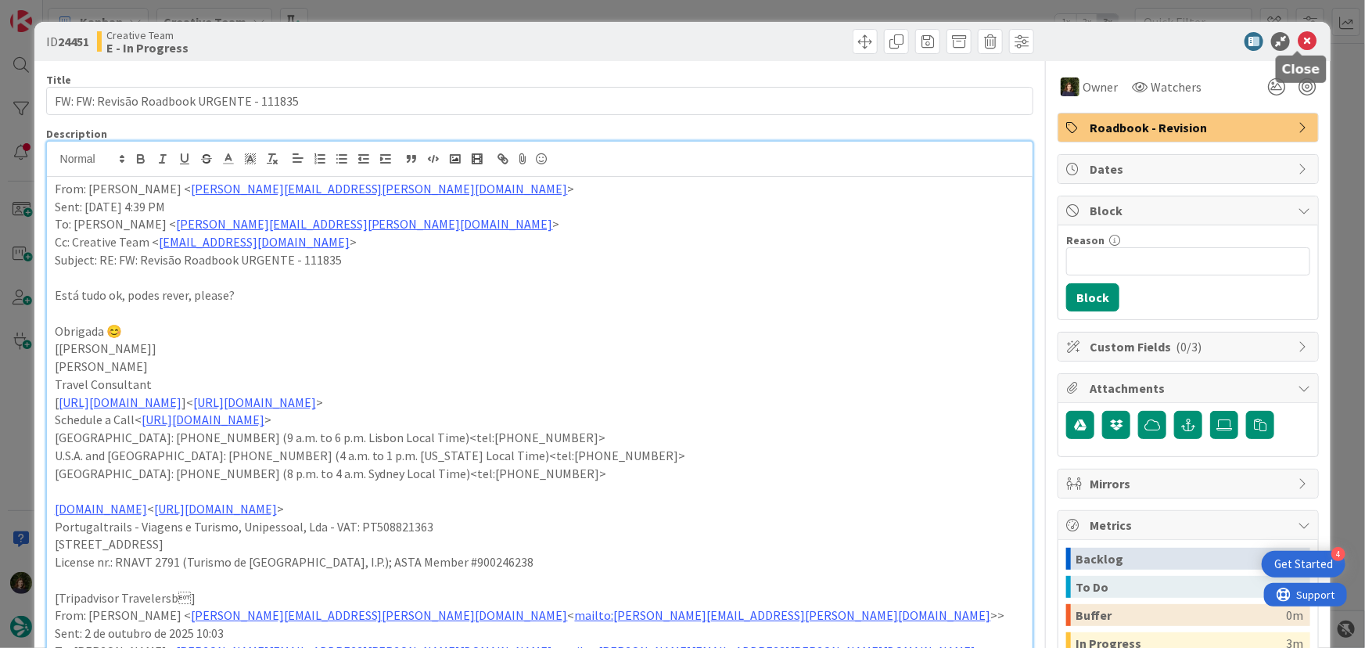
click at [1298, 45] on icon at bounding box center [1307, 41] width 19 height 19
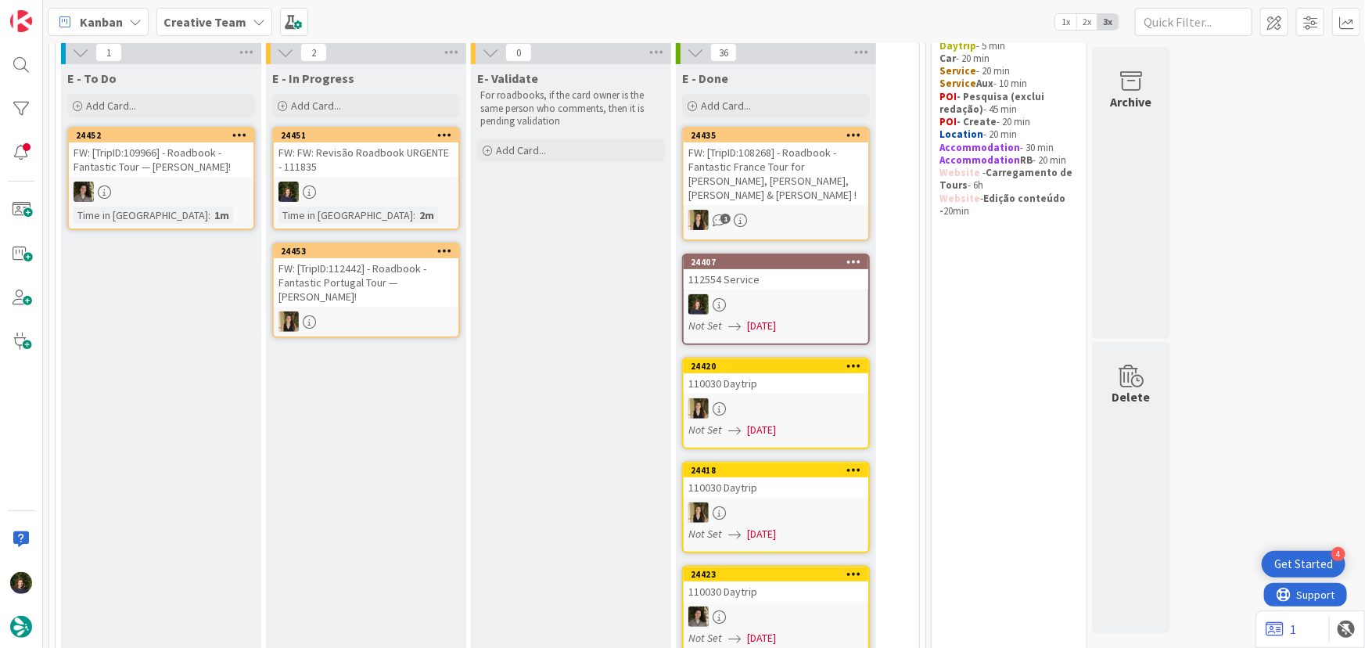
scroll to position [113, 0]
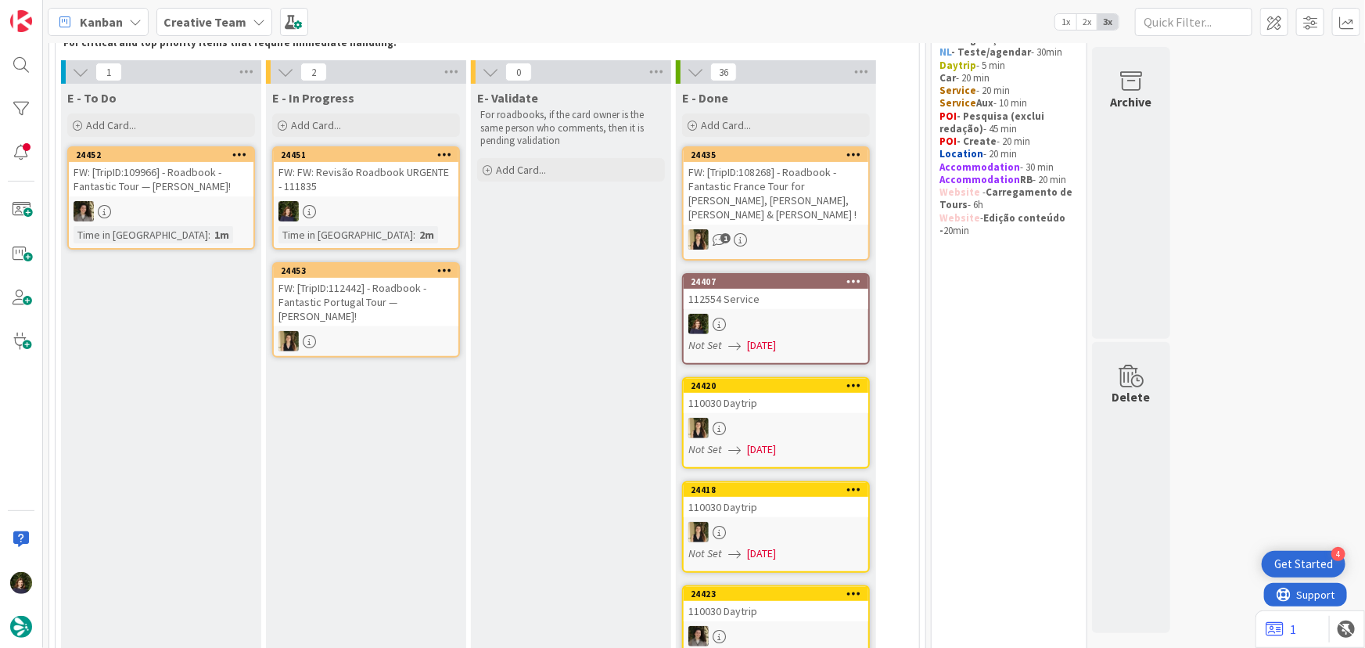
click at [351, 207] on div at bounding box center [366, 211] width 185 height 20
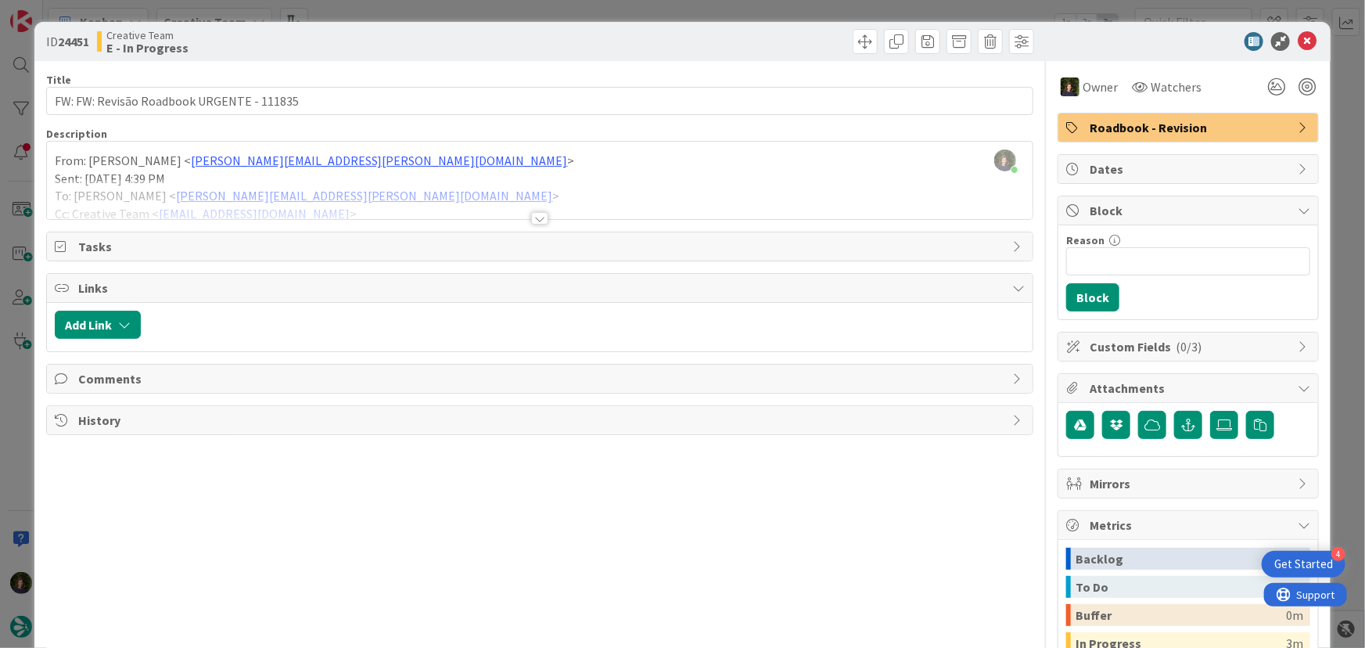
click at [533, 212] on div at bounding box center [539, 218] width 17 height 13
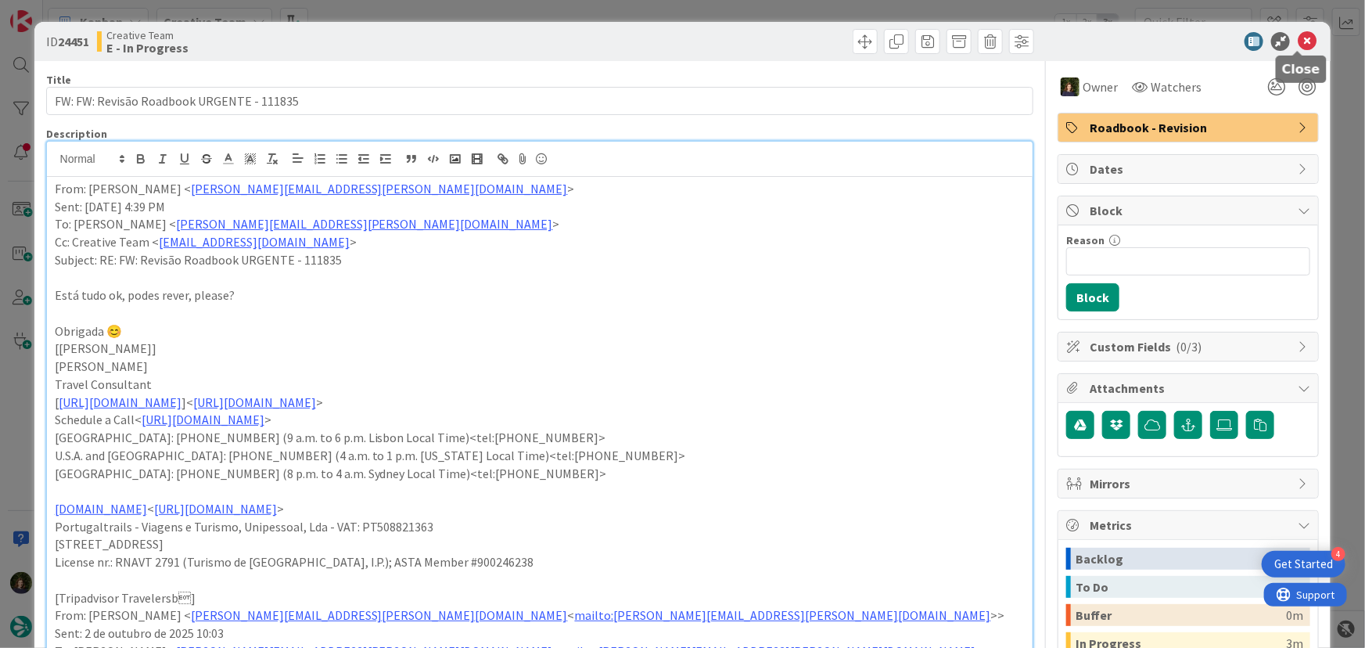
click at [1298, 40] on icon at bounding box center [1307, 41] width 19 height 19
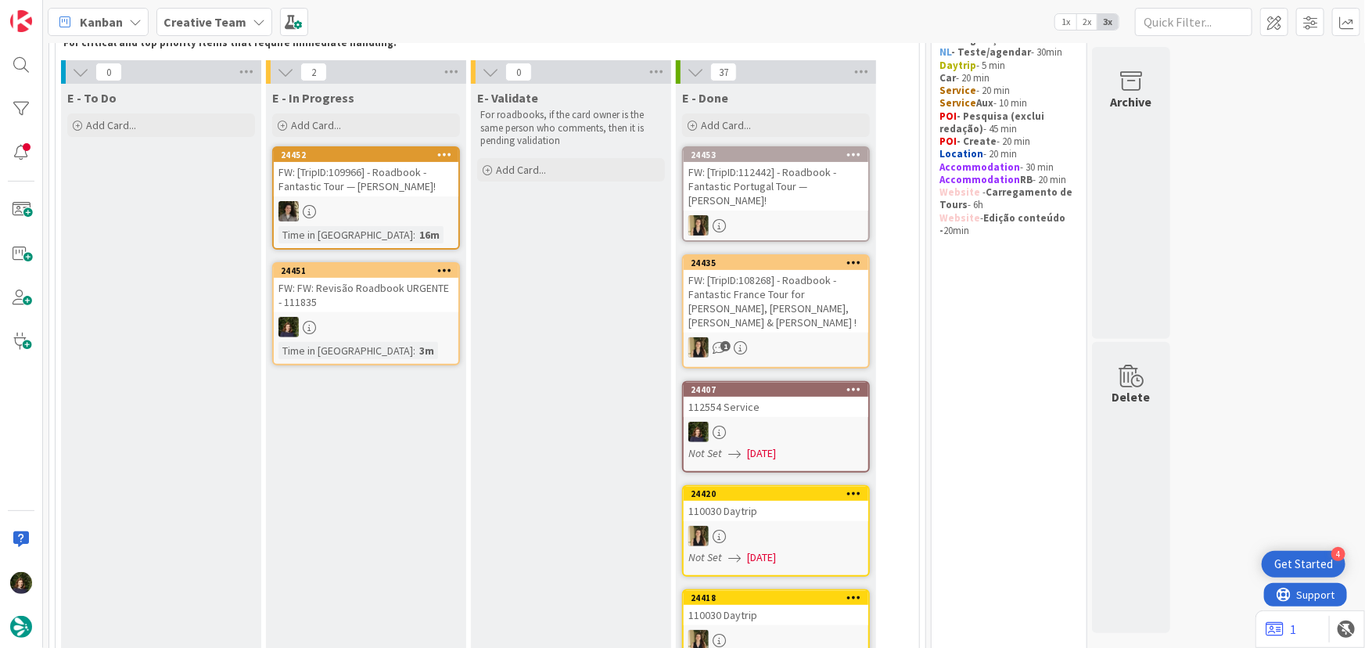
click at [210, 15] on b "Creative Team" at bounding box center [204, 22] width 83 height 16
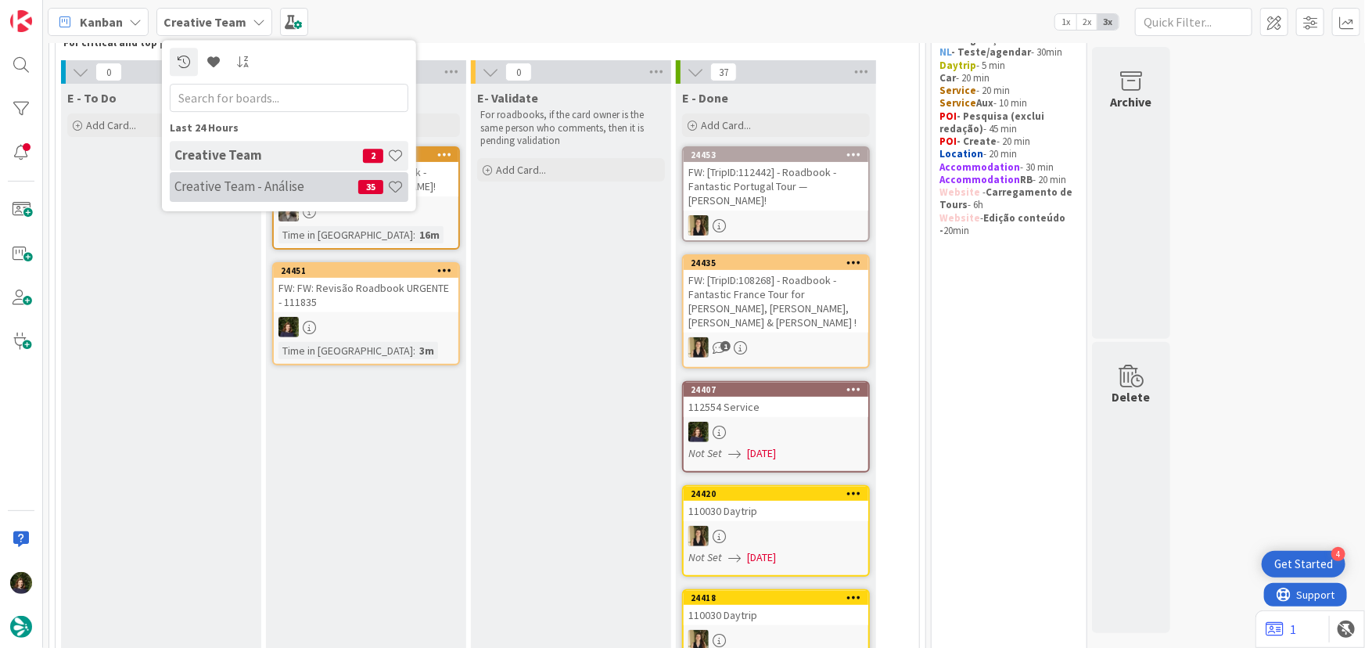
click at [221, 187] on h4 "Creative Team - Análise" at bounding box center [266, 186] width 184 height 16
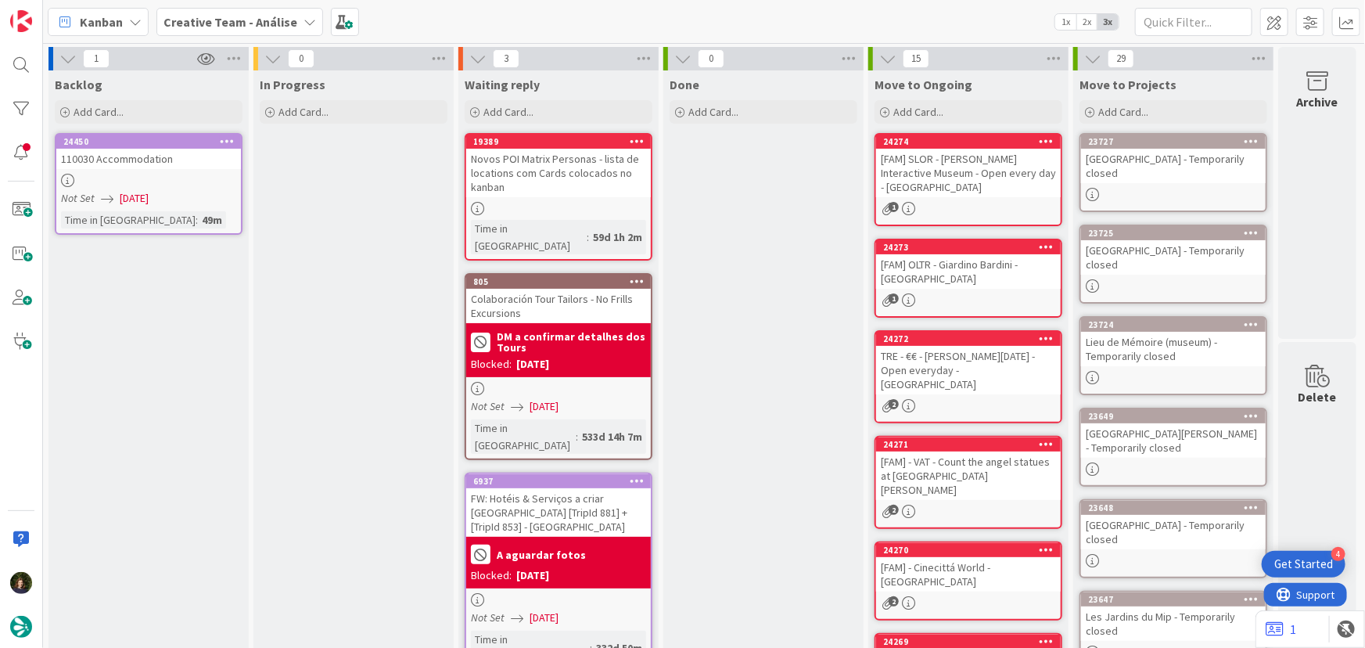
click at [156, 184] on div at bounding box center [148, 180] width 185 height 13
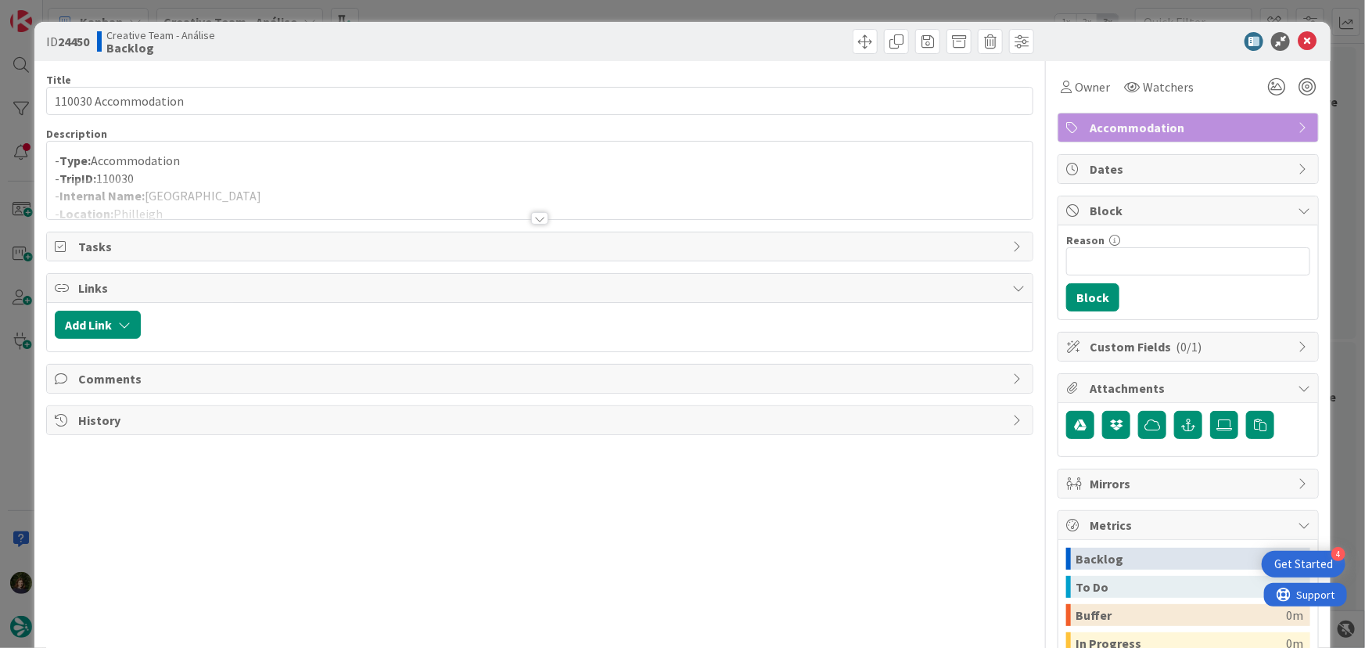
click at [542, 217] on div at bounding box center [539, 218] width 17 height 13
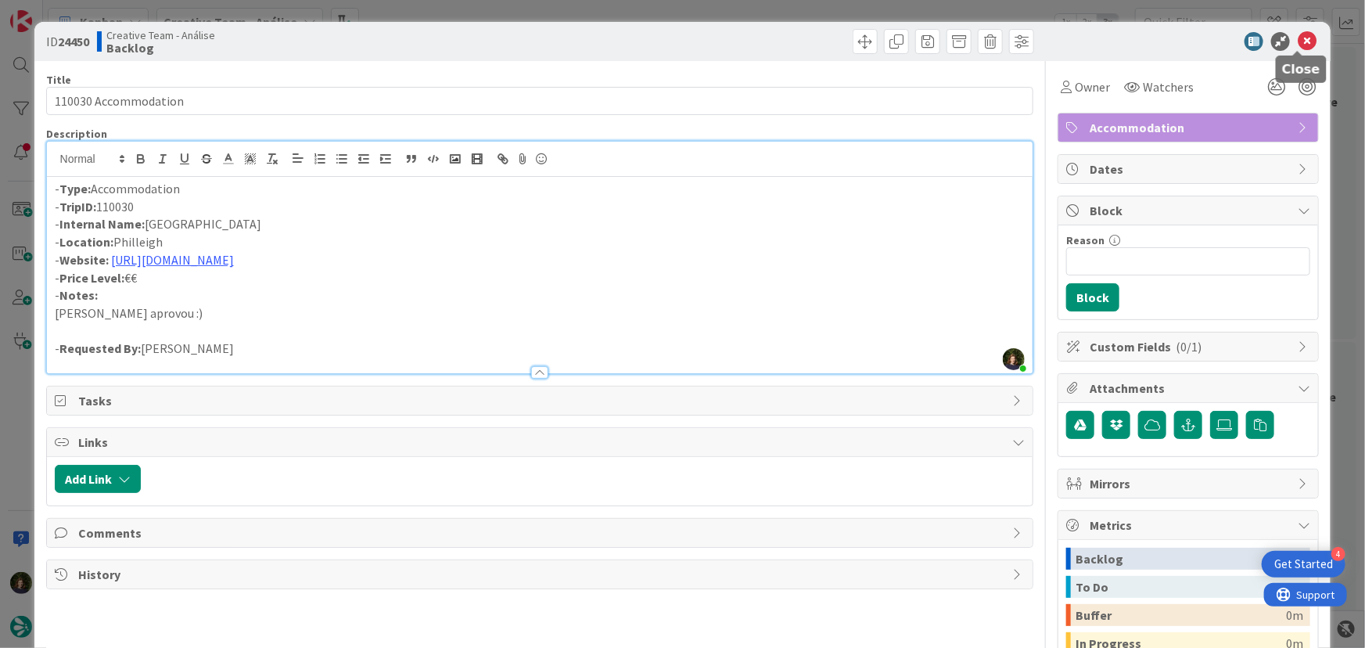
click at [1298, 41] on icon at bounding box center [1307, 41] width 19 height 19
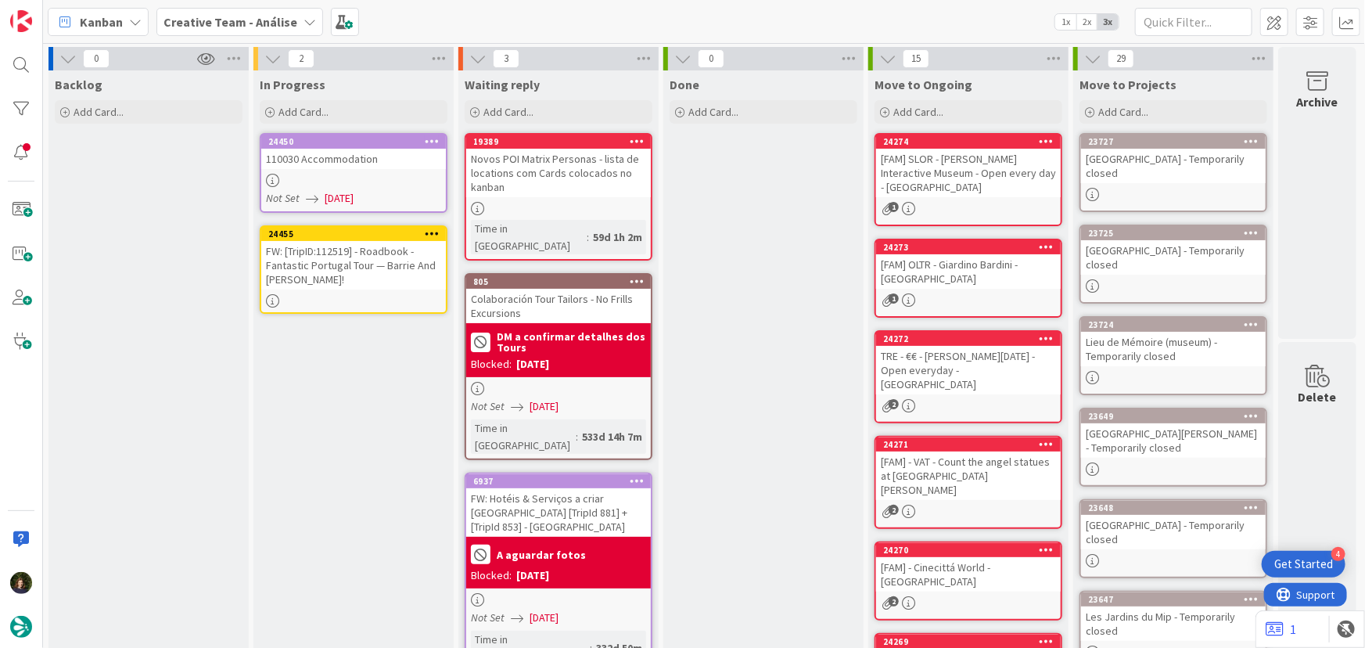
click at [438, 228] on icon at bounding box center [432, 233] width 15 height 11
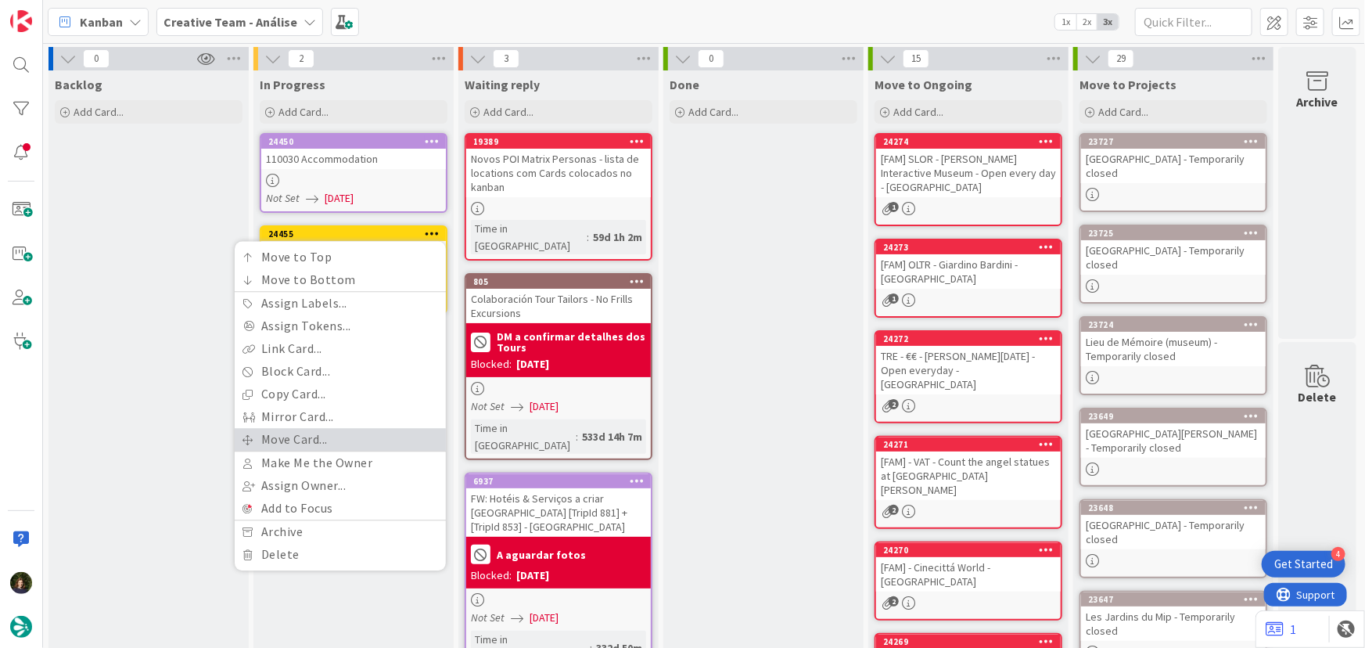
click at [361, 436] on link "Move Card..." at bounding box center [340, 439] width 211 height 23
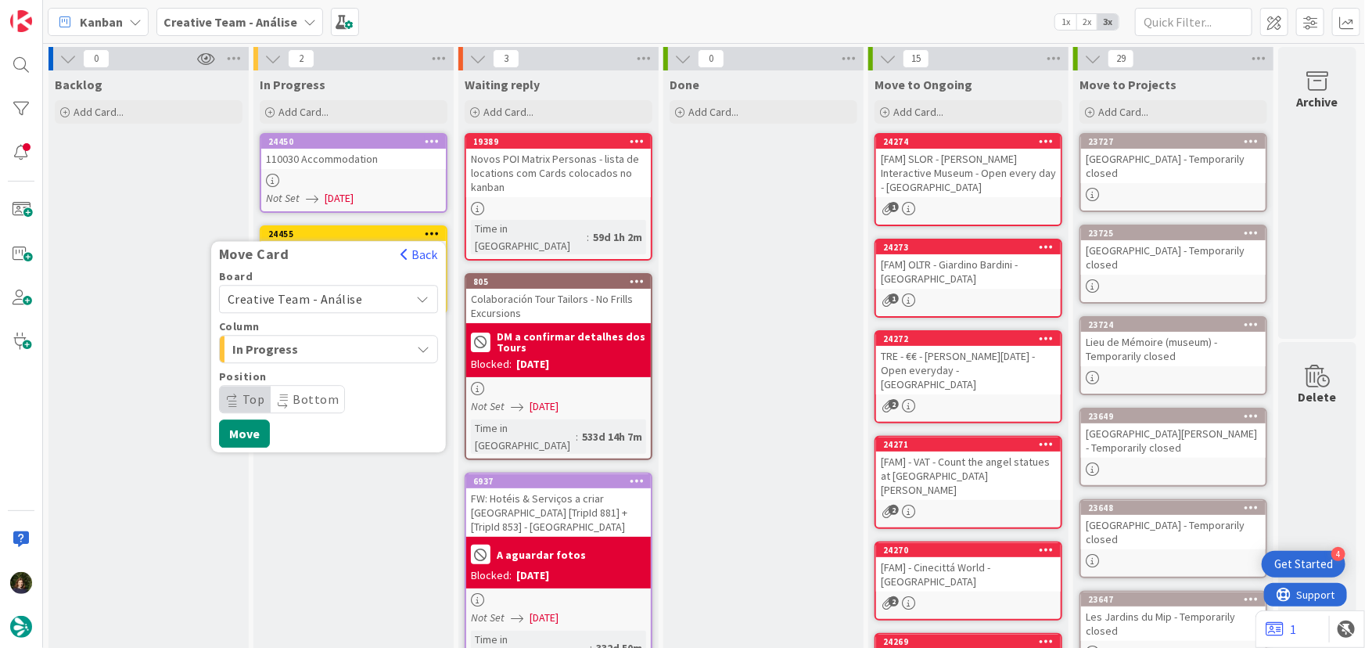
click at [335, 296] on span "Creative Team - Análise" at bounding box center [295, 299] width 135 height 16
click at [337, 368] on span "Creative Team" at bounding box center [338, 372] width 181 height 23
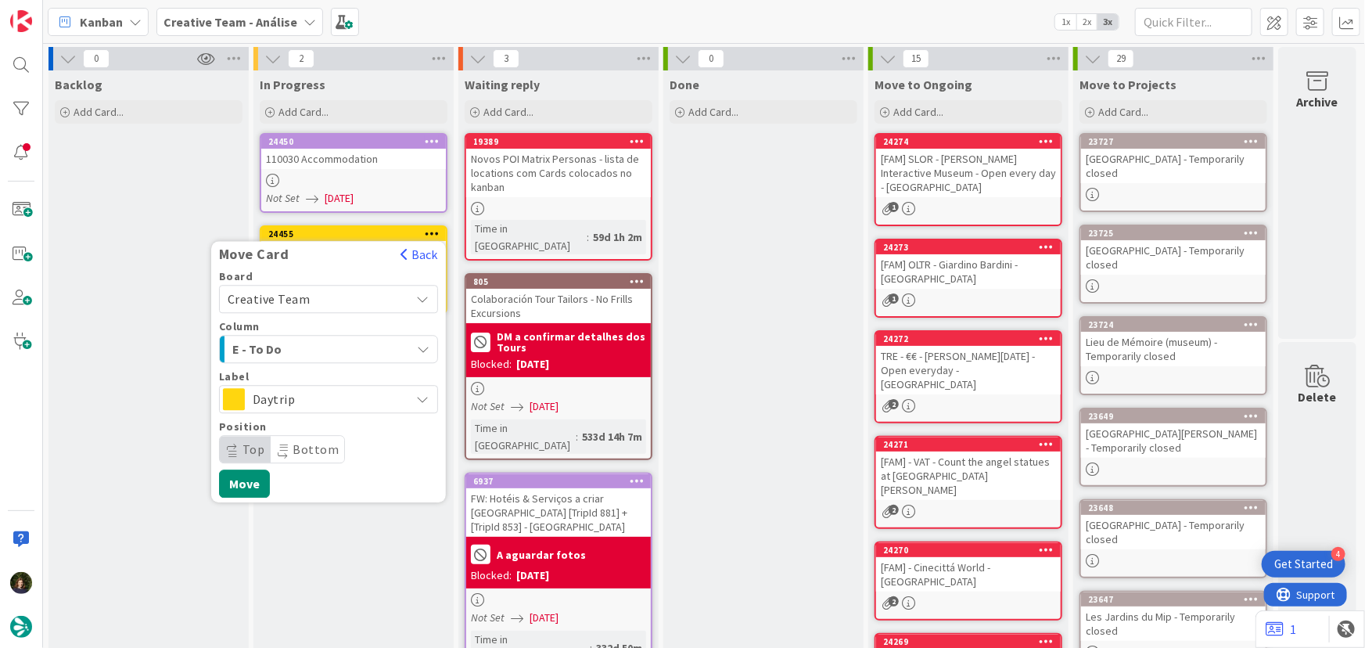
click at [325, 343] on span "E - To Do" at bounding box center [290, 349] width 117 height 20
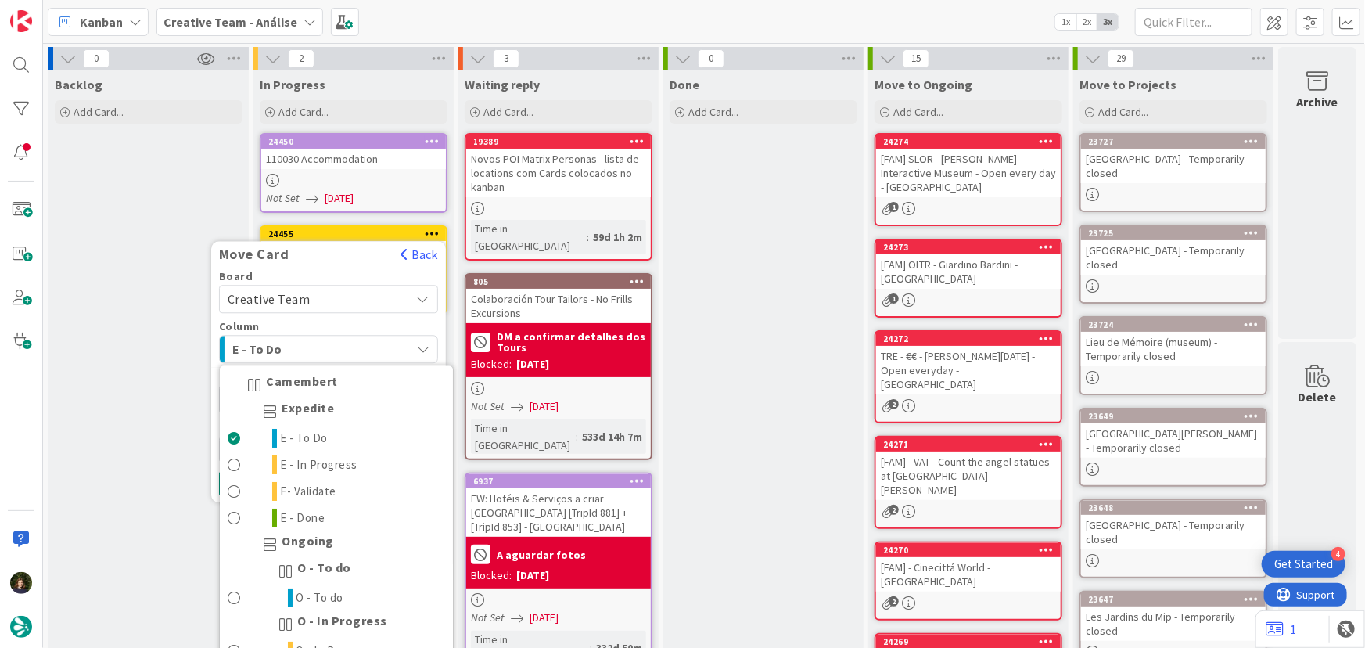
click at [325, 343] on span "E - To Do" at bounding box center [290, 349] width 117 height 20
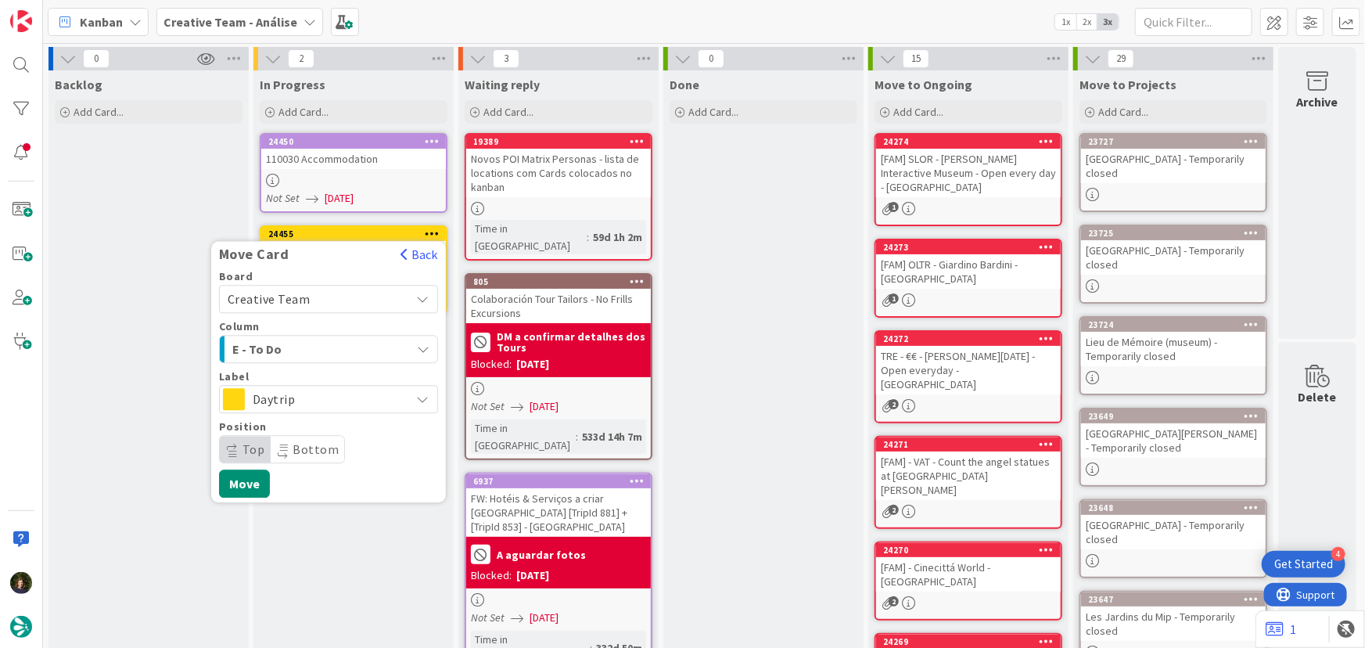
click at [315, 398] on span "Daytrip" at bounding box center [328, 399] width 150 height 22
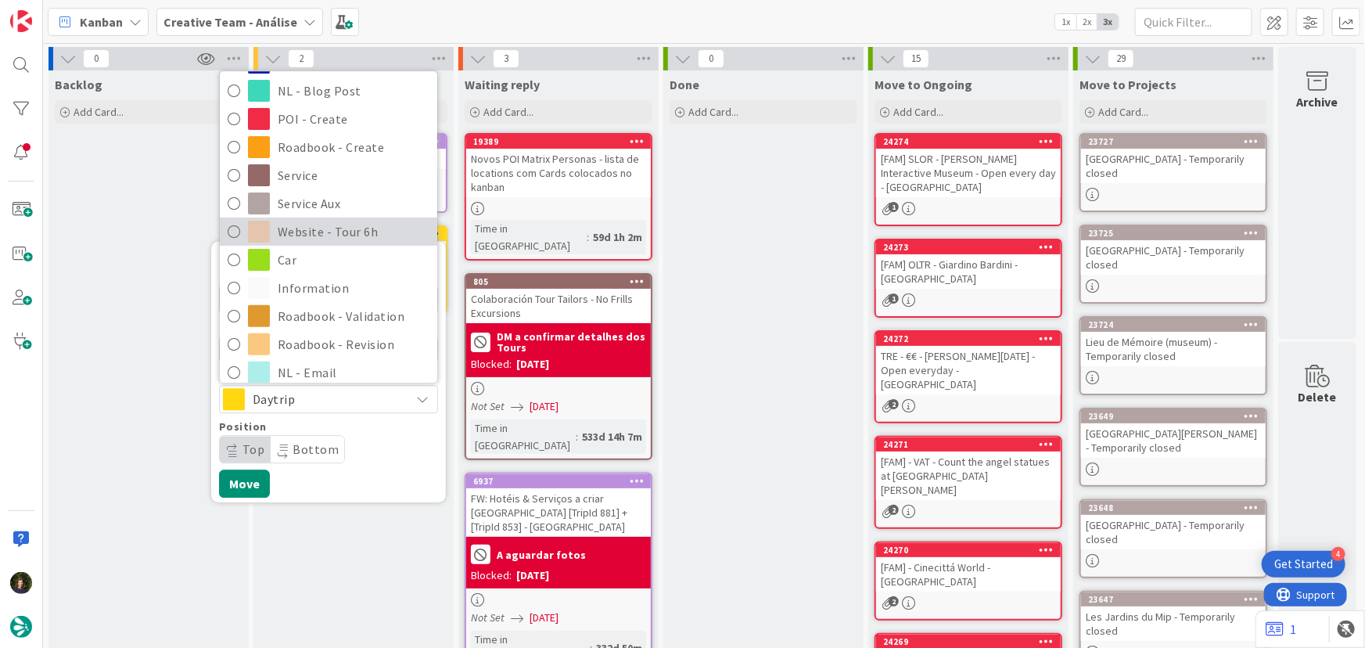
scroll to position [213, 0]
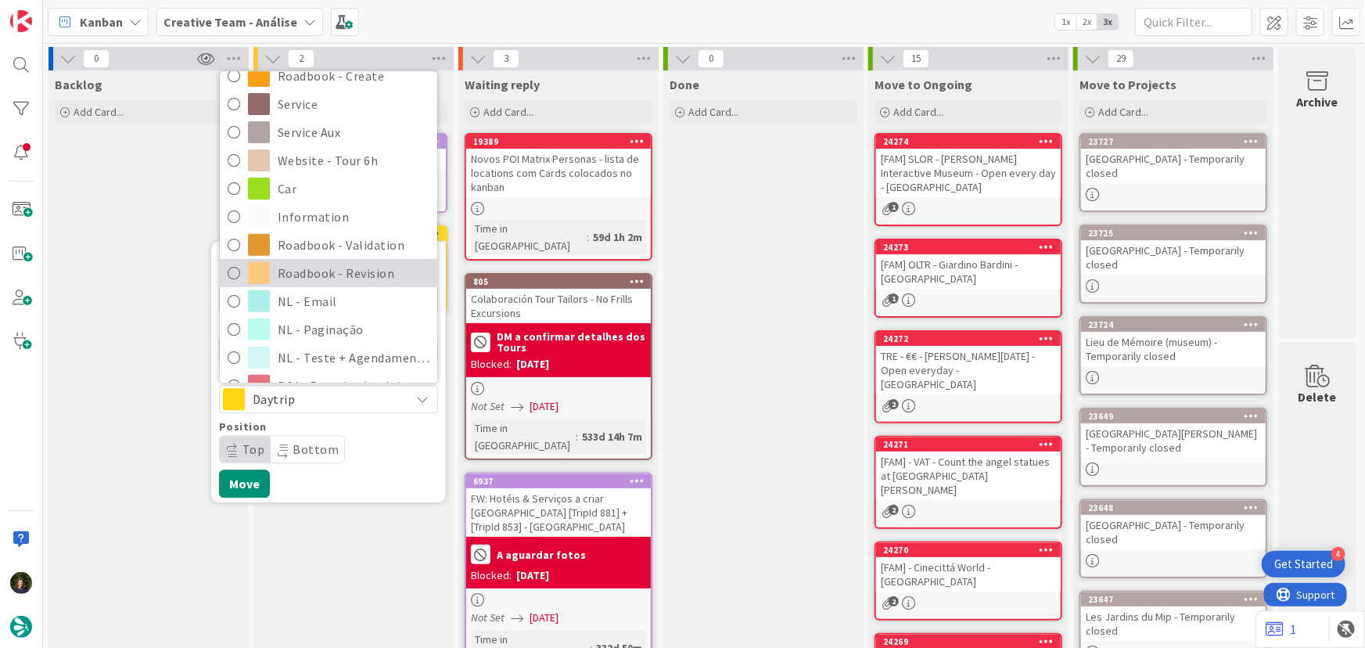
click at [310, 274] on span "Roadbook - Revision" at bounding box center [354, 272] width 152 height 23
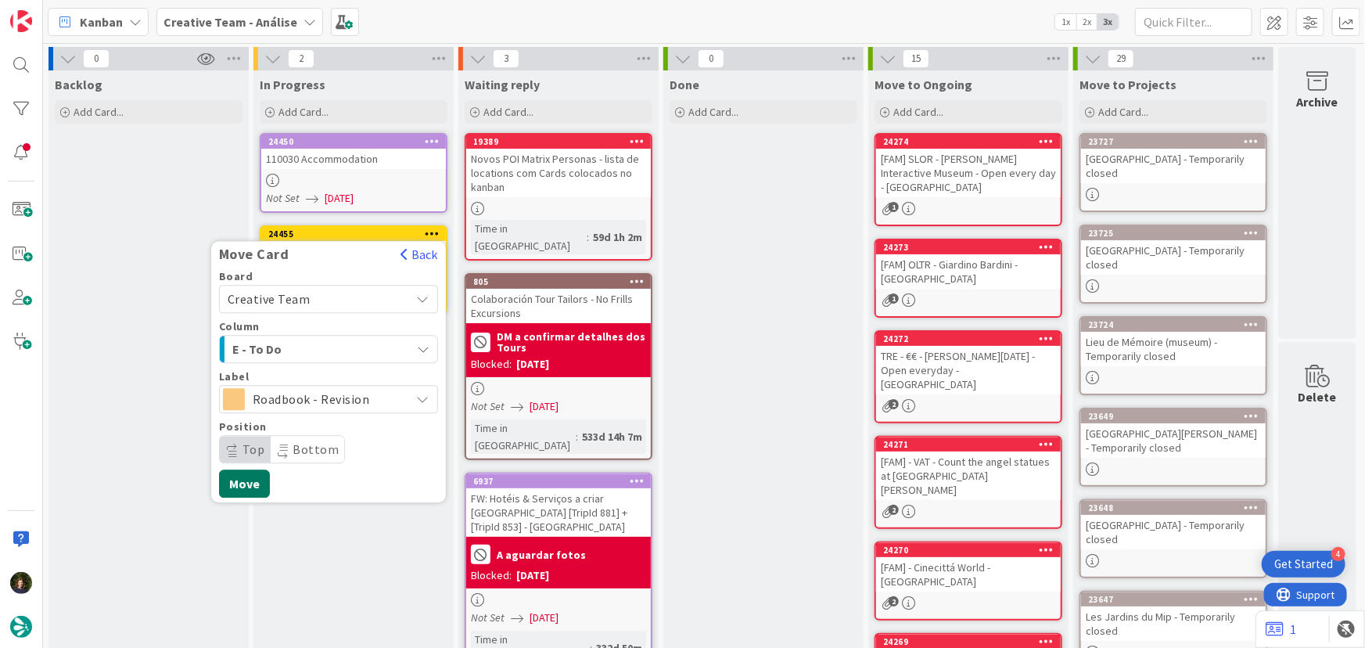
click at [241, 485] on button "Move" at bounding box center [244, 483] width 51 height 28
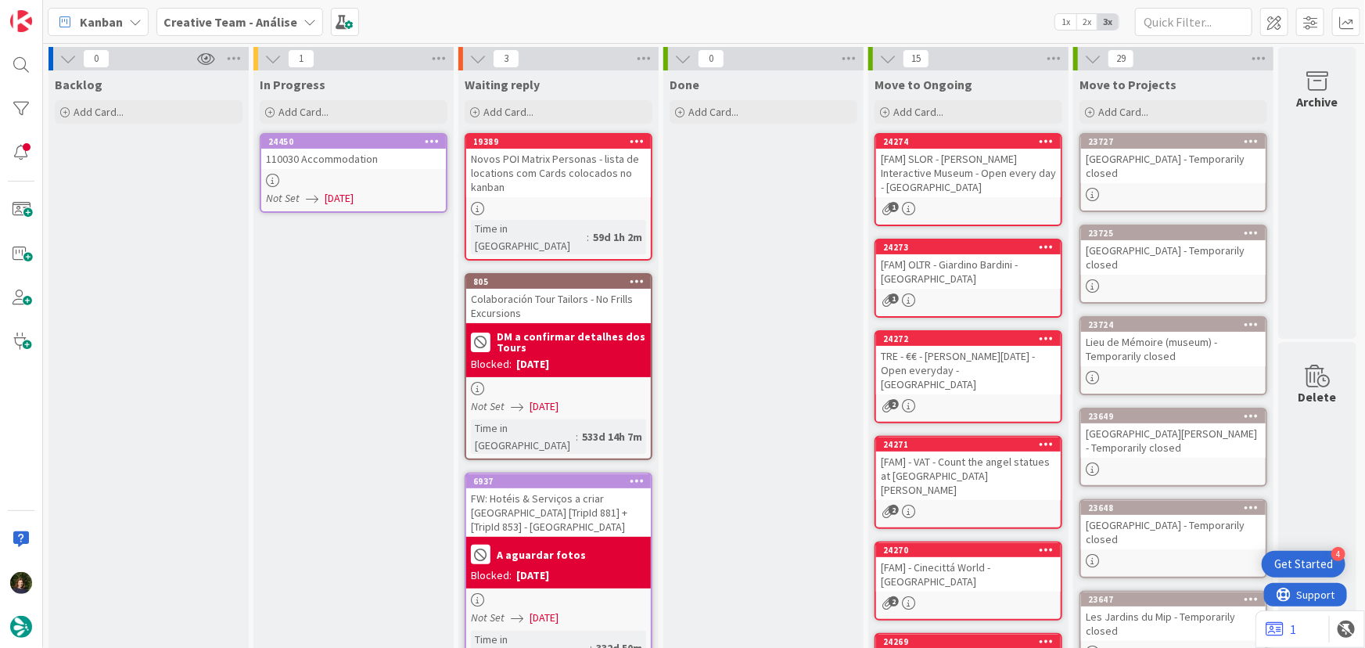
click at [318, 169] on div "24450 110030 Accommodation Not Set 02/10/2025" at bounding box center [354, 173] width 188 height 80
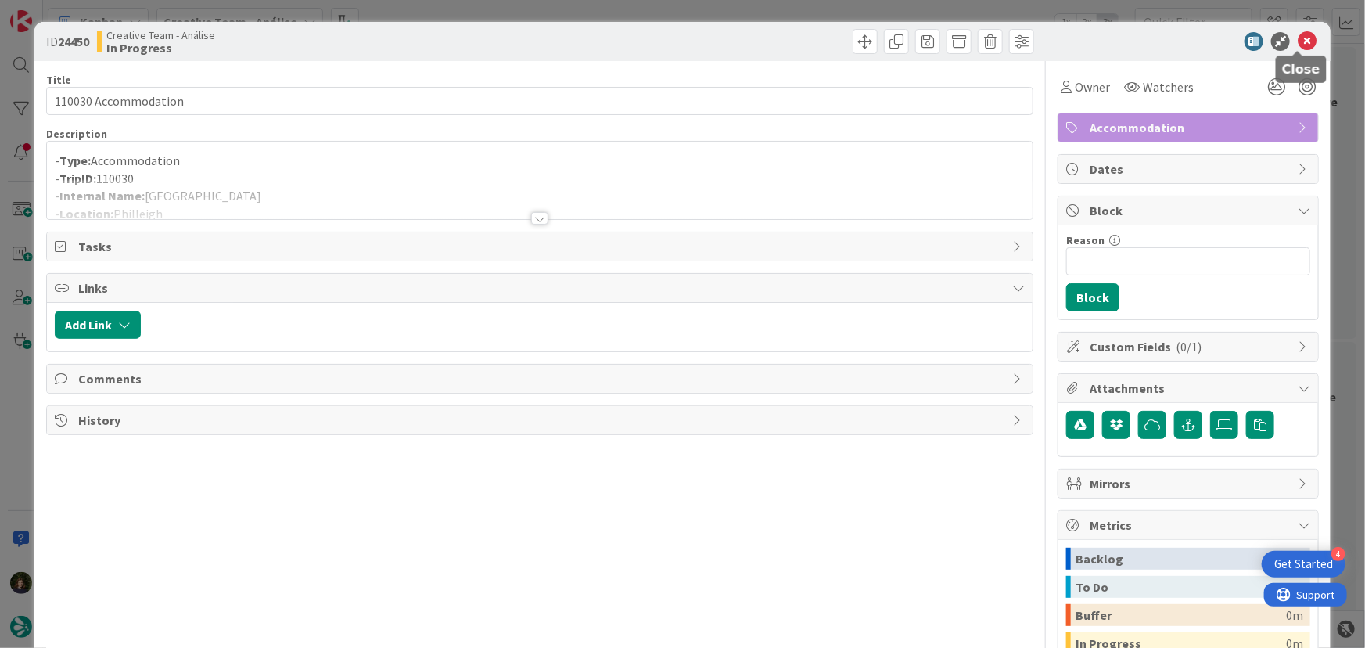
click at [1298, 35] on icon at bounding box center [1307, 41] width 19 height 19
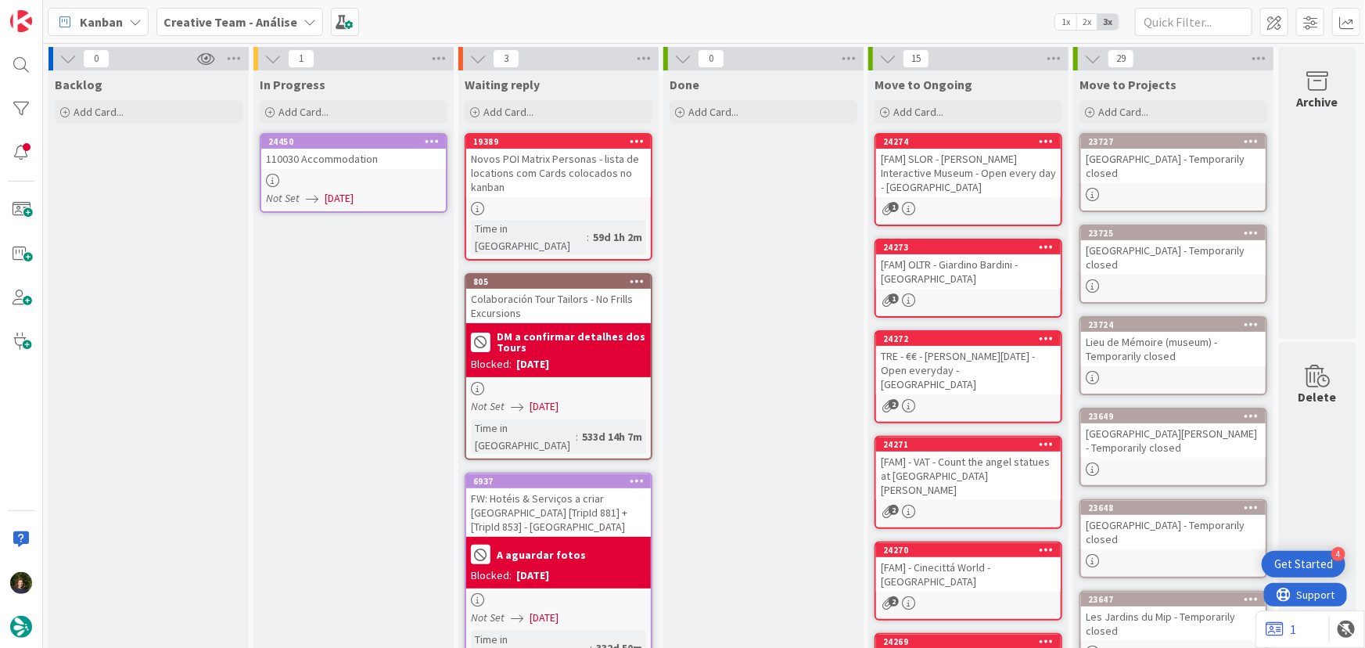
click at [436, 135] on icon at bounding box center [432, 140] width 15 height 11
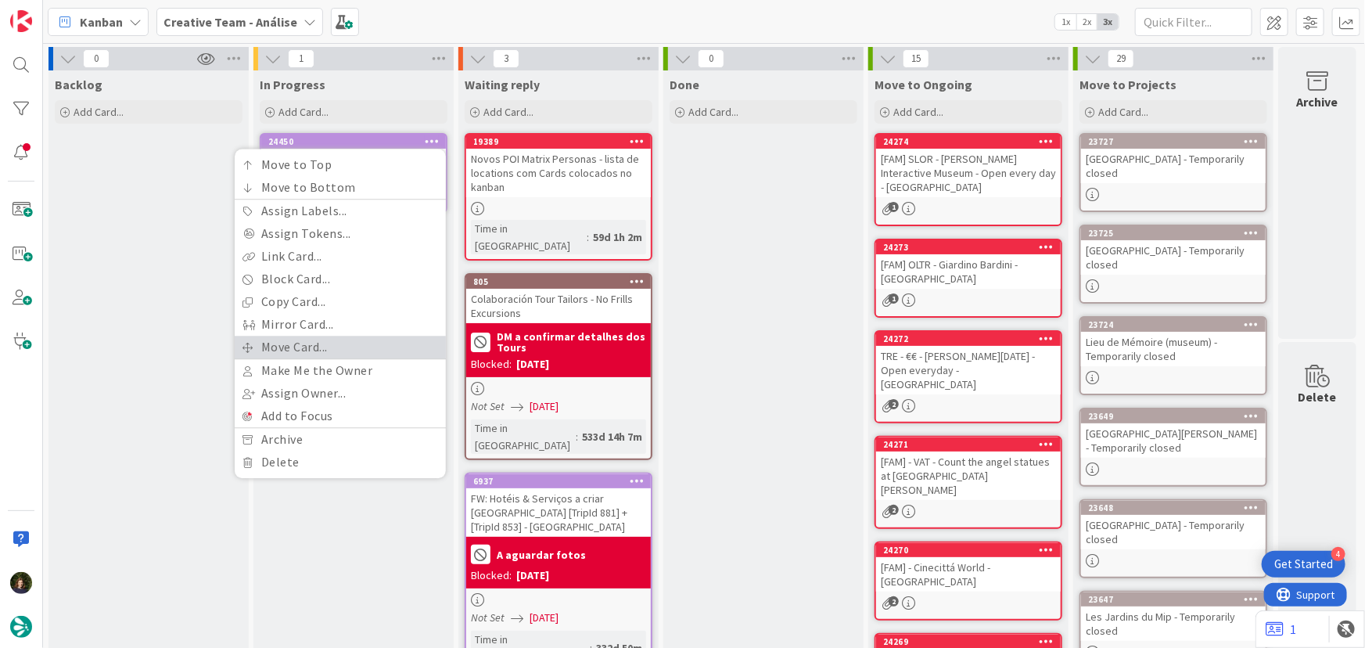
click at [333, 343] on link "Move Card..." at bounding box center [340, 347] width 211 height 23
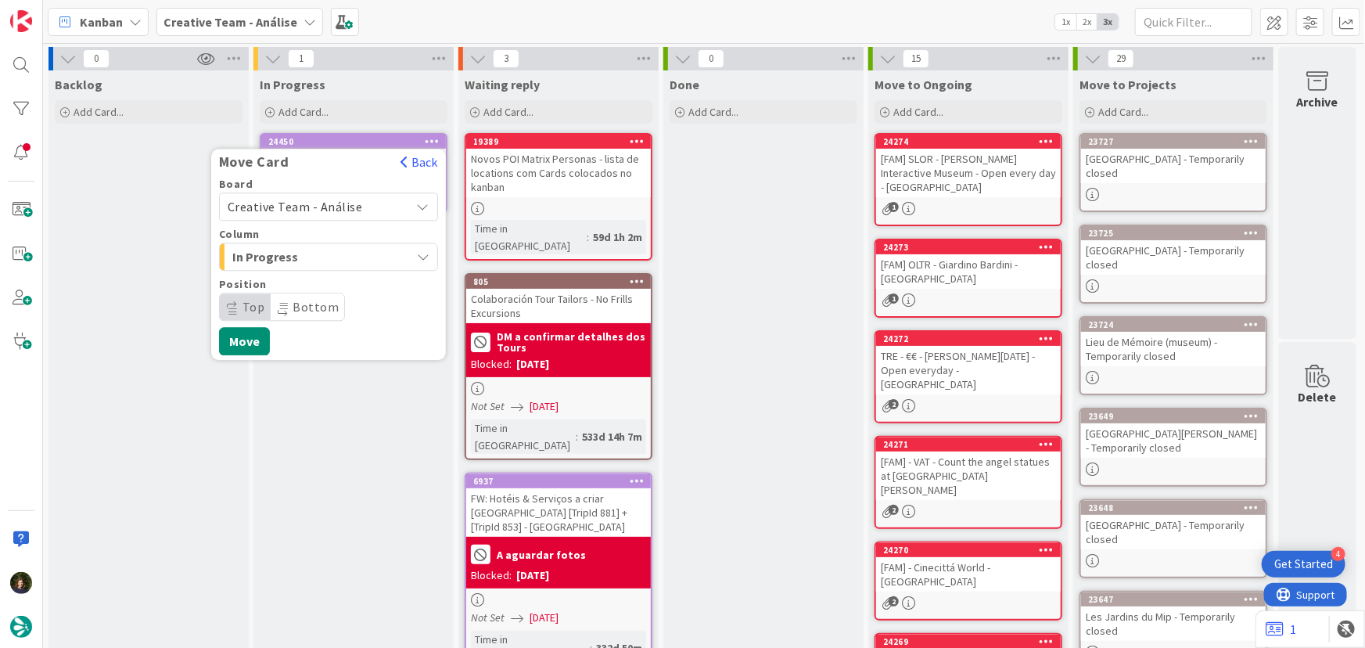
click at [309, 201] on span "Creative Team - Análise" at bounding box center [295, 207] width 135 height 16
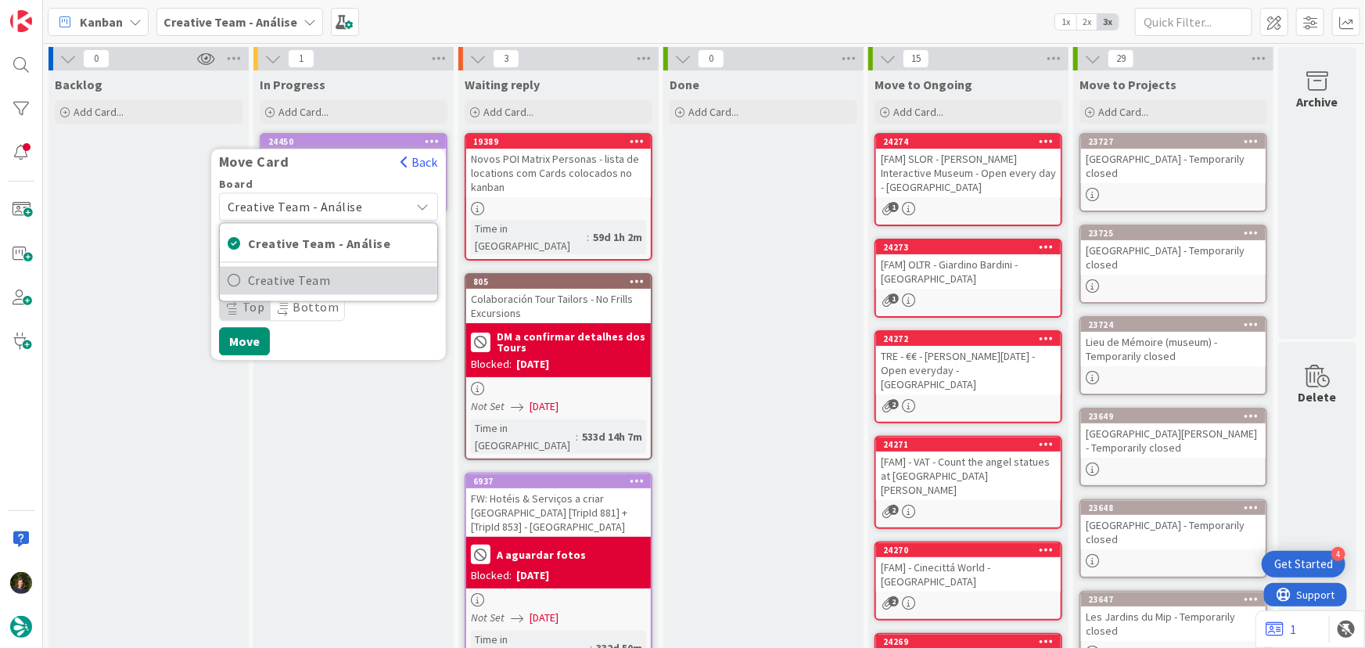
click at [329, 286] on span "Creative Team" at bounding box center [338, 280] width 181 height 23
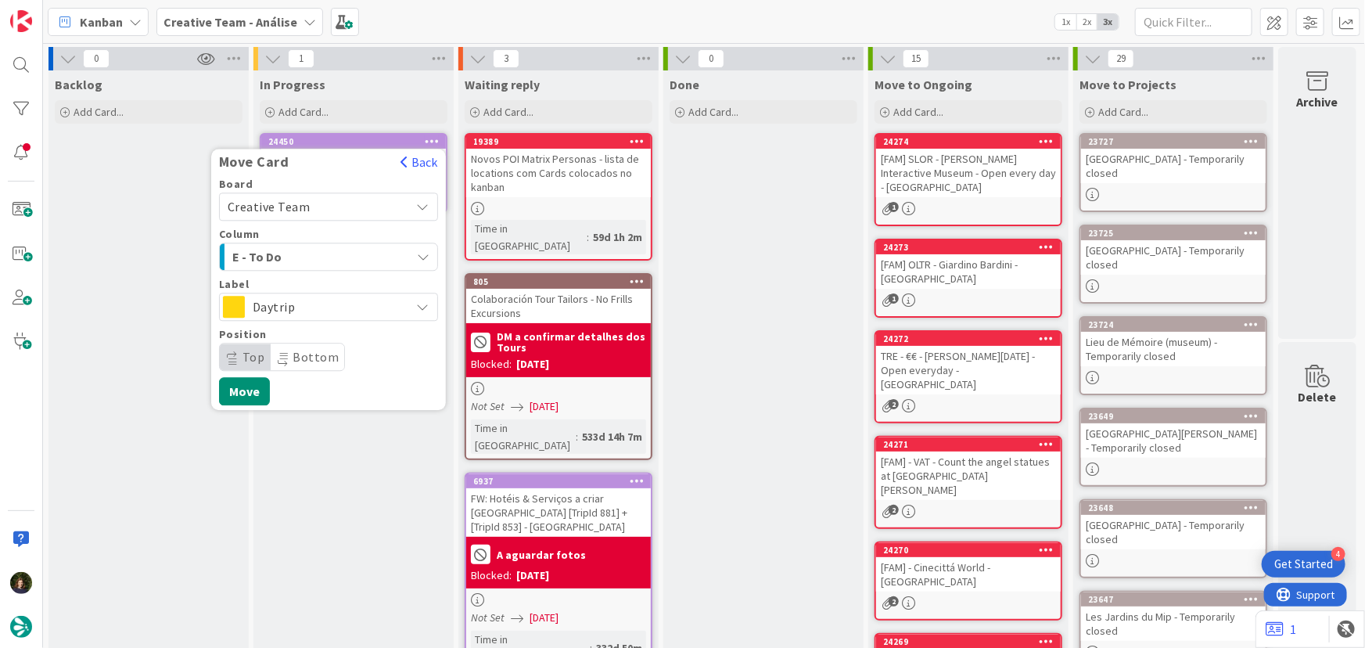
click at [313, 298] on span "Daytrip" at bounding box center [328, 307] width 150 height 22
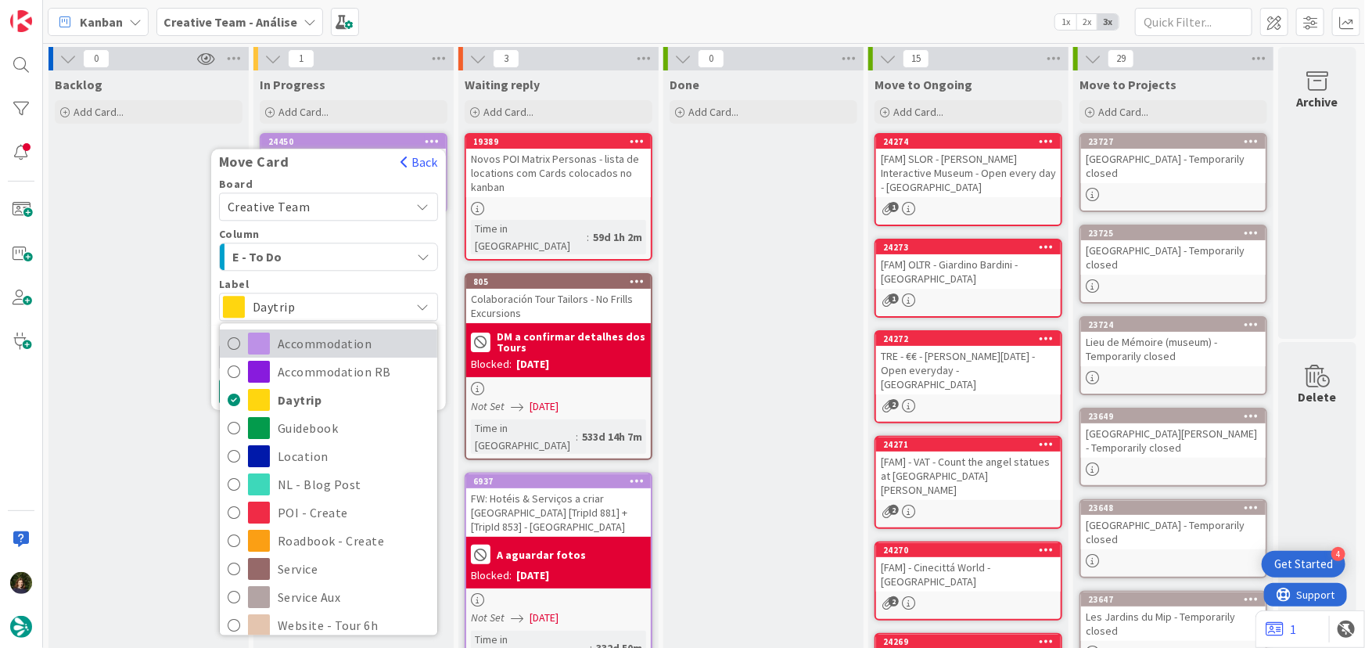
click at [314, 340] on span "Accommodation" at bounding box center [354, 343] width 152 height 23
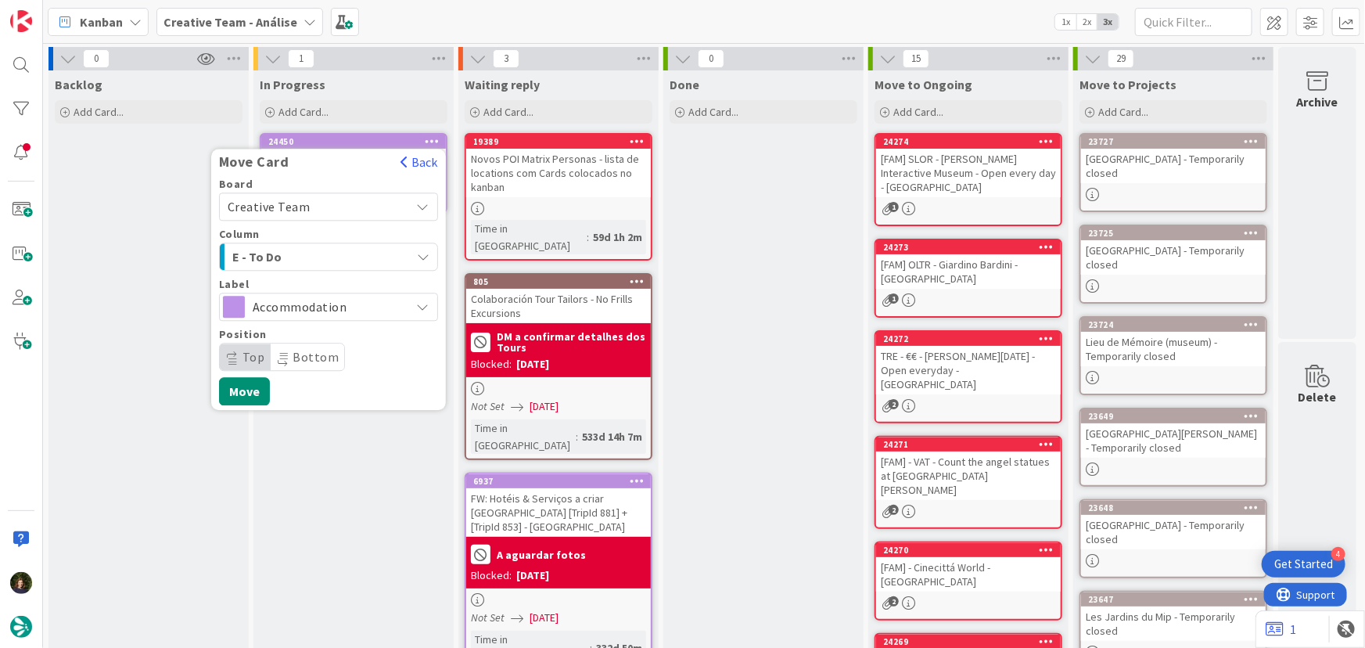
click at [319, 249] on span "E - To Do" at bounding box center [290, 256] width 117 height 20
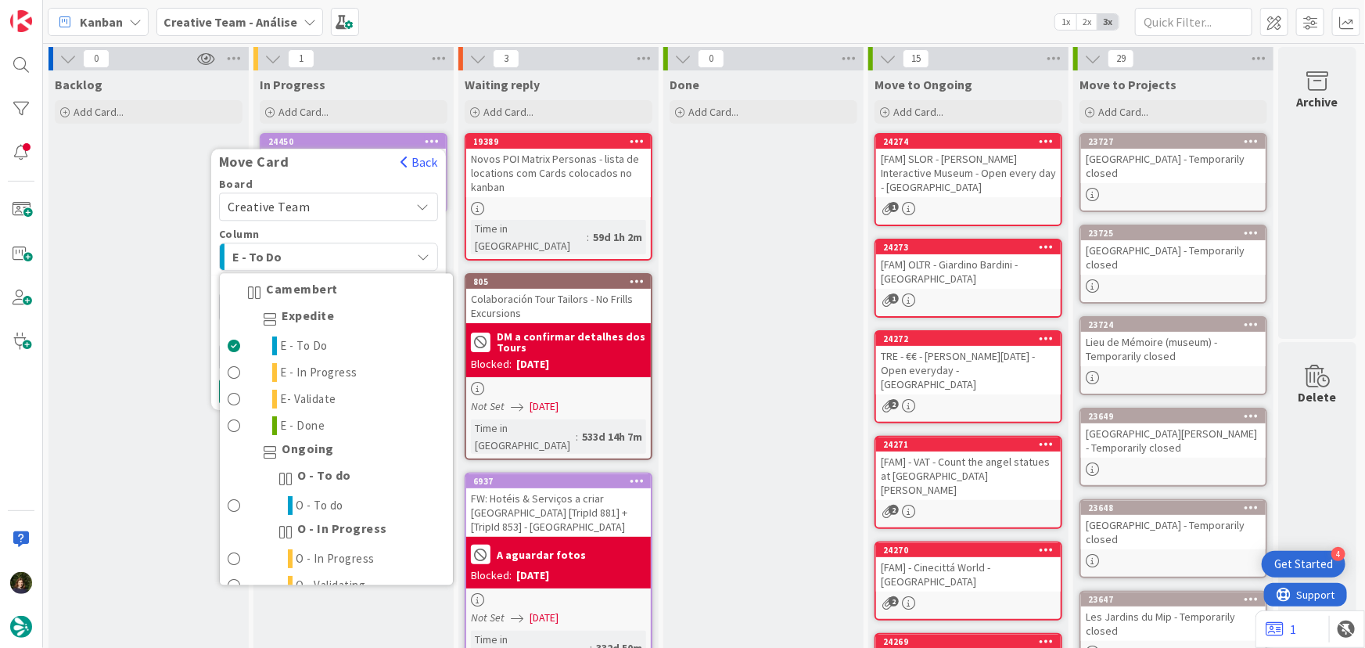
click at [319, 249] on span "E - To Do" at bounding box center [290, 256] width 117 height 20
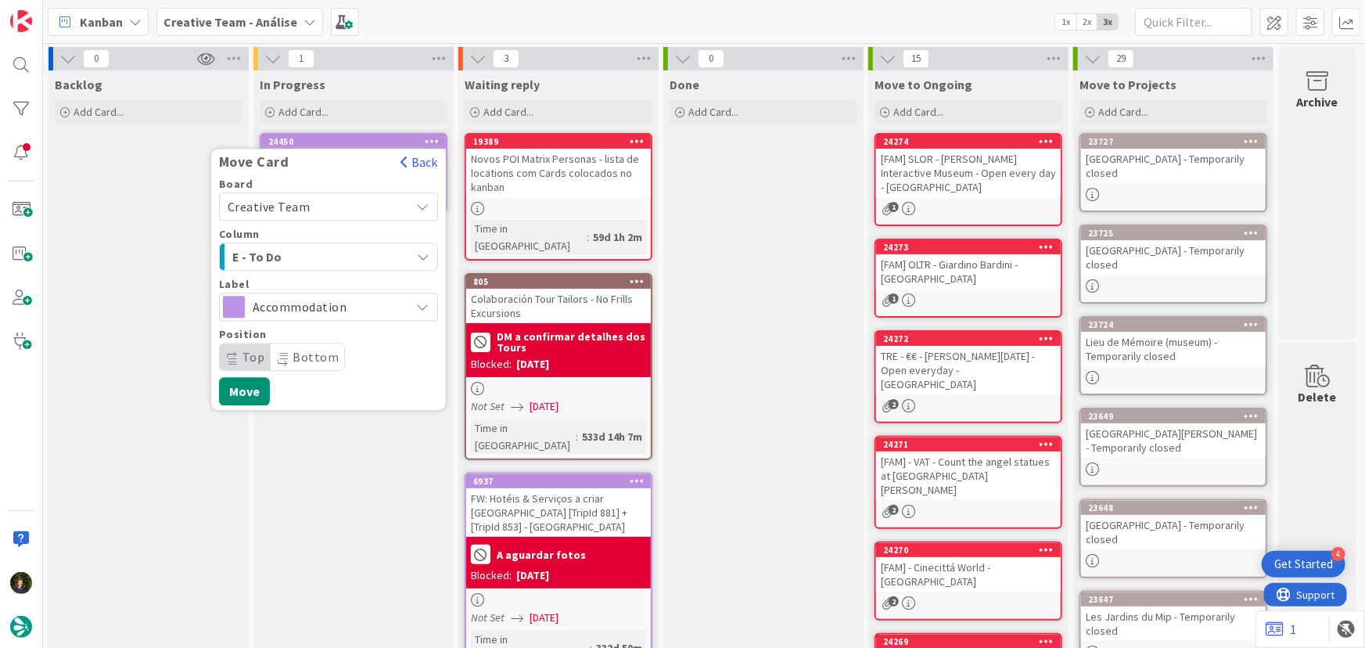
click at [319, 249] on span "E - To Do" at bounding box center [290, 256] width 117 height 20
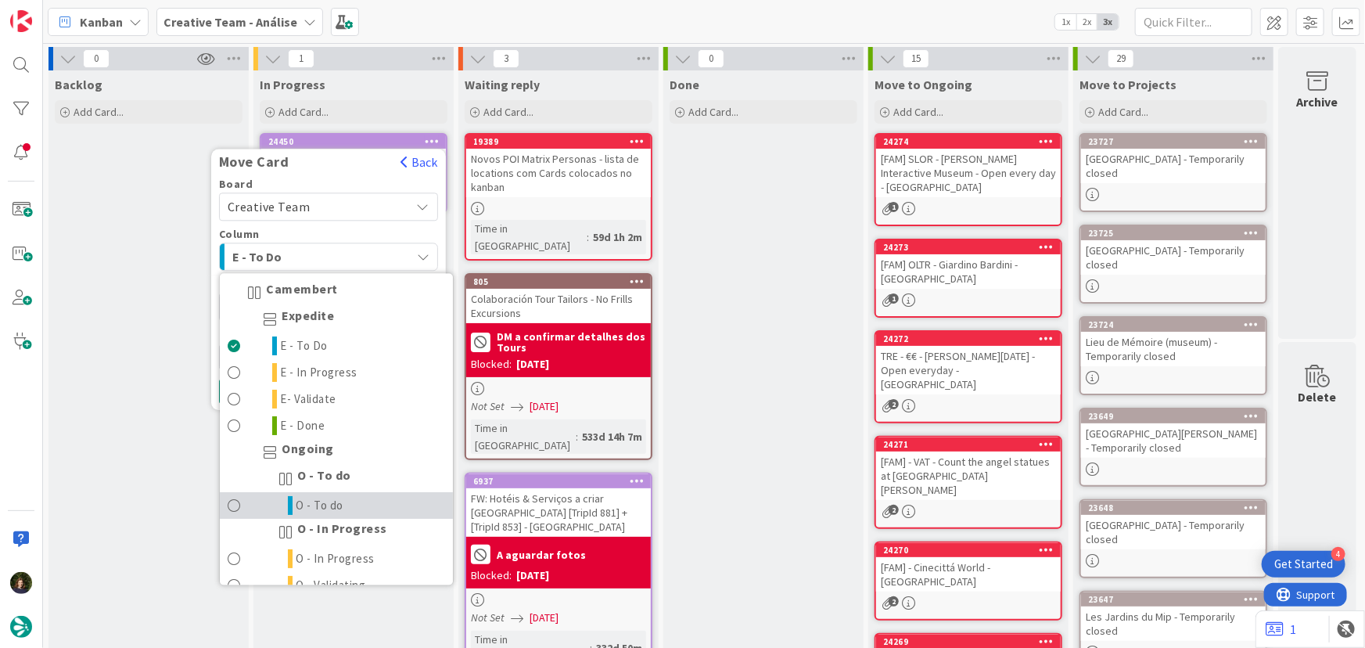
click at [329, 502] on span "O - To do" at bounding box center [320, 506] width 48 height 19
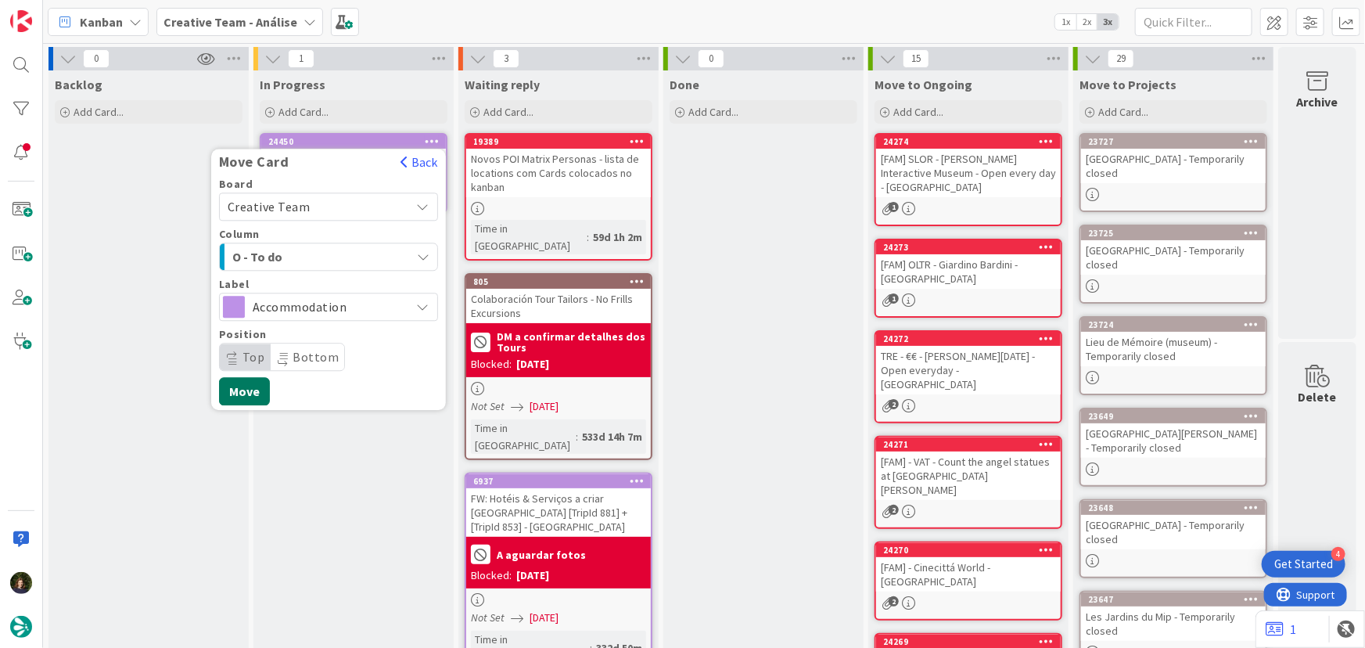
click at [241, 394] on button "Move" at bounding box center [244, 391] width 51 height 28
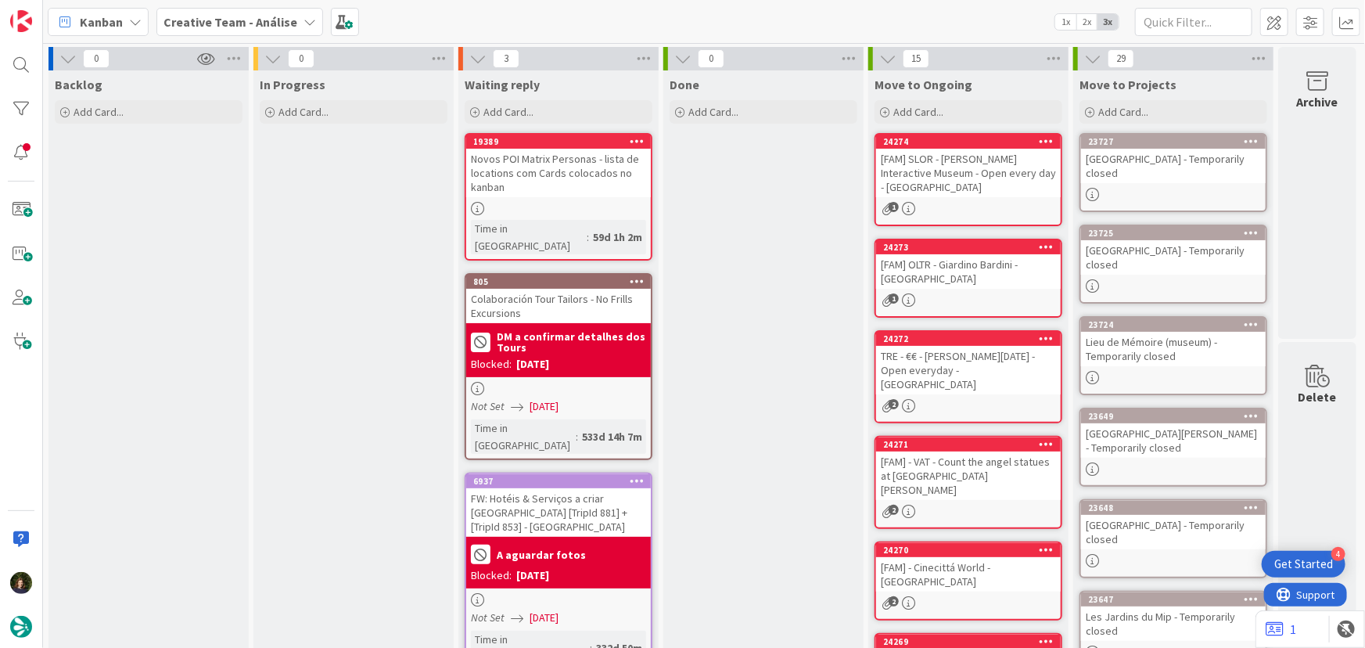
click at [232, 23] on b "Creative Team - Análise" at bounding box center [230, 22] width 134 height 16
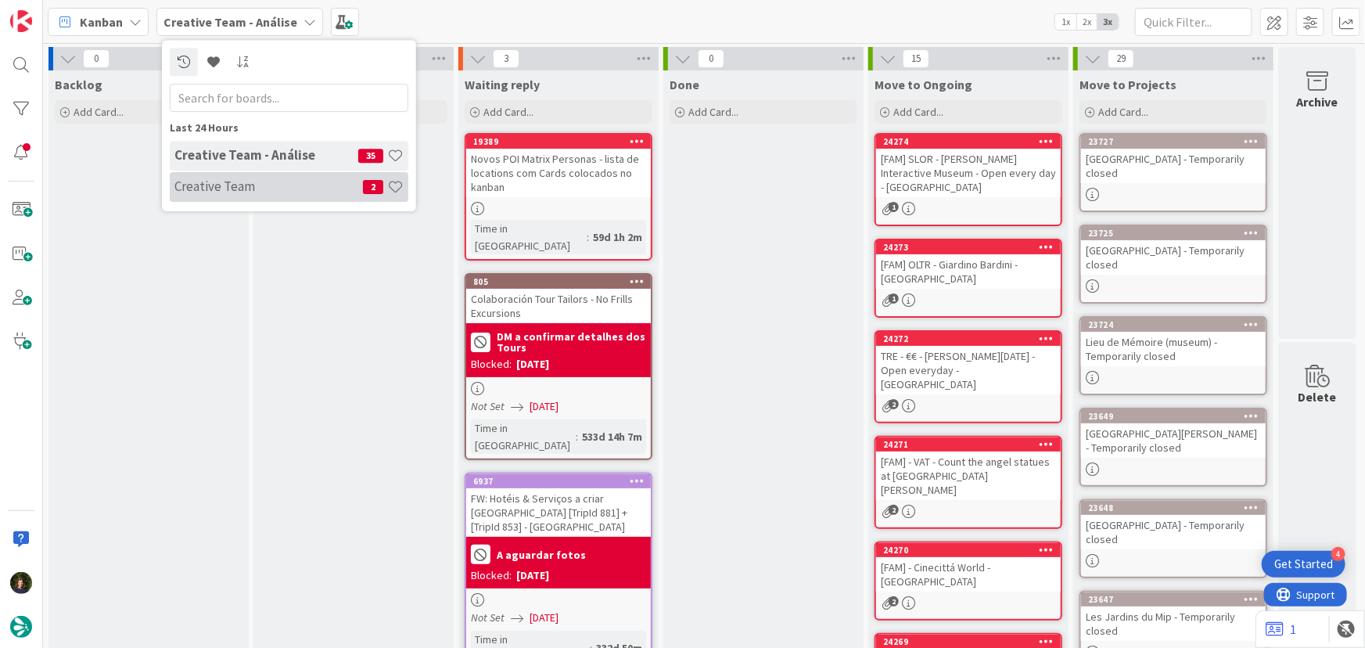
click at [235, 179] on h4 "Creative Team" at bounding box center [268, 186] width 189 height 16
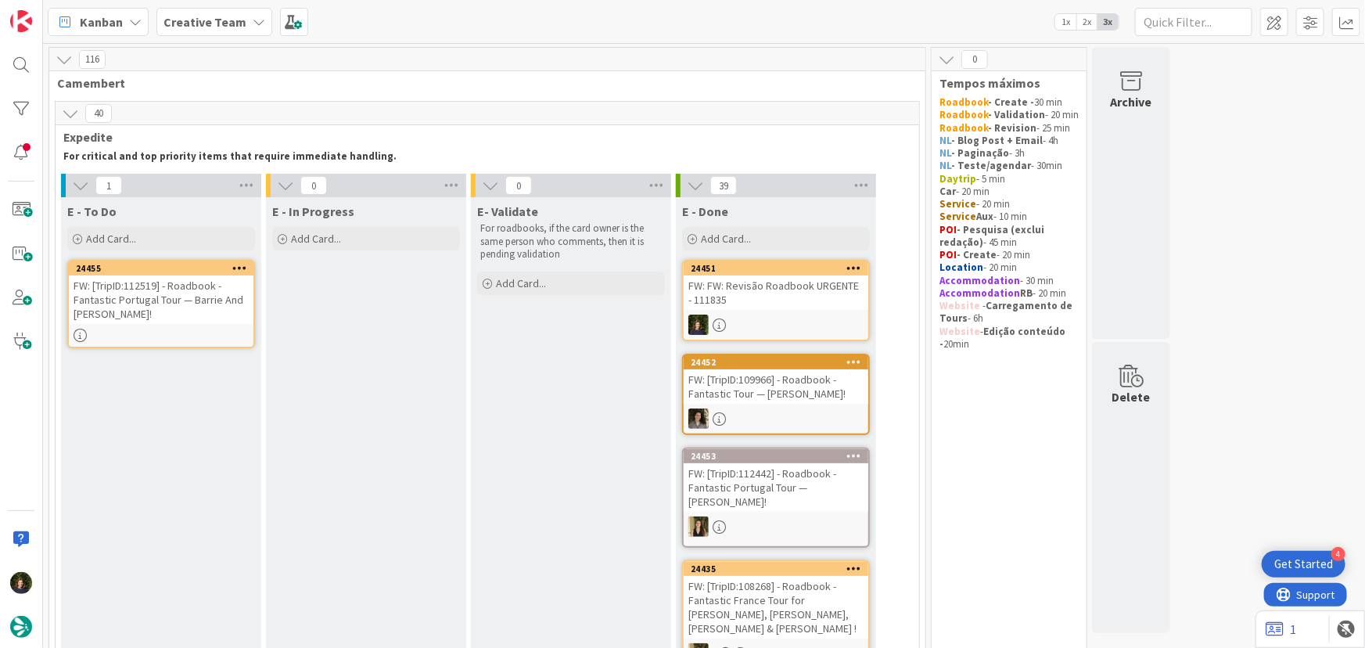
click at [155, 297] on div "FW: [TripID:112519] - Roadbook - Fantastic Portugal Tour — Barrie And Amanda Be…" at bounding box center [161, 299] width 185 height 48
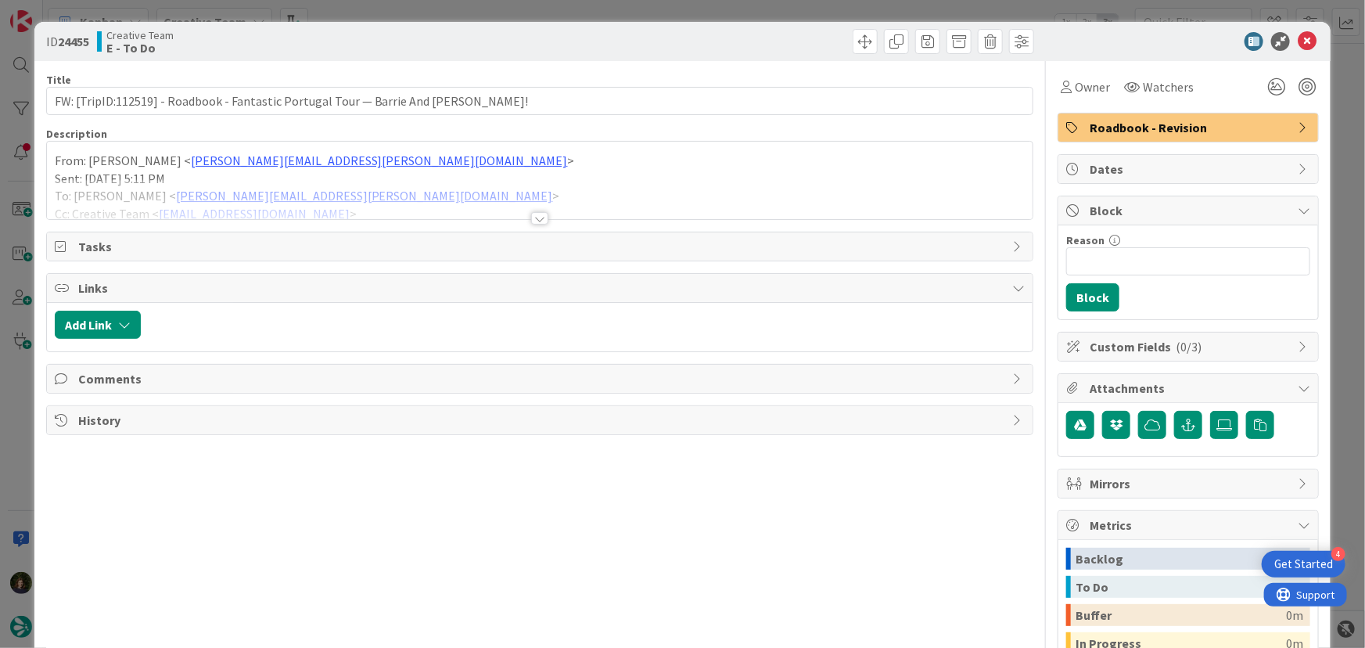
click at [534, 214] on div at bounding box center [539, 218] width 17 height 13
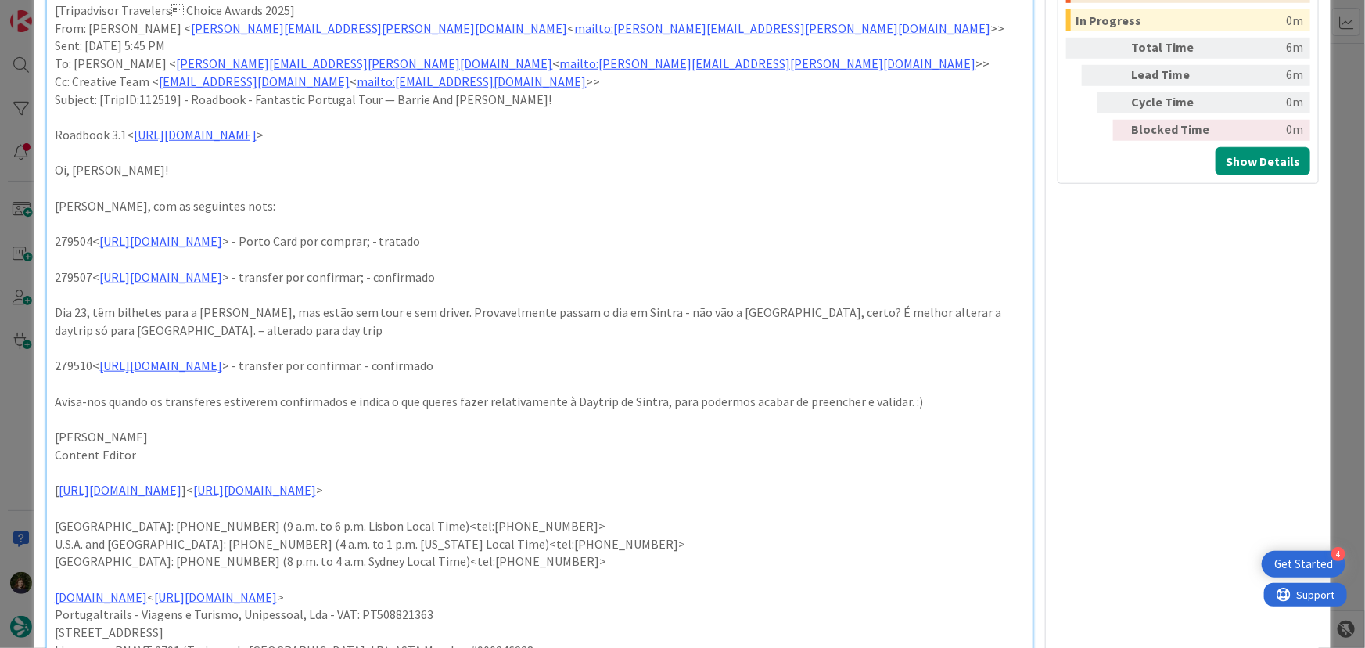
scroll to position [640, 0]
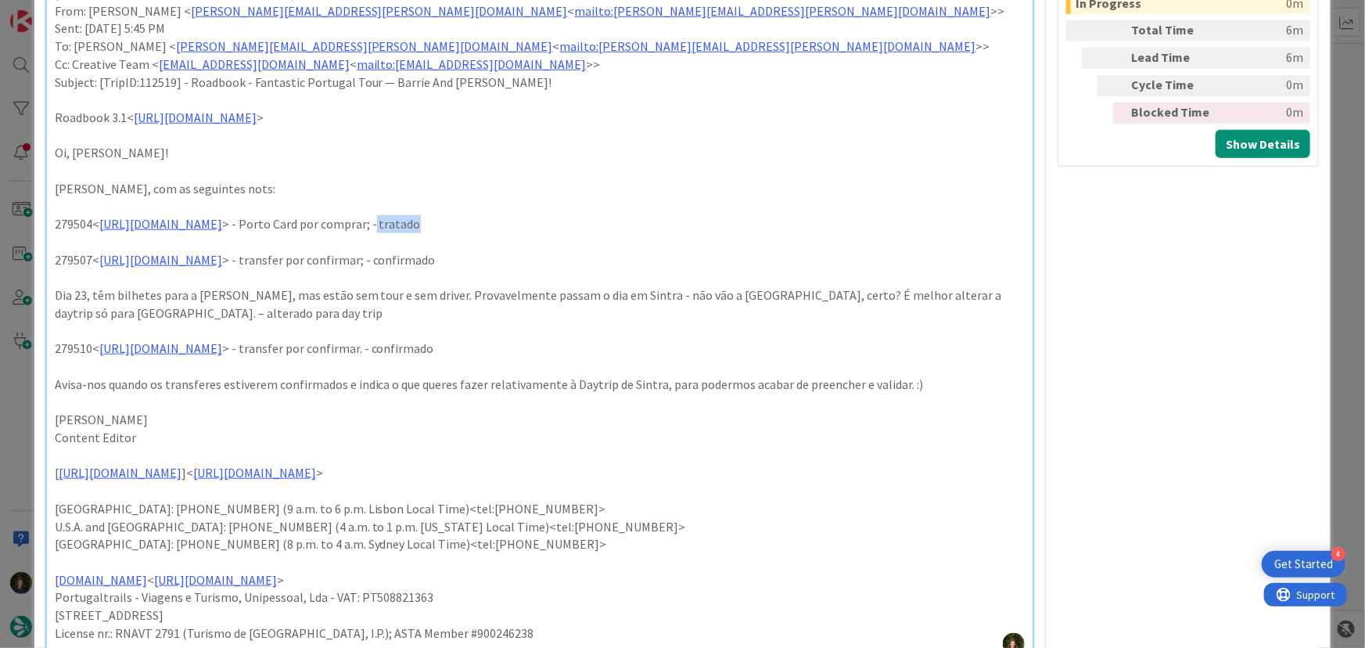
drag, startPoint x: 562, startPoint y: 219, endPoint x: 627, endPoint y: 224, distance: 65.2
click at [627, 220] on p "279504< https://appweb.tourtailors.com/sigav/#Voucher/view/287349 > - Porto Car…" at bounding box center [540, 224] width 971 height 18
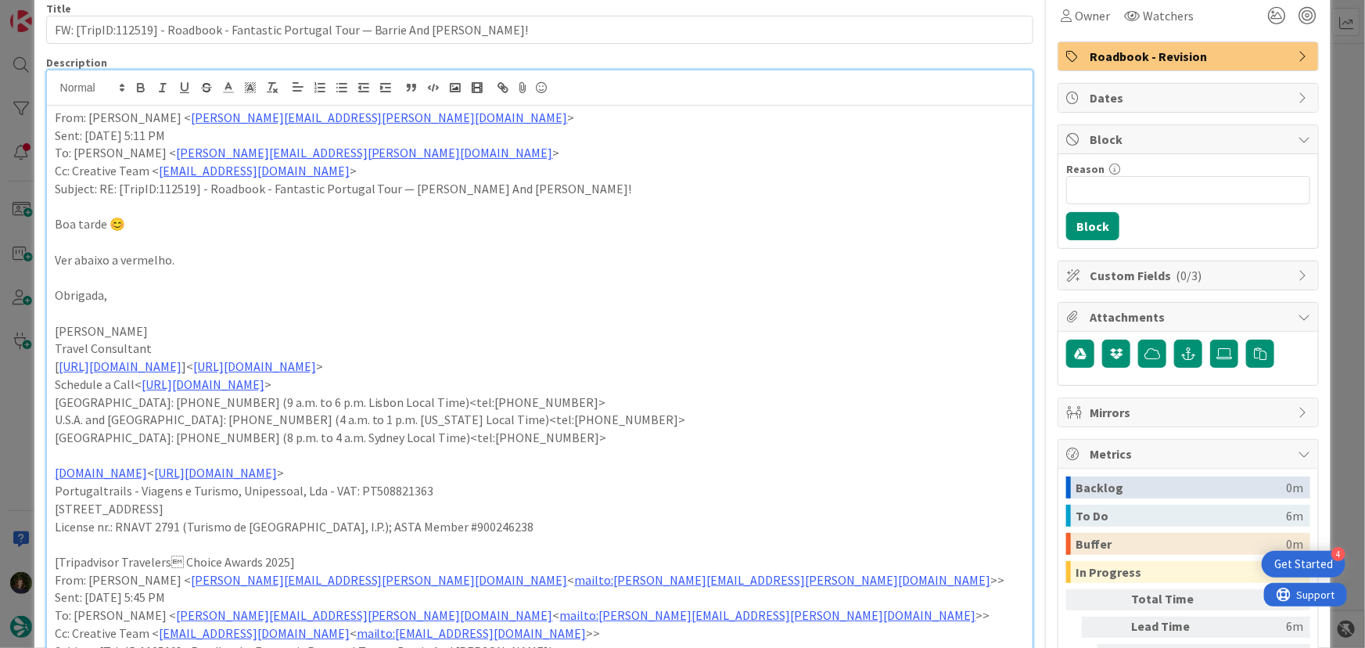
scroll to position [70, 0]
click at [138, 93] on icon "button" at bounding box center [141, 88] width 14 height 14
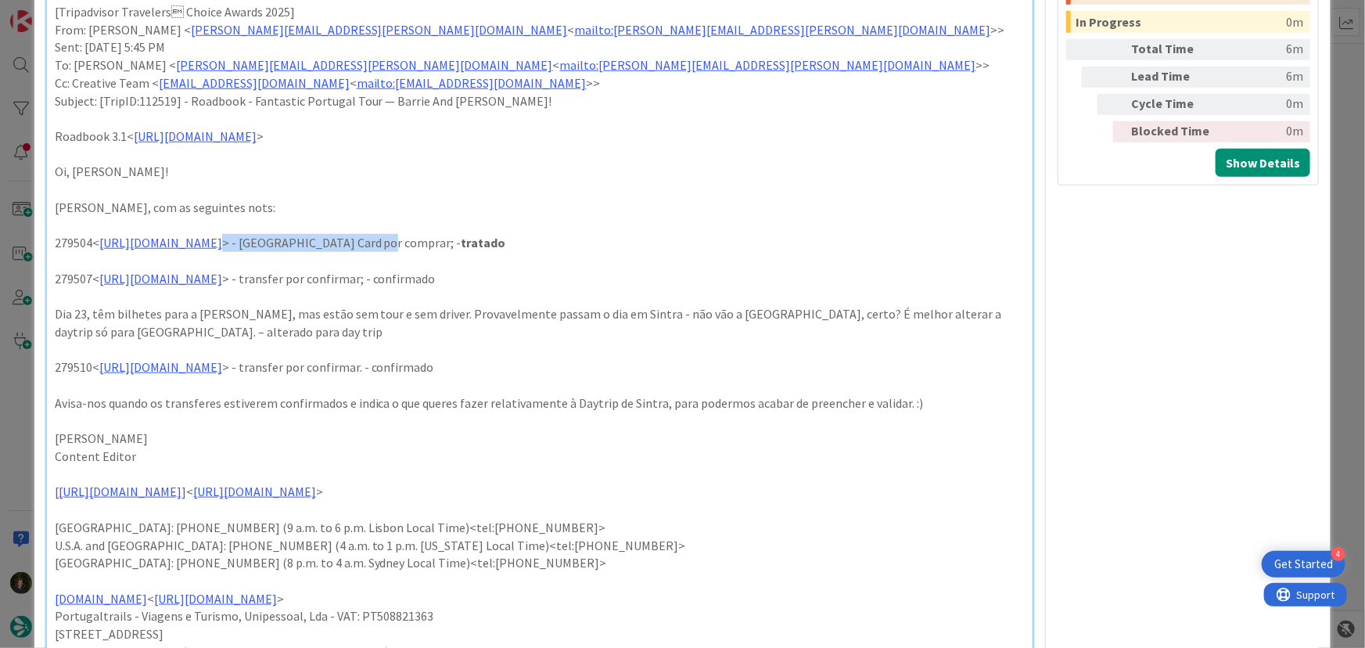
scroll to position [649, 0]
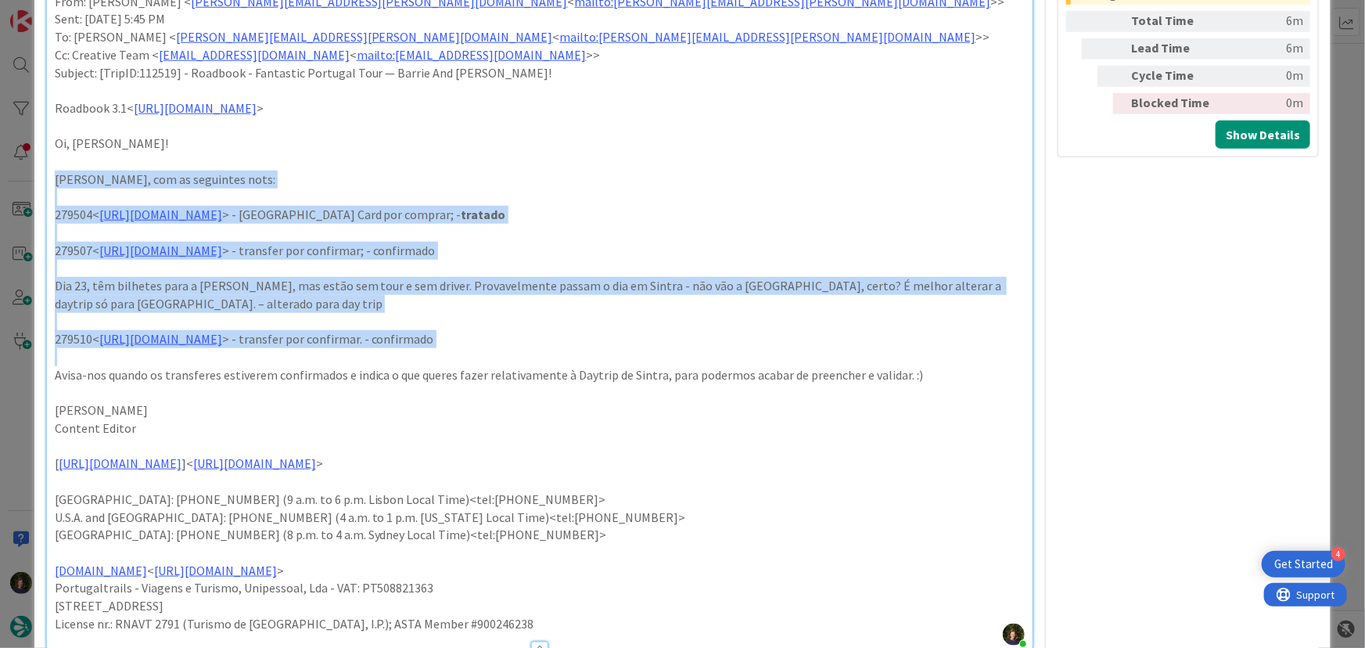
drag, startPoint x: 49, startPoint y: 179, endPoint x: 713, endPoint y: 352, distance: 686.2
click at [713, 352] on div "From: Maria Henriques < maria.henriques@tourtailors.com > Sent: Thursday, 2 Oct…" at bounding box center [540, 88] width 986 height 1121
copy div "RB criado, com as seguintes nots: 279504< https://appweb.tourtailors.com/sigav/…"
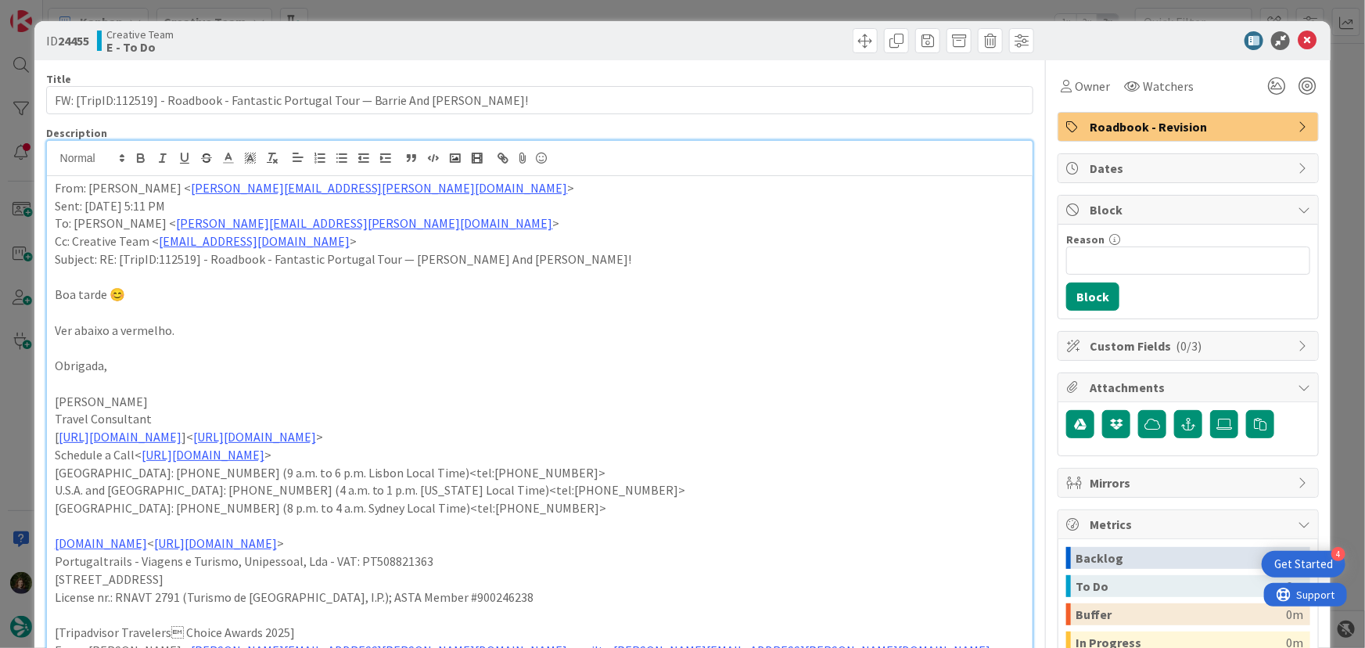
scroll to position [0, 0]
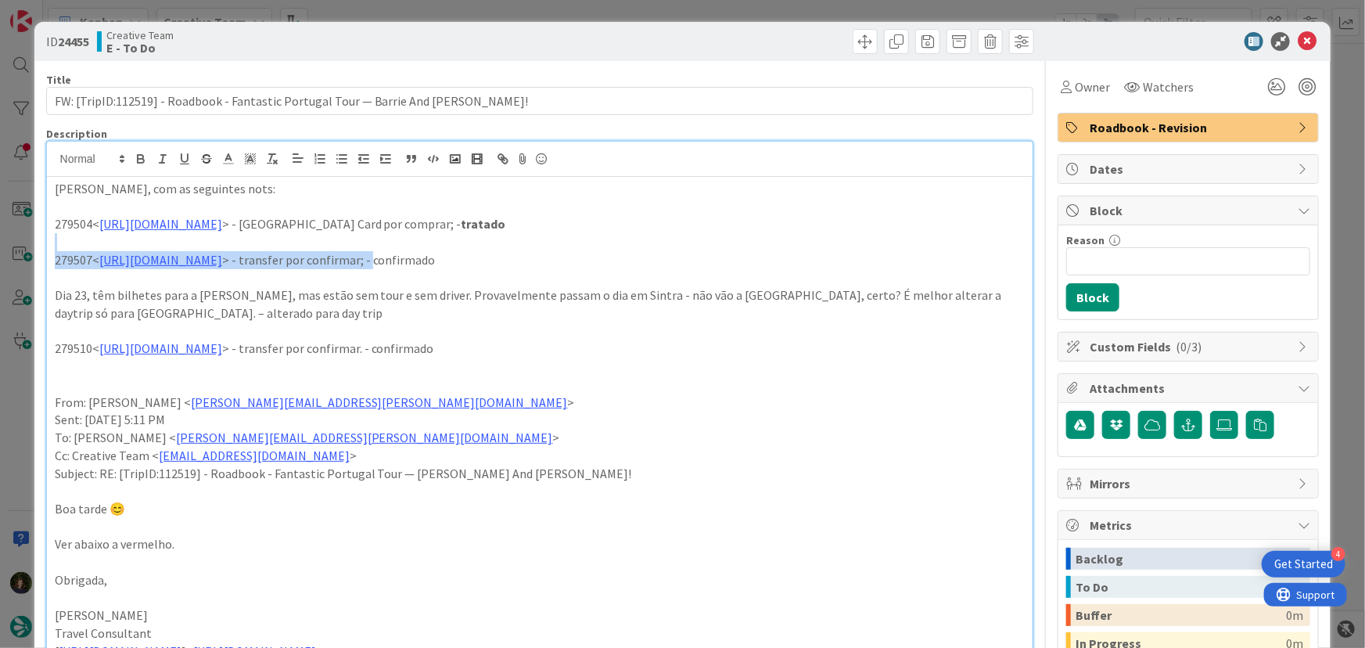
drag, startPoint x: 634, startPoint y: 248, endPoint x: 557, endPoint y: 260, distance: 78.3
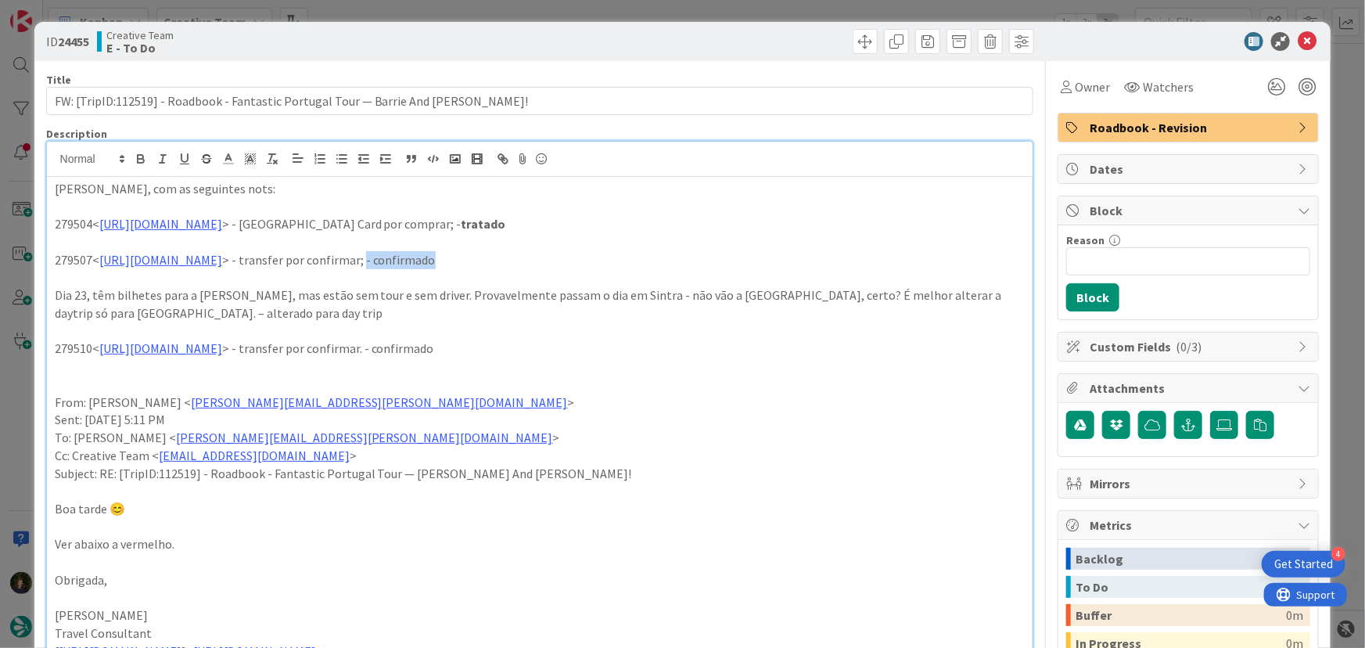
drag, startPoint x: 618, startPoint y: 259, endPoint x: 551, endPoint y: 260, distance: 67.3
click at [551, 260] on p "279507< https://appweb.tourtailors.com/sigav/#Voucher/view/287352 > - transfer …" at bounding box center [540, 260] width 971 height 18
click at [135, 163] on icon "button" at bounding box center [141, 159] width 14 height 14
drag, startPoint x: 964, startPoint y: 293, endPoint x: 969, endPoint y: 313, distance: 20.3
click at [969, 311] on p "Dia 23, têm bilhetes para a Pena, mas estão sem tour e sem driver. Provavelment…" at bounding box center [540, 303] width 971 height 35
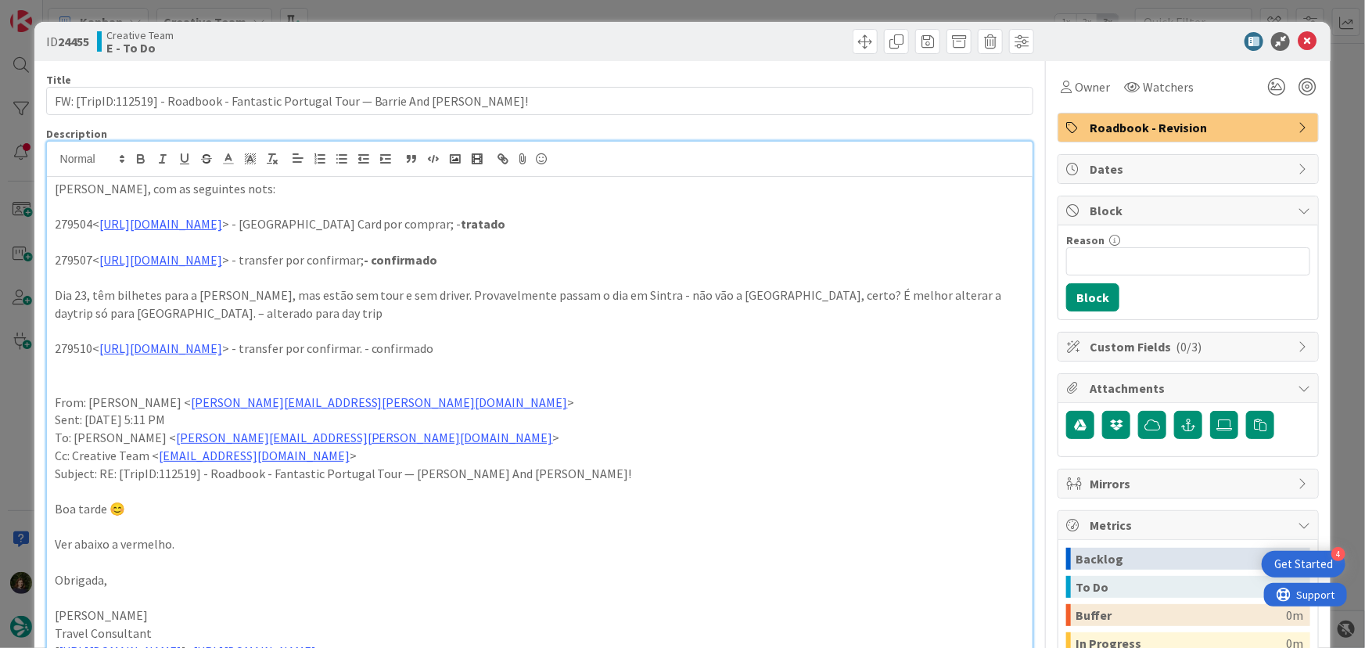
click at [882, 393] on p "From: Maria Henriques < maria.henriques@tourtailors.com >" at bounding box center [540, 402] width 971 height 18
drag, startPoint x: 962, startPoint y: 299, endPoint x: 1014, endPoint y: 298, distance: 51.6
click at [1014, 298] on p "Dia 23, têm bilhetes para a Pena, mas estão sem tour e sem driver. Provavelment…" at bounding box center [540, 303] width 971 height 35
click at [142, 160] on icon "button" at bounding box center [141, 159] width 14 height 14
drag, startPoint x: 627, startPoint y: 344, endPoint x: 553, endPoint y: 350, distance: 74.5
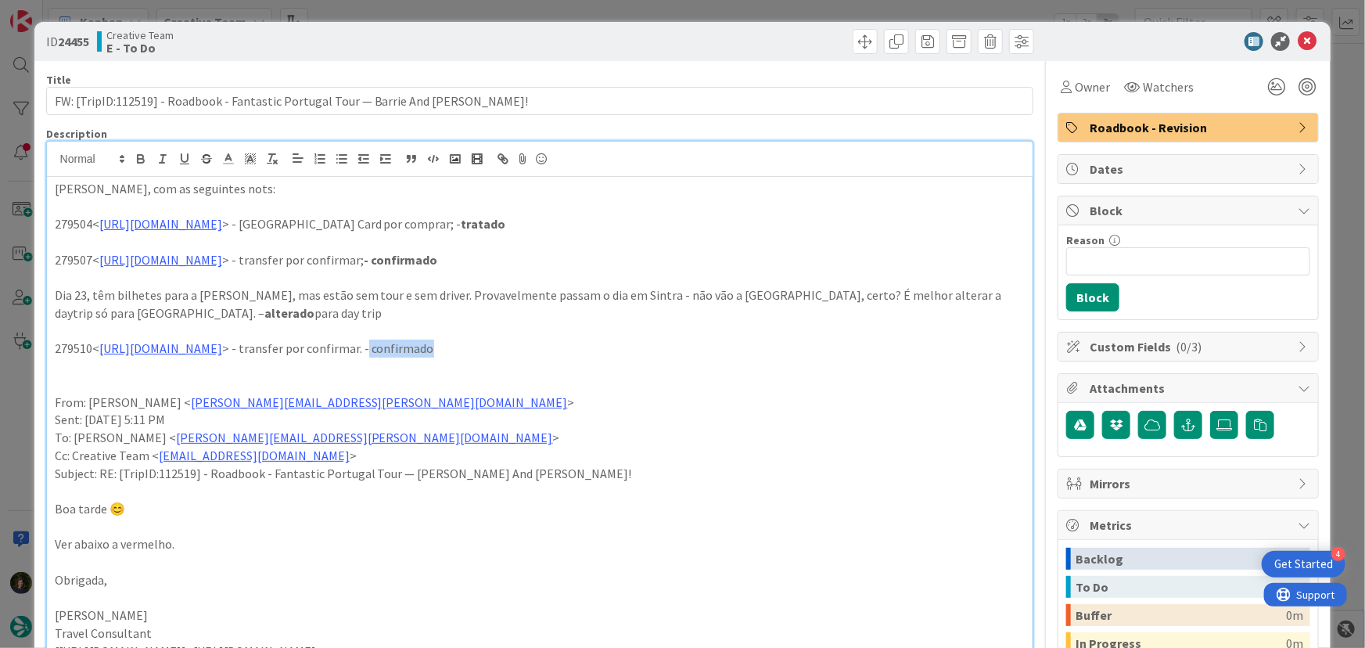
click at [554, 349] on p "279510< https://appweb.tourtailors.com/sigav/#Voucher/view/287355 > - transfer …" at bounding box center [540, 348] width 971 height 18
click at [135, 156] on icon "button" at bounding box center [141, 159] width 14 height 14
click at [1298, 37] on icon at bounding box center [1307, 41] width 19 height 19
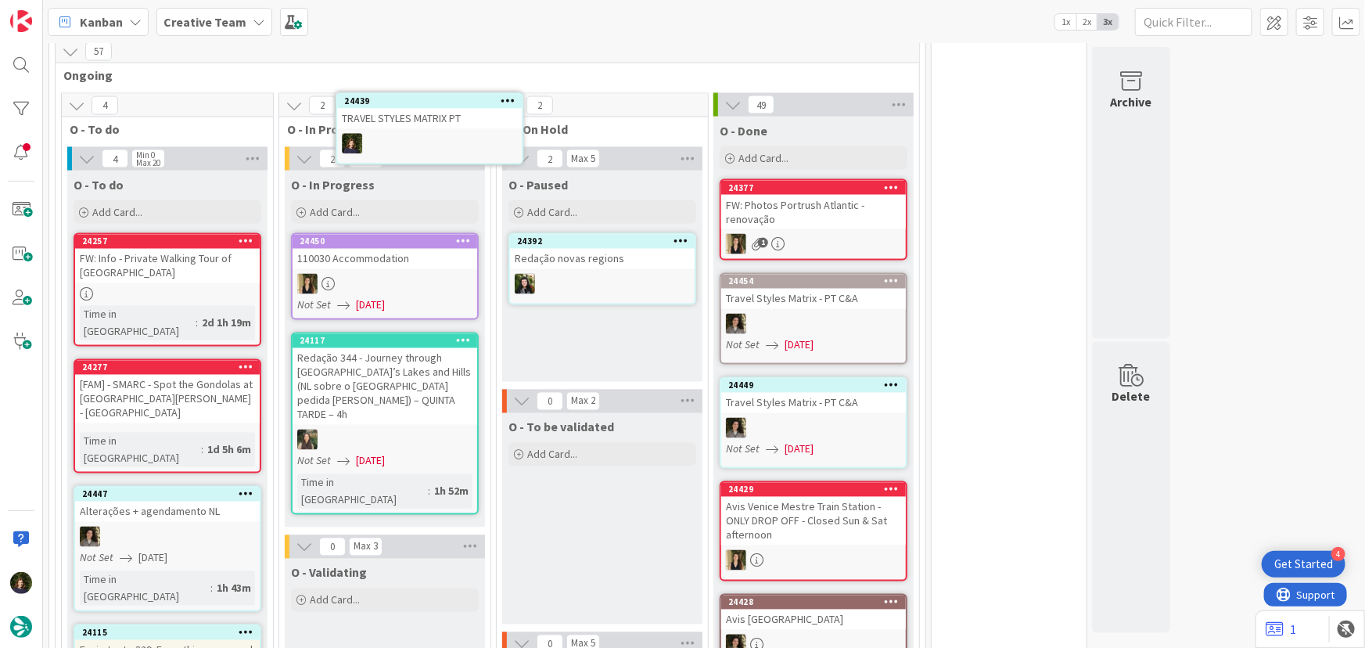
scroll to position [1220, 0]
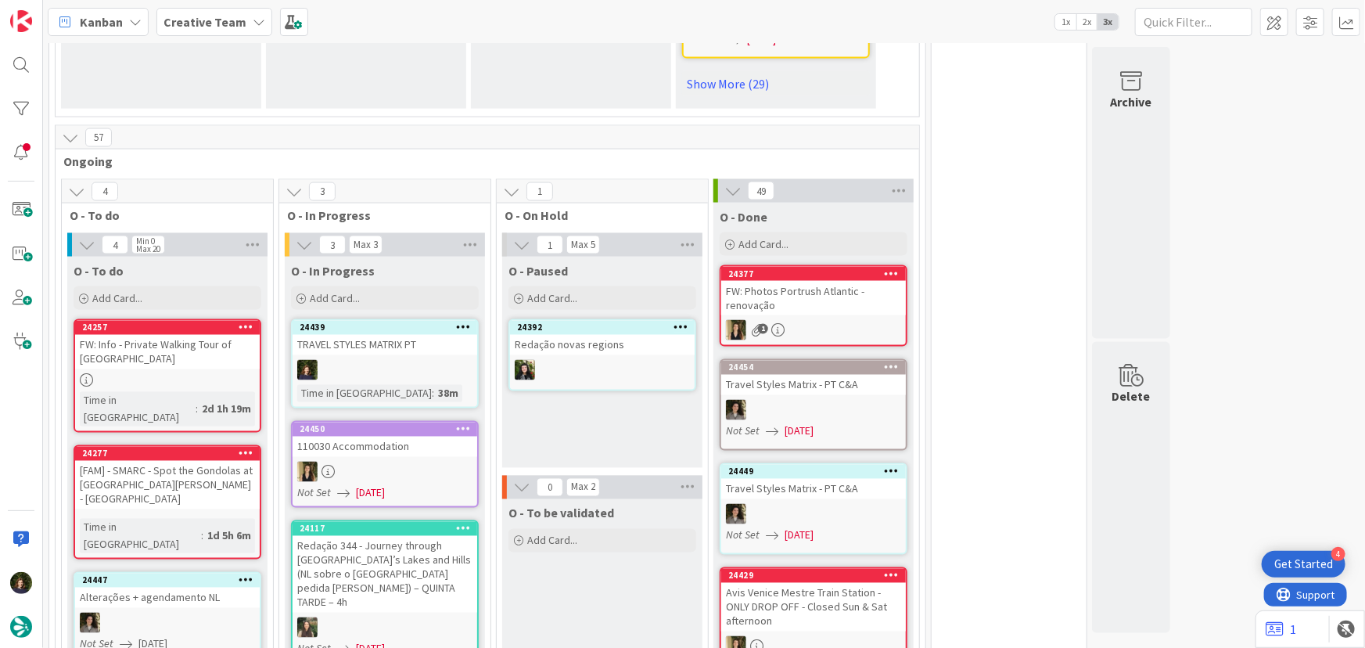
click at [375, 335] on div "TRAVEL STYLES MATRIX PT" at bounding box center [385, 345] width 185 height 20
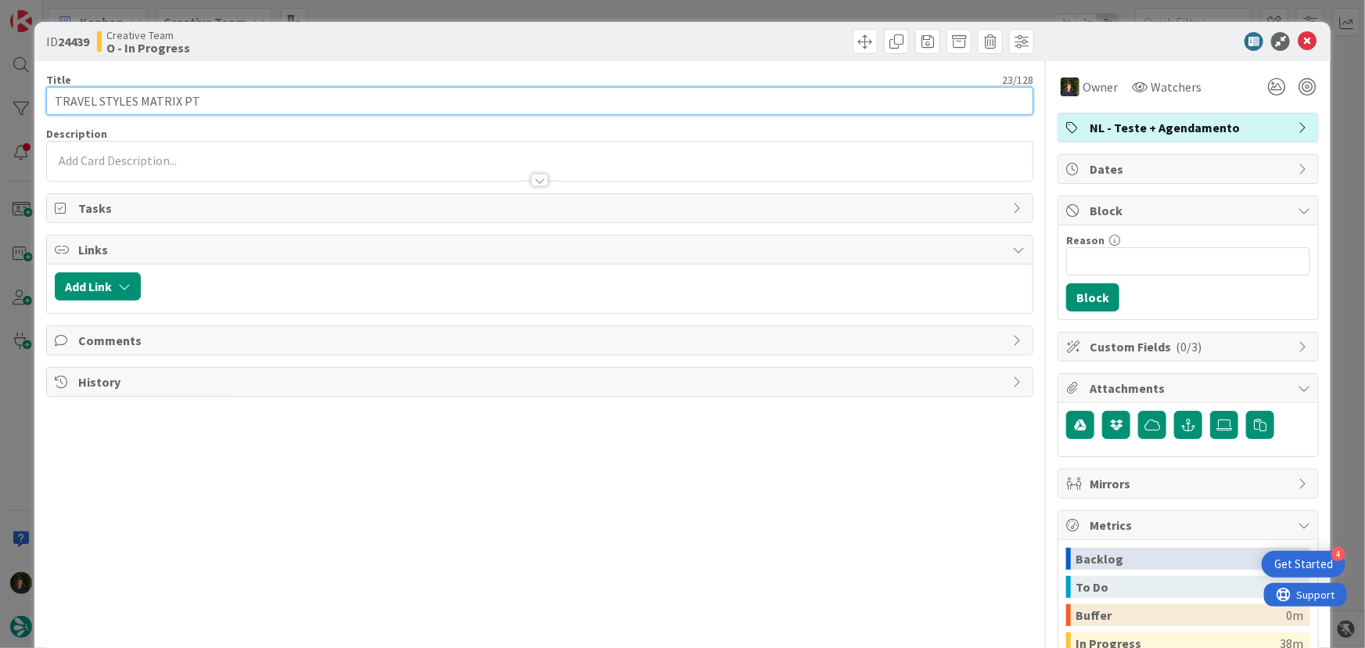
click at [215, 100] on input "TRAVEL STYLES MATRIX PT" at bounding box center [540, 101] width 988 height 28
type input "TRAVEL STYLES MATRIX PT - FAMILY"
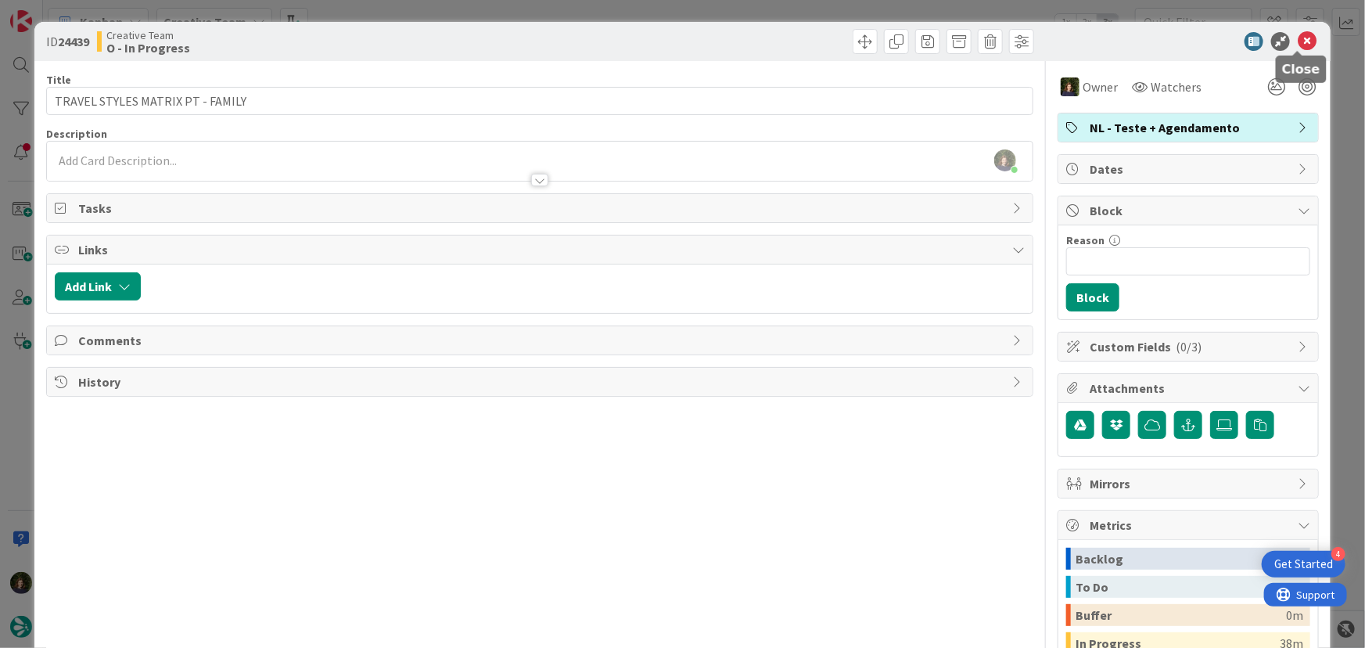
click at [1299, 39] on icon at bounding box center [1307, 41] width 19 height 19
